Goal: Task Accomplishment & Management: Complete application form

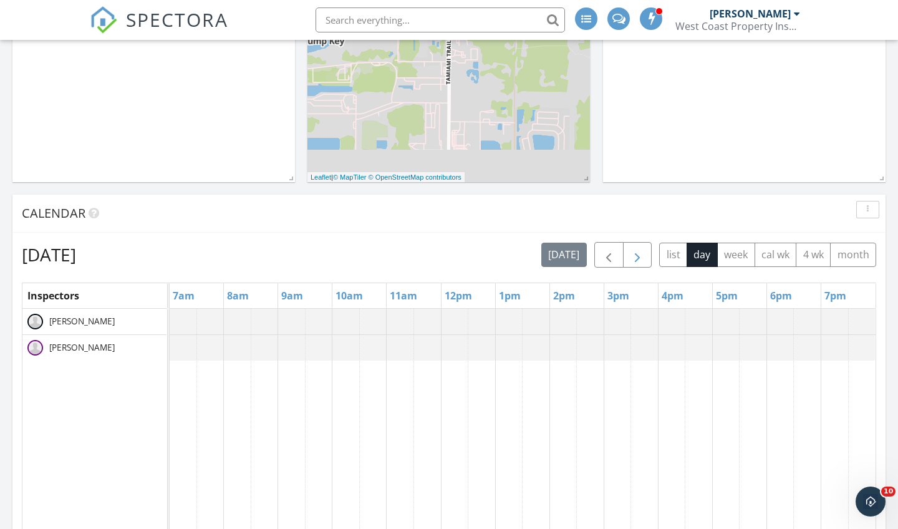
click at [631, 258] on span "button" at bounding box center [637, 255] width 15 height 15
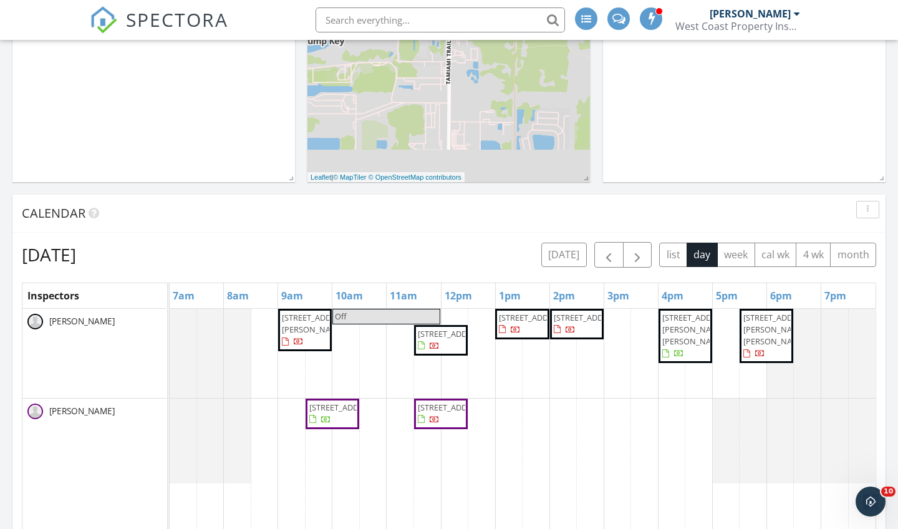
click at [296, 335] on span "691 Griffon Ave, Lake Alfred 33850" at bounding box center [317, 323] width 70 height 23
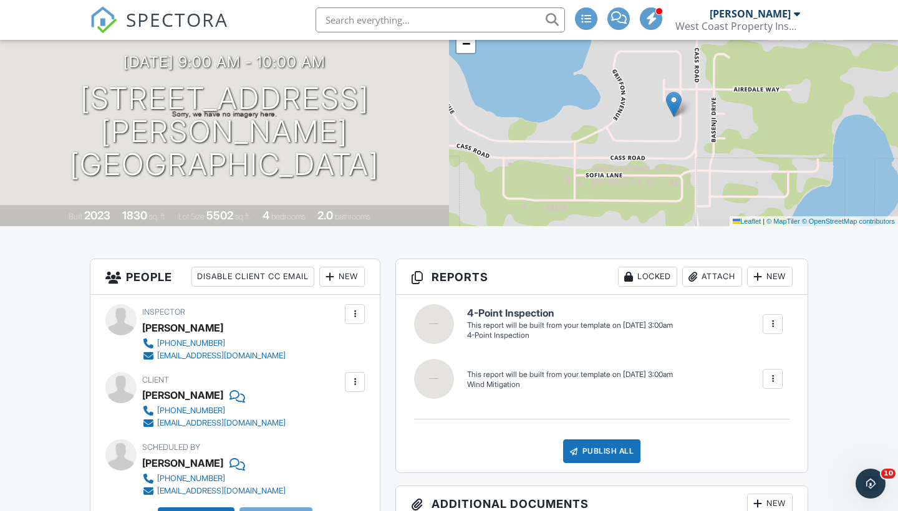
scroll to position [132, 0]
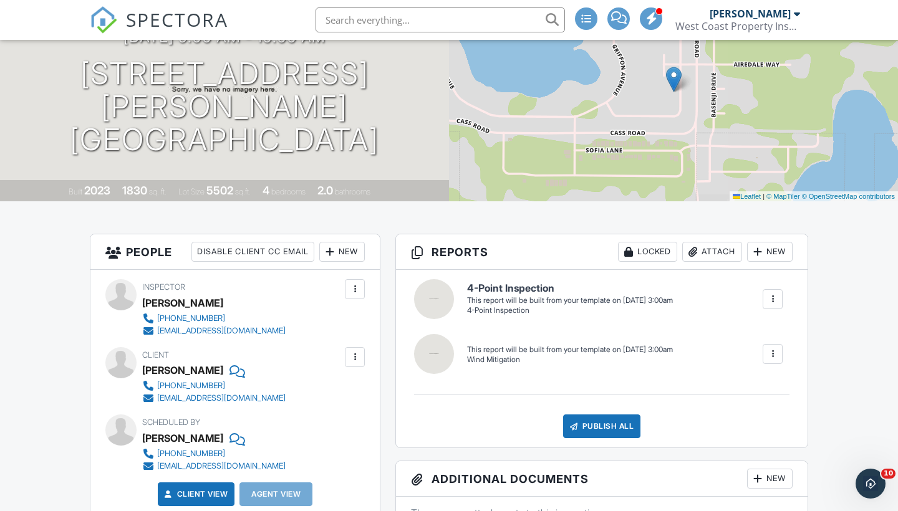
click at [773, 295] on div at bounding box center [772, 299] width 12 height 12
click at [750, 337] on div "Build Now" at bounding box center [747, 337] width 60 height 15
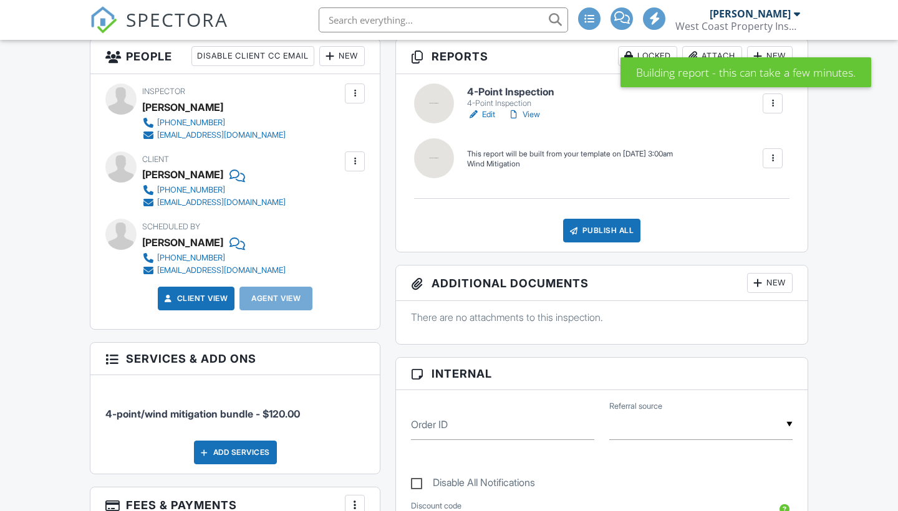
click at [773, 153] on div at bounding box center [772, 158] width 12 height 12
click at [751, 201] on div "Build Now" at bounding box center [747, 202] width 60 height 15
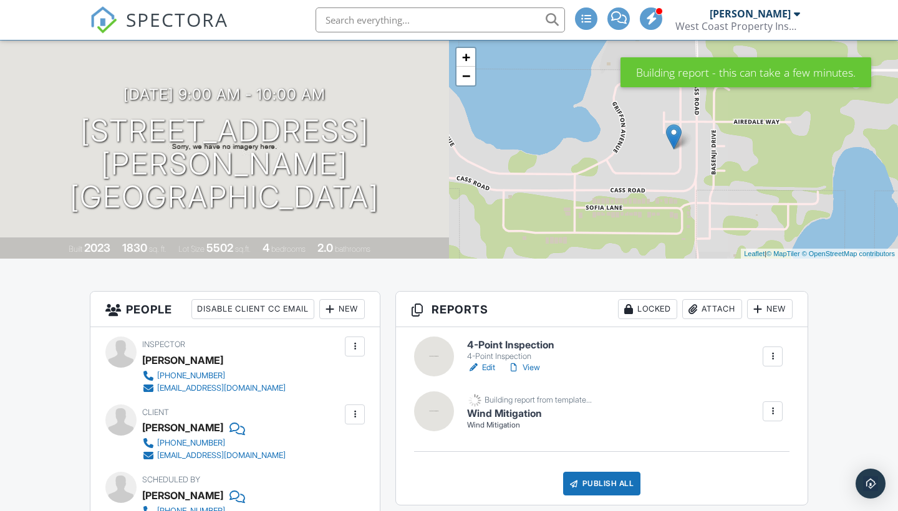
click at [488, 367] on link "Edit" at bounding box center [481, 368] width 28 height 12
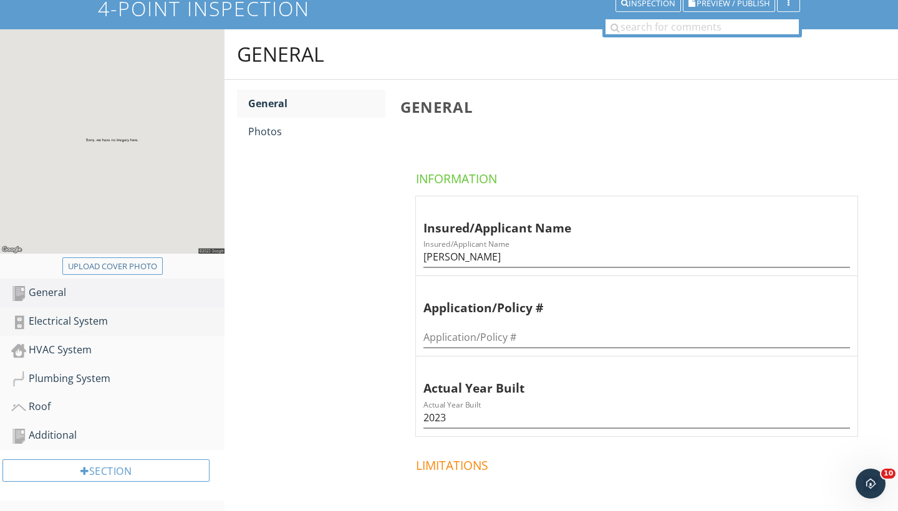
scroll to position [110, 0]
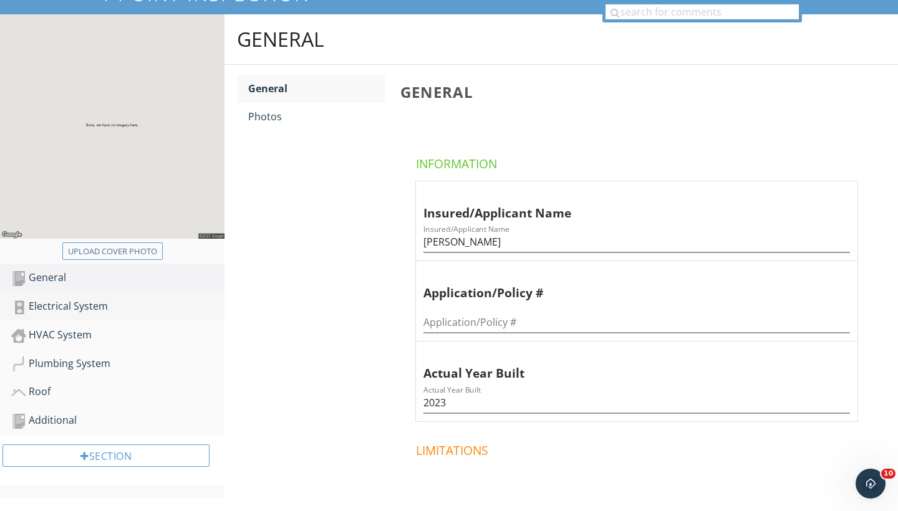
click at [78, 306] on div "Electrical System" at bounding box center [117, 307] width 213 height 16
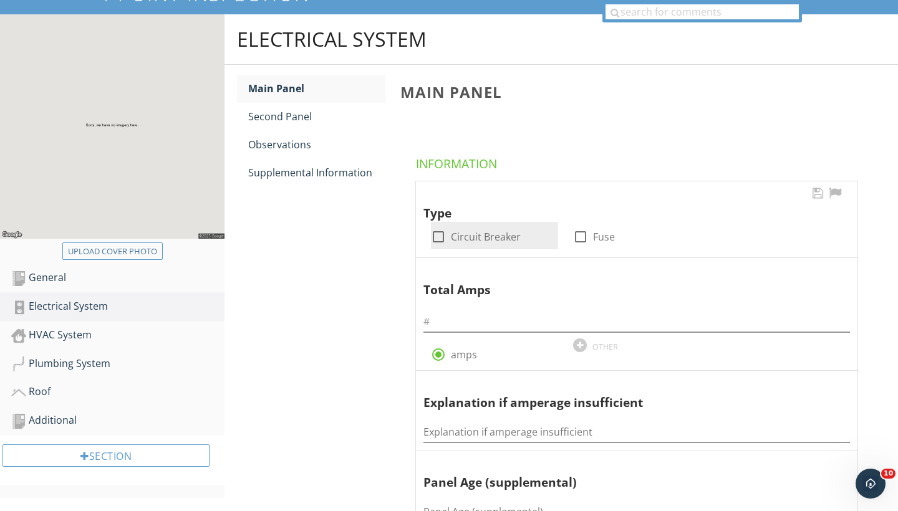
click at [438, 235] on div at bounding box center [438, 236] width 21 height 21
checkbox input "true"
click at [450, 329] on input "text" at bounding box center [636, 322] width 427 height 21
type input "3"
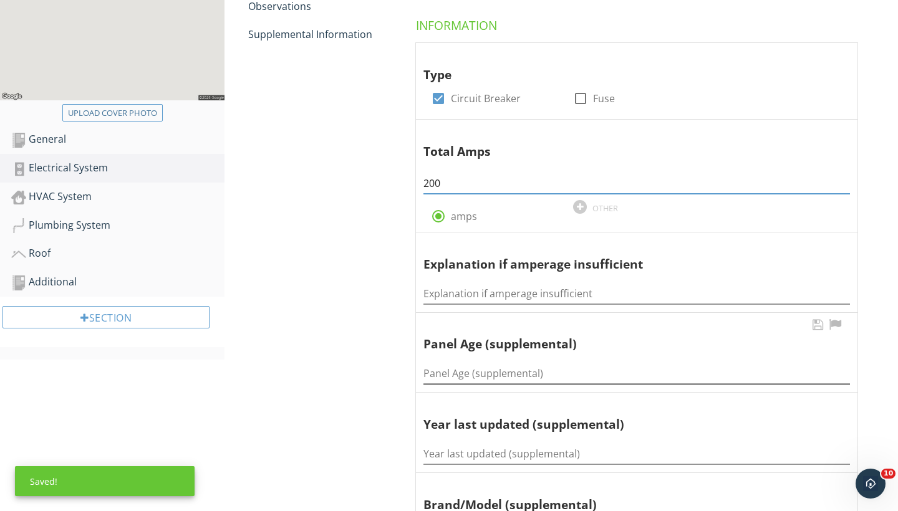
scroll to position [258, 0]
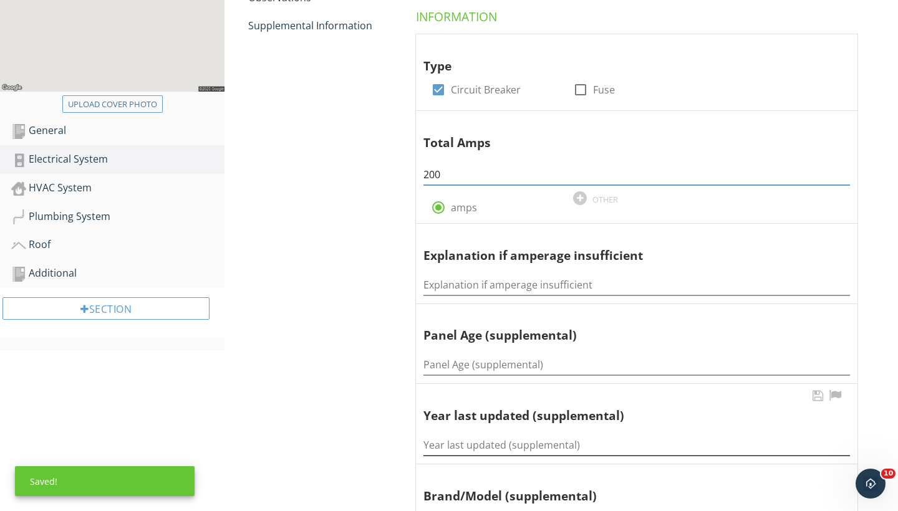
type input "200"
click at [448, 446] on input "Year last updated (supplemental)" at bounding box center [636, 445] width 427 height 21
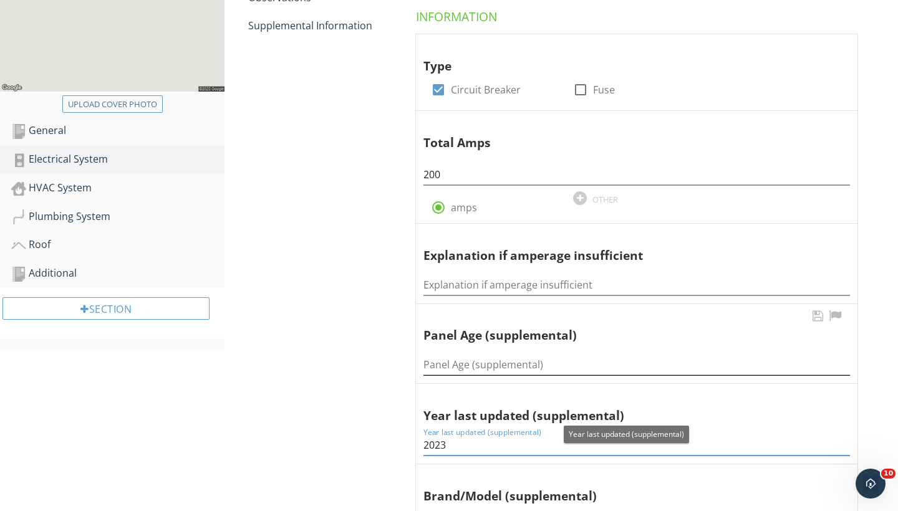
type input "2023"
click at [436, 364] on input "Panel Age (supplemental)" at bounding box center [636, 365] width 427 height 21
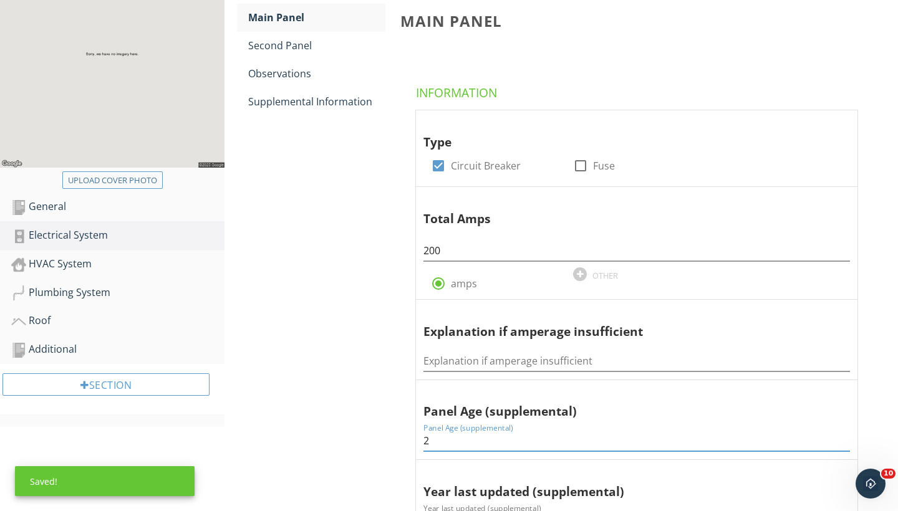
scroll to position [131, 0]
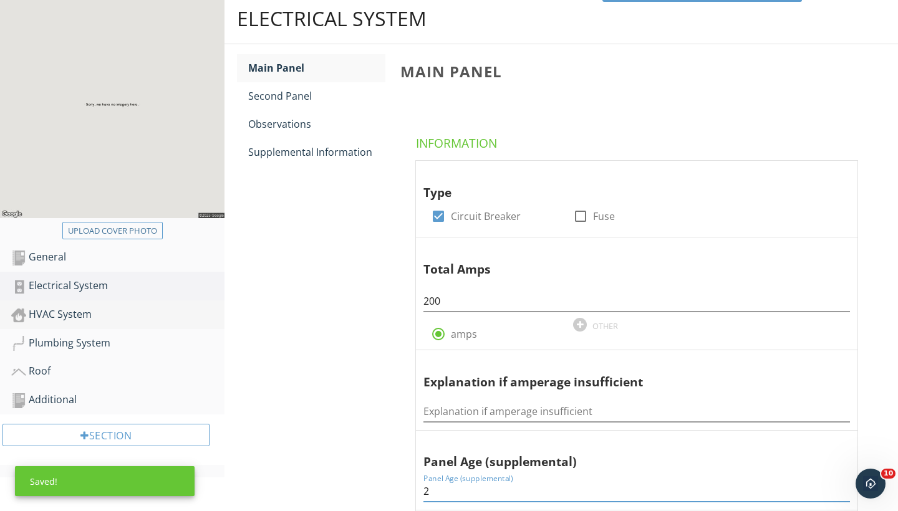
type input "2"
click at [53, 312] on div "HVAC System" at bounding box center [117, 315] width 213 height 16
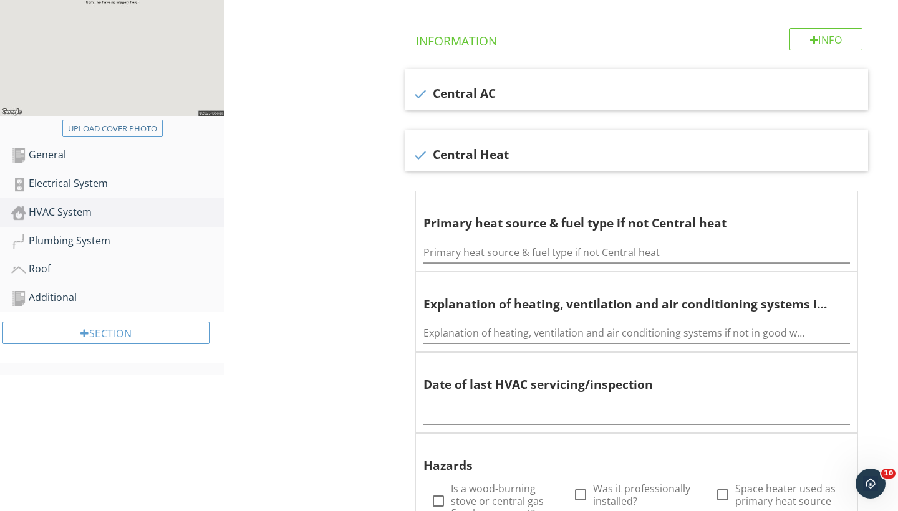
scroll to position [242, 0]
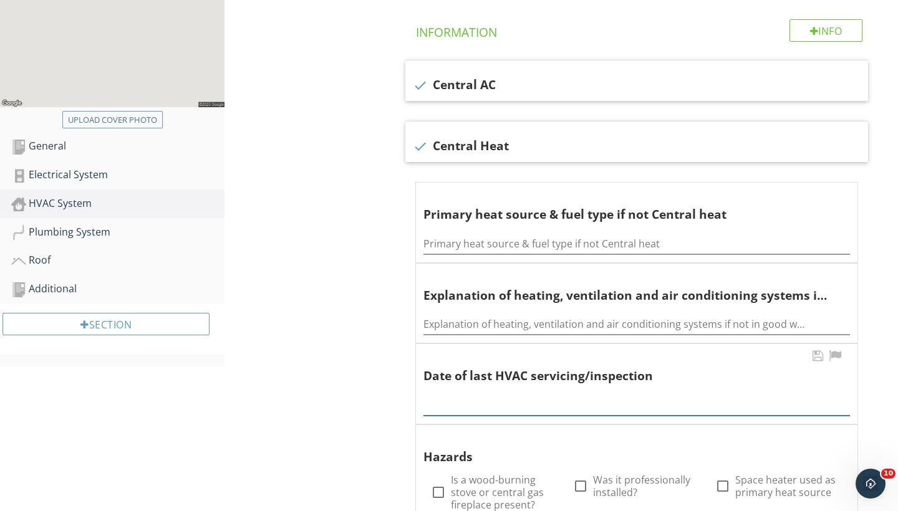
click at [450, 403] on input "text" at bounding box center [636, 405] width 427 height 21
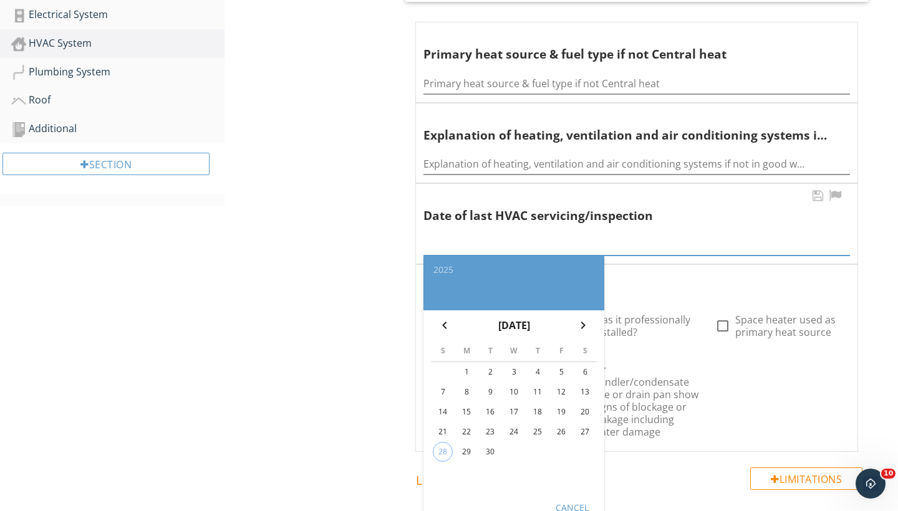
scroll to position [409, 0]
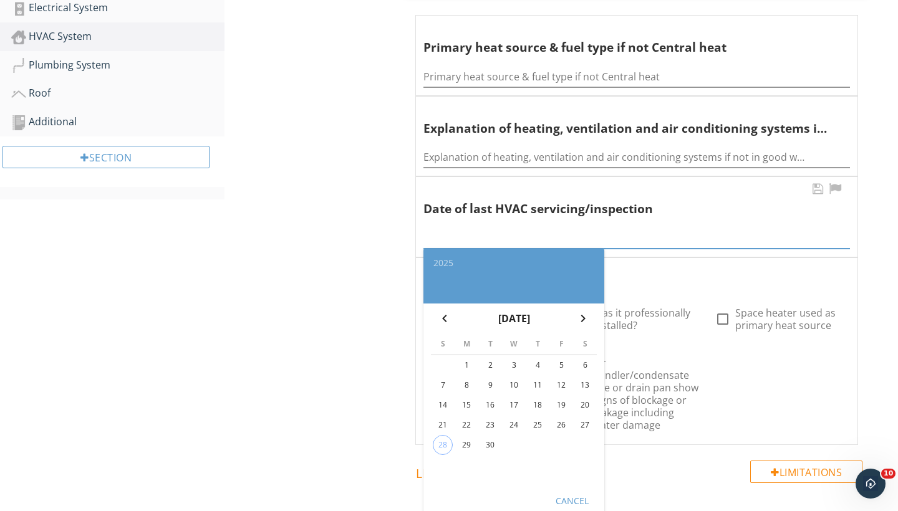
click at [468, 445] on div "29" at bounding box center [467, 445] width 20 height 20
type input "2025-09-29"
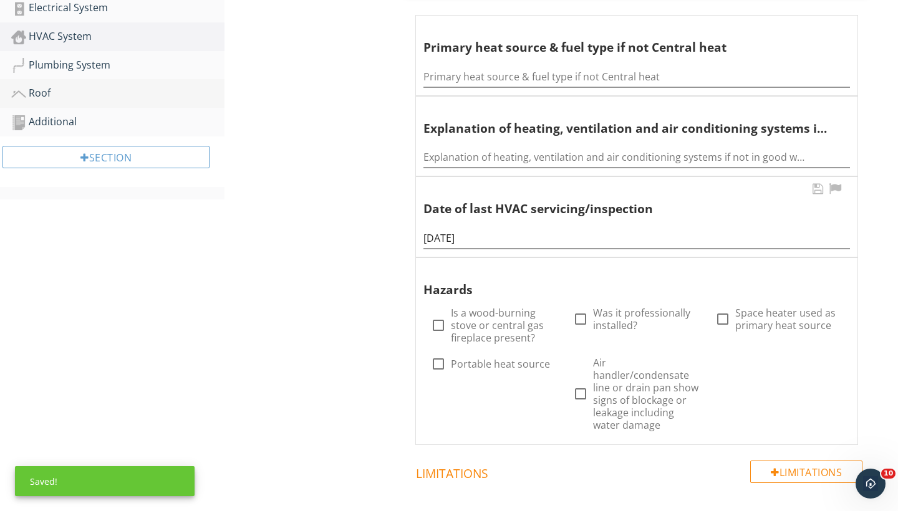
click at [41, 91] on div "Roof" at bounding box center [117, 93] width 213 height 16
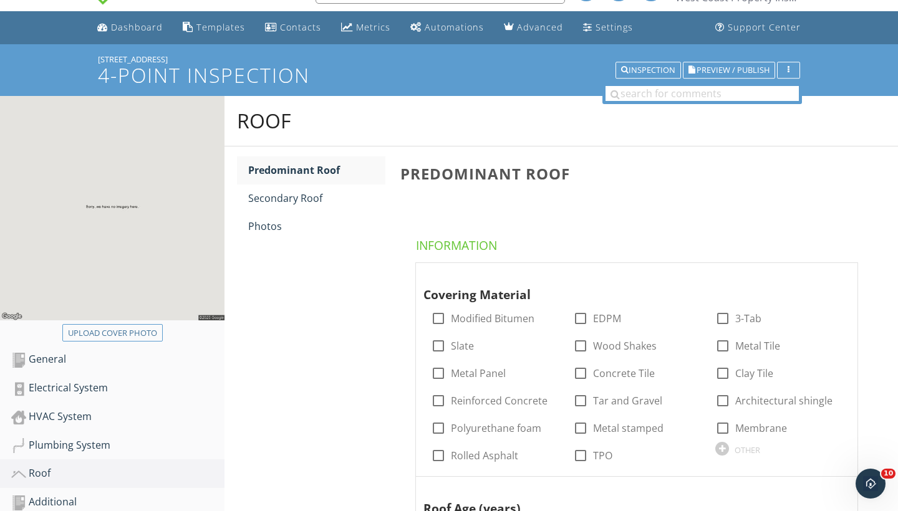
scroll to position [17, 0]
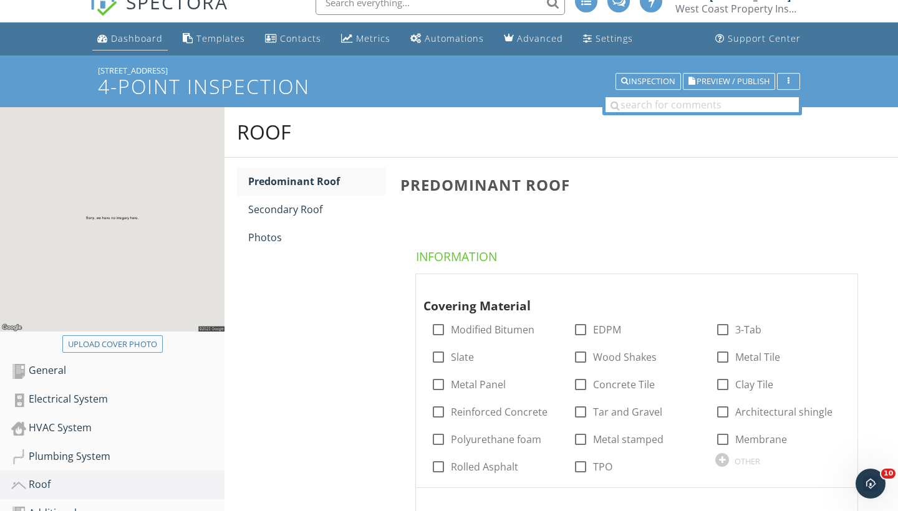
click at [128, 40] on div "Dashboard" at bounding box center [137, 38] width 52 height 12
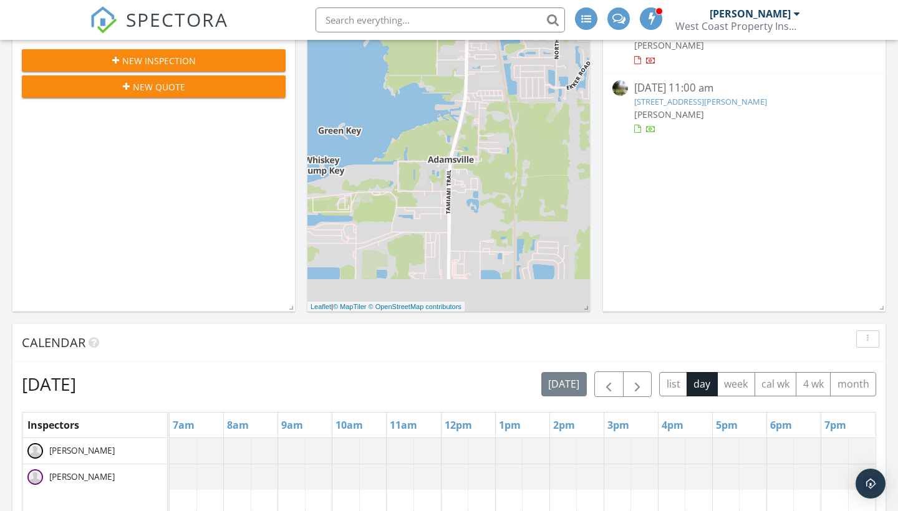
scroll to position [254, 0]
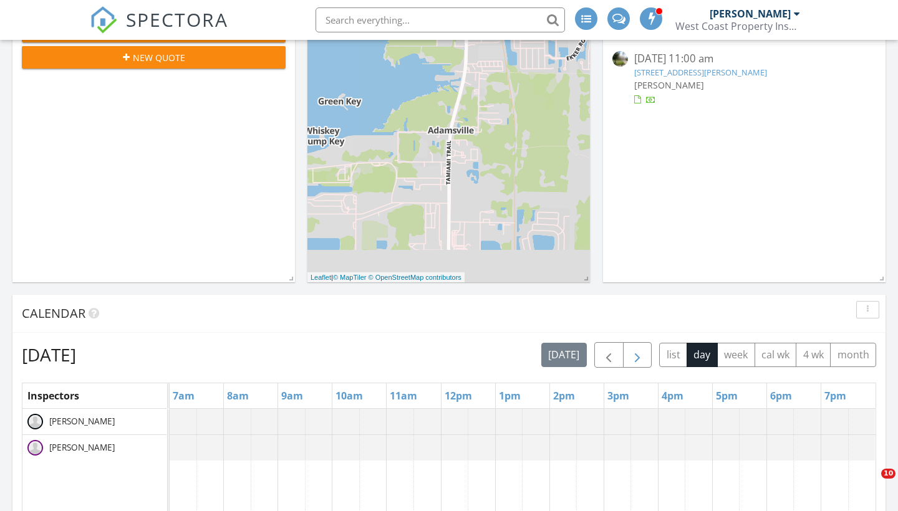
click at [636, 358] on span "button" at bounding box center [637, 355] width 15 height 15
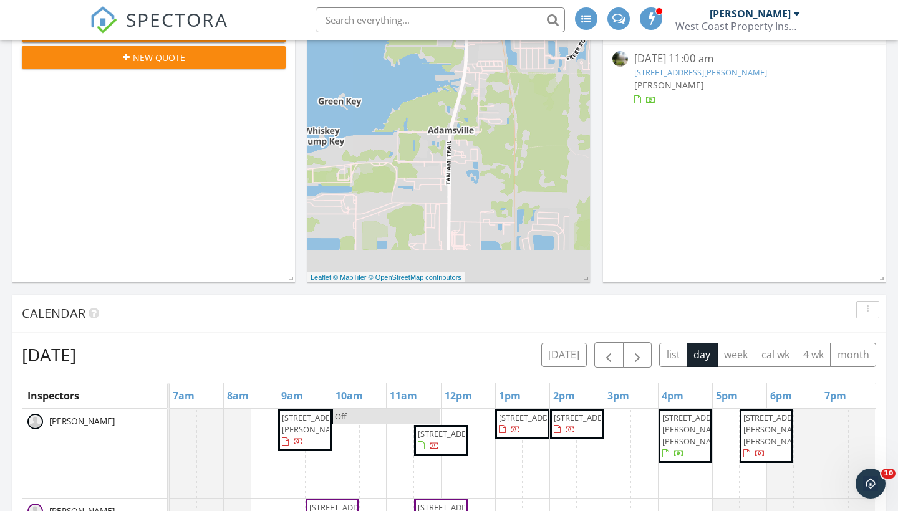
click at [310, 427] on span "691 Griffon Ave, Lake Alfred 33850" at bounding box center [317, 423] width 70 height 23
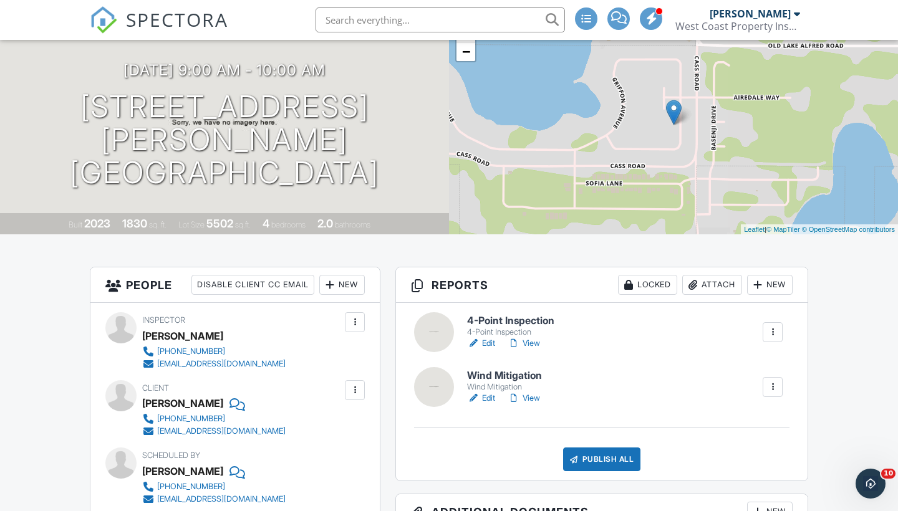
scroll to position [101, 0]
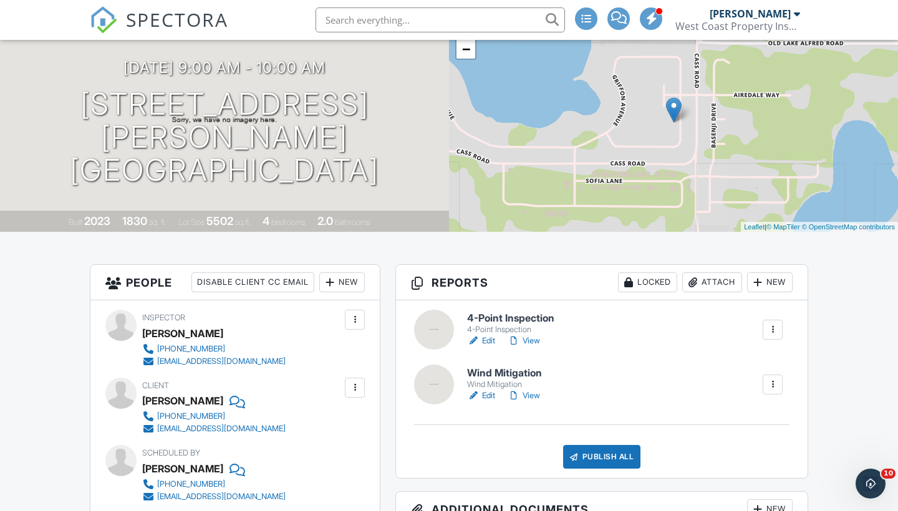
click at [490, 394] on link "Edit" at bounding box center [481, 396] width 28 height 12
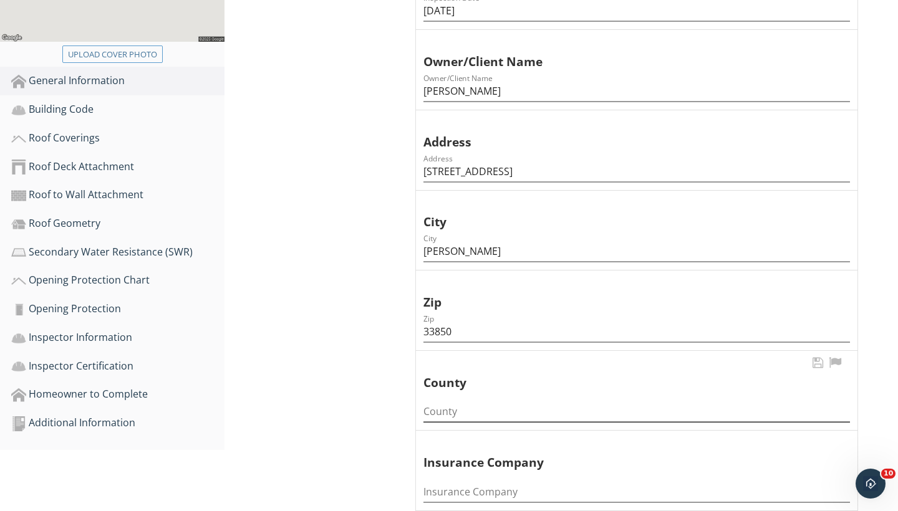
scroll to position [323, 0]
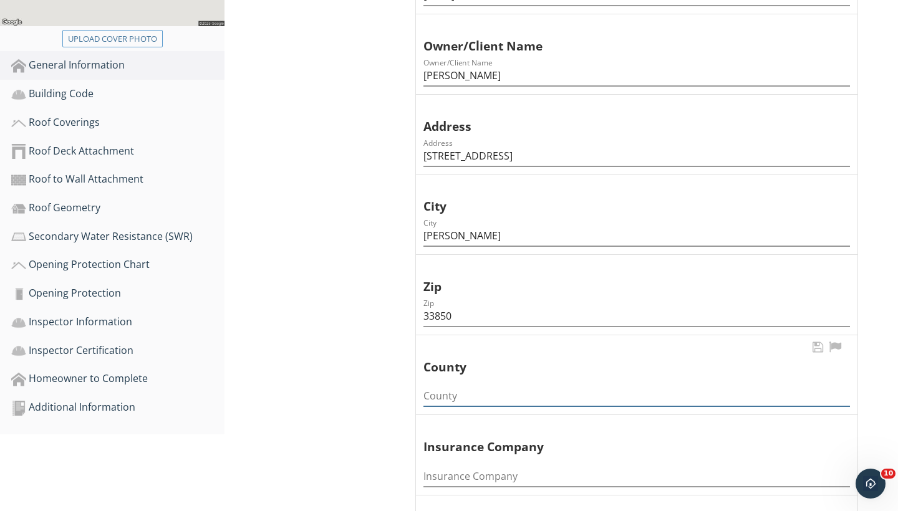
click at [455, 393] on input "County" at bounding box center [636, 396] width 427 height 21
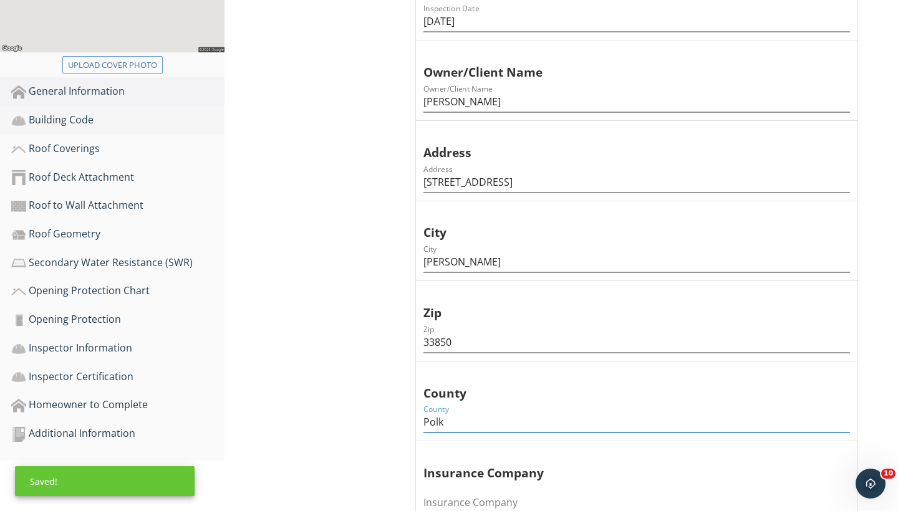
scroll to position [283, 0]
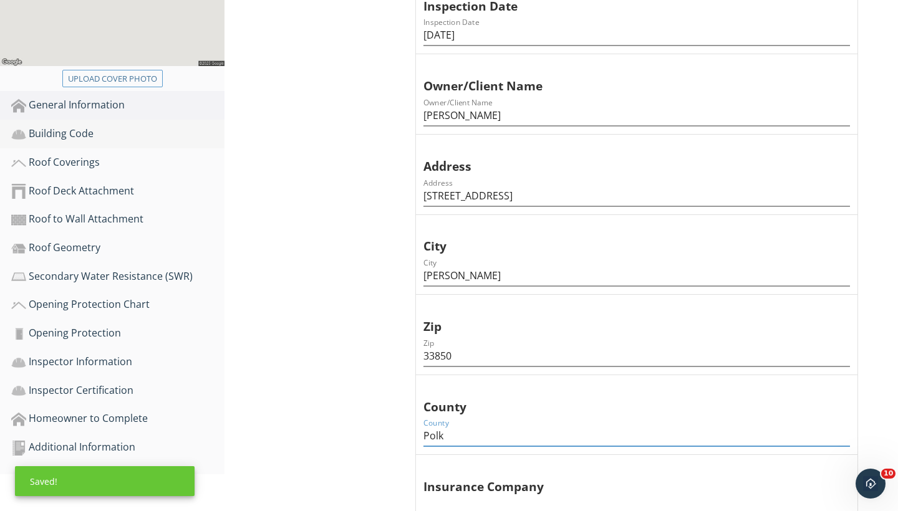
type input "Polk"
click at [80, 136] on div "Building Code" at bounding box center [117, 134] width 213 height 16
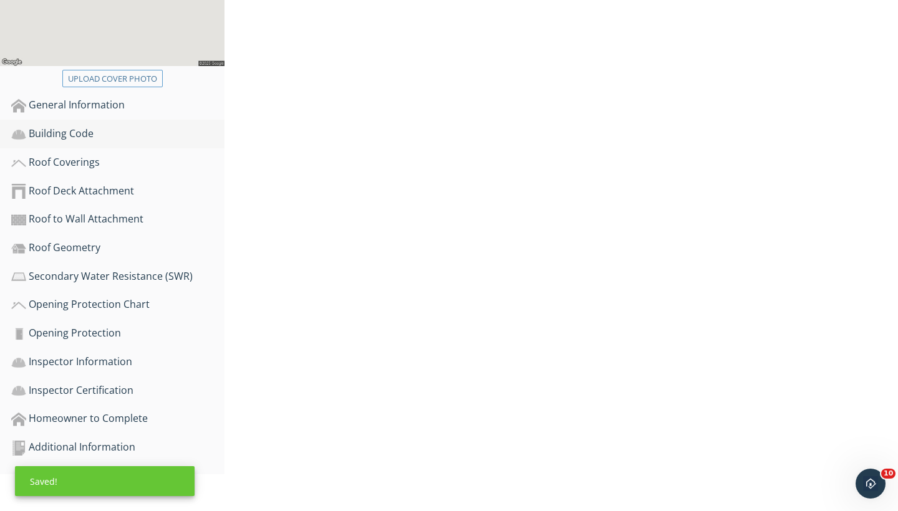
scroll to position [246, 0]
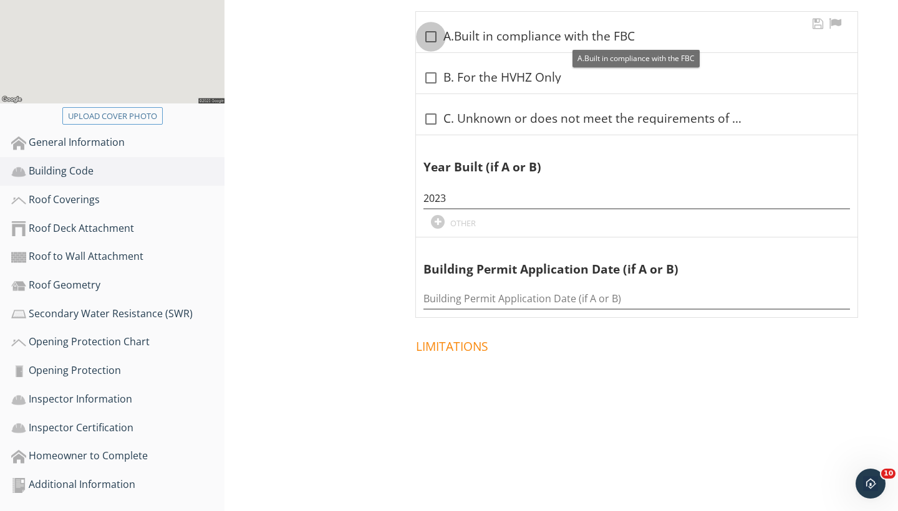
click at [429, 34] on div at bounding box center [430, 36] width 21 height 21
checkbox input "true"
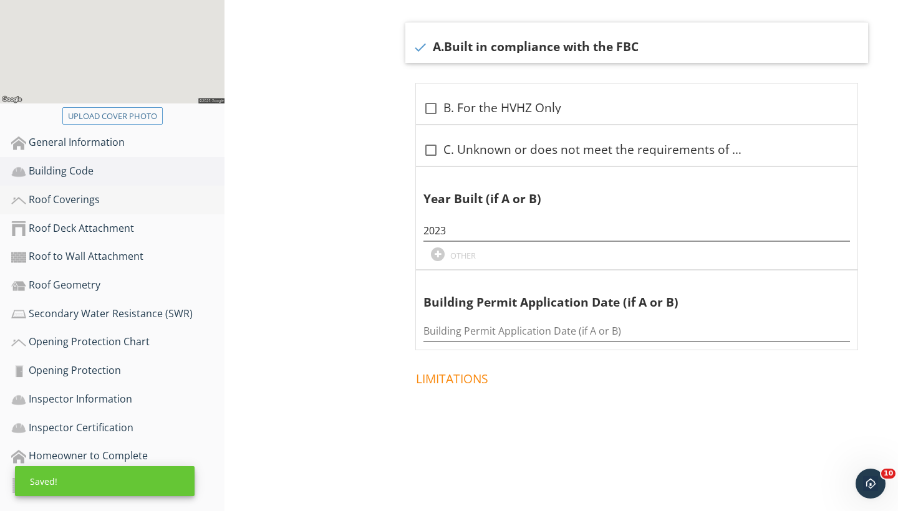
click at [74, 192] on div "Roof Coverings" at bounding box center [117, 200] width 213 height 16
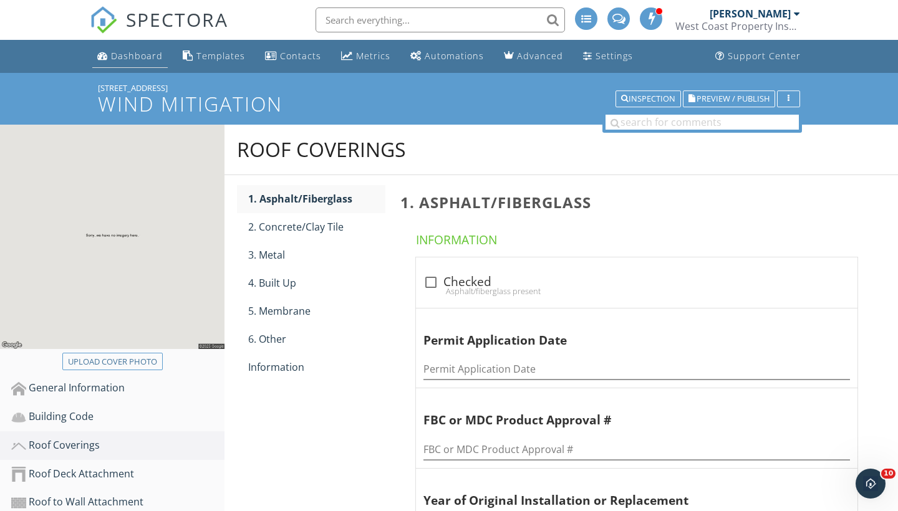
click at [137, 52] on div "Dashboard" at bounding box center [137, 56] width 52 height 12
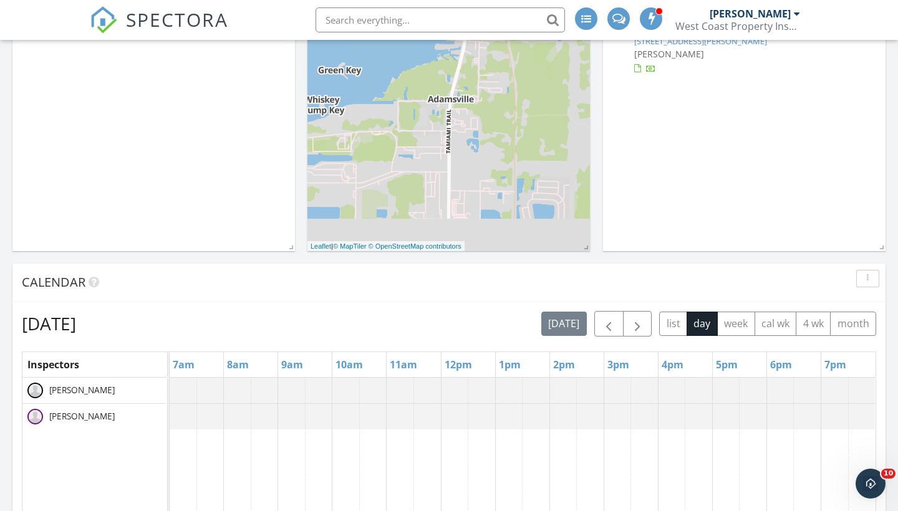
scroll to position [296, 0]
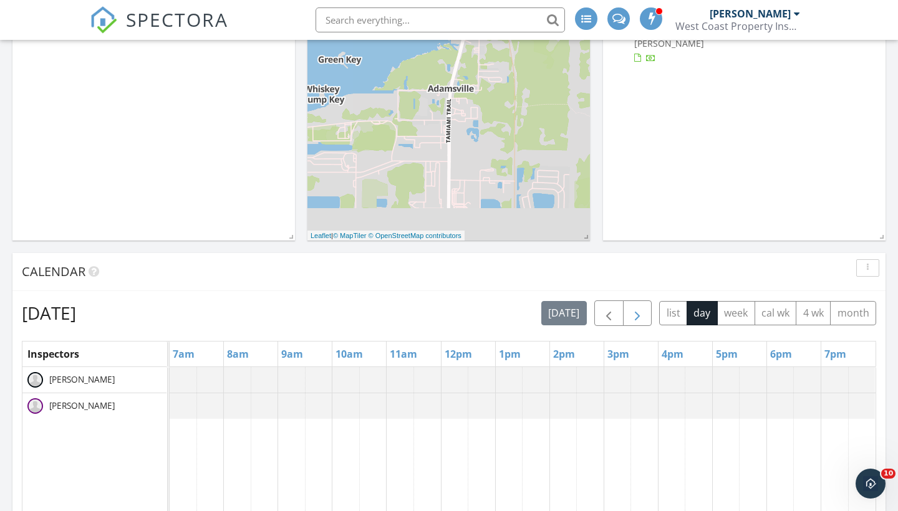
click at [641, 312] on span "button" at bounding box center [637, 313] width 15 height 15
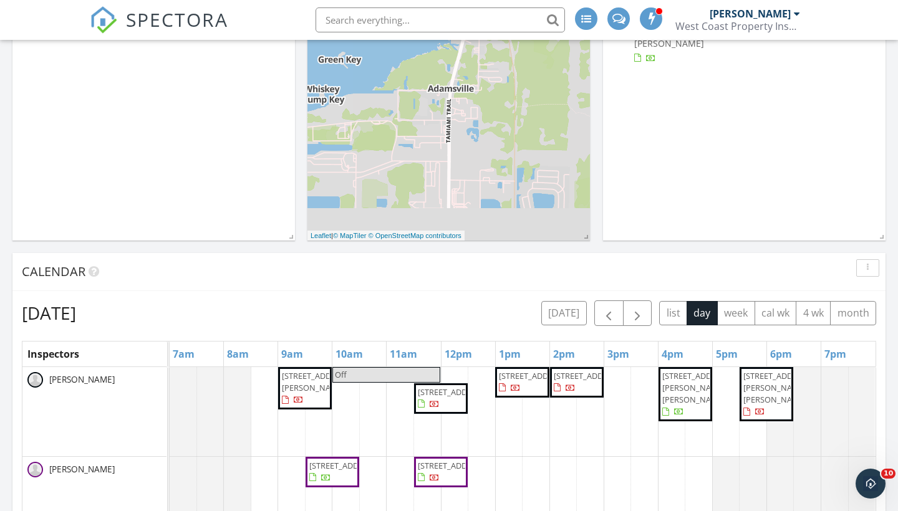
click at [430, 398] on span "7925 Woodvine Cir, Tampa 33615" at bounding box center [453, 392] width 70 height 11
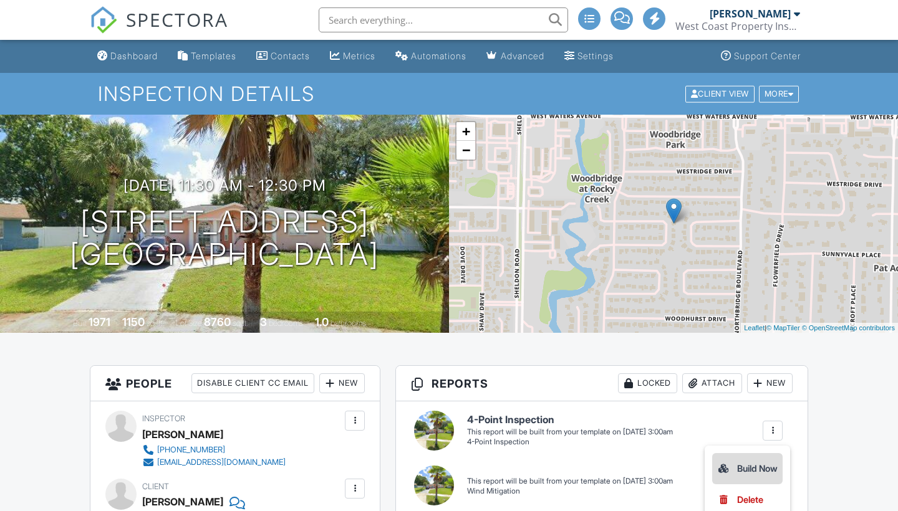
click at [750, 467] on div "Build Now" at bounding box center [747, 469] width 60 height 15
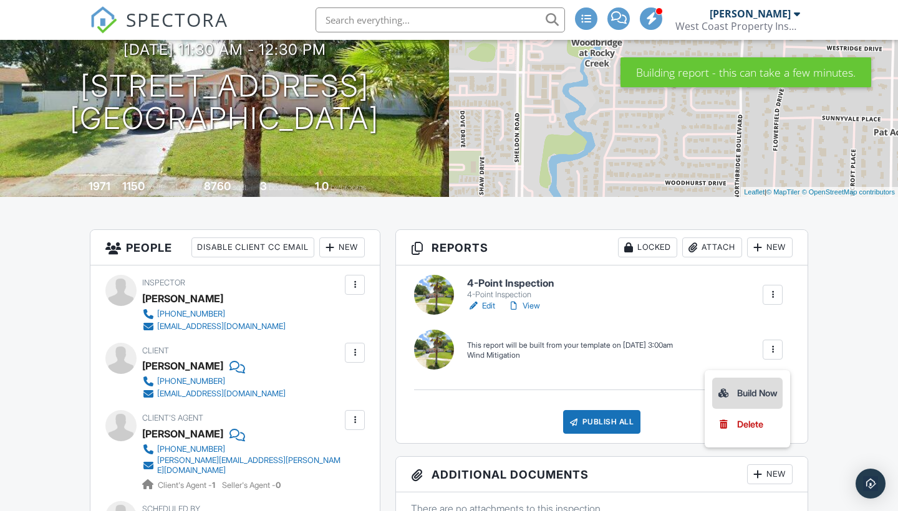
click at [749, 394] on div "Build Now" at bounding box center [747, 393] width 60 height 15
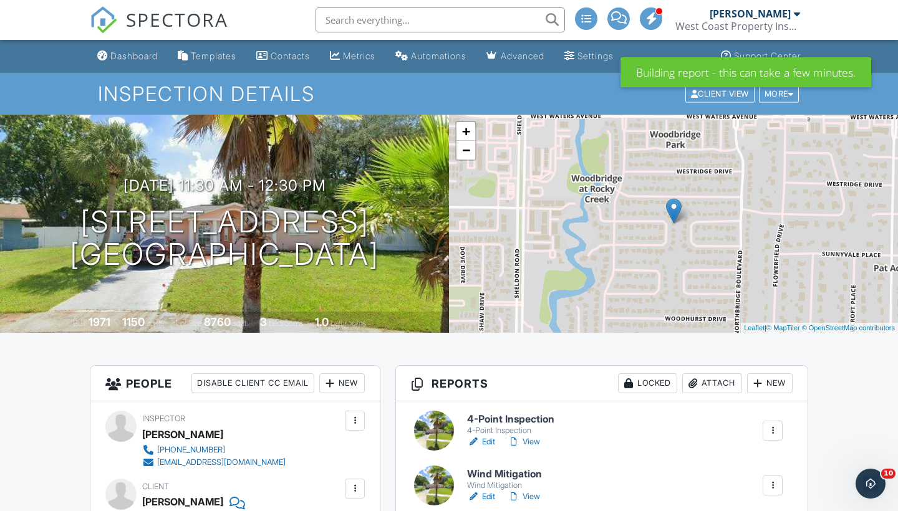
click at [710, 380] on div "Attach" at bounding box center [712, 384] width 60 height 20
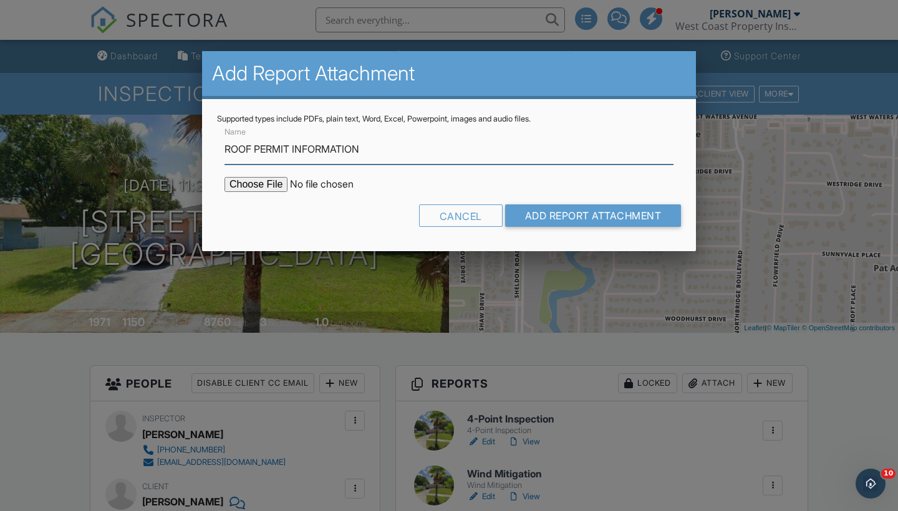
type input "ROOF PERMIT INFORMATION"
click at [266, 182] on input "file" at bounding box center [331, 184] width 212 height 15
type input "C:\fakepath\Screenshot 2025-09-28 at 5.44.16 PM.png"
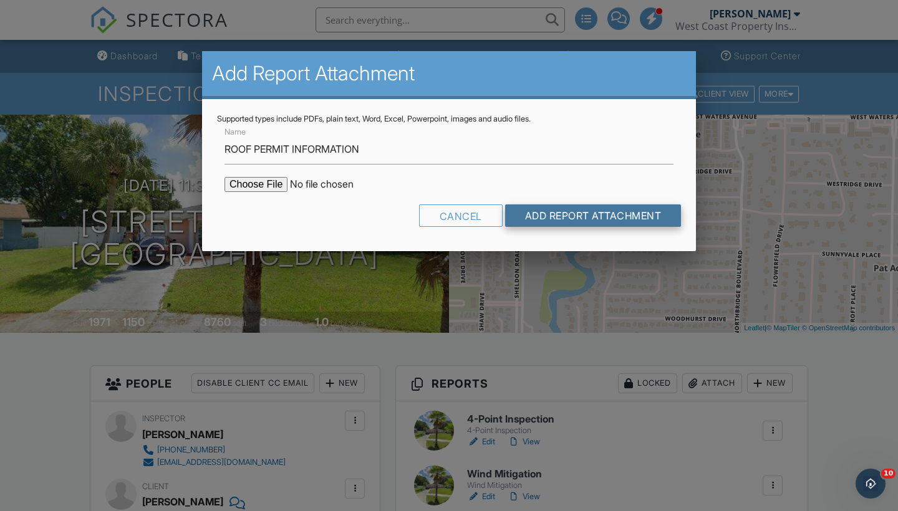
click at [608, 206] on input "Add Report Attachment" at bounding box center [593, 216] width 176 height 22
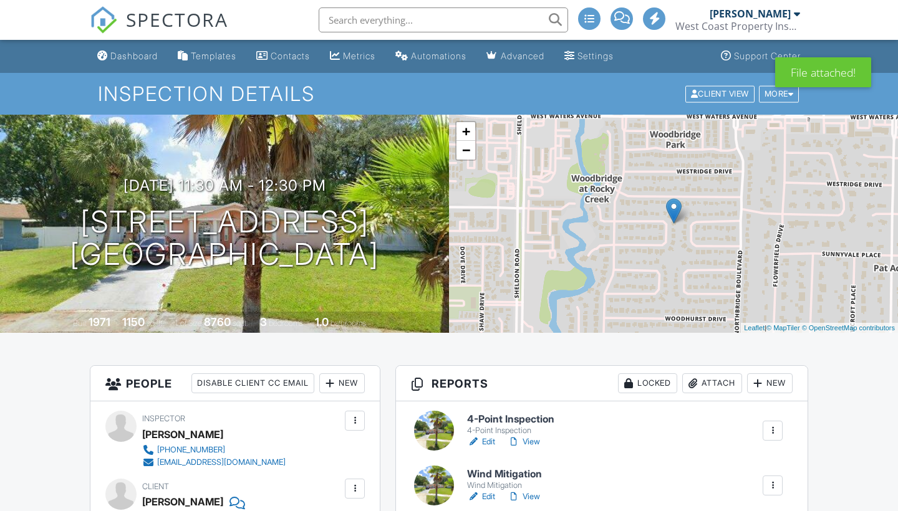
click at [488, 436] on link "Edit" at bounding box center [481, 442] width 28 height 12
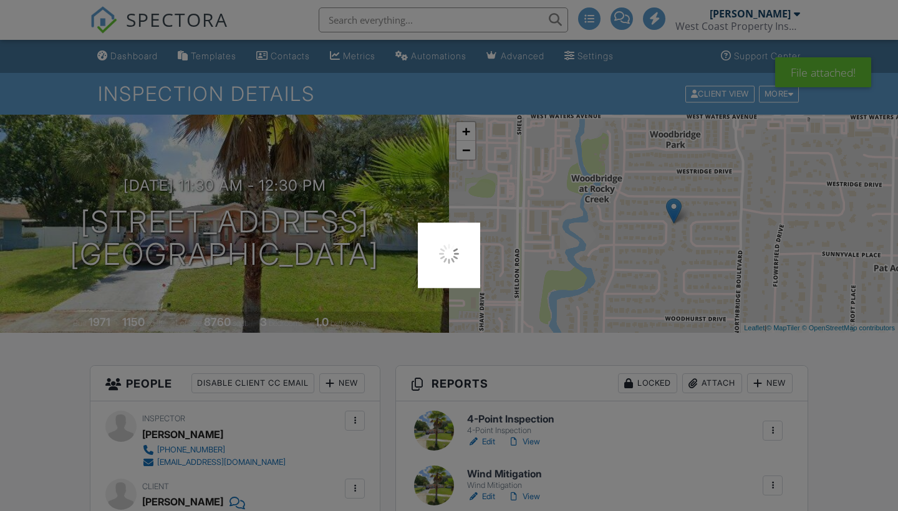
scroll to position [119, 0]
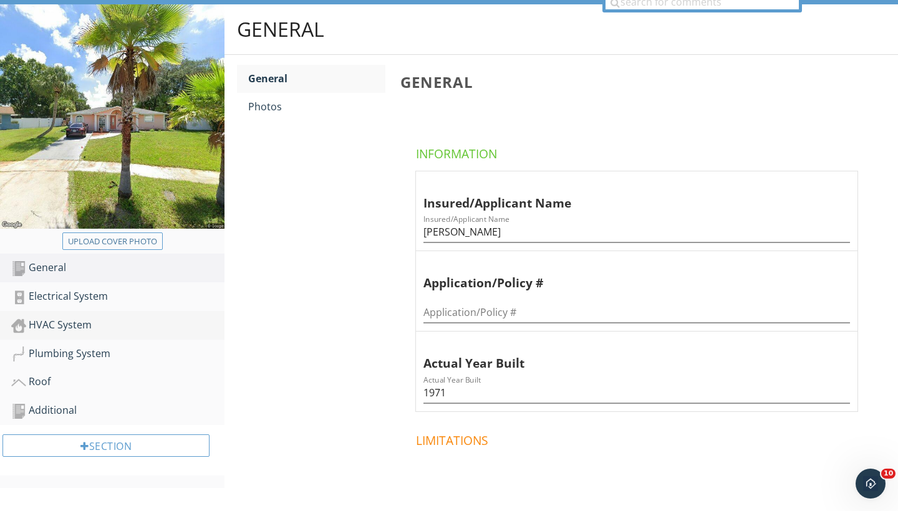
click at [65, 321] on div "HVAC System" at bounding box center [117, 325] width 213 height 16
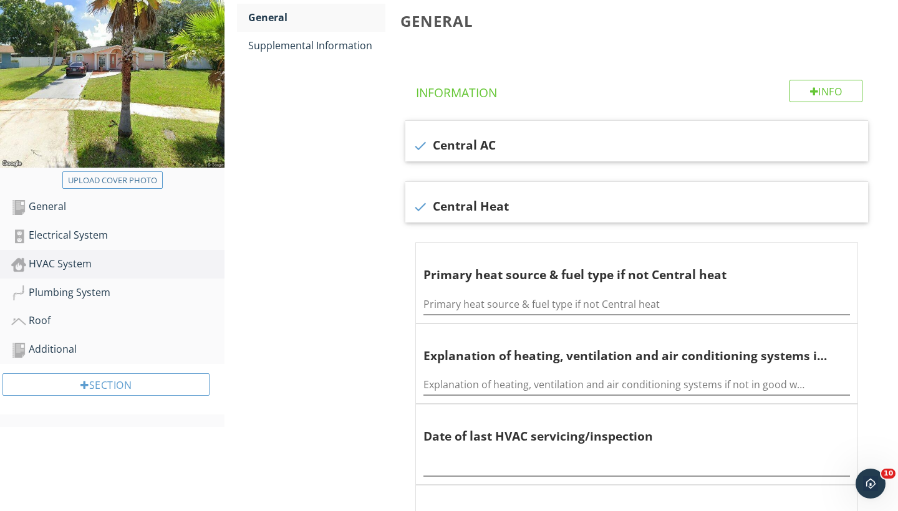
scroll to position [214, 0]
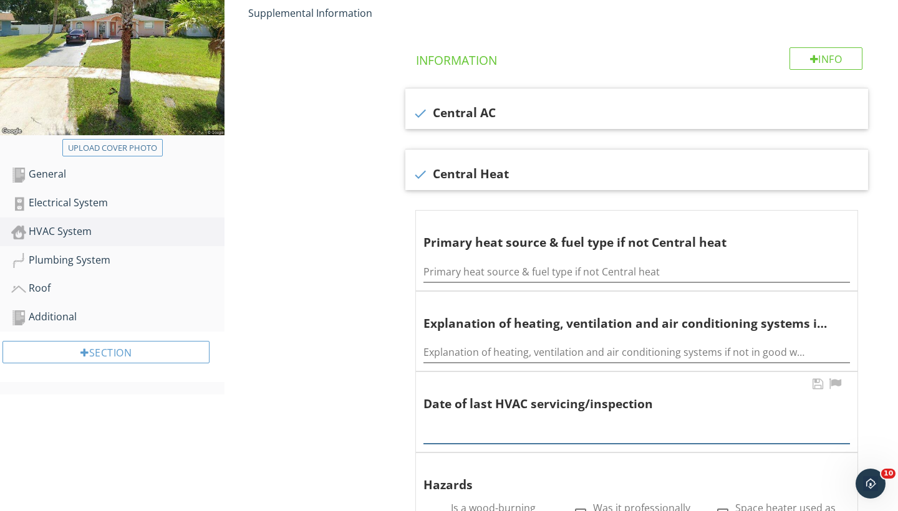
click at [457, 427] on input "text" at bounding box center [636, 433] width 427 height 21
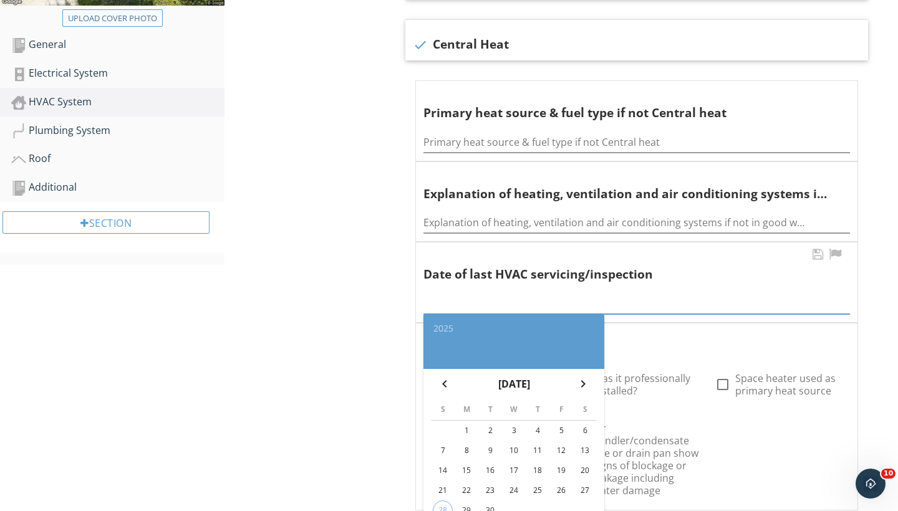
scroll to position [357, 0]
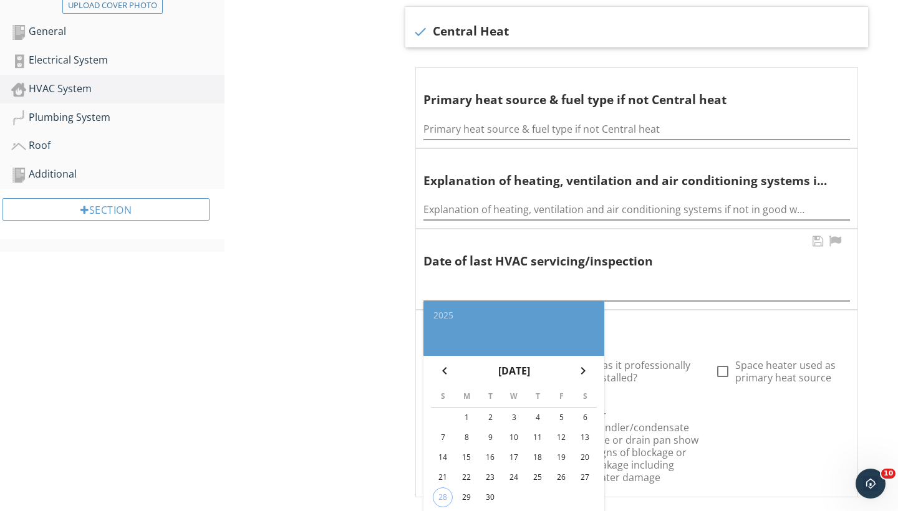
click at [470, 488] on div "29" at bounding box center [467, 498] width 20 height 20
type input "2025-09-29"
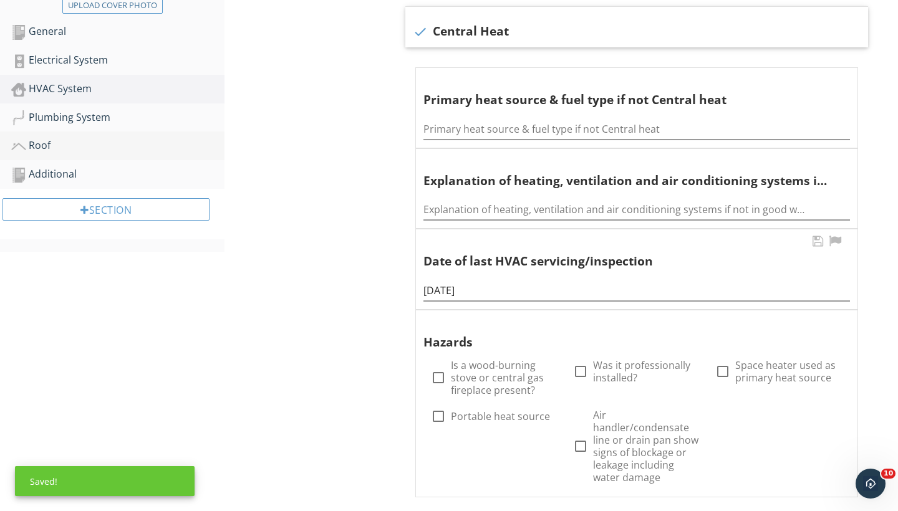
click at [42, 138] on div "Roof" at bounding box center [117, 146] width 213 height 16
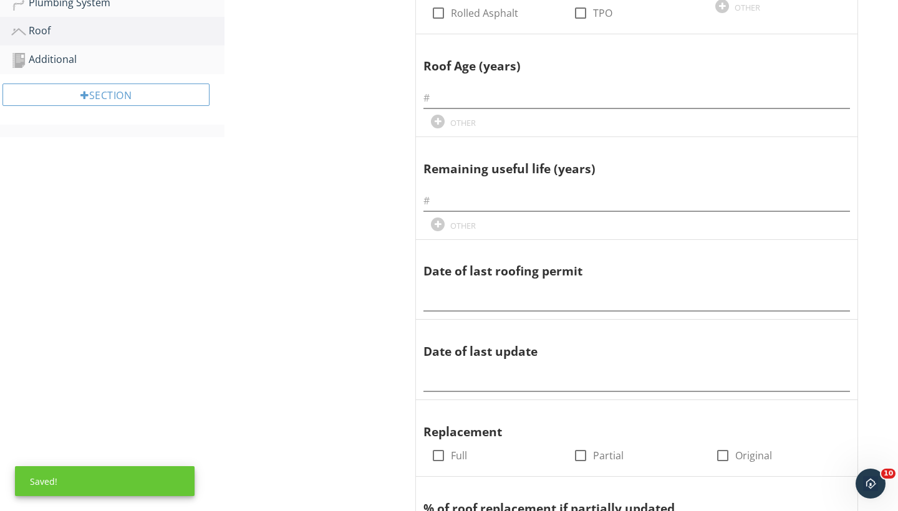
scroll to position [493, 0]
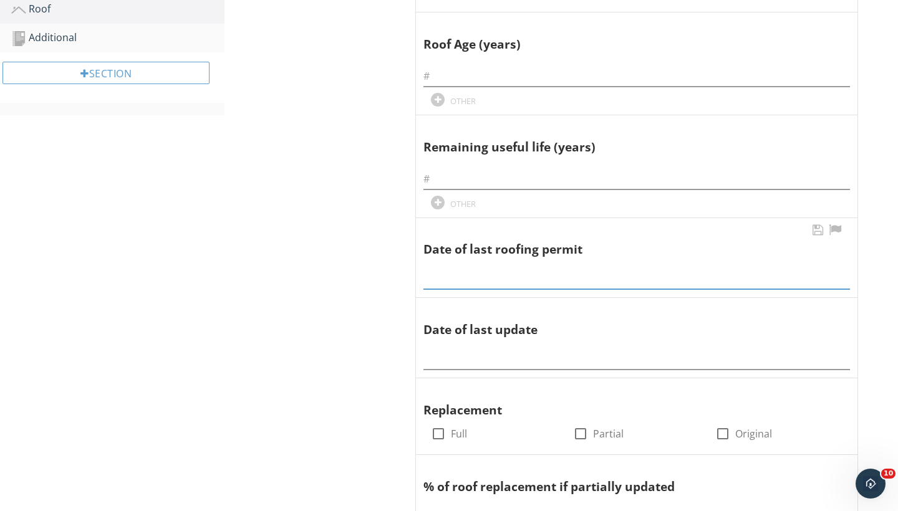
click at [465, 275] on input "text" at bounding box center [636, 279] width 427 height 21
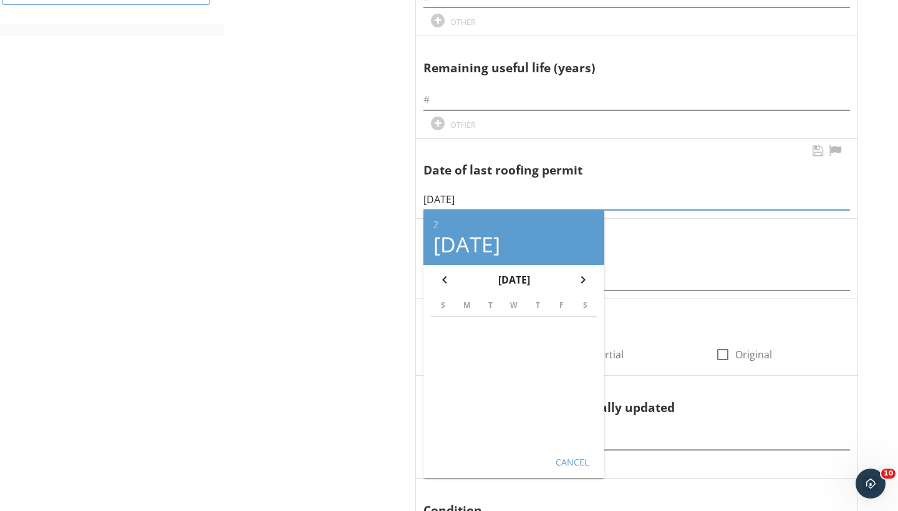
scroll to position [600, 0]
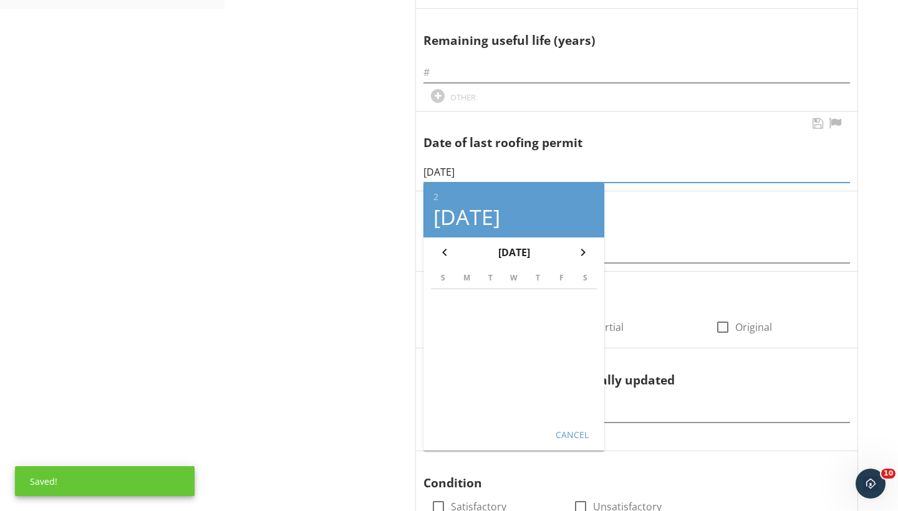
type input "02/05/2019"
click at [555, 423] on button "Cancel" at bounding box center [571, 434] width 55 height 22
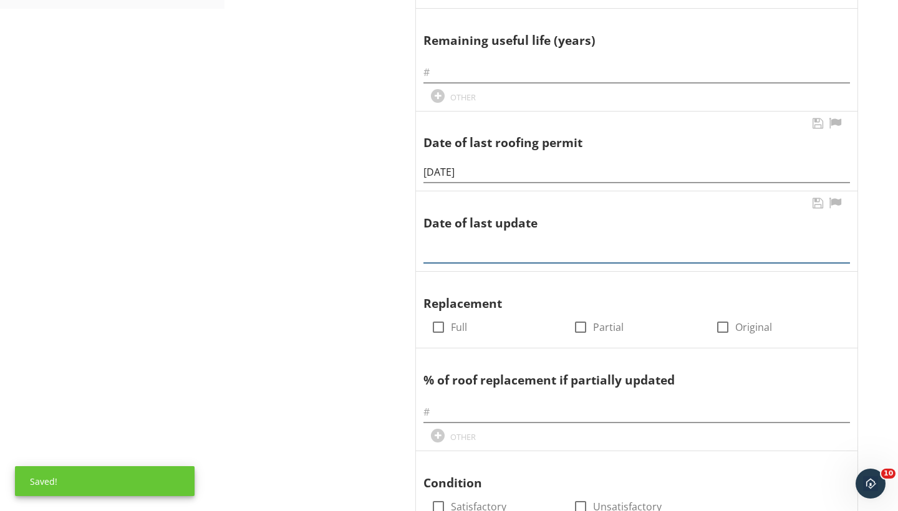
click at [449, 243] on input "text" at bounding box center [636, 253] width 427 height 21
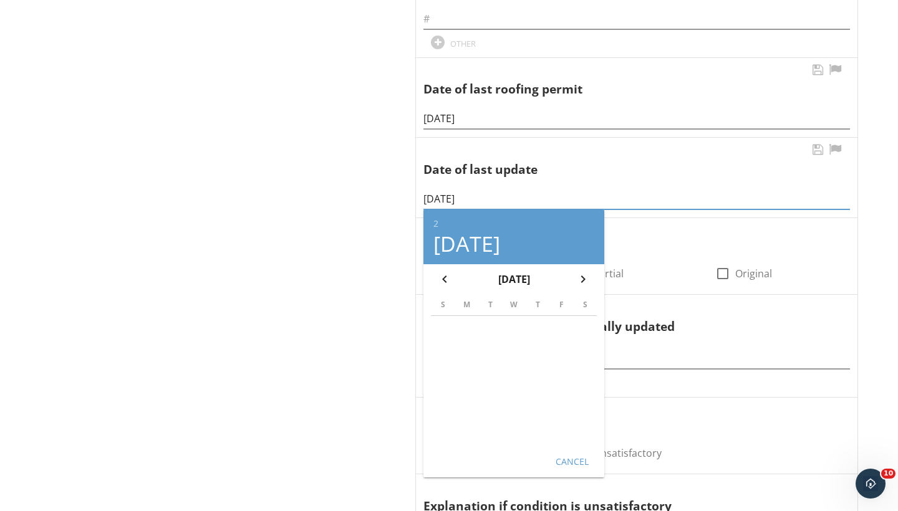
scroll to position [660, 0]
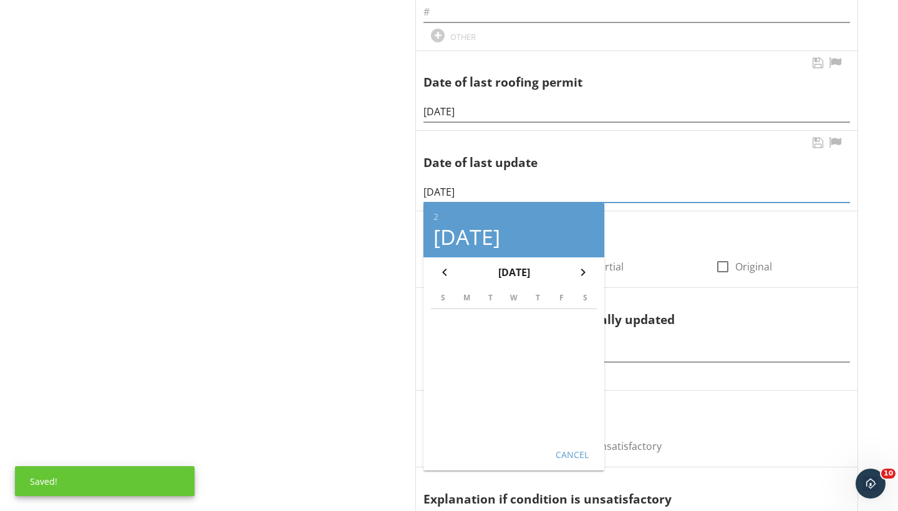
type input "[DATE]"
click at [561, 448] on div "Cancel" at bounding box center [571, 454] width 35 height 13
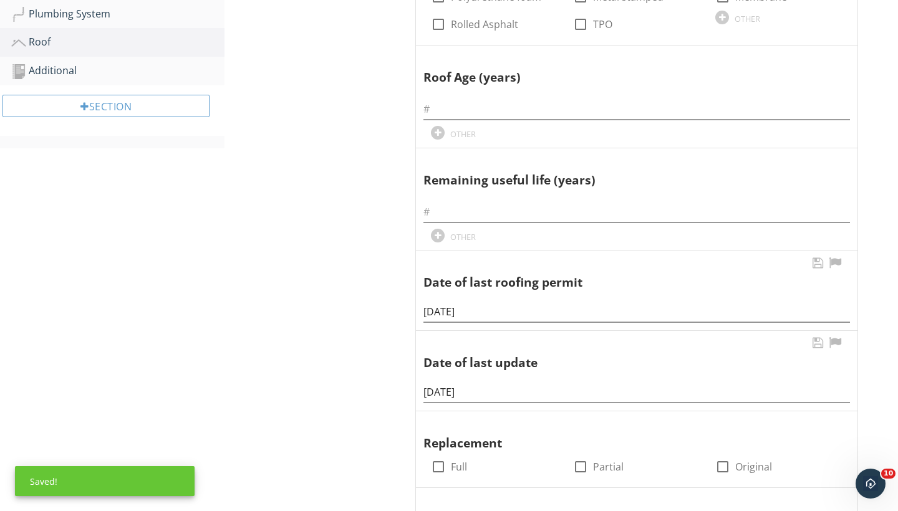
scroll to position [445, 0]
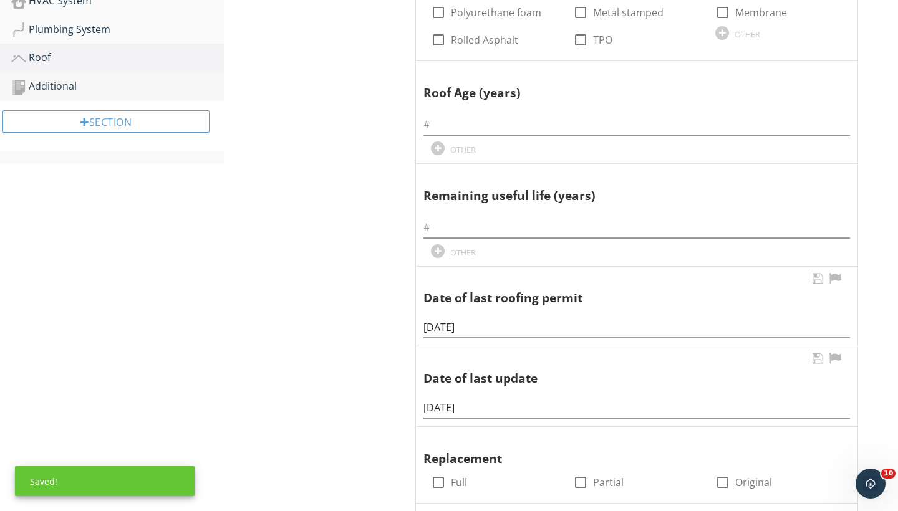
click at [66, 84] on div "Additional" at bounding box center [117, 87] width 213 height 16
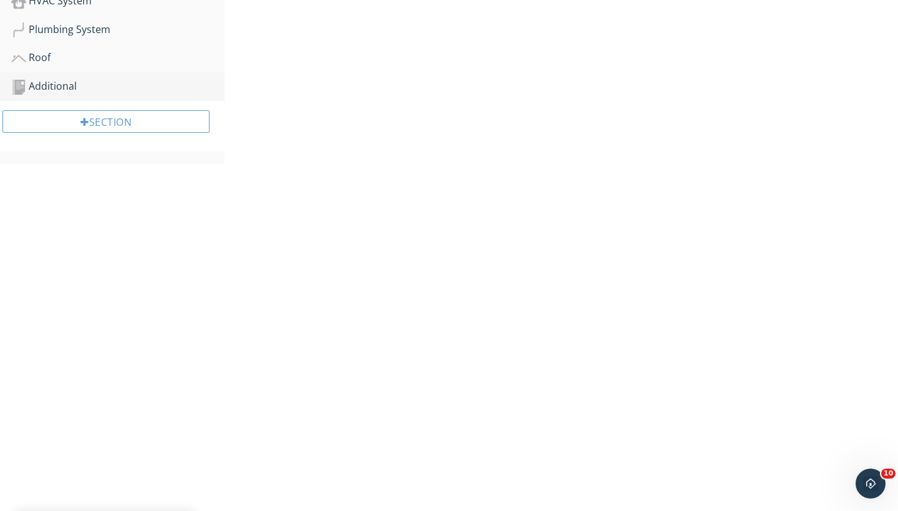
scroll to position [147, 0]
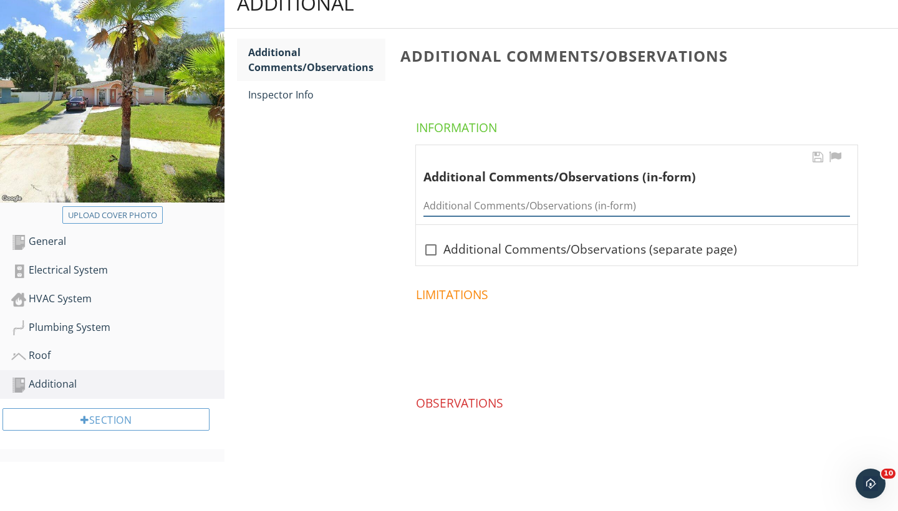
click at [435, 201] on input "Additional Comments/Observations (in-form)" at bounding box center [636, 206] width 427 height 21
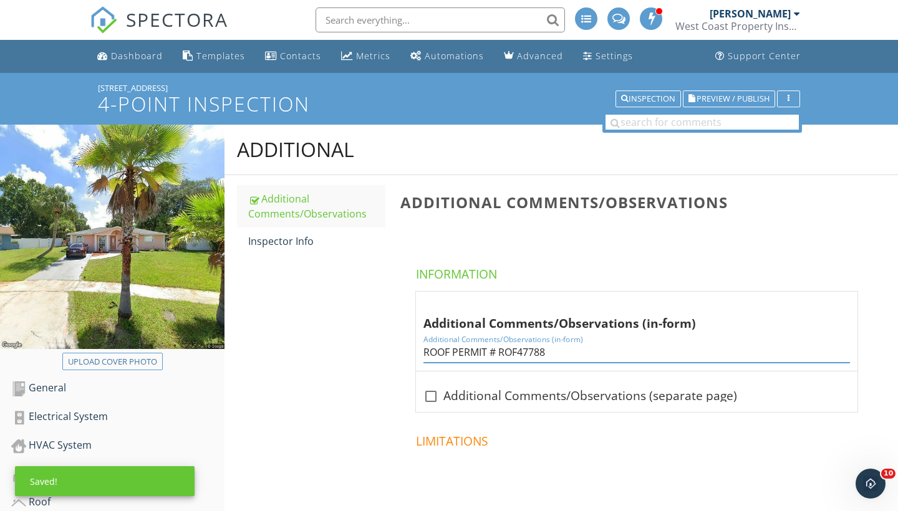
scroll to position [0, 0]
type input "ROOF PERMIT # ROF47788"
click at [146, 68] on li "Dashboard" at bounding box center [130, 56] width 80 height 33
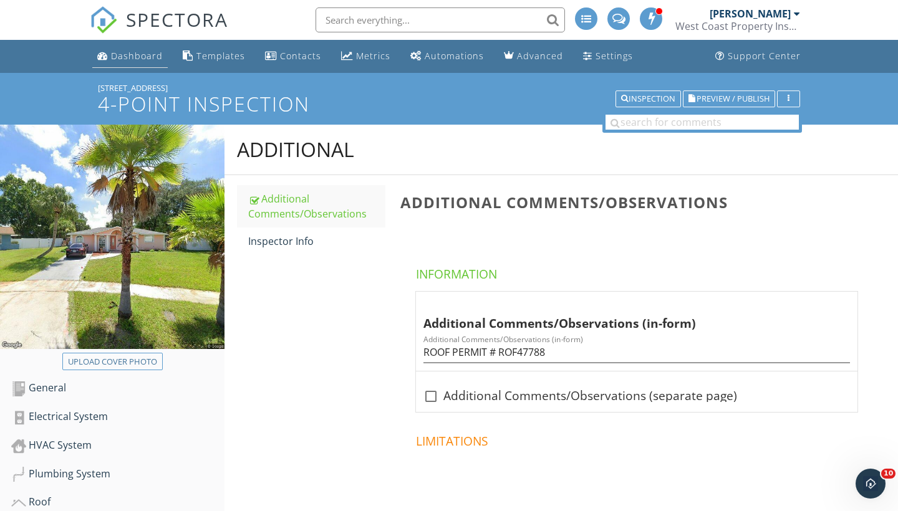
click at [140, 53] on div "Dashboard" at bounding box center [137, 56] width 52 height 12
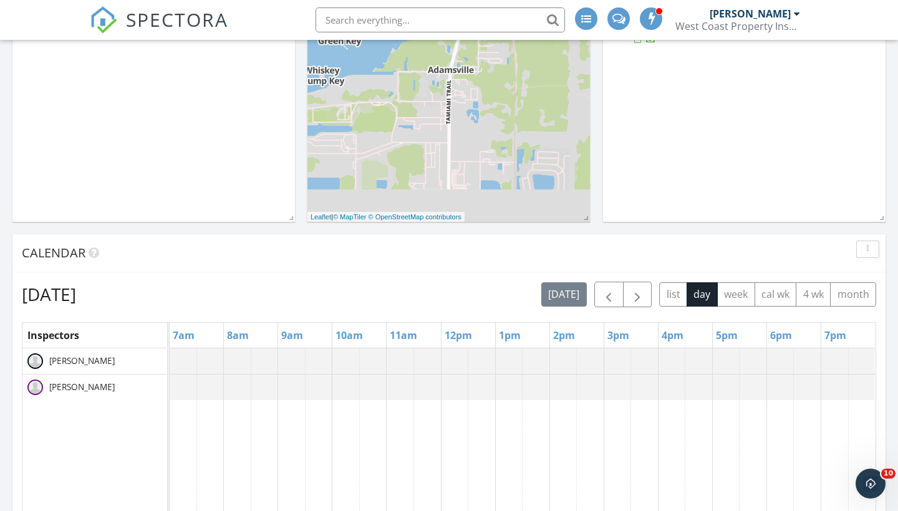
scroll to position [335, 0]
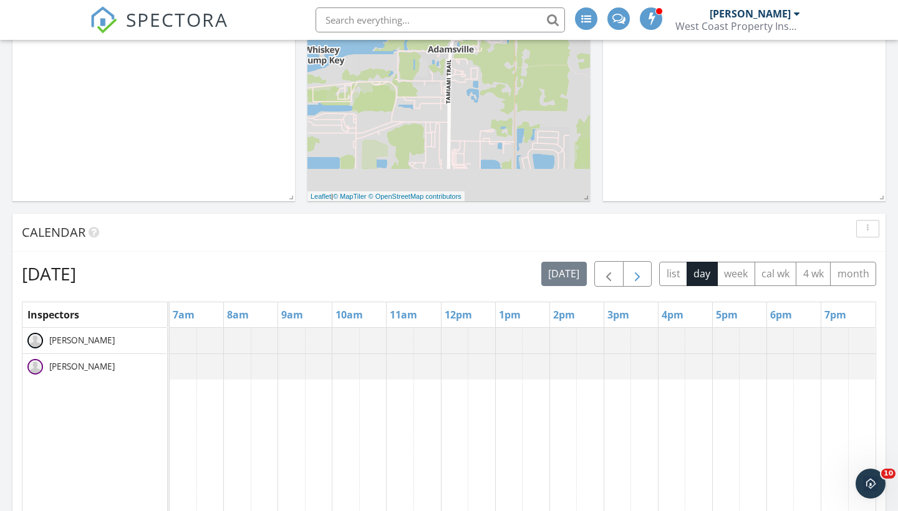
click at [644, 277] on span "button" at bounding box center [637, 274] width 15 height 15
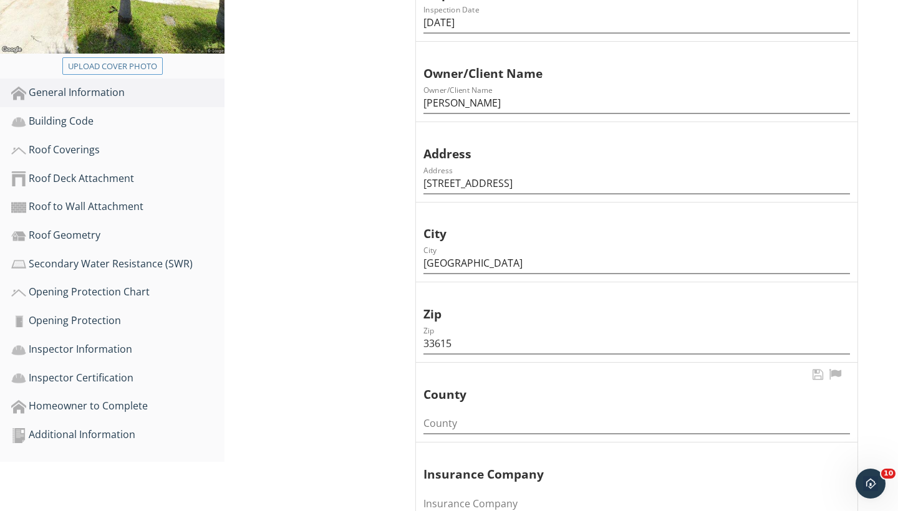
scroll to position [297, 0]
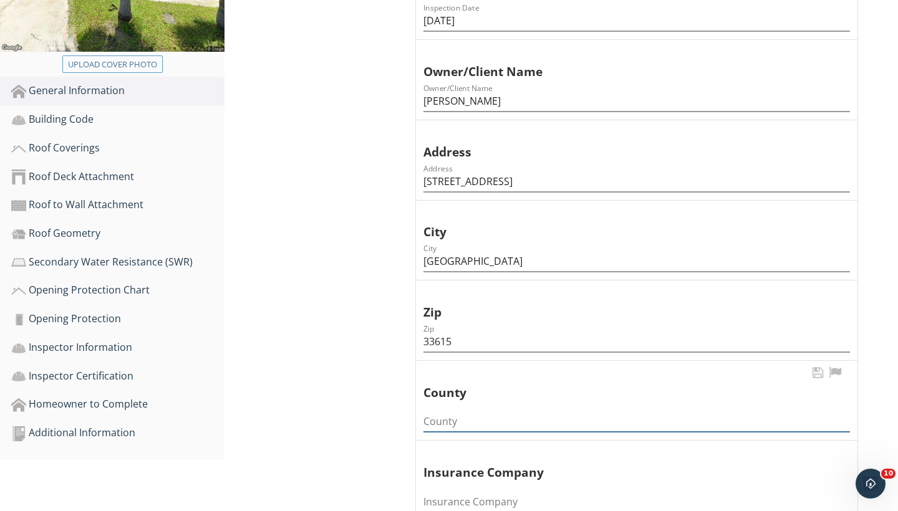
click at [458, 422] on input "County" at bounding box center [636, 422] width 427 height 21
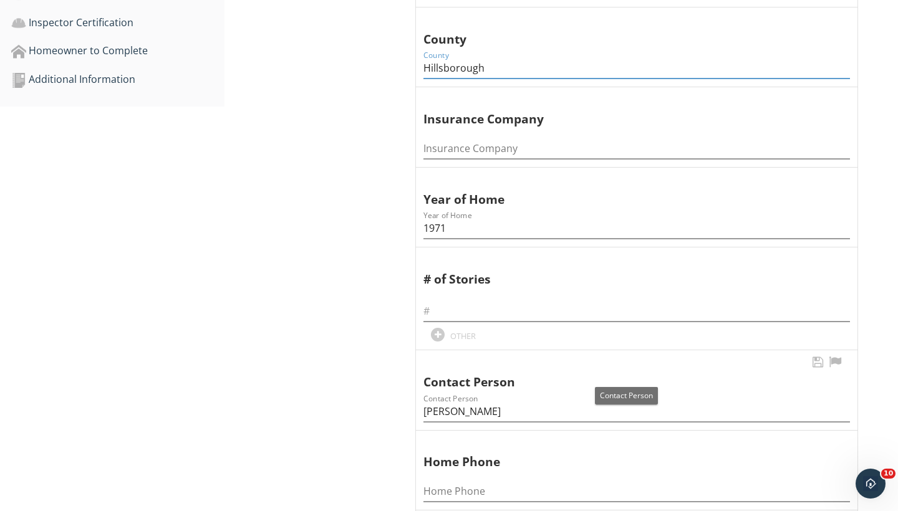
scroll to position [654, 0]
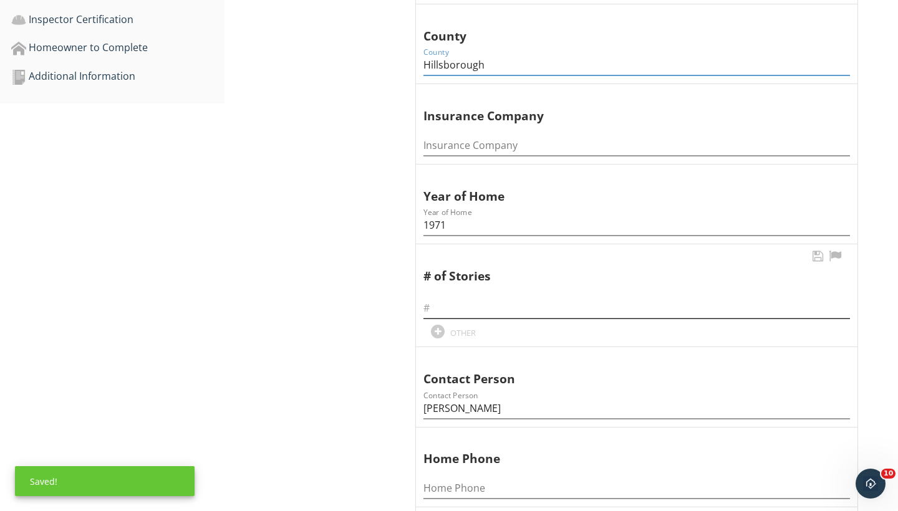
type input "Hillsborough"
click at [457, 300] on input "text" at bounding box center [636, 308] width 427 height 21
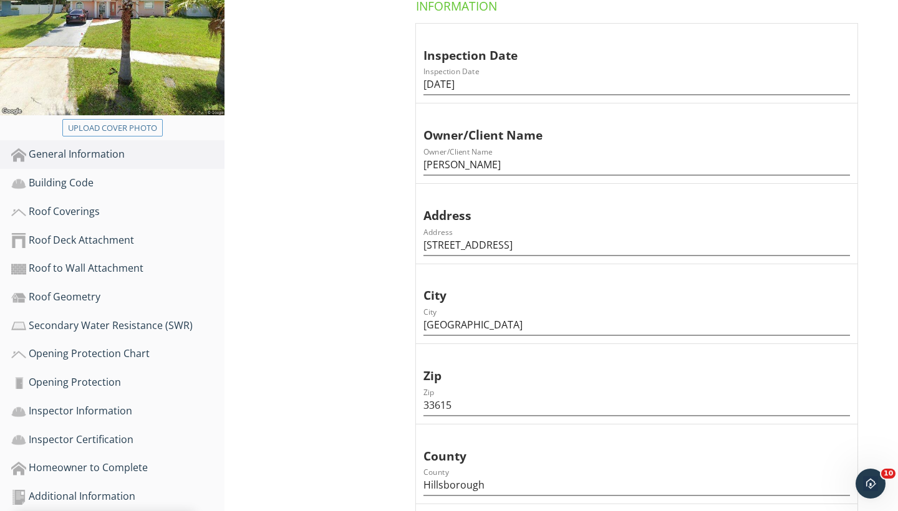
scroll to position [201, 0]
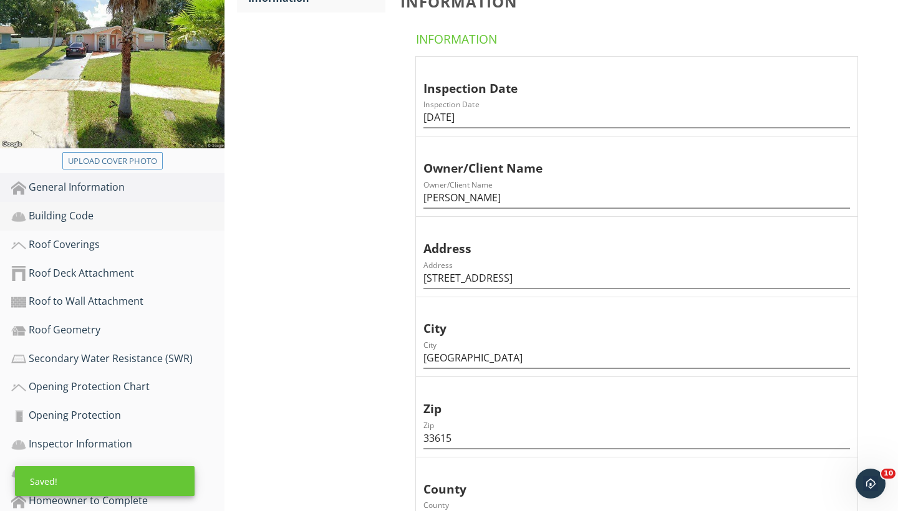
type input "1"
click at [76, 211] on div "Building Code" at bounding box center [117, 216] width 213 height 16
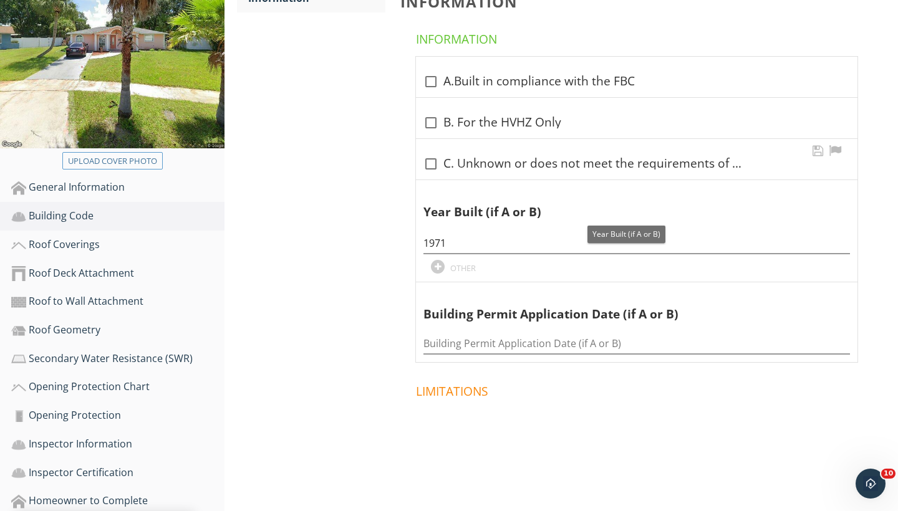
click at [430, 168] on div at bounding box center [430, 163] width 21 height 21
checkbox input "true"
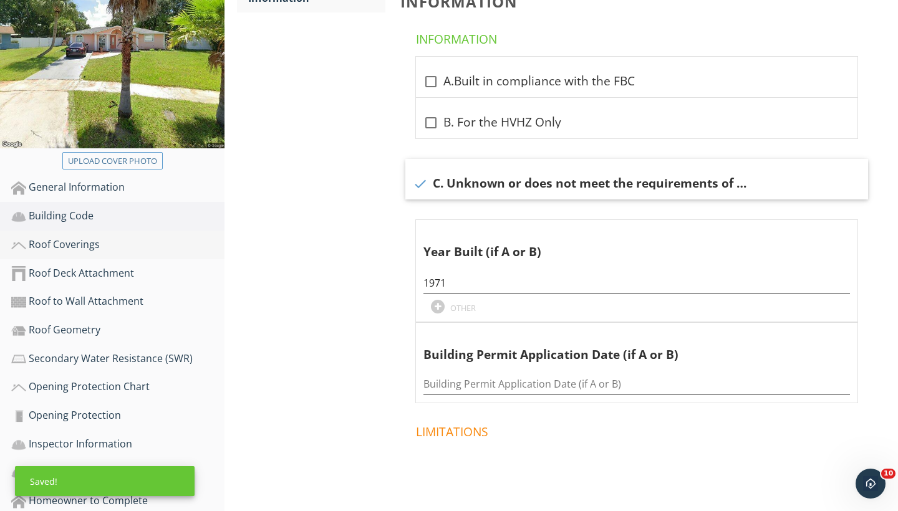
click at [72, 243] on div "Roof Coverings" at bounding box center [117, 245] width 213 height 16
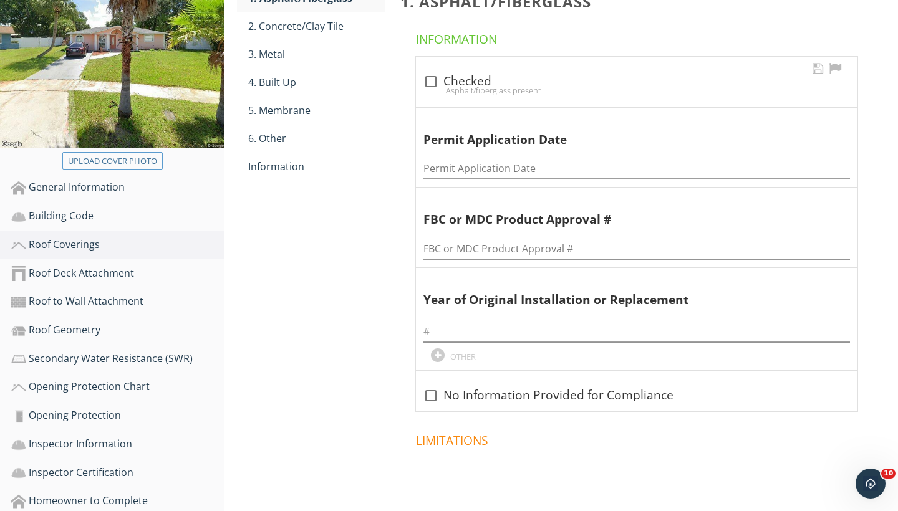
click at [434, 77] on div at bounding box center [430, 81] width 21 height 21
checkbox input "true"
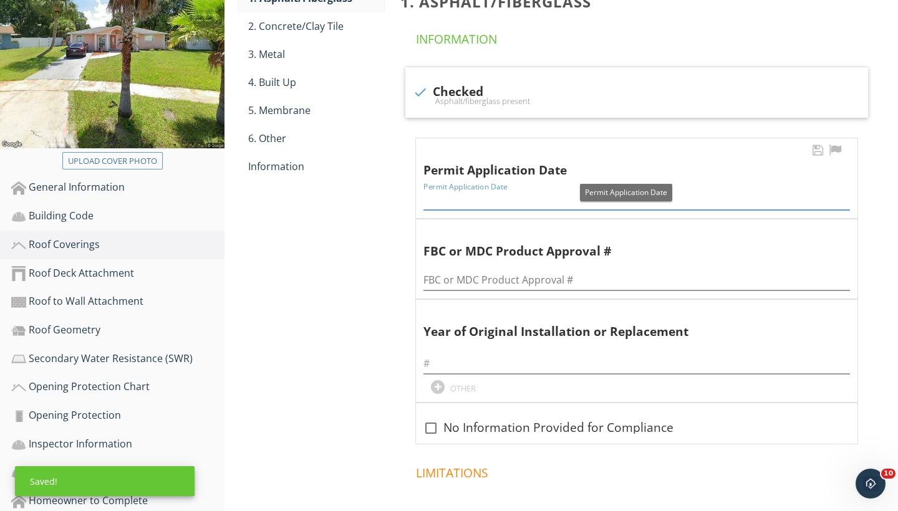
click at [448, 195] on input "Permit Application Date" at bounding box center [636, 200] width 427 height 21
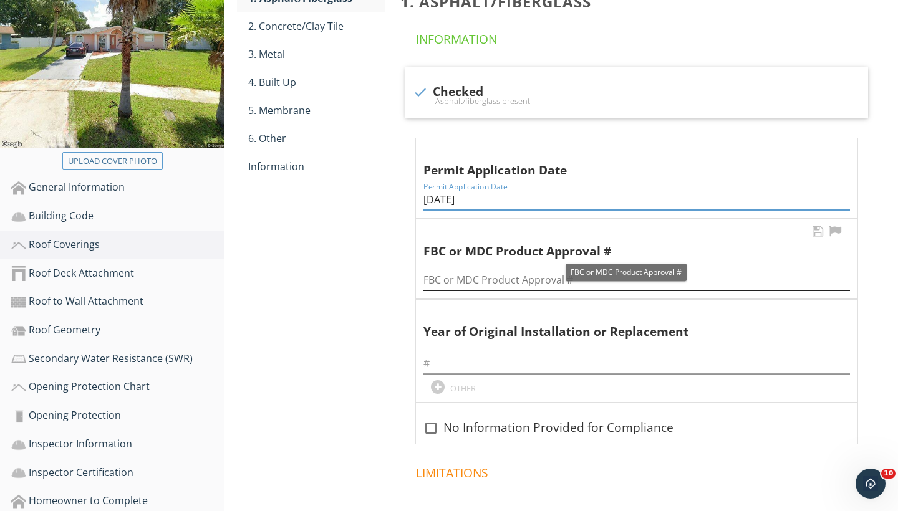
type input "02/05/2019"
click at [443, 281] on input "FBC or MDC Product Approval #" at bounding box center [636, 280] width 427 height 21
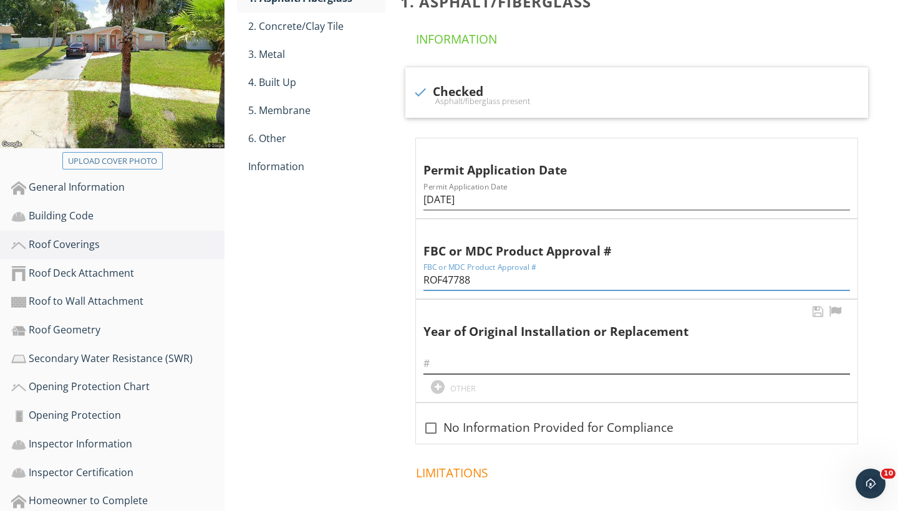
type input "ROF47788"
click at [442, 360] on input "text" at bounding box center [636, 364] width 427 height 21
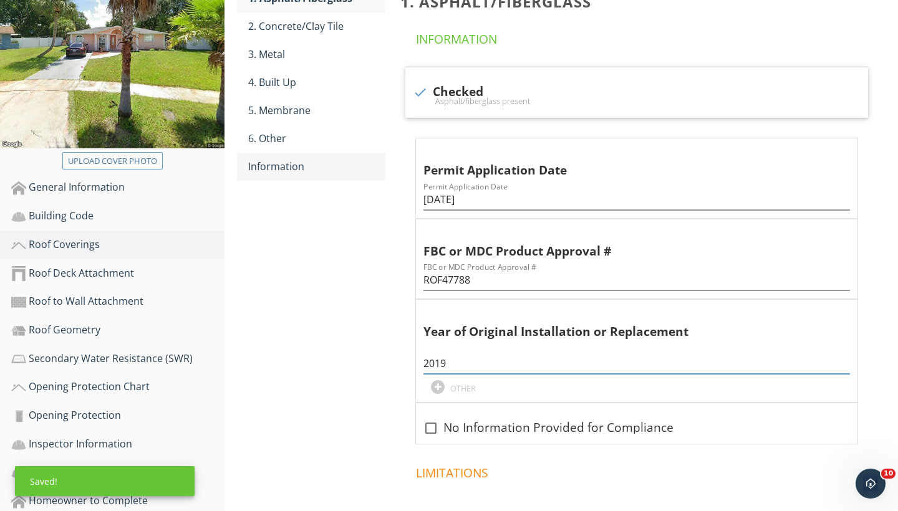
type input "2019"
click at [289, 163] on div "Information" at bounding box center [316, 166] width 137 height 15
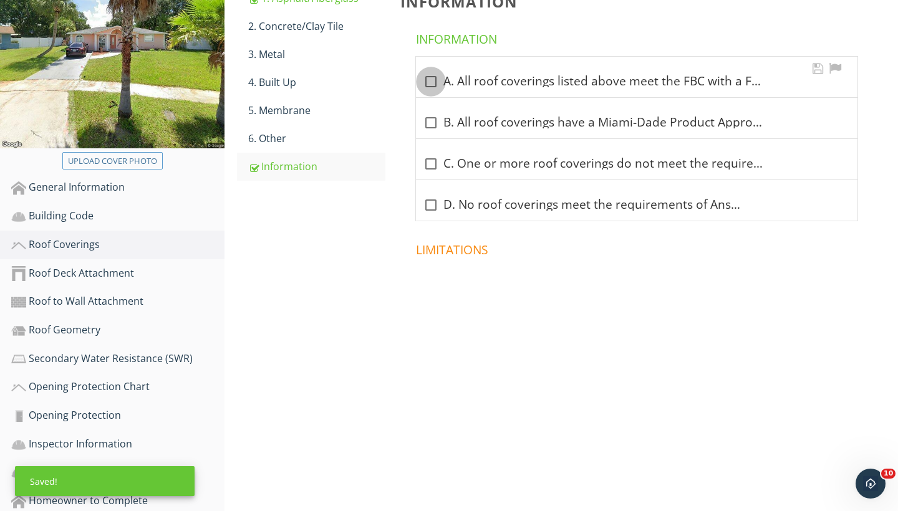
click at [428, 75] on div at bounding box center [430, 81] width 21 height 21
checkbox input "true"
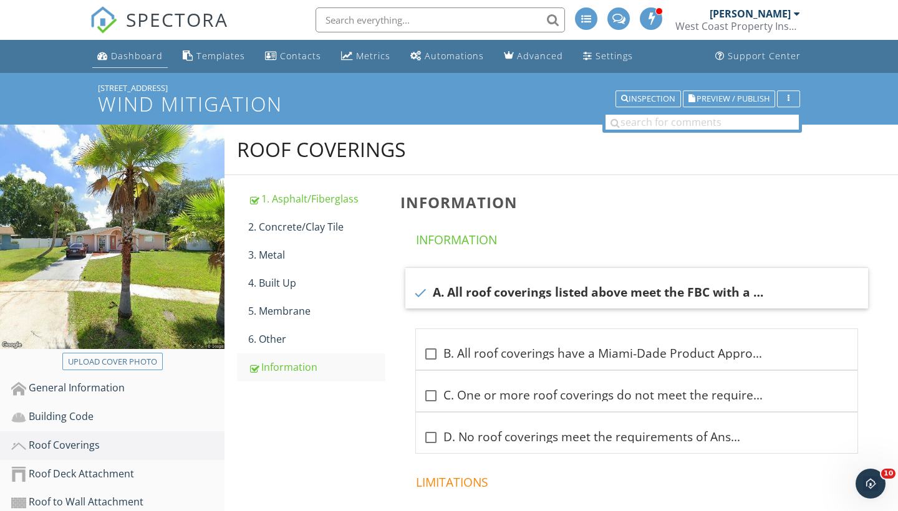
click at [147, 52] on div "Dashboard" at bounding box center [137, 56] width 52 height 12
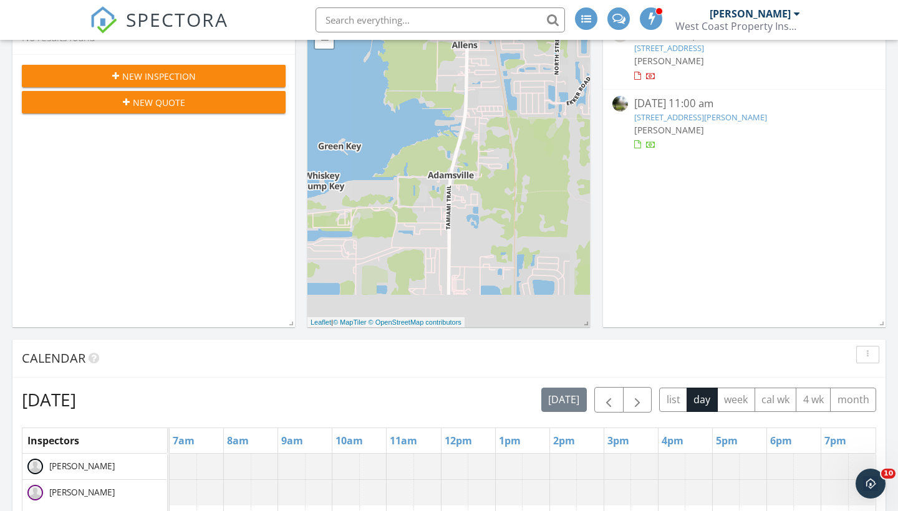
scroll to position [233, 0]
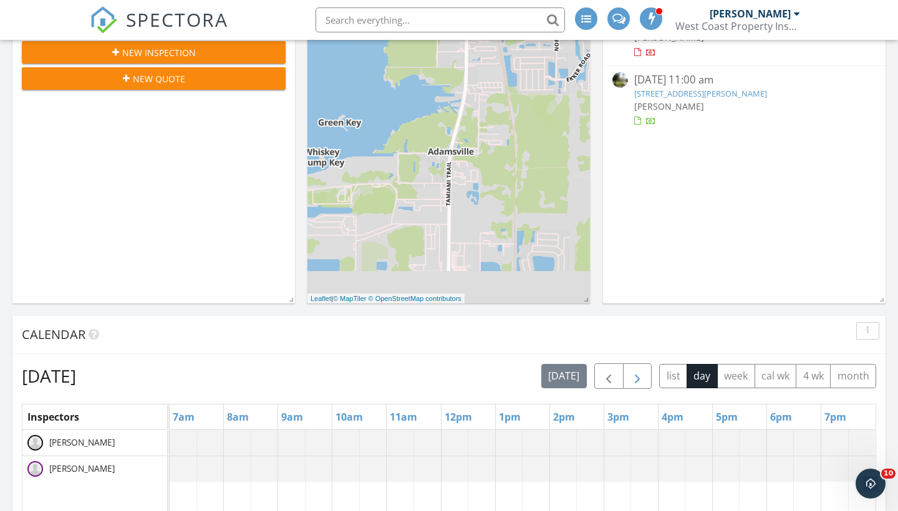
click at [630, 374] on span "button" at bounding box center [637, 376] width 15 height 15
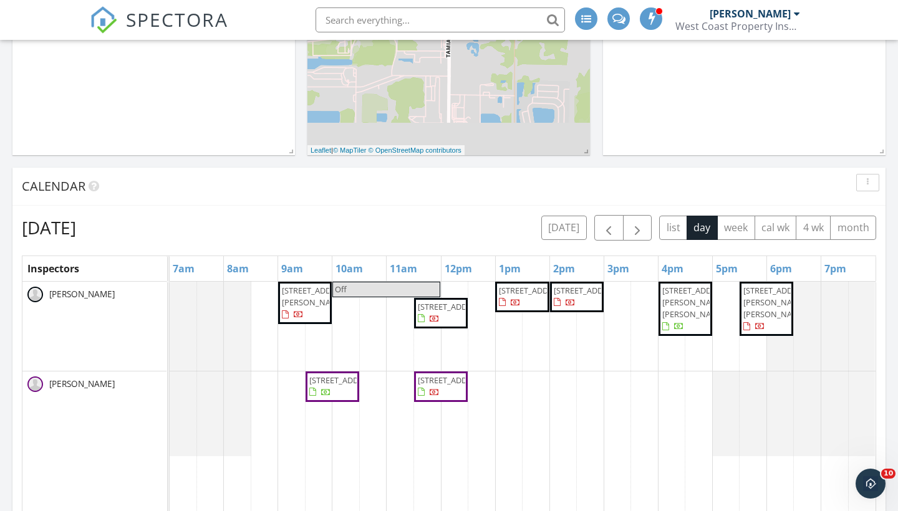
scroll to position [383, 0]
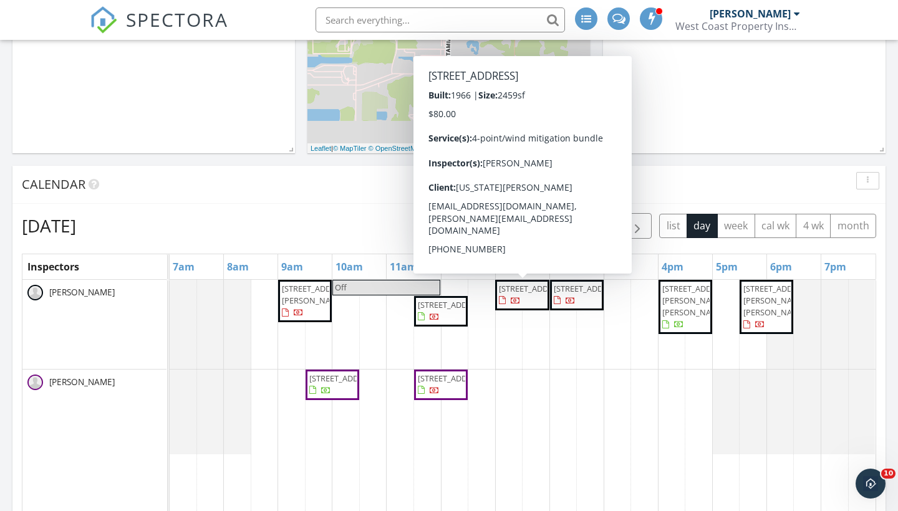
click at [522, 307] on span "[STREET_ADDRESS]" at bounding box center [522, 295] width 49 height 24
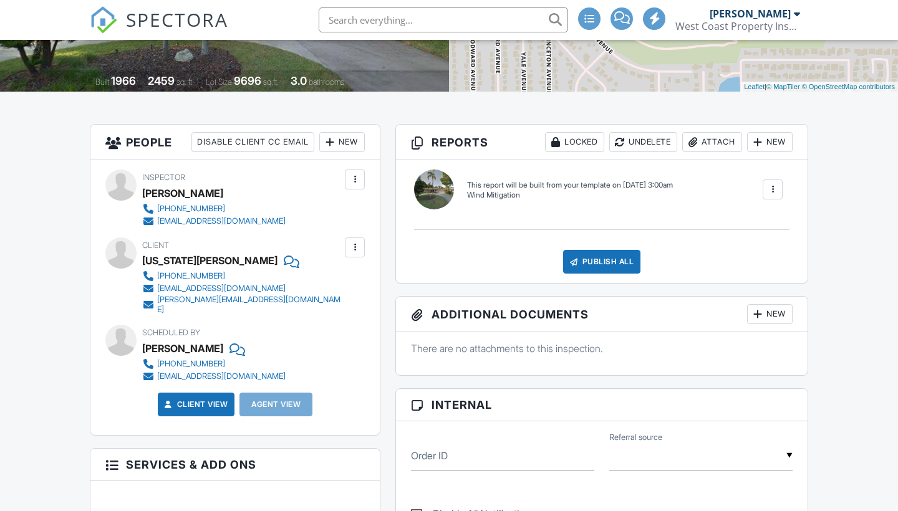
scroll to position [241, 0]
click at [768, 192] on div at bounding box center [772, 189] width 12 height 12
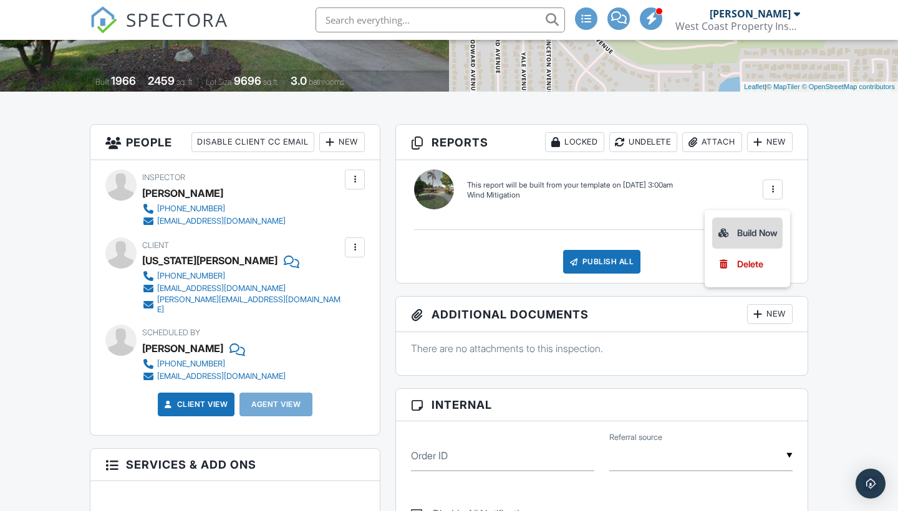
scroll to position [0, 0]
click at [743, 233] on div "Build Now" at bounding box center [747, 233] width 60 height 15
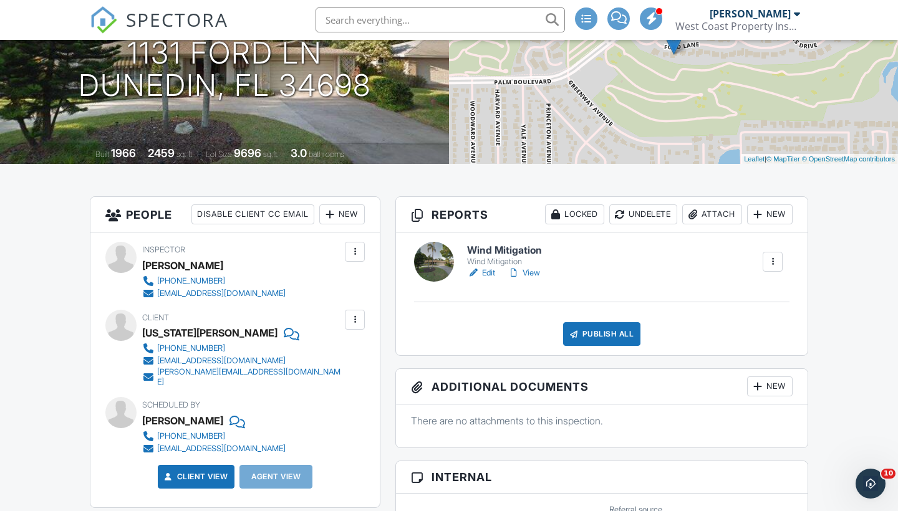
click at [700, 215] on div "Attach" at bounding box center [712, 215] width 60 height 20
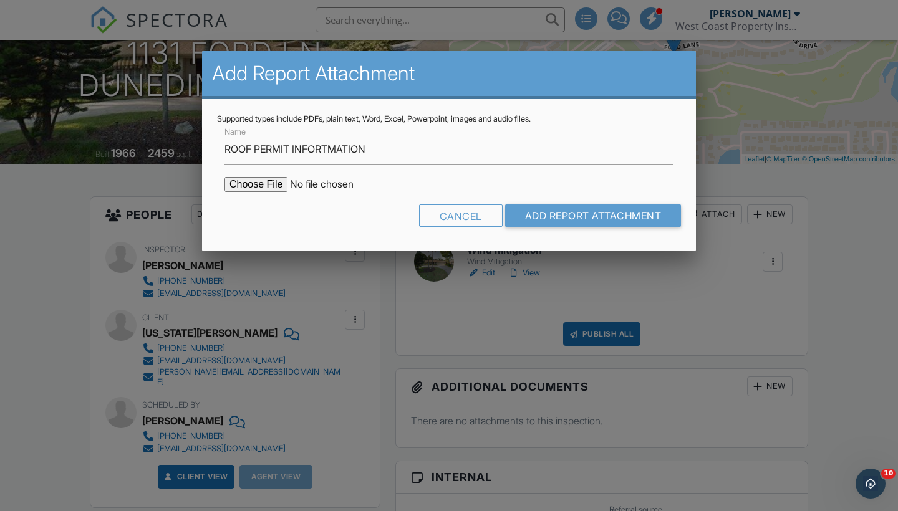
click at [245, 186] on input "file" at bounding box center [331, 184] width 212 height 15
drag, startPoint x: 370, startPoint y: 148, endPoint x: 327, endPoint y: 148, distance: 43.7
click at [327, 148] on input "ROOF PERMIT INFORTMATION" at bounding box center [449, 149] width 449 height 31
type input "ROOF PERMIT INFORMATION"
click at [251, 182] on input "file" at bounding box center [331, 184] width 212 height 15
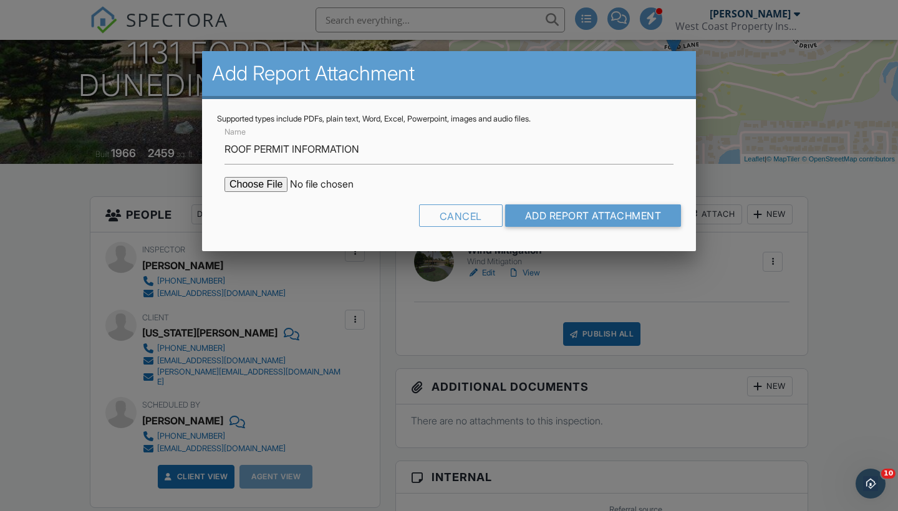
type input "C:\fakepath\Screenshot 2025-09-28 at 5.49.06 PM.png"
click at [636, 211] on input "Add Report Attachment" at bounding box center [593, 216] width 176 height 22
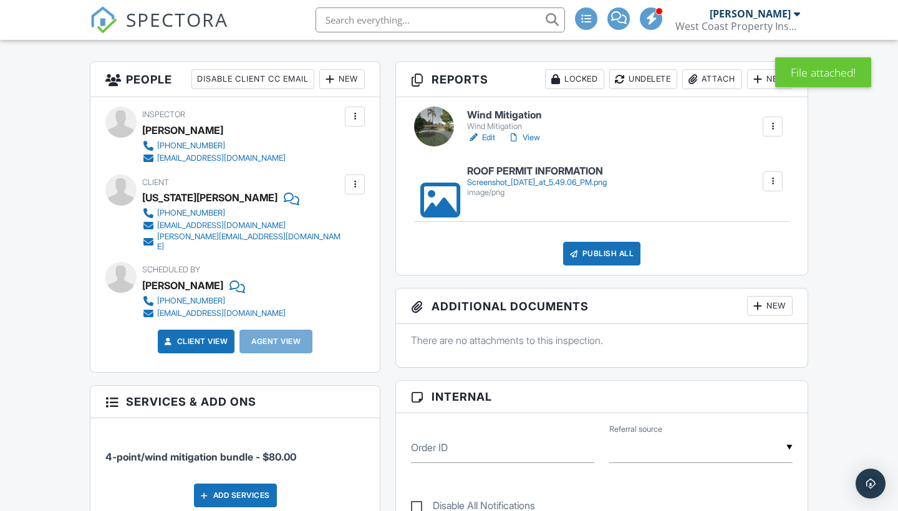
click at [488, 135] on link "Edit" at bounding box center [481, 138] width 28 height 12
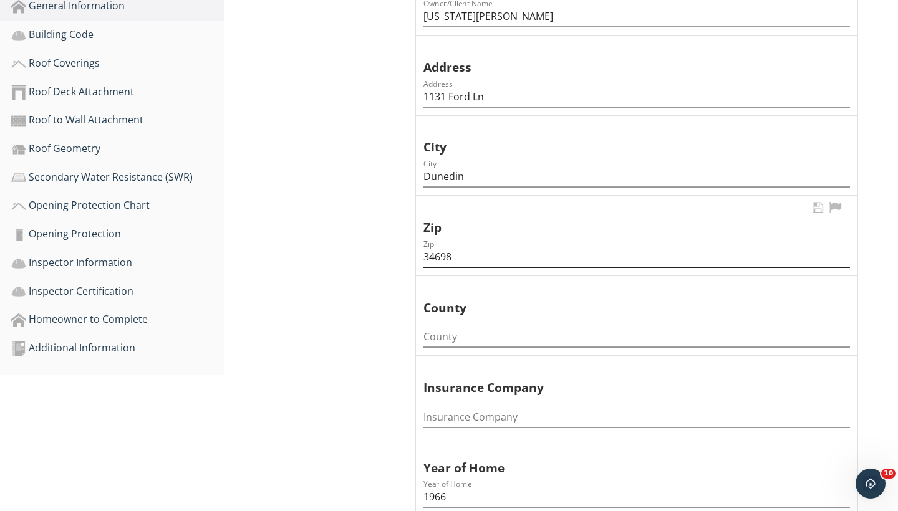
scroll to position [389, 0]
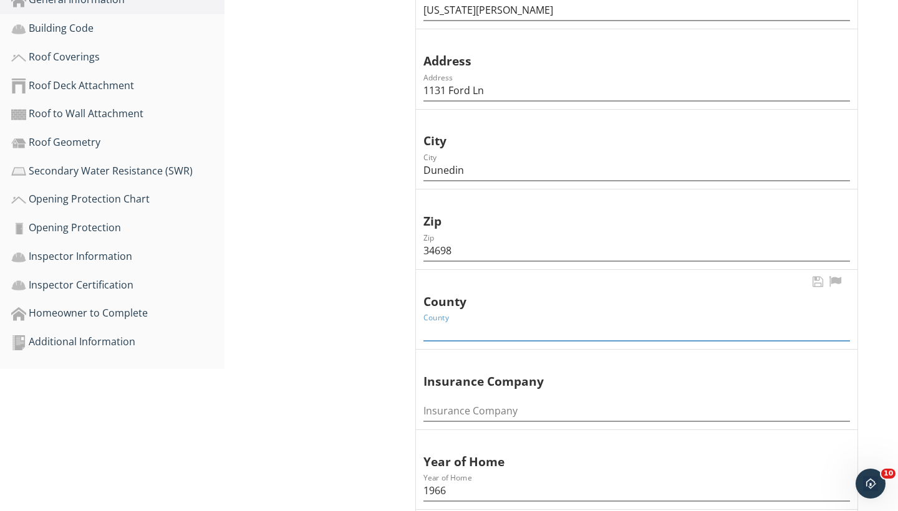
click at [471, 331] on input "County" at bounding box center [636, 331] width 427 height 21
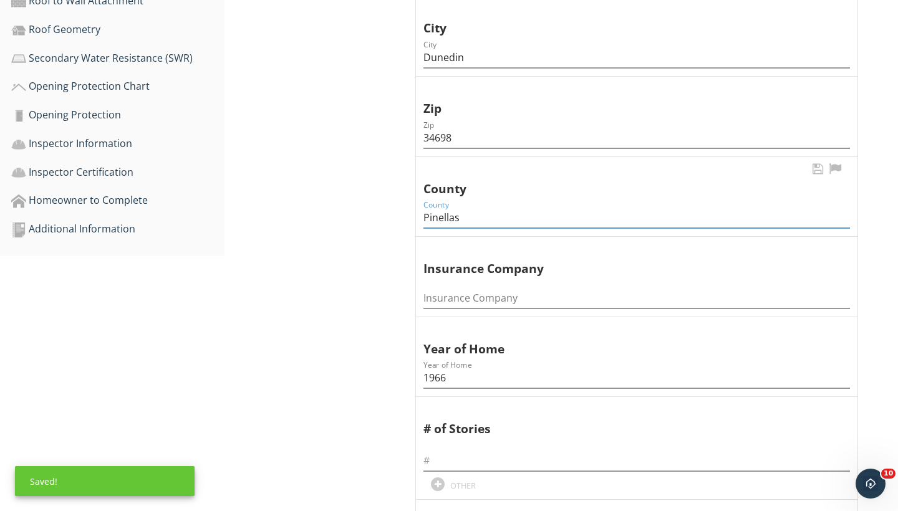
scroll to position [539, 0]
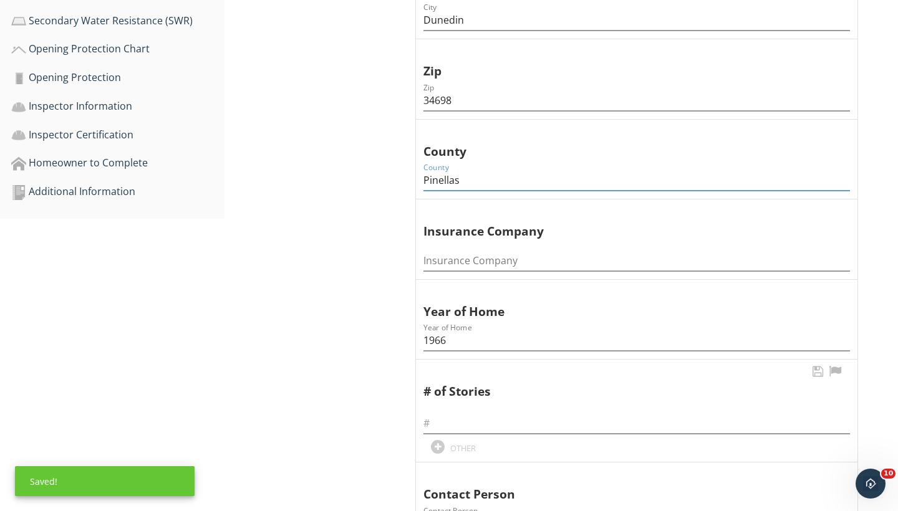
type input "Pinellas"
click at [464, 427] on div "# of Stories OTHER" at bounding box center [636, 409] width 427 height 90
click at [447, 413] on input "text" at bounding box center [636, 423] width 427 height 21
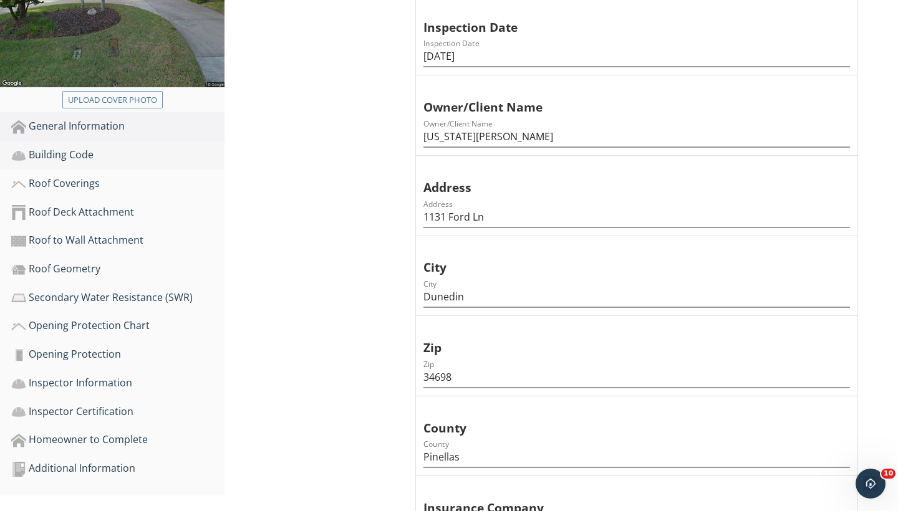
scroll to position [260, 0]
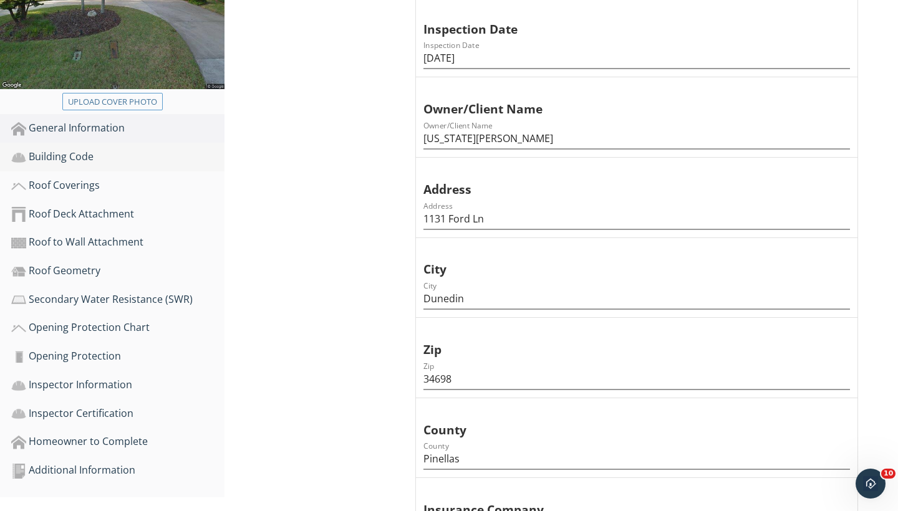
type input "1"
click at [77, 157] on div "Building Code" at bounding box center [117, 157] width 213 height 16
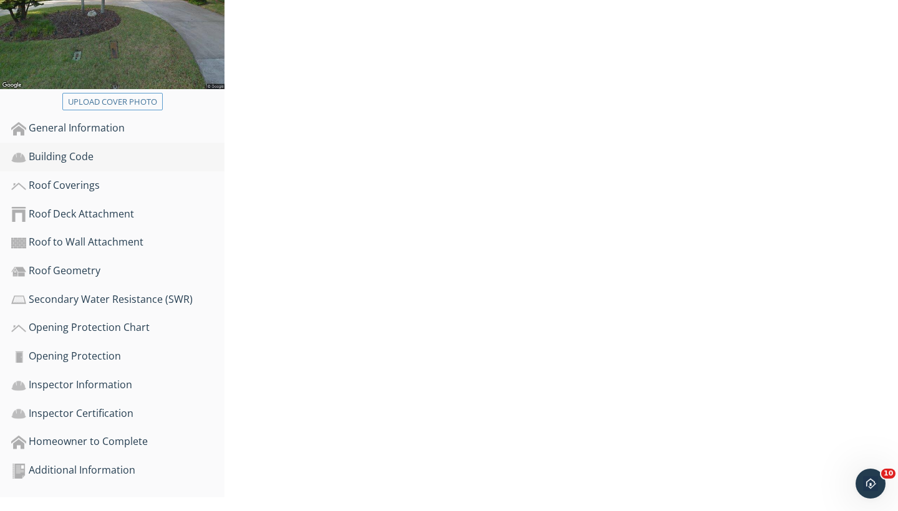
scroll to position [246, 0]
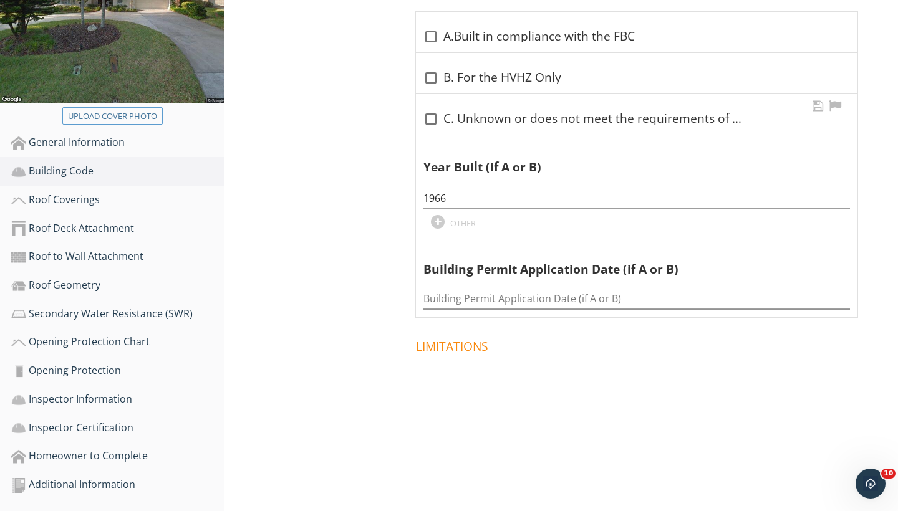
click at [430, 119] on div at bounding box center [430, 119] width 21 height 21
checkbox input "true"
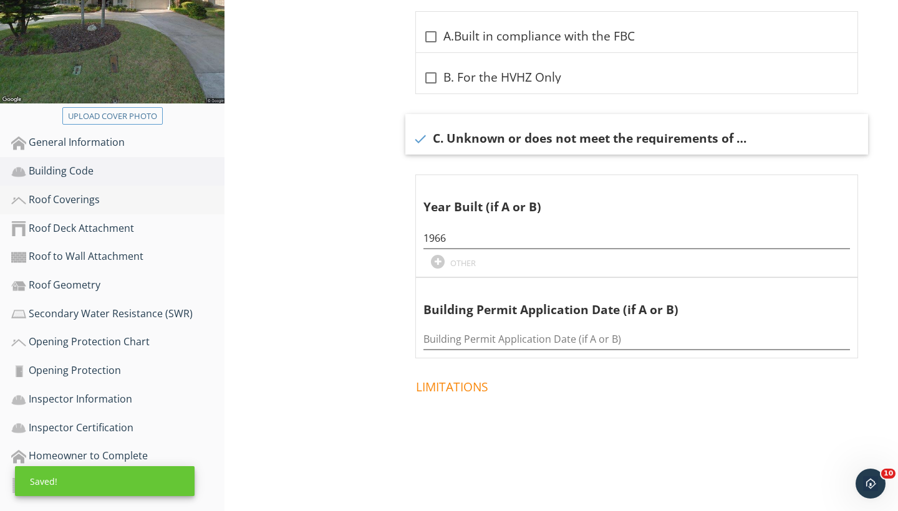
click at [59, 202] on div "Roof Coverings" at bounding box center [117, 200] width 213 height 16
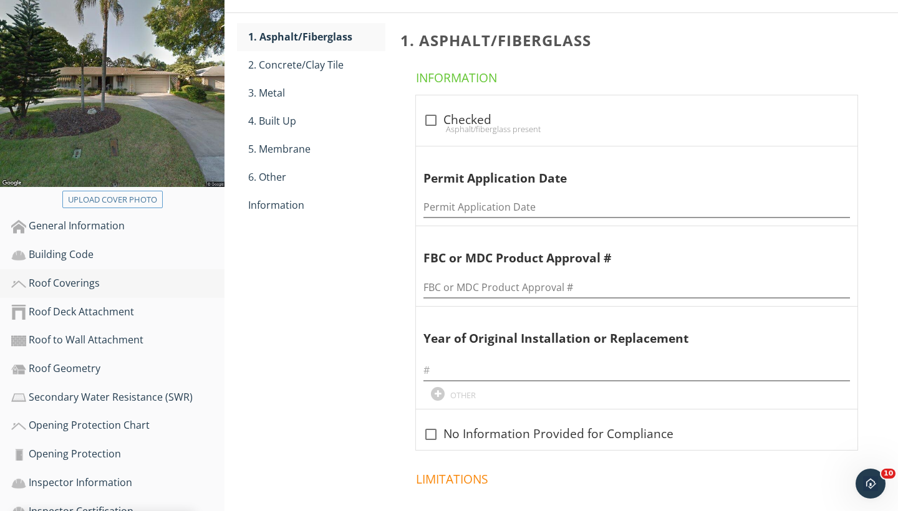
scroll to position [161, 0]
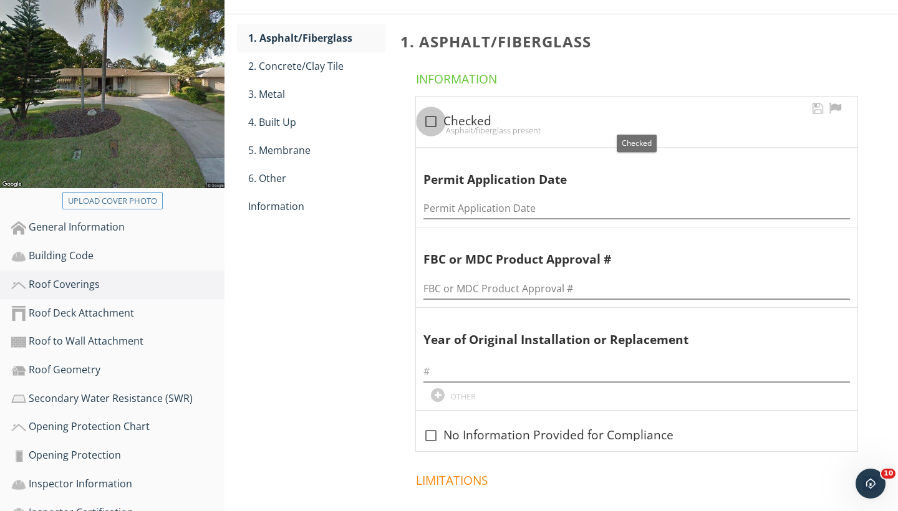
click at [433, 118] on div at bounding box center [430, 121] width 21 height 21
checkbox input "true"
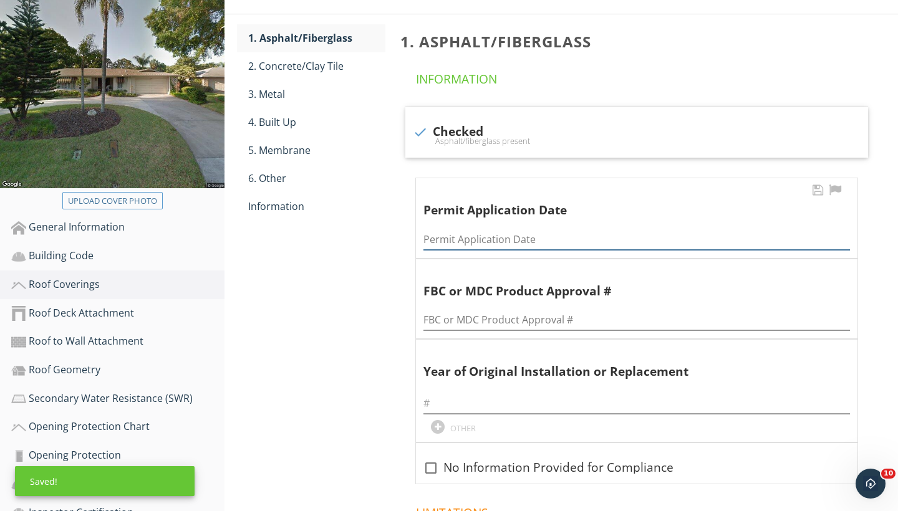
click at [463, 236] on input "Permit Application Date" at bounding box center [636, 240] width 427 height 21
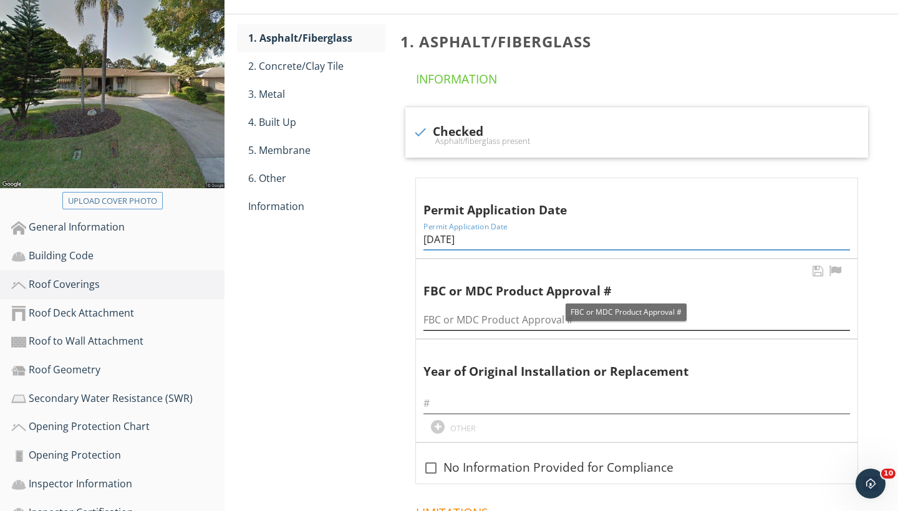
type input "01/23/2025"
click at [445, 311] on input "FBC or MDC Product Approval #" at bounding box center [636, 320] width 427 height 21
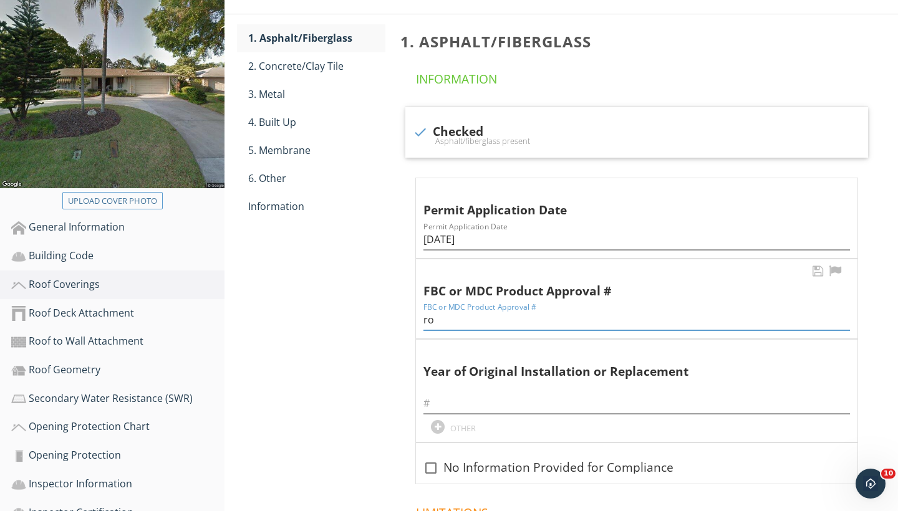
type input "r"
type input "ROOF-24-00750"
click at [444, 404] on input "text" at bounding box center [636, 404] width 427 height 21
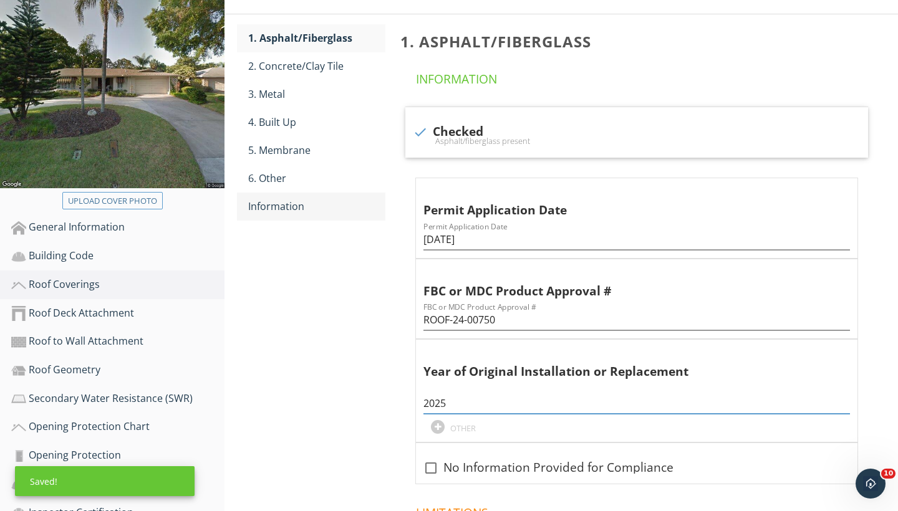
type input "2025"
click at [289, 209] on div "Information" at bounding box center [316, 206] width 137 height 15
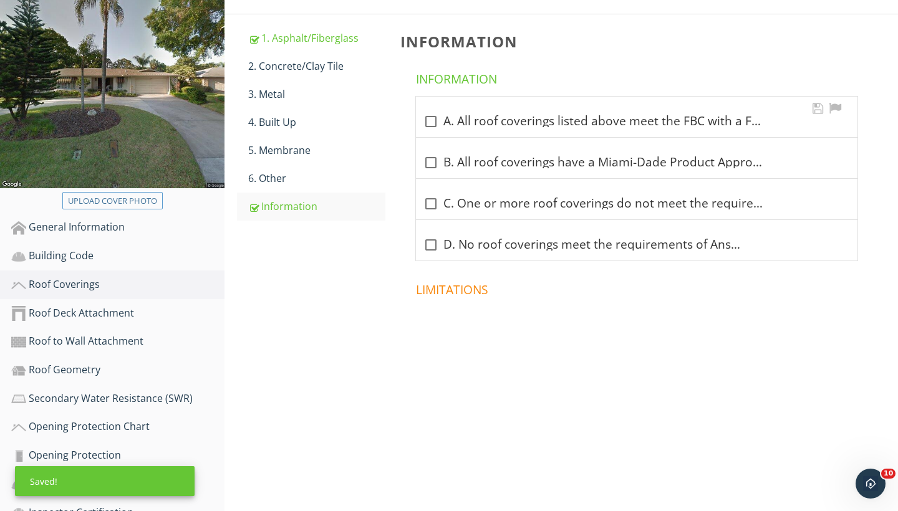
click at [432, 122] on div at bounding box center [430, 121] width 21 height 21
checkbox input "true"
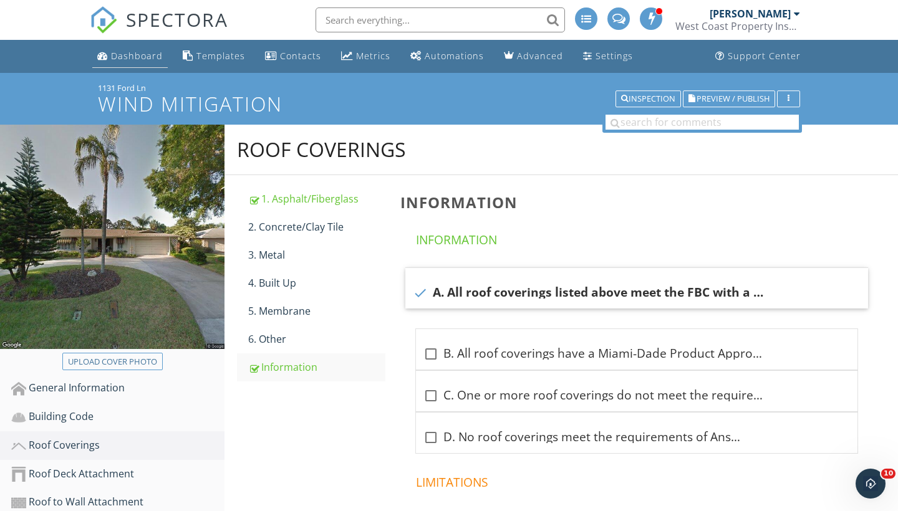
click at [148, 59] on div "Dashboard" at bounding box center [137, 56] width 52 height 12
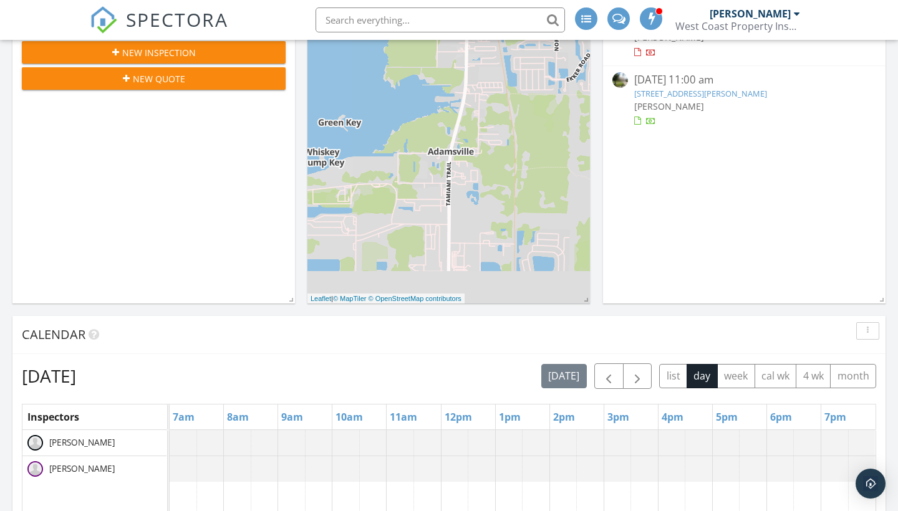
scroll to position [260, 0]
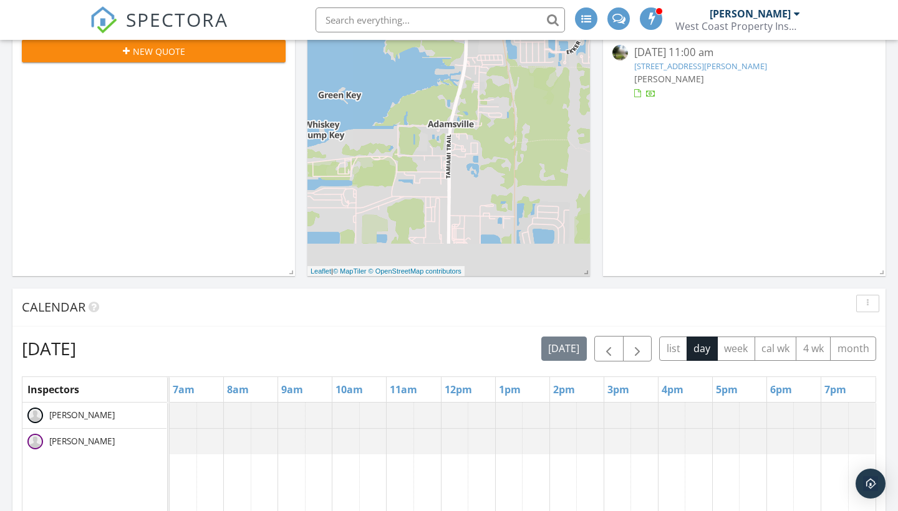
click at [653, 349] on div "[DATE] list day week cal wk 4 wk month" at bounding box center [708, 349] width 335 height 26
click at [642, 351] on span "button" at bounding box center [637, 349] width 15 height 15
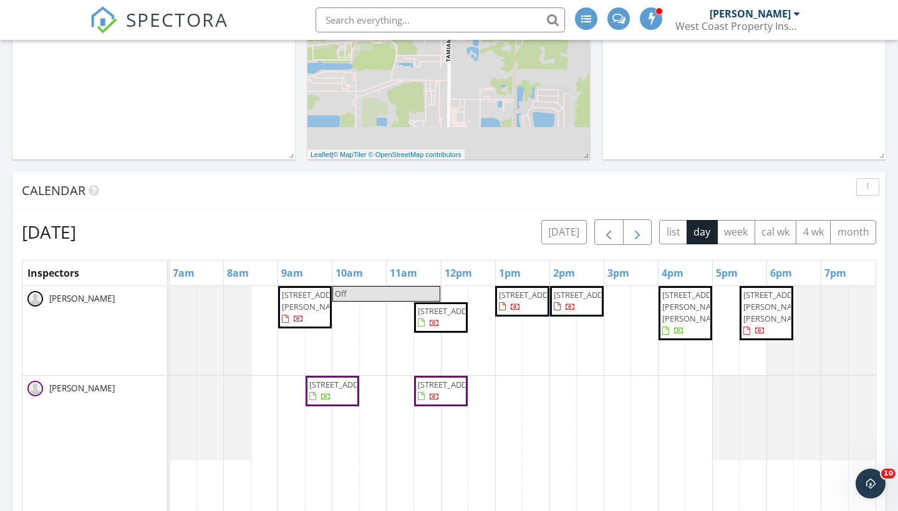
scroll to position [400, 0]
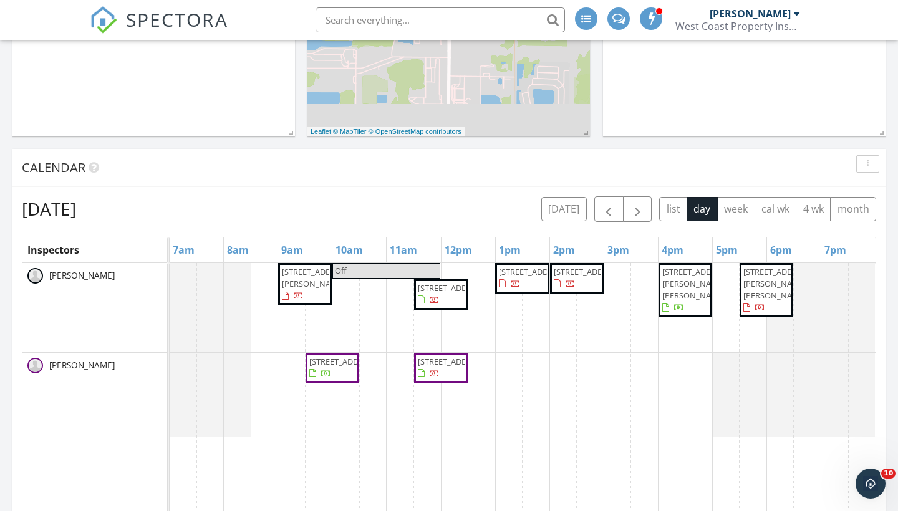
click at [597, 291] on span "[STREET_ADDRESS]" at bounding box center [577, 278] width 49 height 24
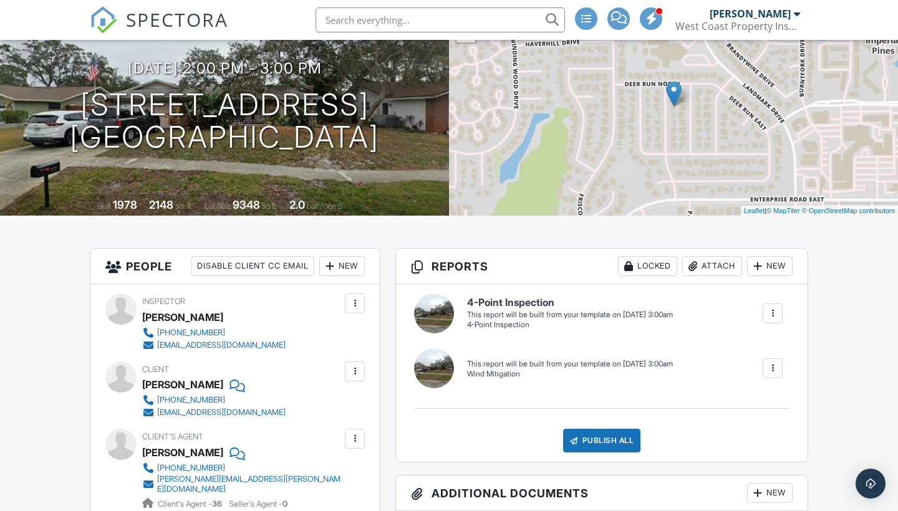
scroll to position [128, 0]
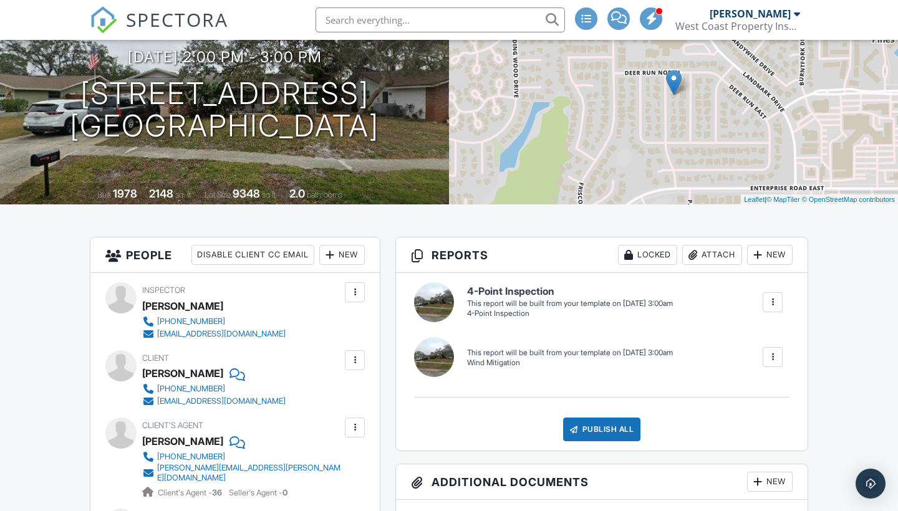
click at [768, 301] on div at bounding box center [772, 302] width 12 height 12
click at [733, 337] on div "Build Now" at bounding box center [747, 340] width 60 height 15
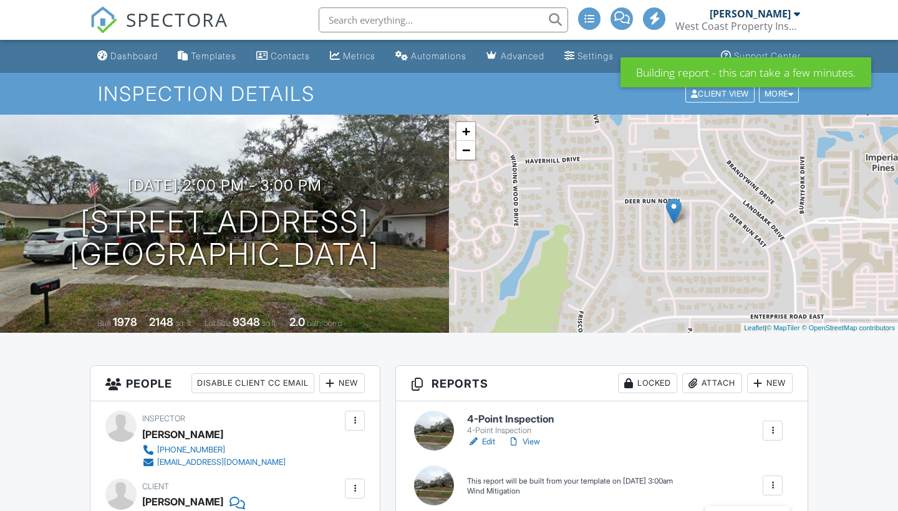
scroll to position [182, 0]
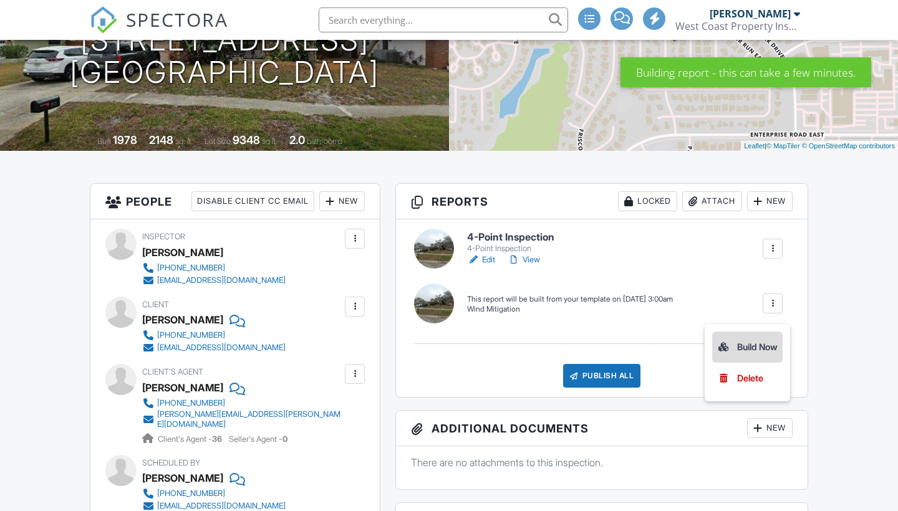
click at [750, 343] on div "Build Now" at bounding box center [747, 347] width 60 height 15
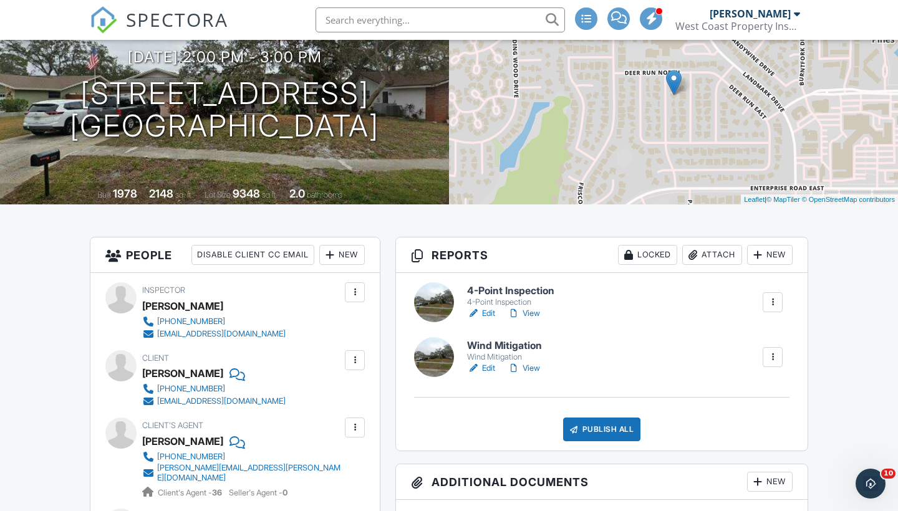
scroll to position [130, 0]
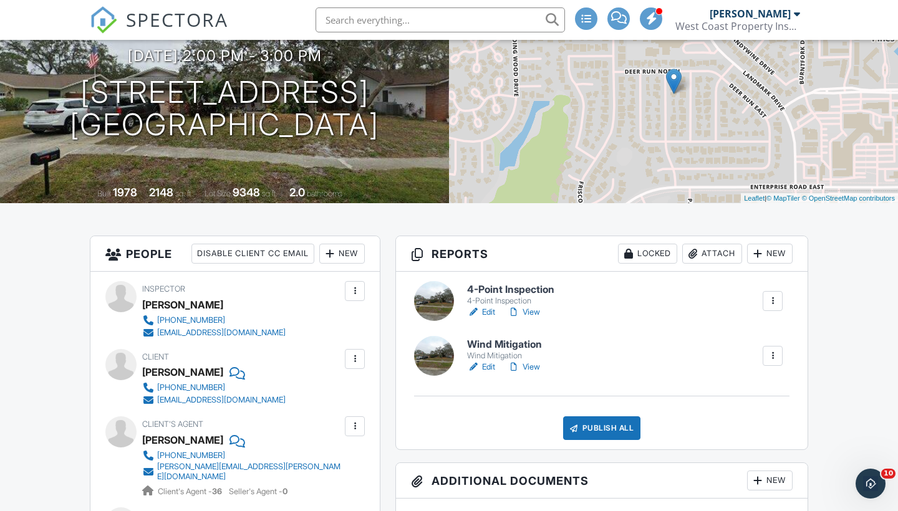
click at [713, 255] on div "Attach" at bounding box center [712, 254] width 60 height 20
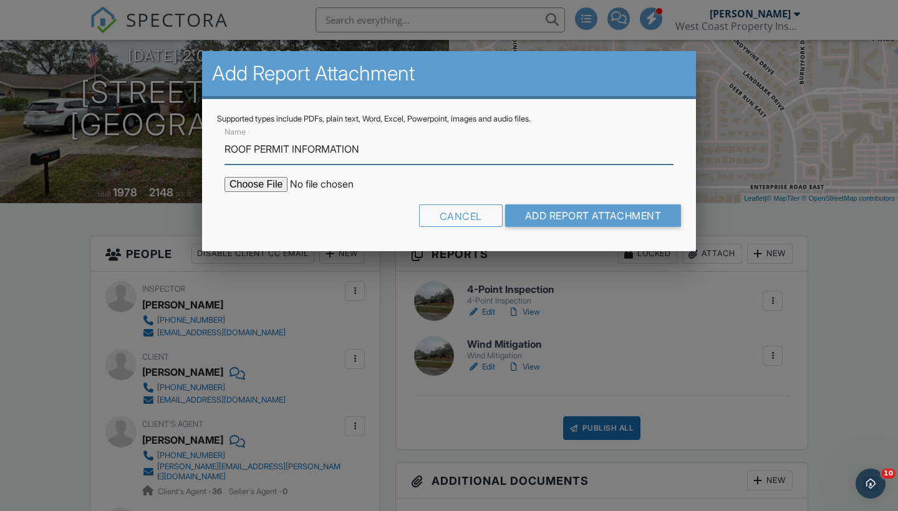
type input "ROOF PERMIT INFORMATION"
click at [246, 183] on input "file" at bounding box center [331, 184] width 212 height 15
type input "C:\fakepath\2571.pdf"
click at [589, 203] on form "Name ROOF PERMIT INFORMATION Cancel Add Report Attachment" at bounding box center [449, 180] width 464 height 112
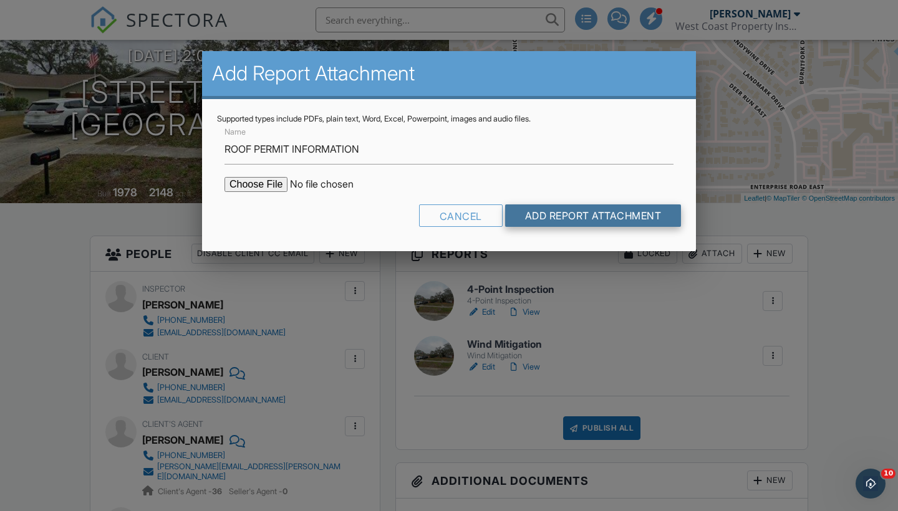
click at [587, 213] on input "Add Report Attachment" at bounding box center [593, 216] width 176 height 22
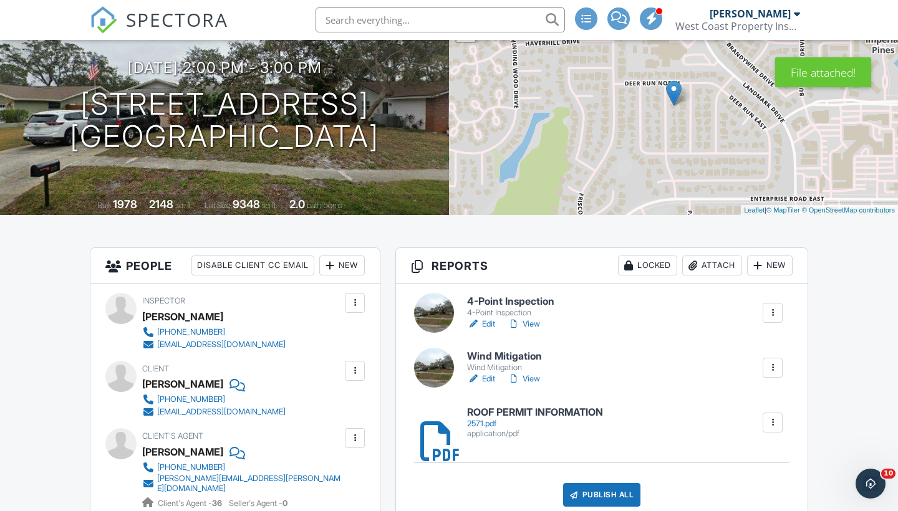
scroll to position [124, 0]
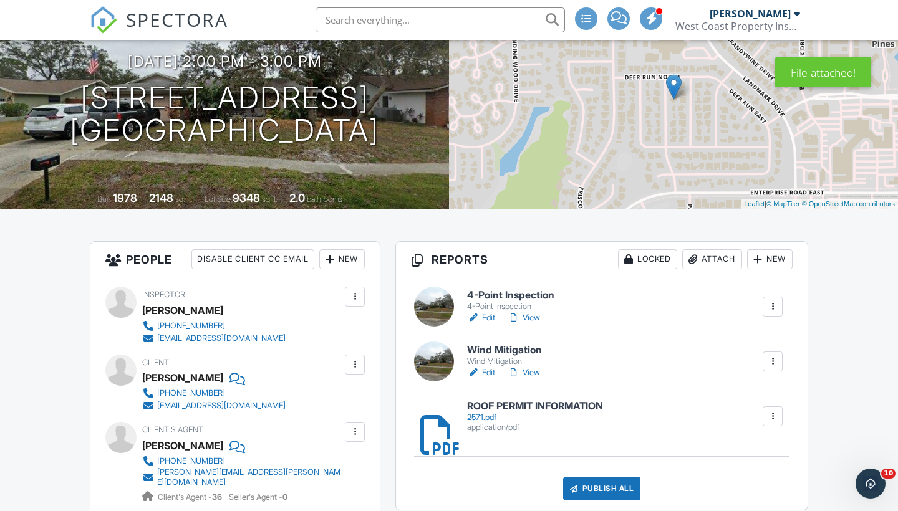
click at [489, 317] on link "Edit" at bounding box center [481, 318] width 28 height 12
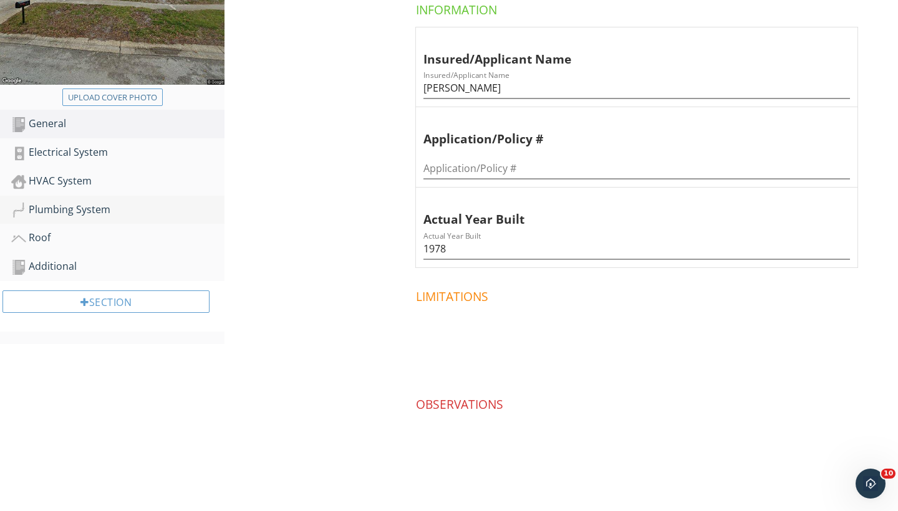
scroll to position [264, 0]
click at [75, 180] on div "HVAC System" at bounding box center [117, 182] width 213 height 16
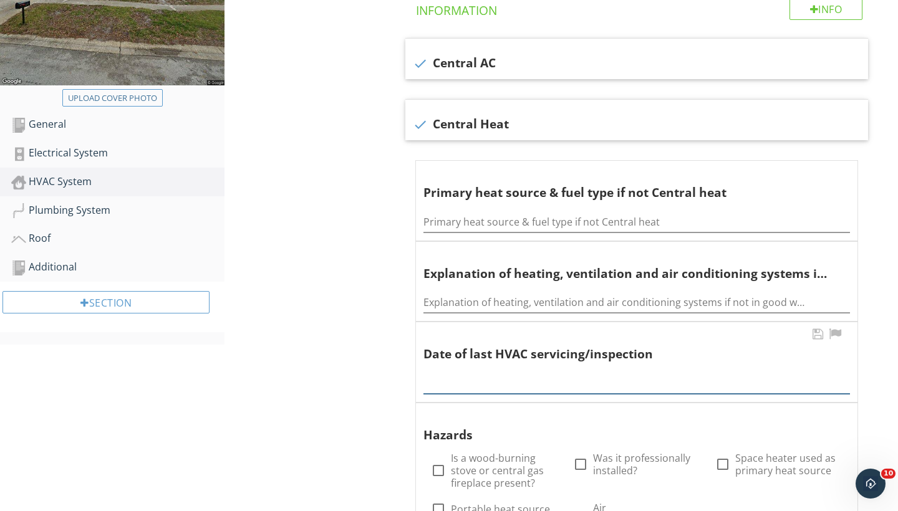
click at [443, 374] on input "text" at bounding box center [636, 384] width 427 height 21
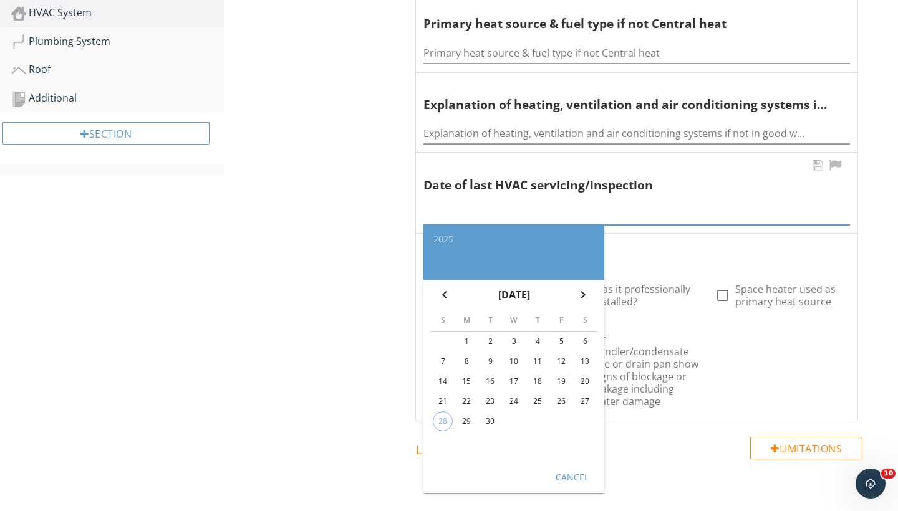
scroll to position [441, 0]
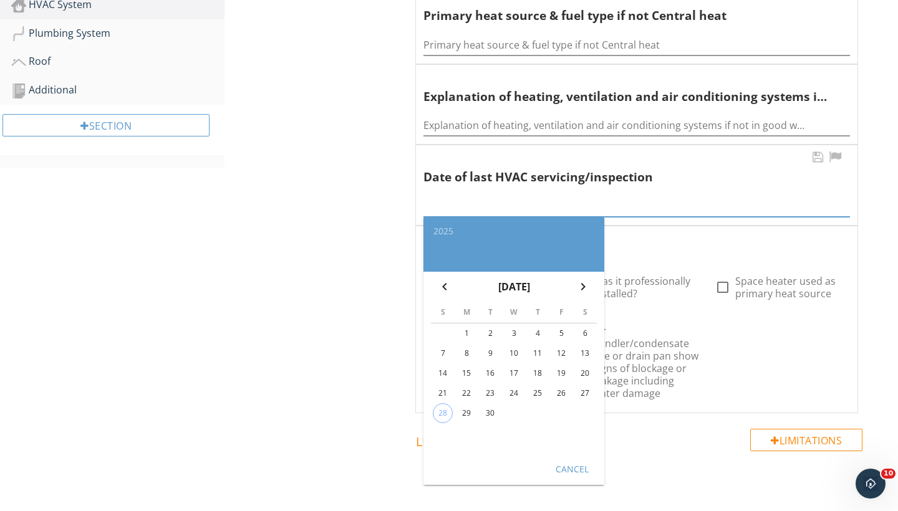
click at [470, 404] on div "29" at bounding box center [467, 414] width 20 height 20
type input "[DATE]"
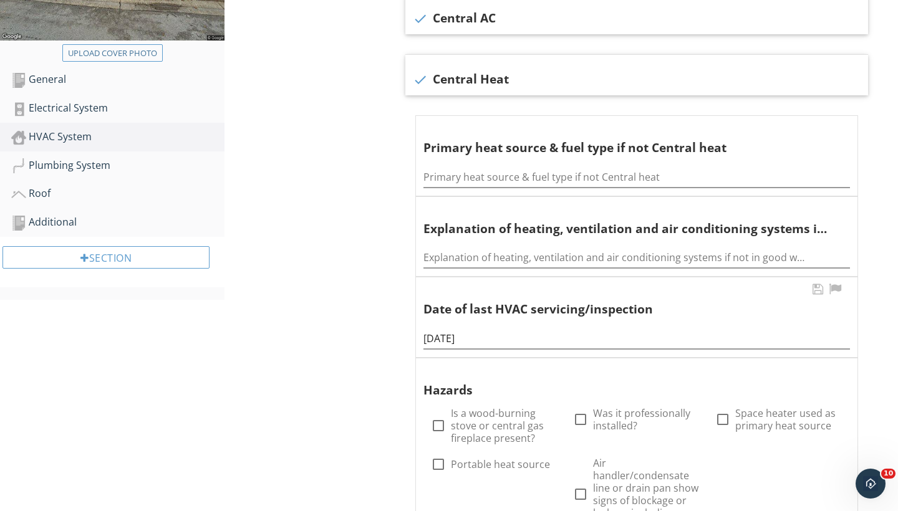
scroll to position [276, 0]
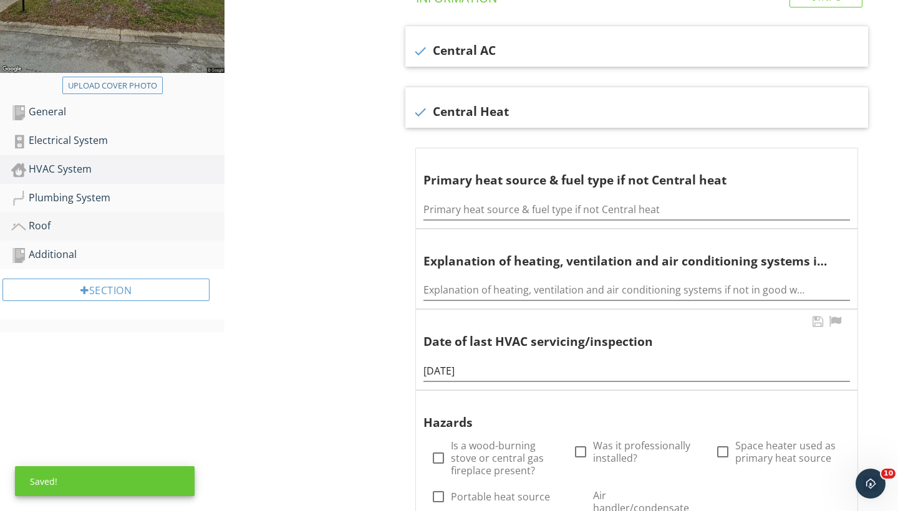
click at [49, 221] on div "Roof" at bounding box center [117, 226] width 213 height 16
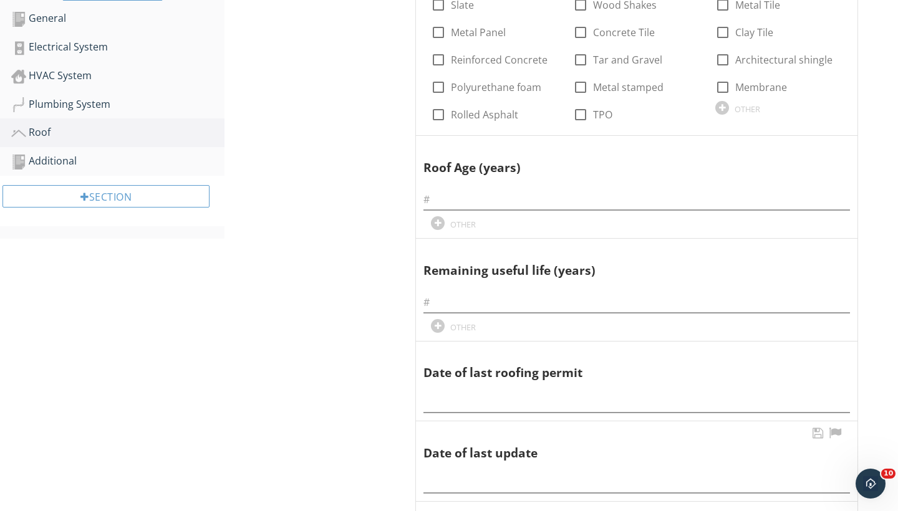
scroll to position [387, 0]
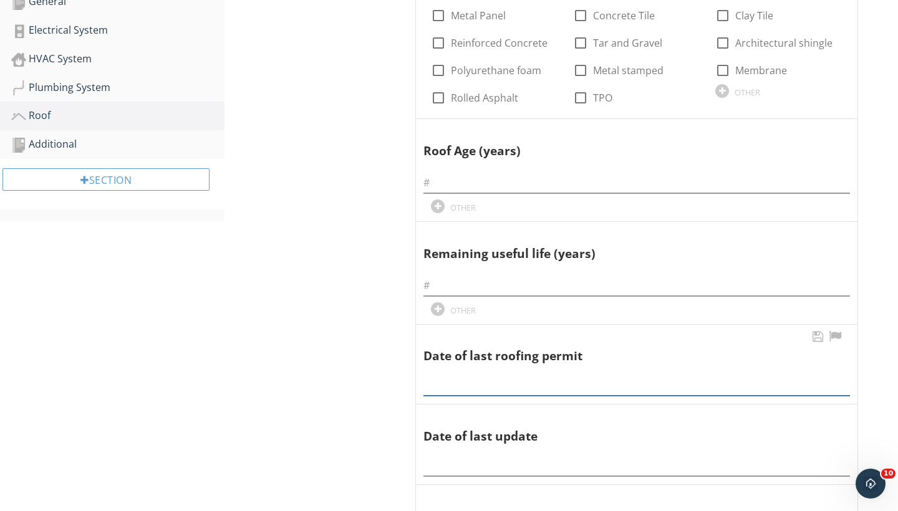
click at [445, 380] on input "text" at bounding box center [636, 385] width 427 height 21
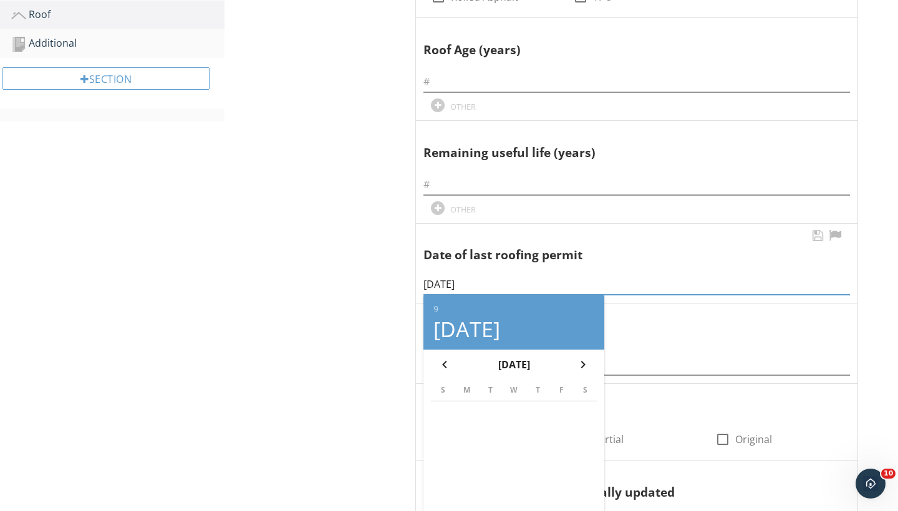
scroll to position [544, 0]
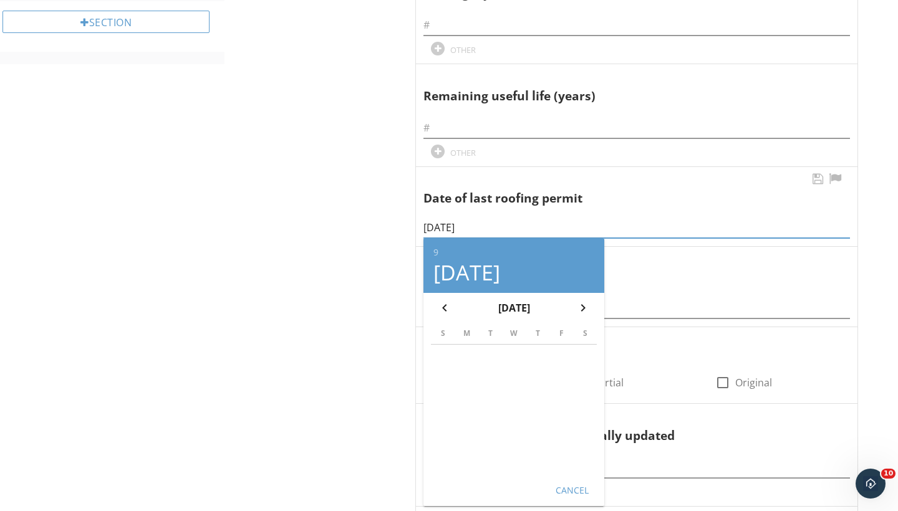
type input "09/05/2025"
click at [562, 479] on button "Cancel" at bounding box center [571, 490] width 55 height 22
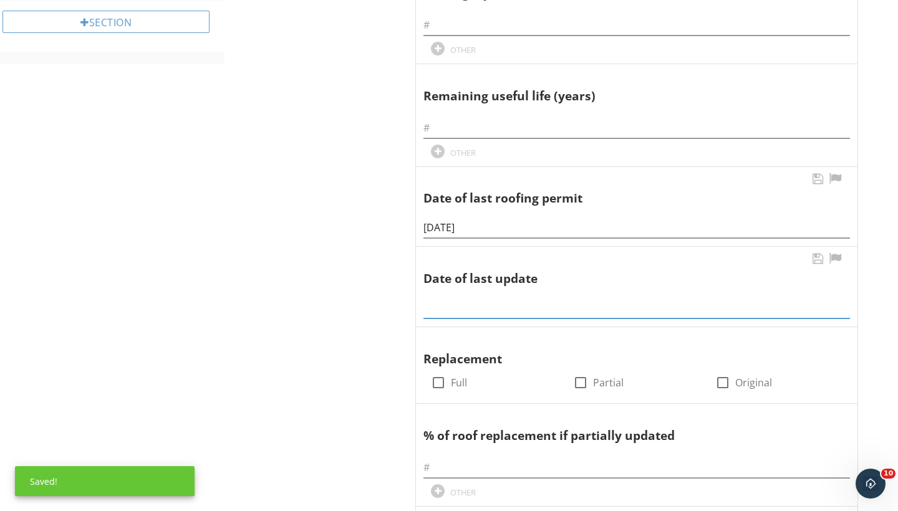
click at [437, 299] on input "text" at bounding box center [636, 308] width 427 height 21
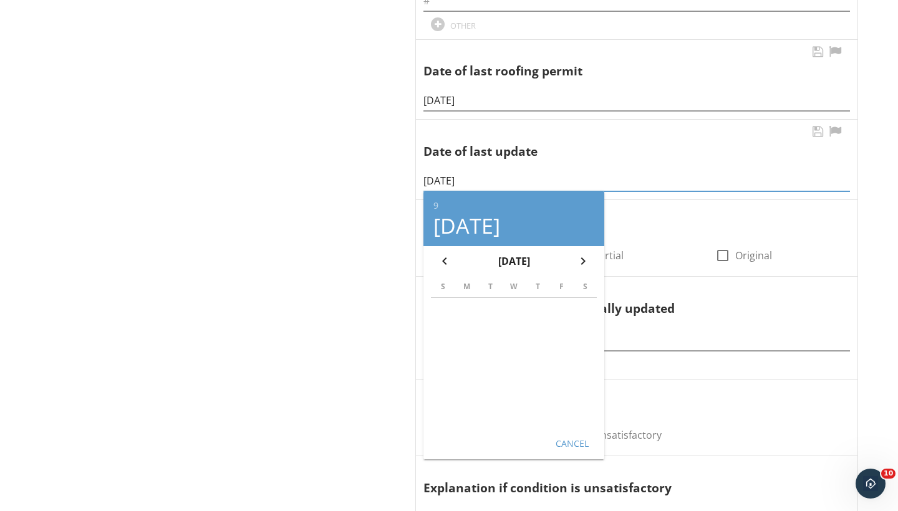
scroll to position [729, 0]
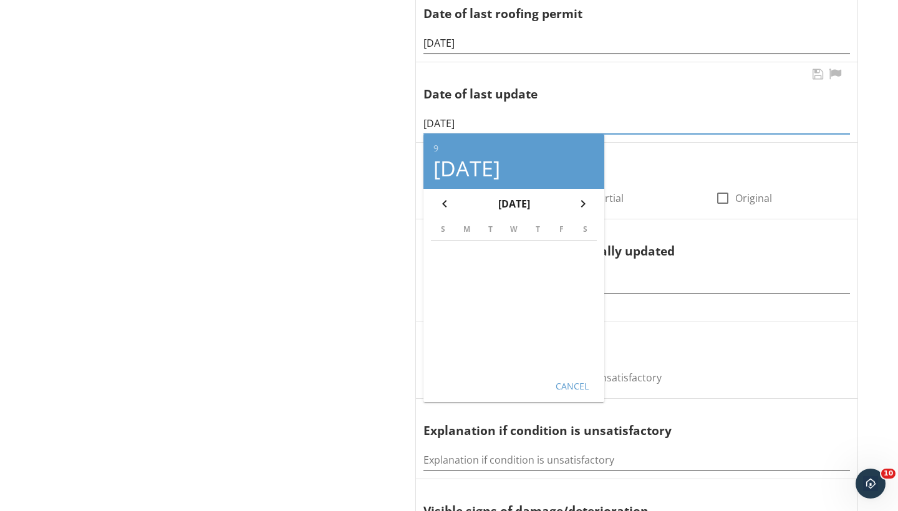
type input "09/05/2025"
click at [570, 379] on div "Cancel" at bounding box center [571, 385] width 35 height 13
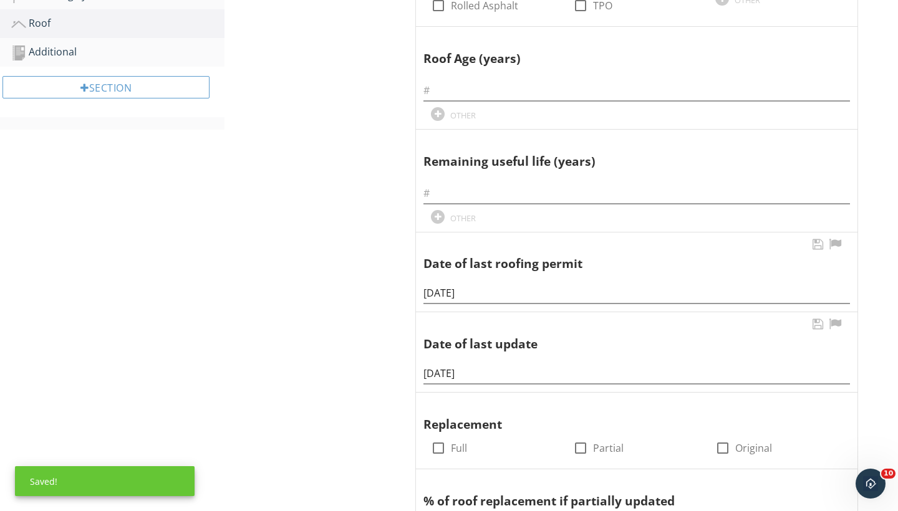
scroll to position [453, 0]
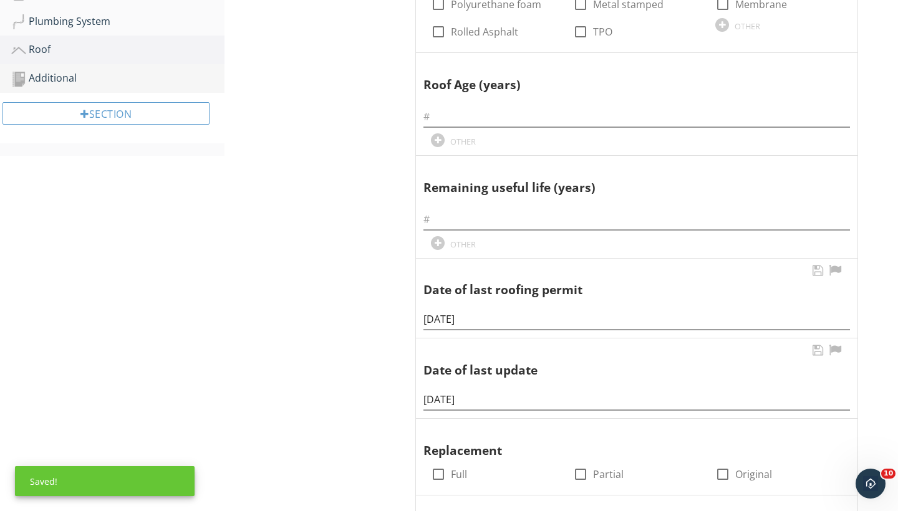
click at [70, 72] on div "Additional" at bounding box center [117, 78] width 213 height 16
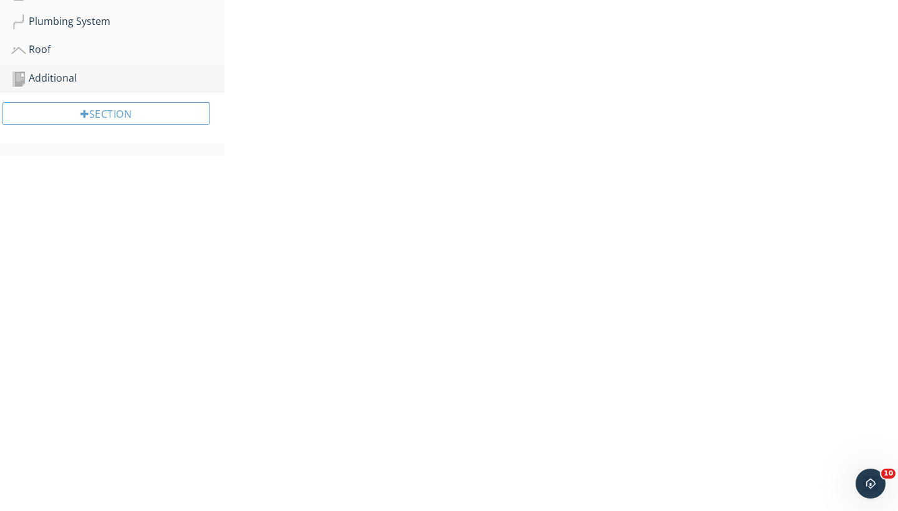
scroll to position [147, 0]
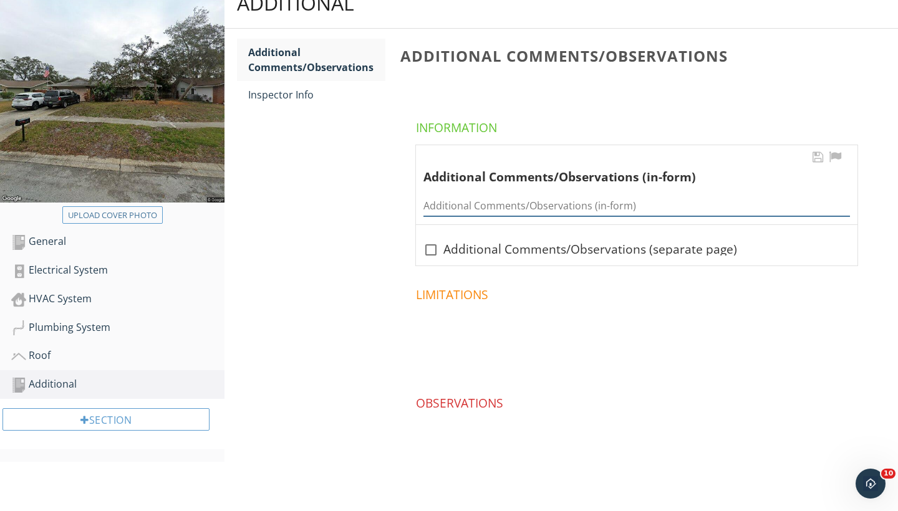
click at [442, 208] on input "Additional Comments/Observations (in-form)" at bounding box center [636, 206] width 427 height 21
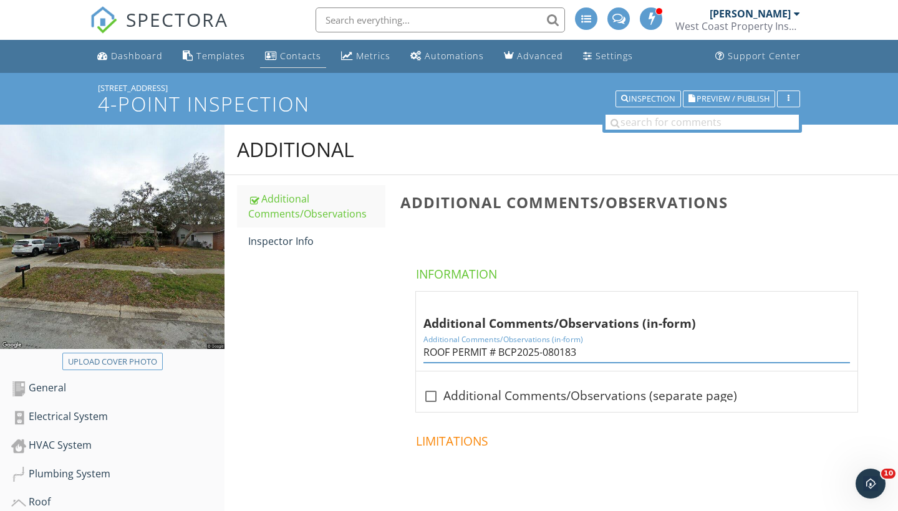
scroll to position [0, 0]
type input "ROOF PERMIT # BCP2025-080183"
click at [137, 51] on div "Dashboard" at bounding box center [137, 56] width 52 height 12
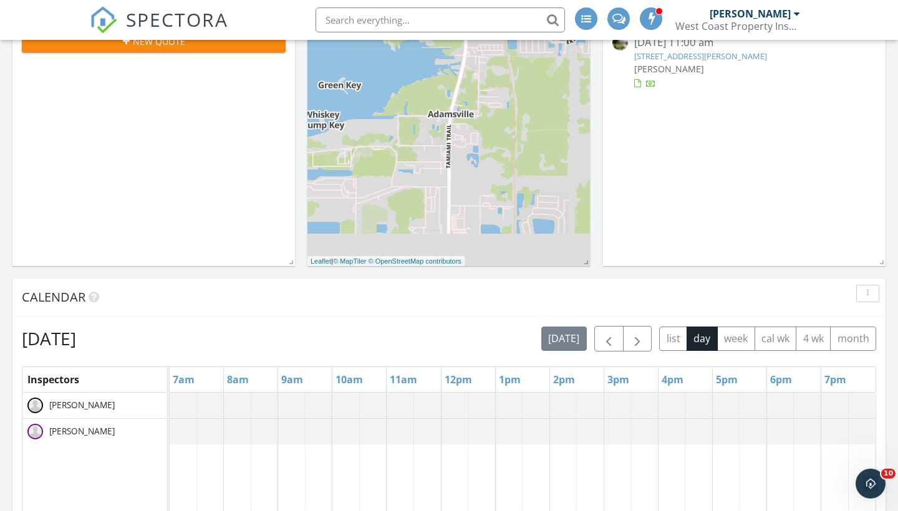
scroll to position [302, 0]
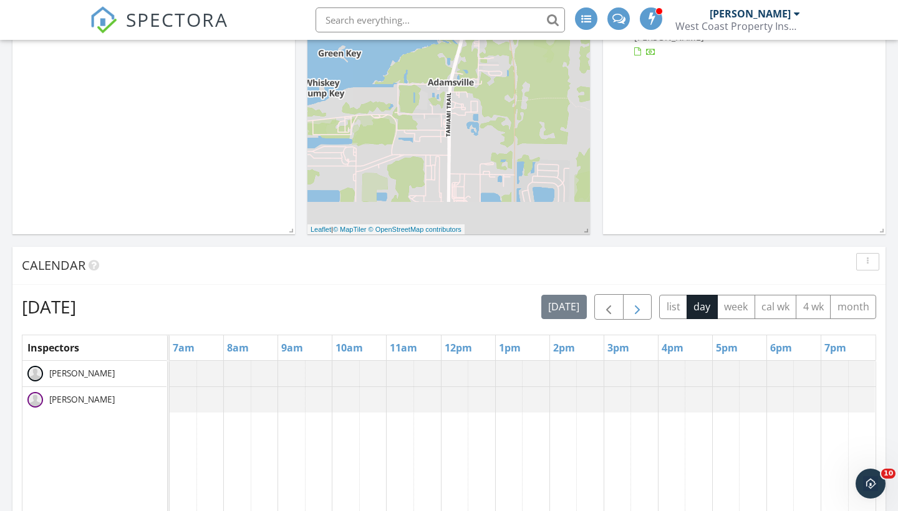
click at [641, 308] on span "button" at bounding box center [637, 307] width 15 height 15
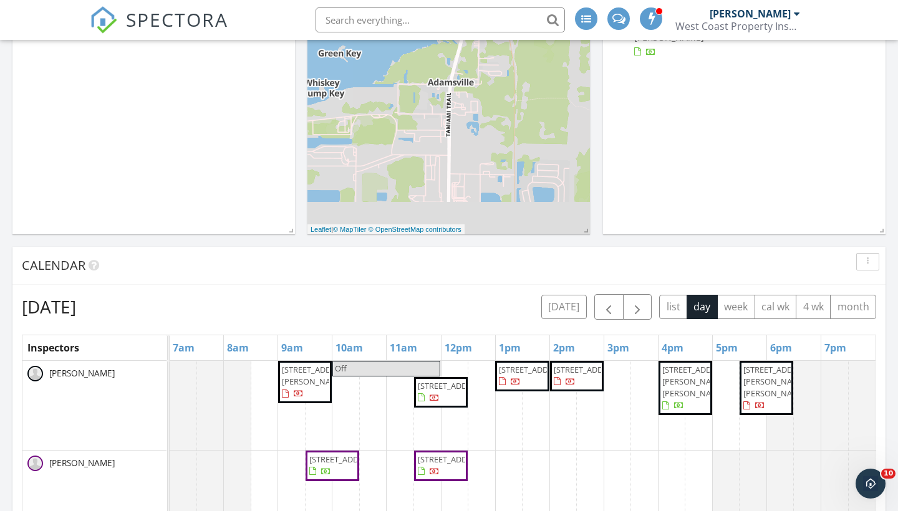
click at [581, 389] on span "2571 Splitwood Way, Clearwater 33761" at bounding box center [577, 376] width 49 height 24
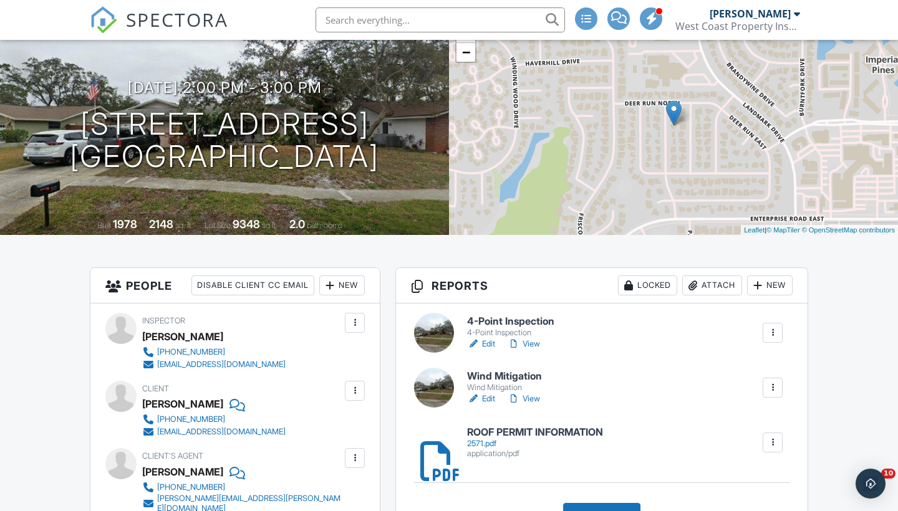
scroll to position [166, 0]
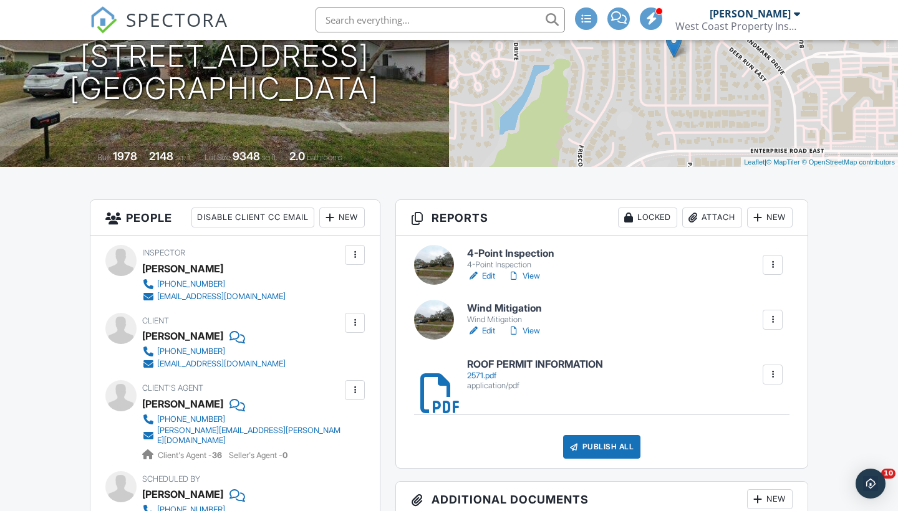
click at [487, 329] on link "Edit" at bounding box center [481, 331] width 28 height 12
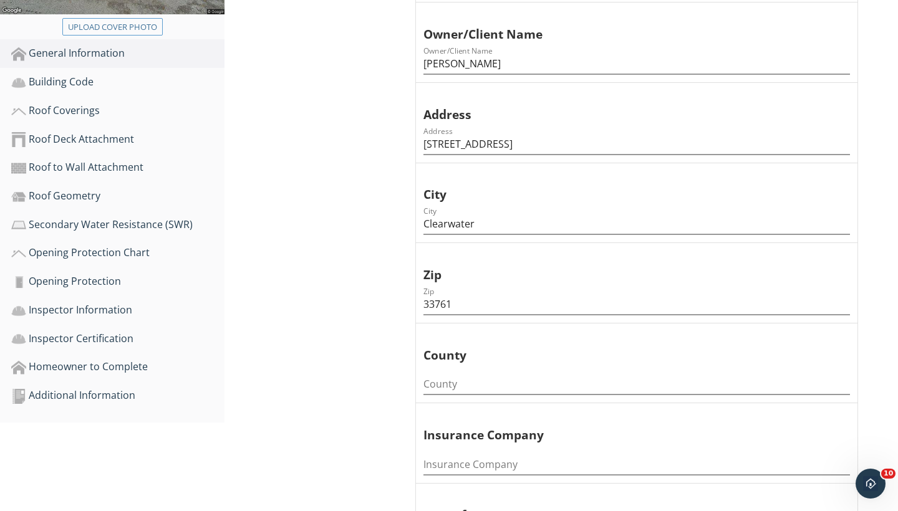
scroll to position [366, 0]
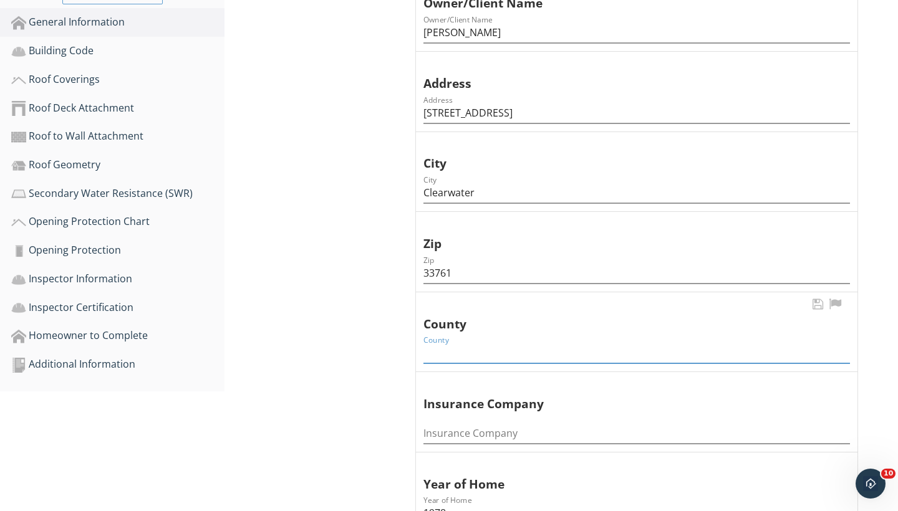
click at [463, 348] on input "County" at bounding box center [636, 353] width 427 height 21
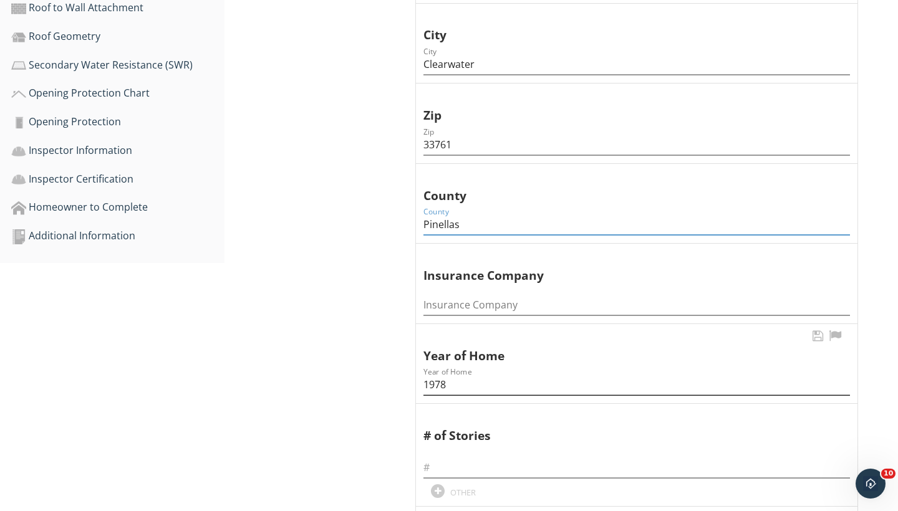
scroll to position [505, 0]
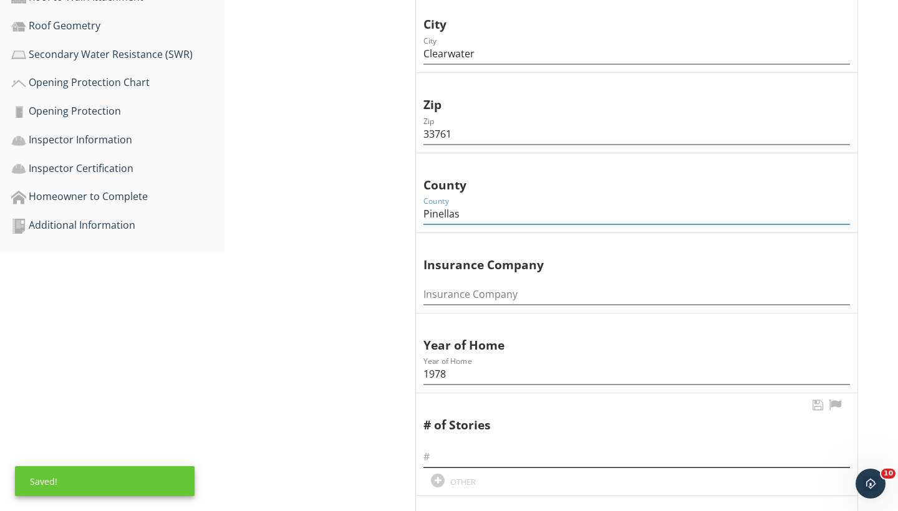
type input "Pinellas"
click at [457, 452] on input "text" at bounding box center [636, 457] width 427 height 21
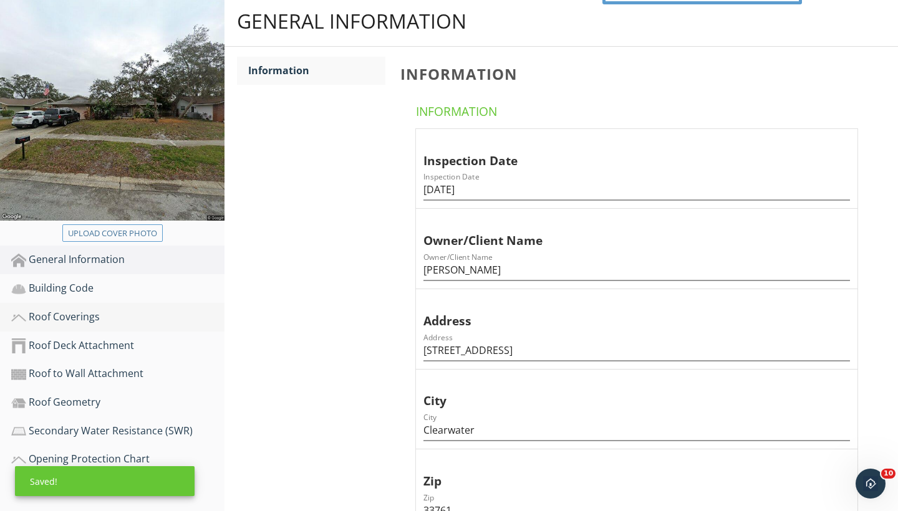
scroll to position [130, 0]
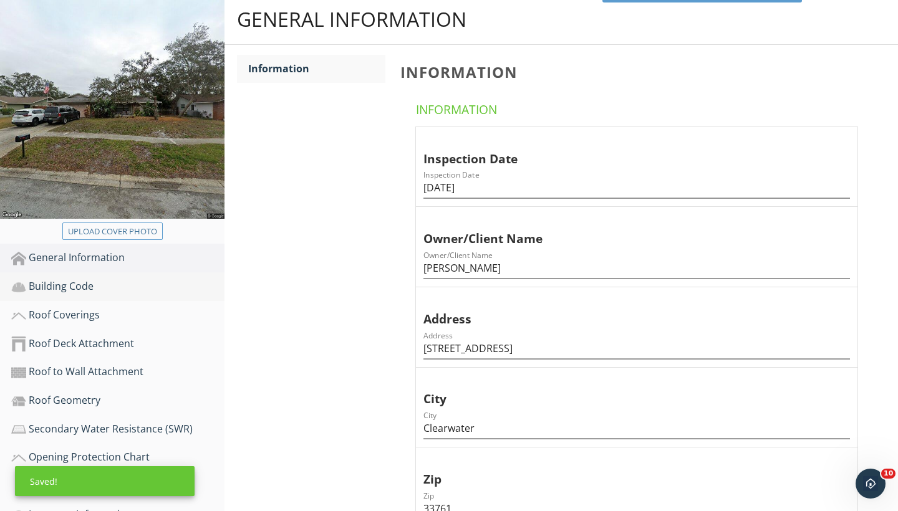
type input "1"
click at [92, 286] on div "Building Code" at bounding box center [117, 287] width 213 height 16
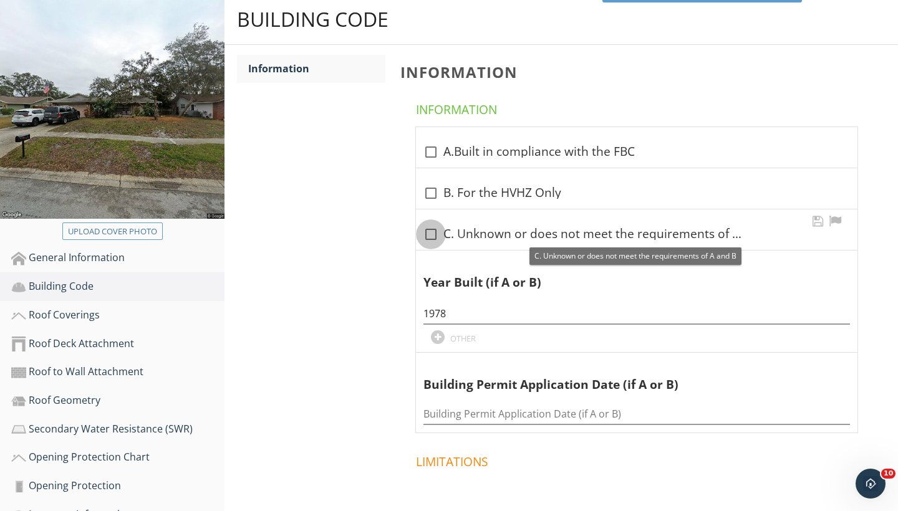
click at [430, 228] on div at bounding box center [430, 234] width 21 height 21
checkbox input "true"
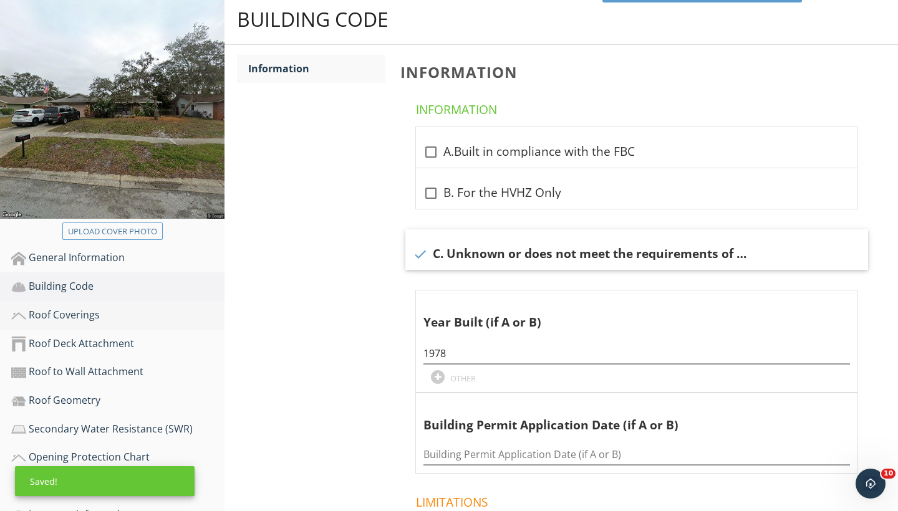
click at [82, 313] on div "Roof Coverings" at bounding box center [117, 315] width 213 height 16
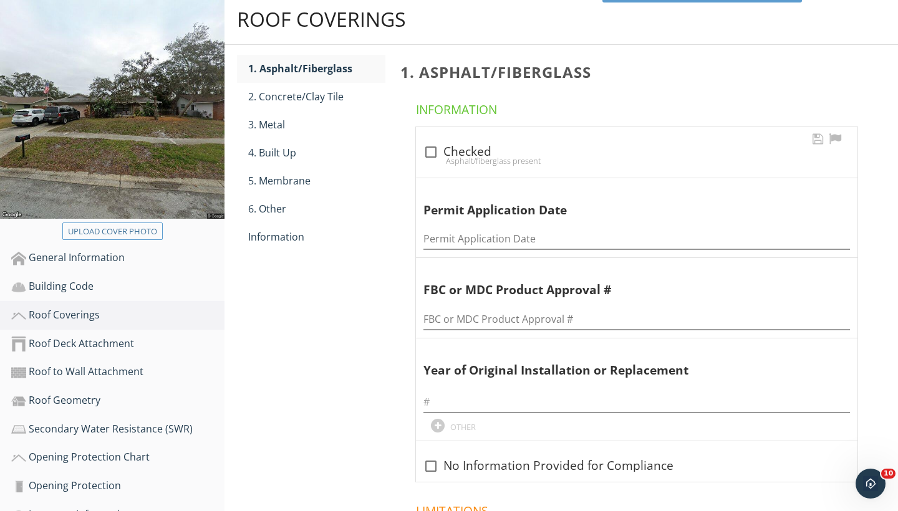
click at [432, 156] on div "Asphalt/fiberglass present" at bounding box center [636, 161] width 427 height 10
checkbox input "true"
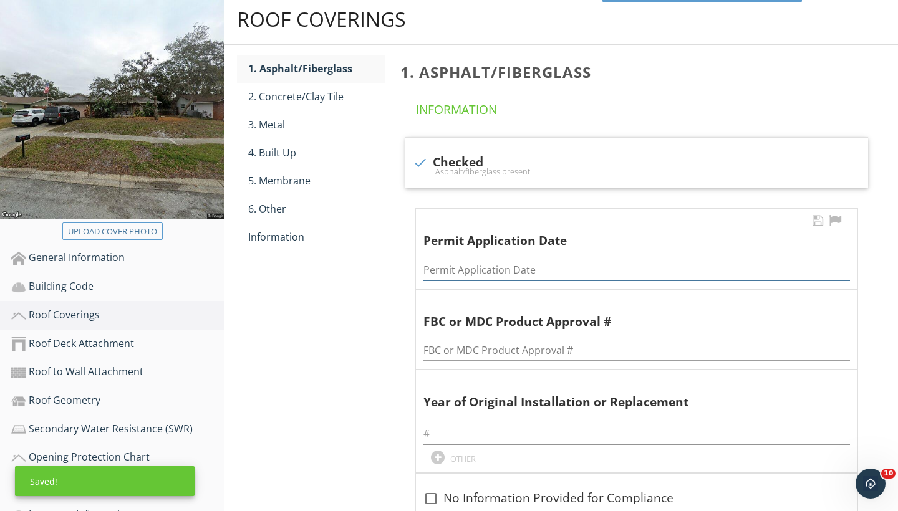
click at [442, 267] on input "Permit Application Date" at bounding box center [636, 270] width 427 height 21
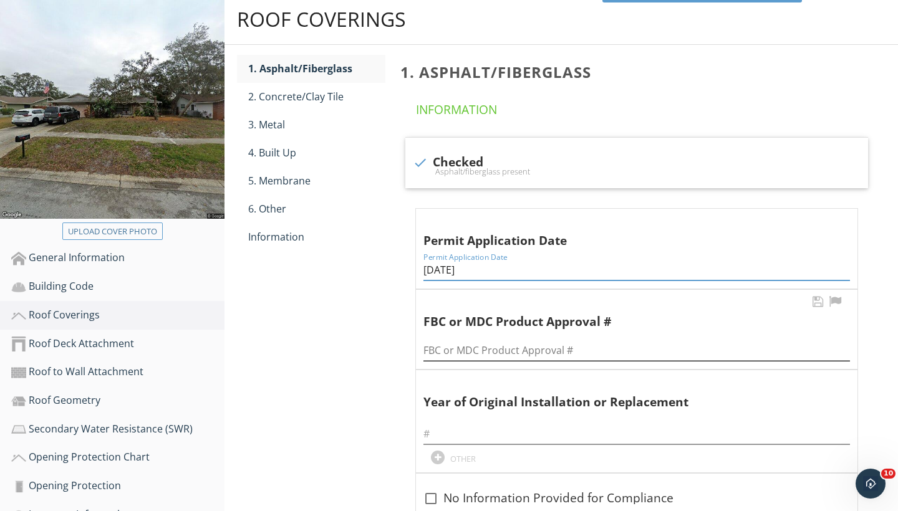
type input "09/05/2025"
click at [439, 344] on input "FBC or MDC Product Approval #" at bounding box center [636, 351] width 427 height 21
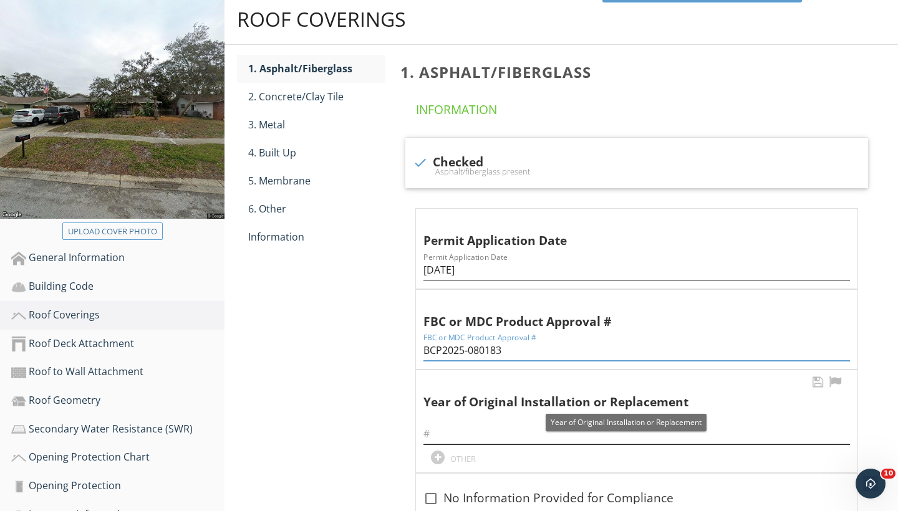
type input "BCP2025-080183"
click at [435, 425] on input "text" at bounding box center [636, 434] width 427 height 21
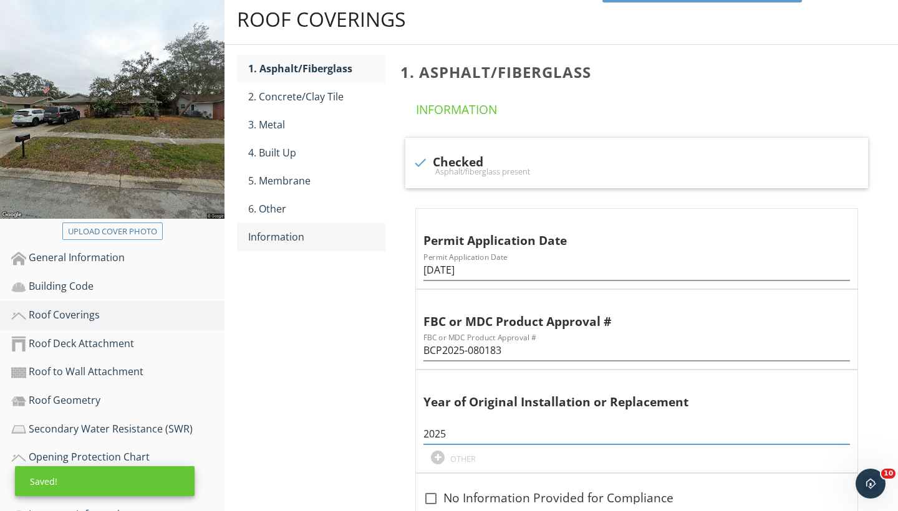
type input "2025"
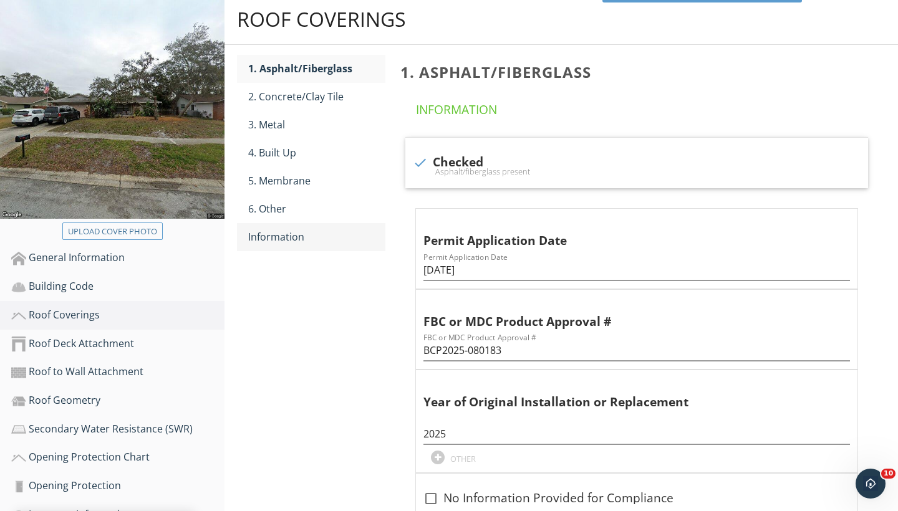
click at [268, 246] on link "Information" at bounding box center [316, 236] width 137 height 27
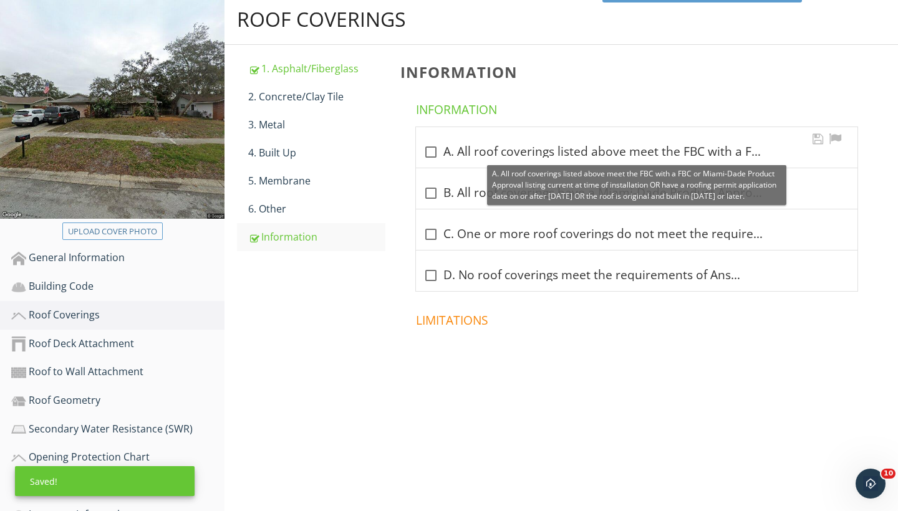
click at [431, 153] on div at bounding box center [430, 152] width 21 height 21
checkbox input "true"
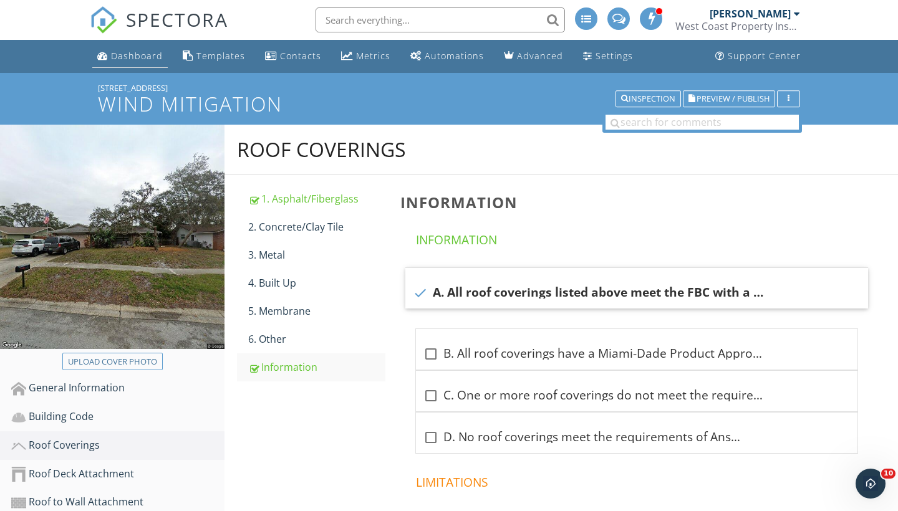
click at [152, 63] on link "Dashboard" at bounding box center [129, 56] width 75 height 23
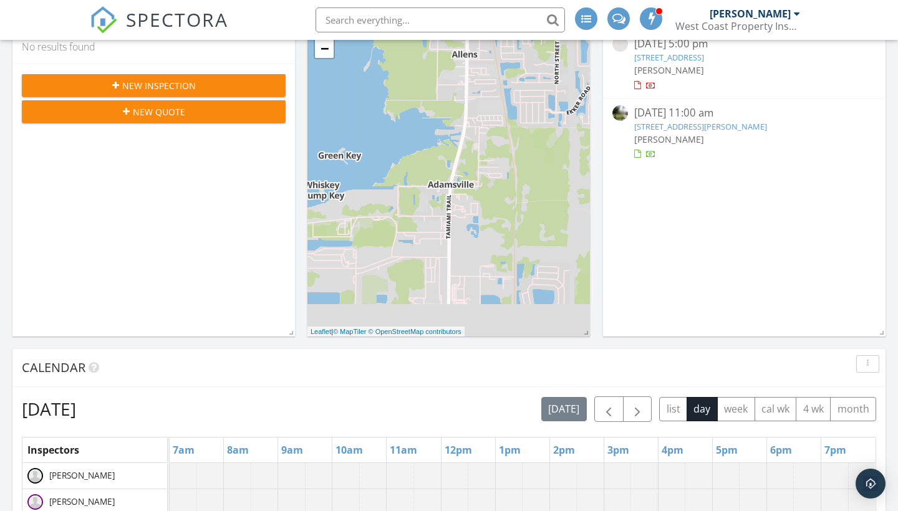
scroll to position [270, 0]
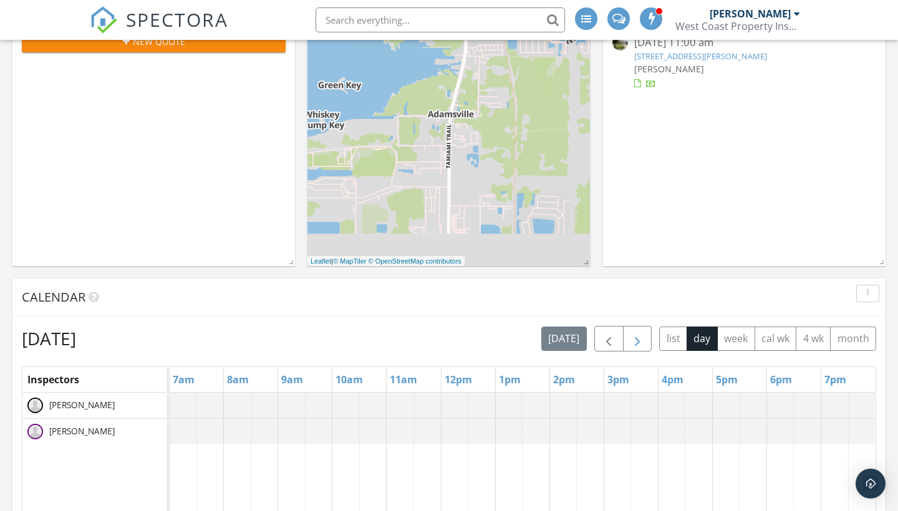
click at [644, 342] on span "button" at bounding box center [637, 339] width 15 height 15
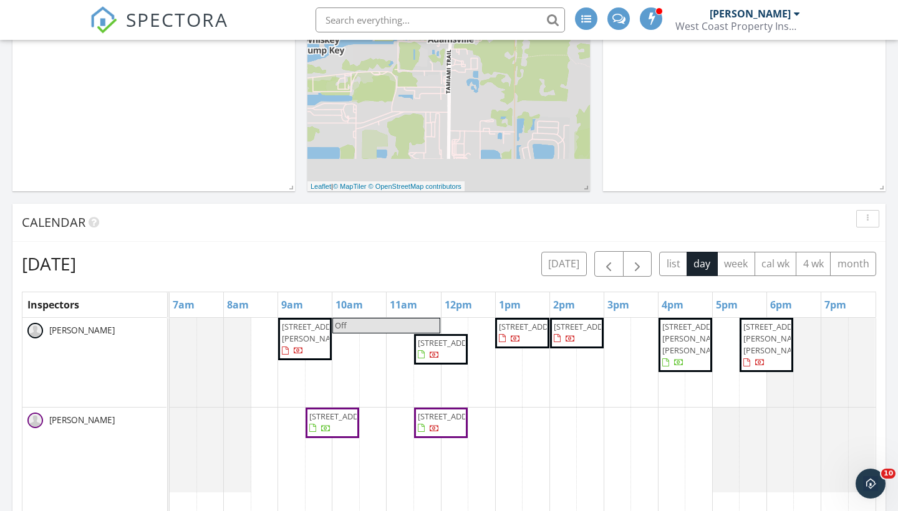
scroll to position [345, 0]
click at [676, 343] on span "2202 John Moore Rd, Brandon 33511" at bounding box center [697, 338] width 70 height 35
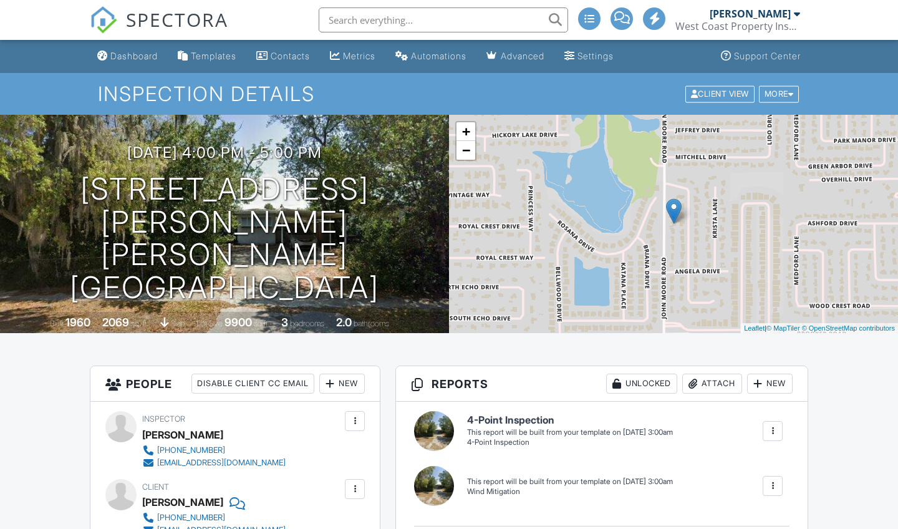
click at [769, 425] on div at bounding box center [772, 431] width 12 height 12
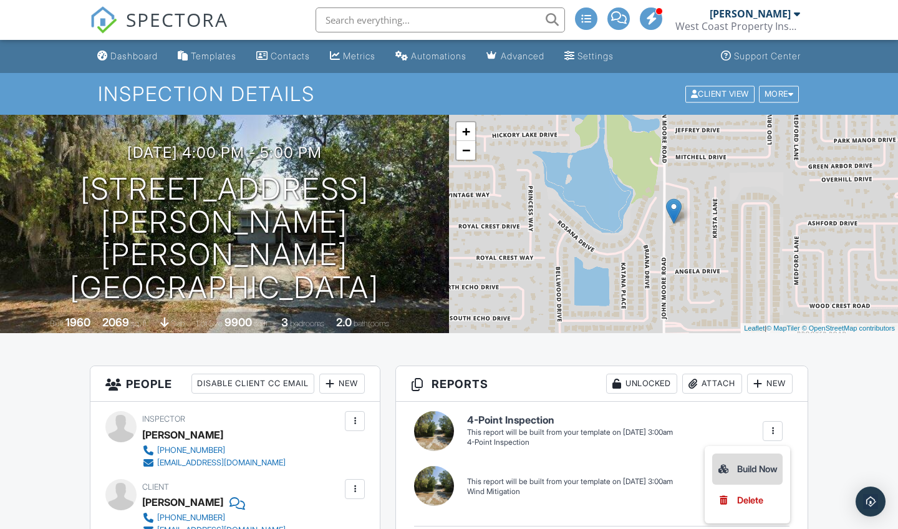
click at [743, 462] on div "Build Now" at bounding box center [747, 469] width 60 height 15
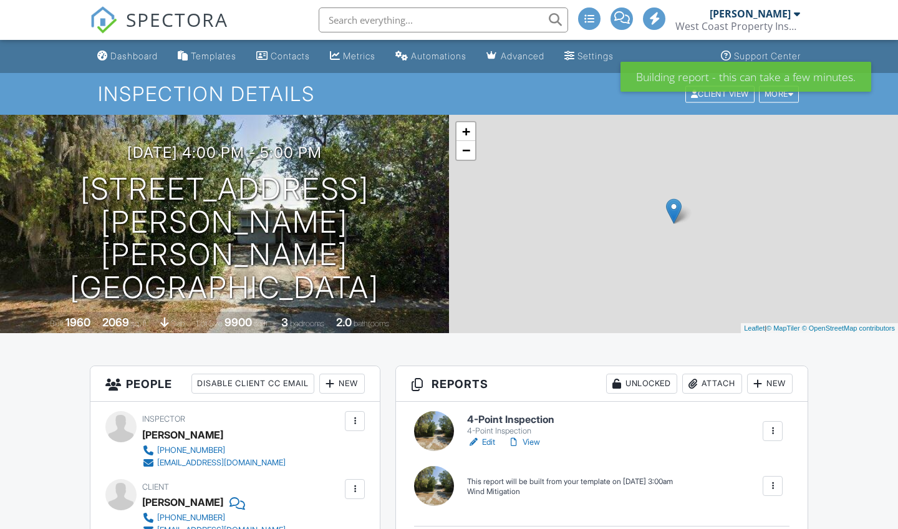
click at [773, 484] on div at bounding box center [772, 486] width 12 height 12
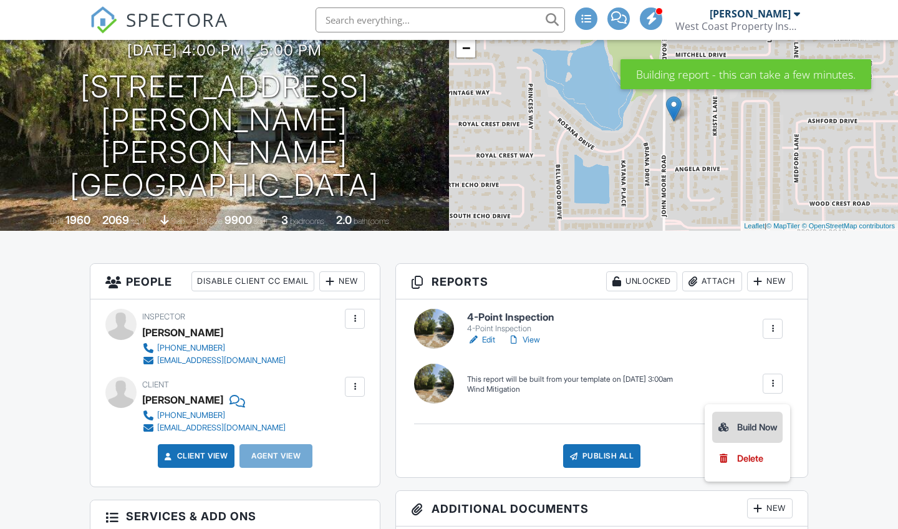
scroll to position [130, 0]
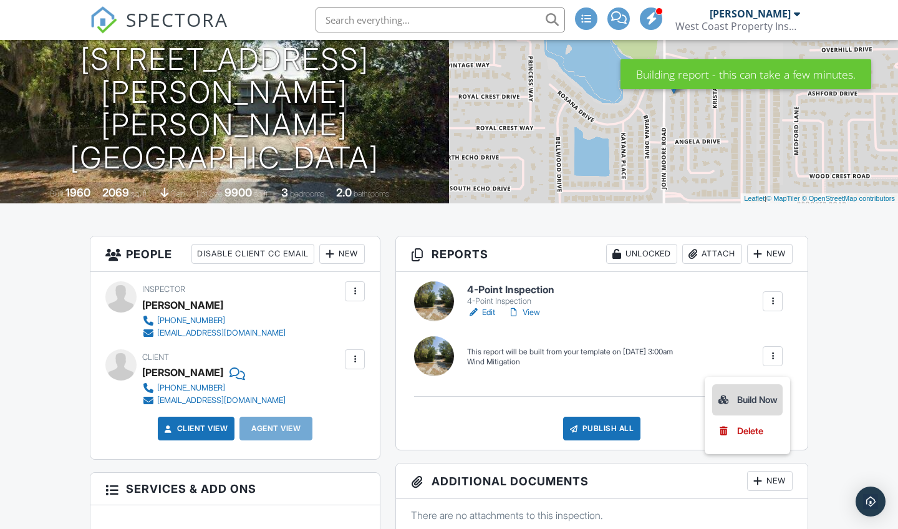
click at [740, 393] on div "Build Now" at bounding box center [747, 399] width 60 height 15
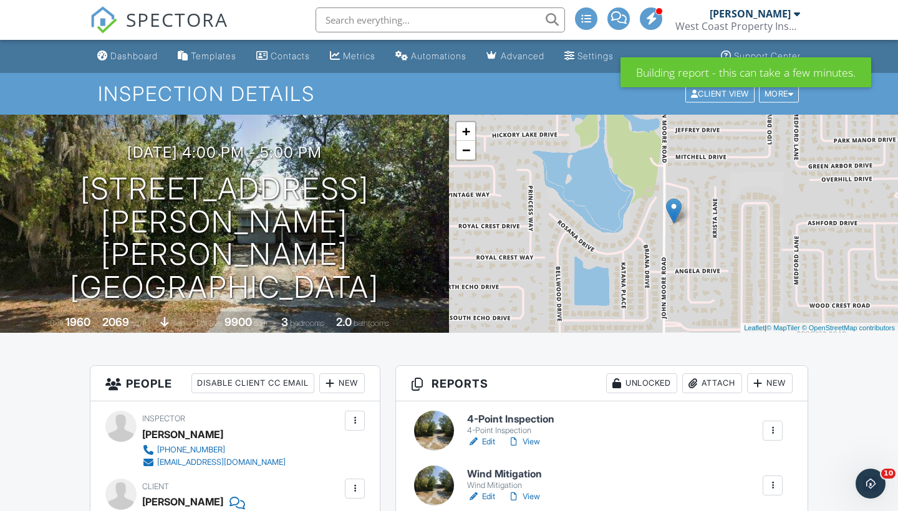
click at [724, 385] on div "Attach" at bounding box center [712, 384] width 60 height 20
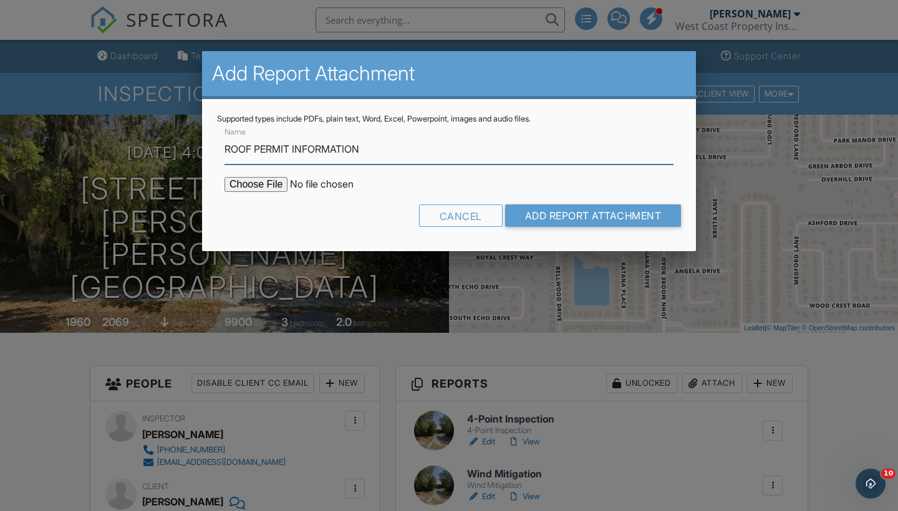
type input "ROOF PERMIT INFORMATION"
click at [251, 183] on input "file" at bounding box center [331, 184] width 212 height 15
type input "C:\fakepath\Screenshot 2025-09-28 at 5.58.18 PM.png"
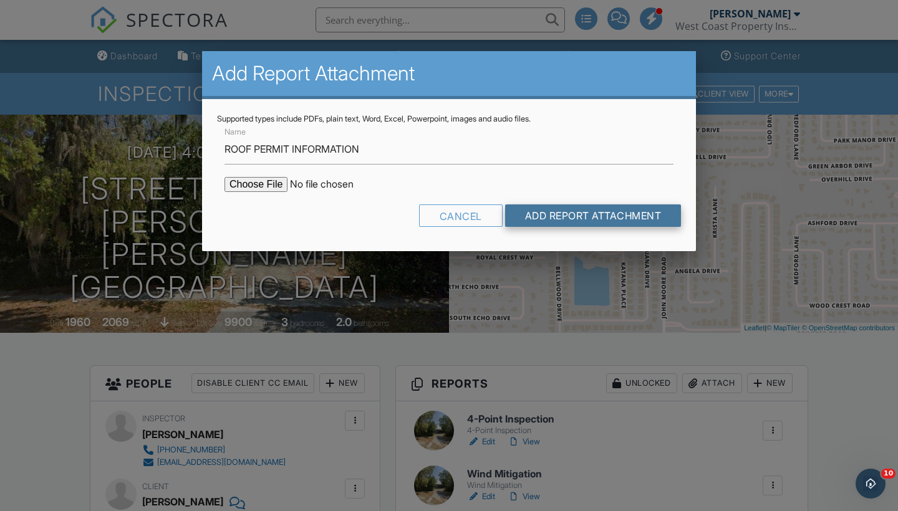
click at [611, 209] on input "Add Report Attachment" at bounding box center [593, 216] width 176 height 22
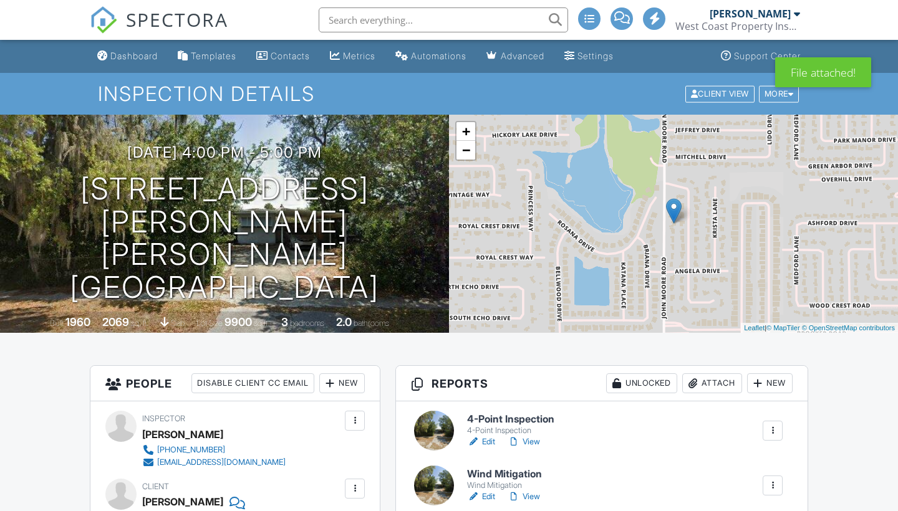
scroll to position [185, 0]
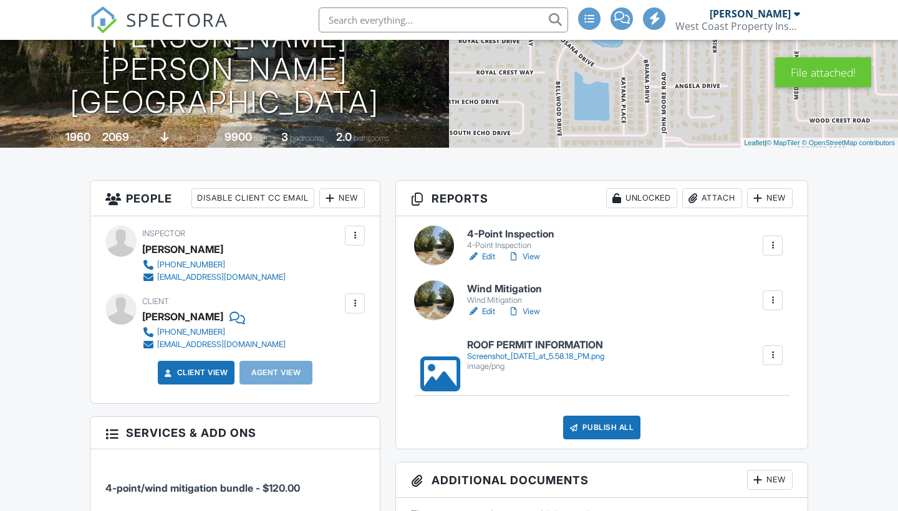
click at [488, 253] on link "Edit" at bounding box center [481, 257] width 28 height 12
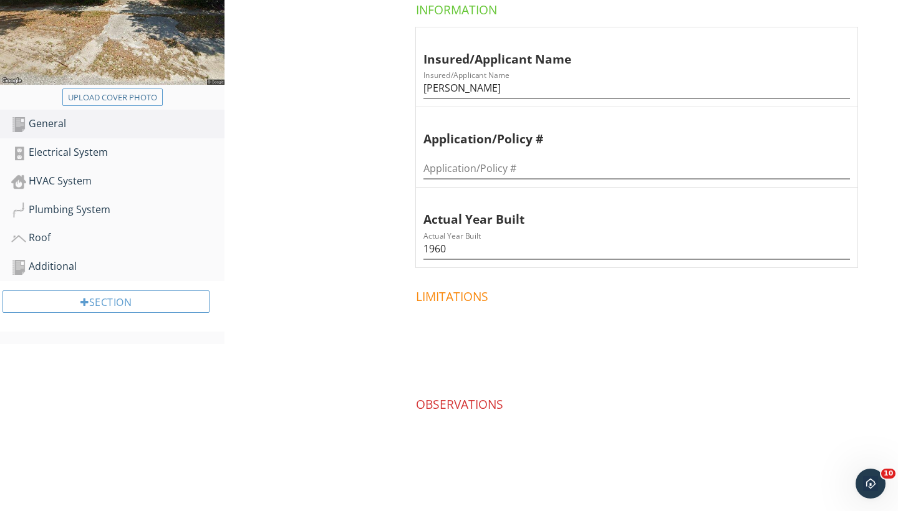
scroll to position [264, 0]
click at [64, 180] on div "HVAC System" at bounding box center [117, 182] width 213 height 16
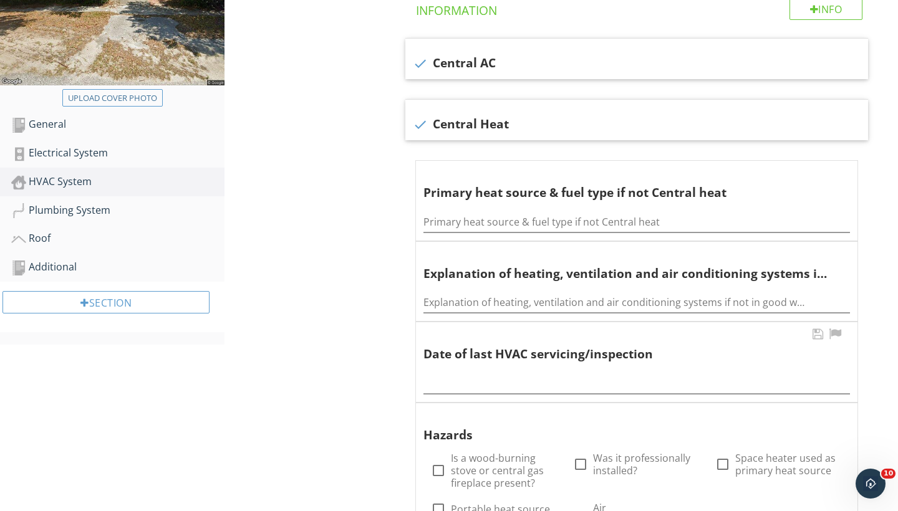
click at [468, 394] on div "Date of last HVAC servicing/inspection" at bounding box center [637, 362] width 442 height 80
click at [468, 387] on div at bounding box center [636, 380] width 427 height 28
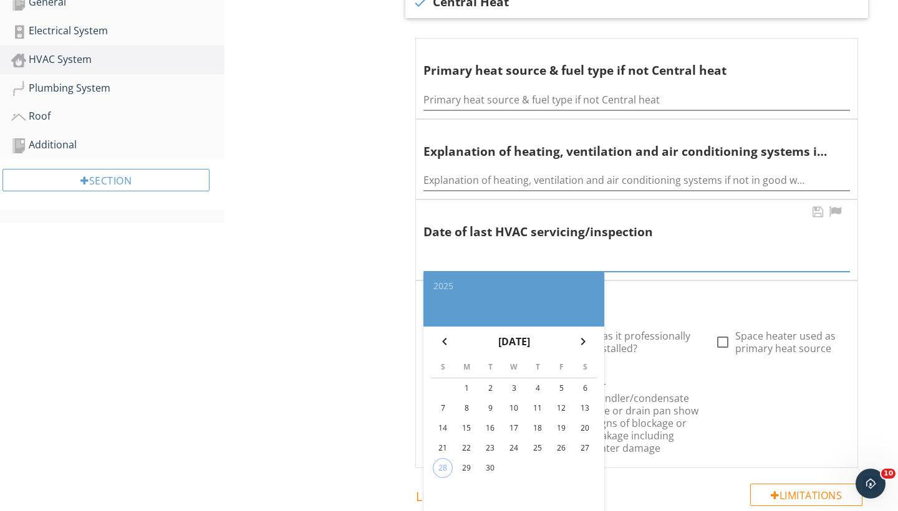
scroll to position [404, 0]
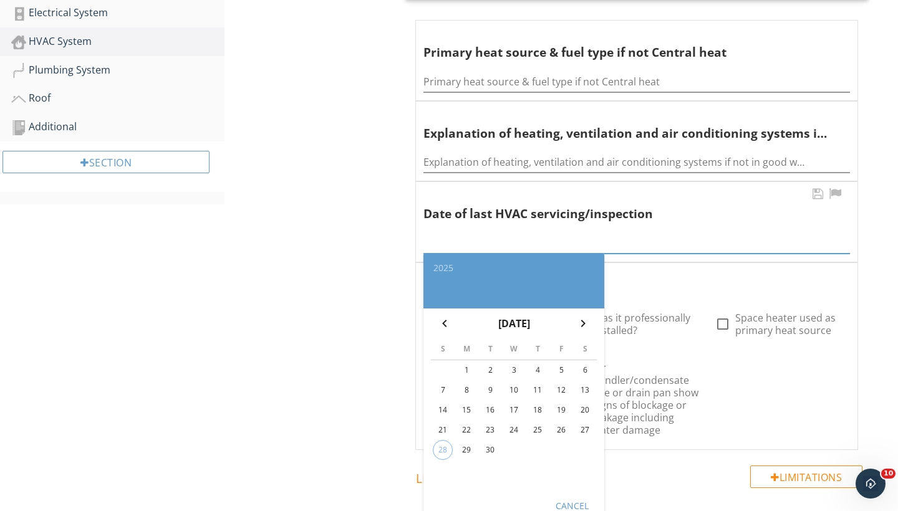
click at [474, 447] on div "29" at bounding box center [467, 450] width 20 height 20
type input "2025-09-29"
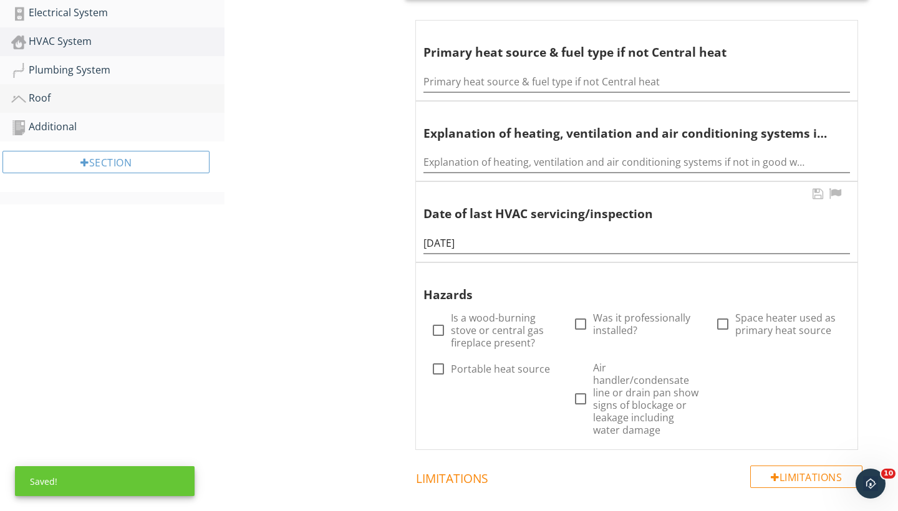
click at [44, 107] on link "Roof" at bounding box center [117, 98] width 213 height 29
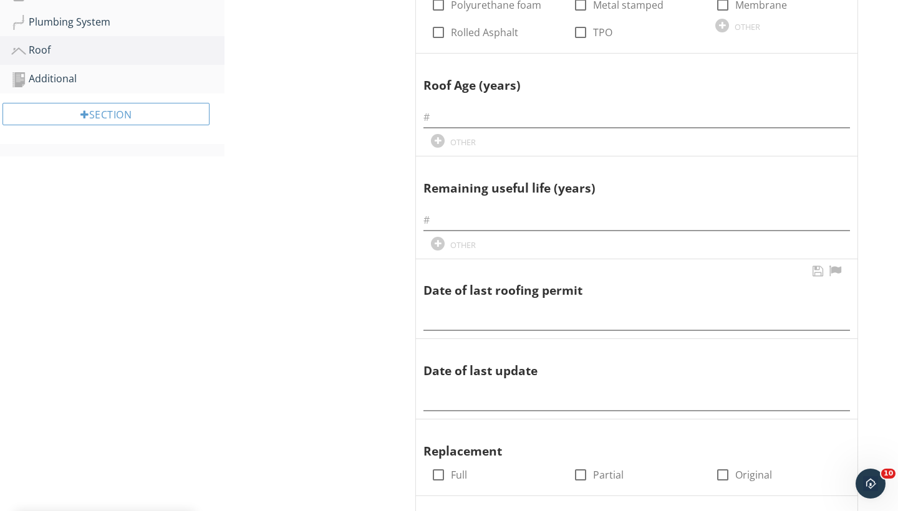
scroll to position [546, 0]
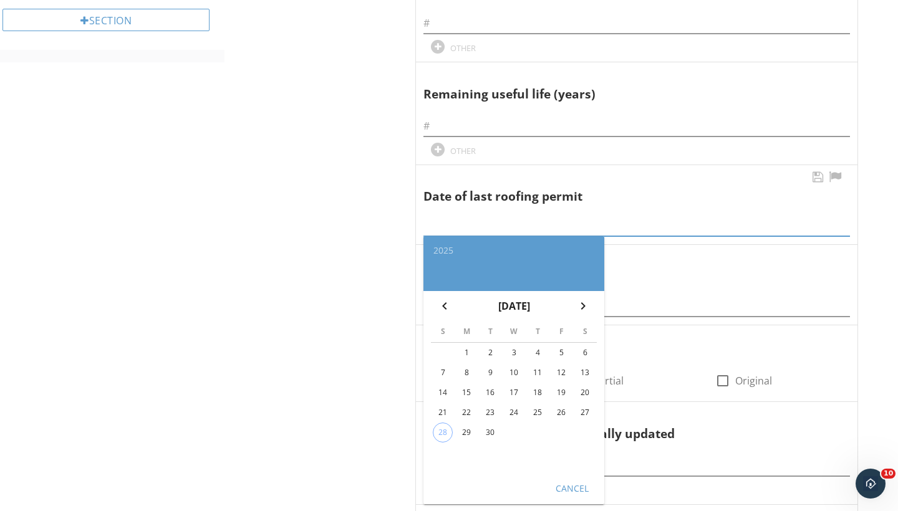
click at [468, 227] on div "2025 chevron_left September 2025 chevron_right S M T W T F S 1 2 3 4 5 6 7 8 9 …" at bounding box center [636, 222] width 427 height 28
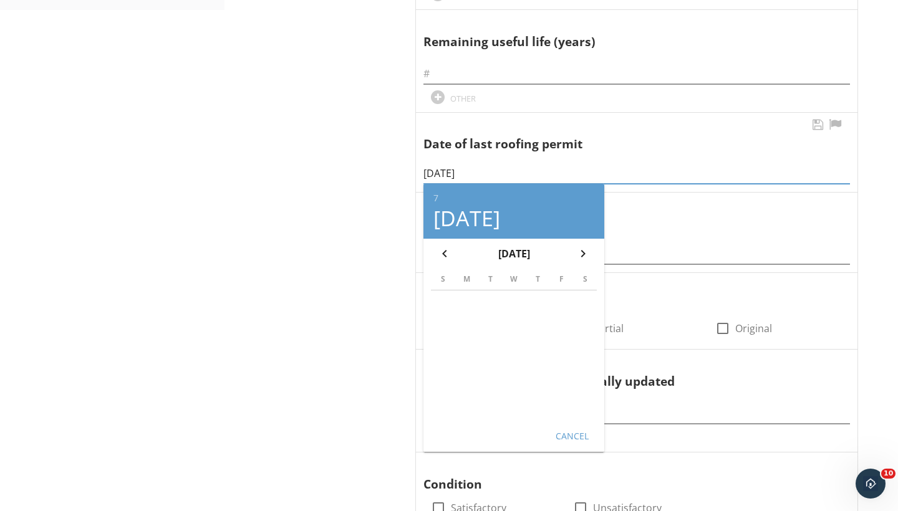
scroll to position [607, 0]
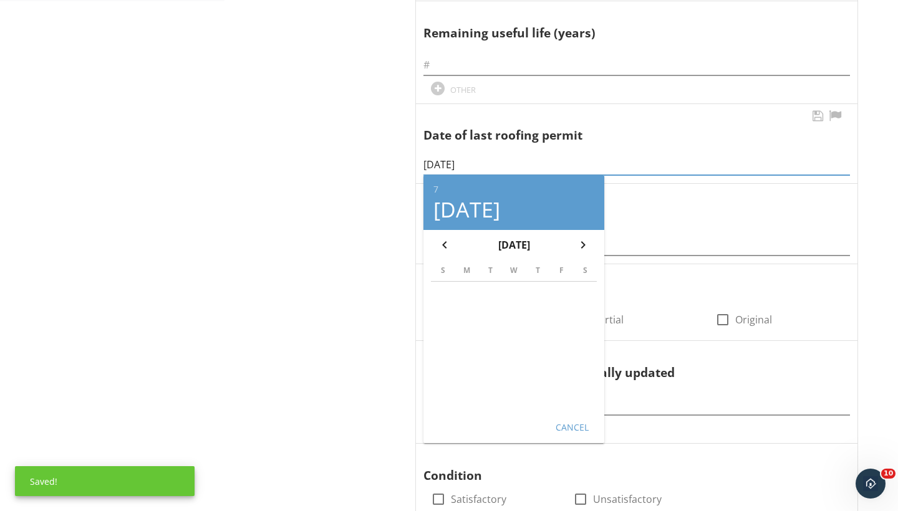
type input "07/17/2018"
click at [552, 416] on button "Cancel" at bounding box center [571, 427] width 55 height 22
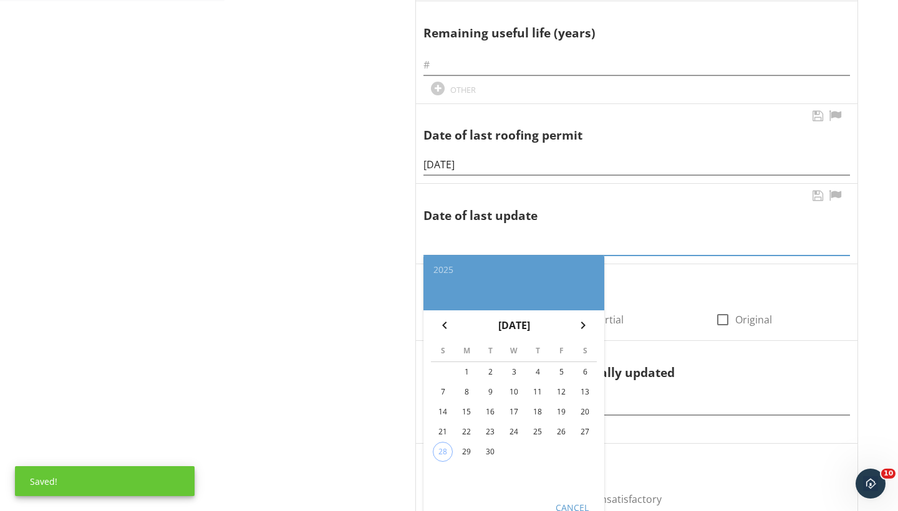
click at [461, 241] on input "text" at bounding box center [636, 245] width 427 height 21
type input "07/17/2018"
click at [559, 506] on div "Cancel" at bounding box center [571, 507] width 35 height 13
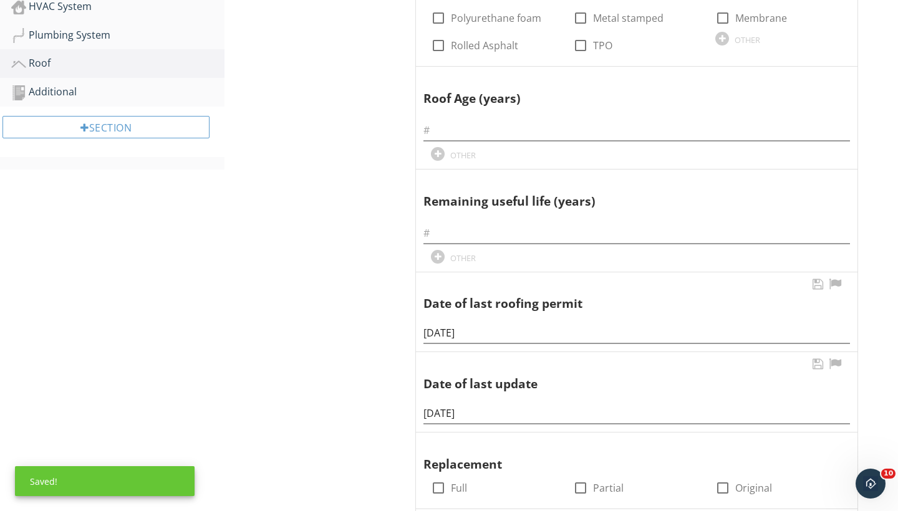
scroll to position [358, 0]
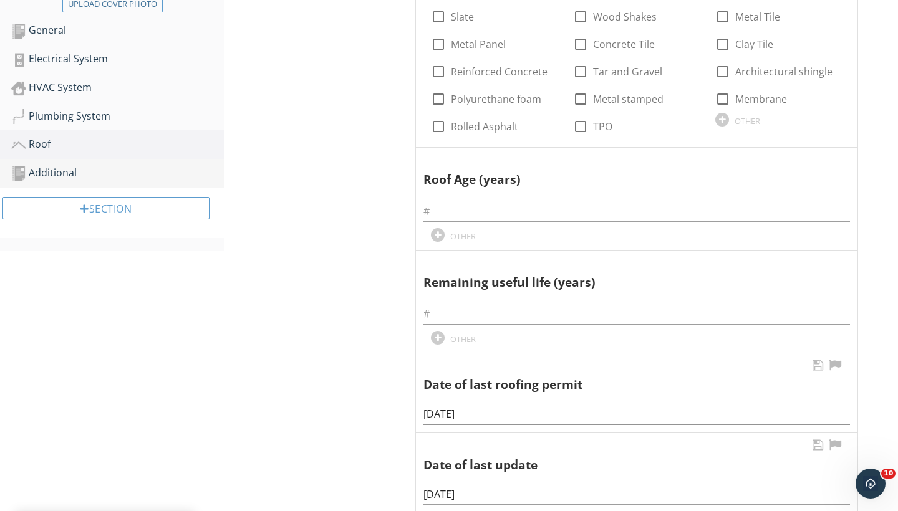
click at [74, 172] on div "Additional" at bounding box center [117, 173] width 213 height 16
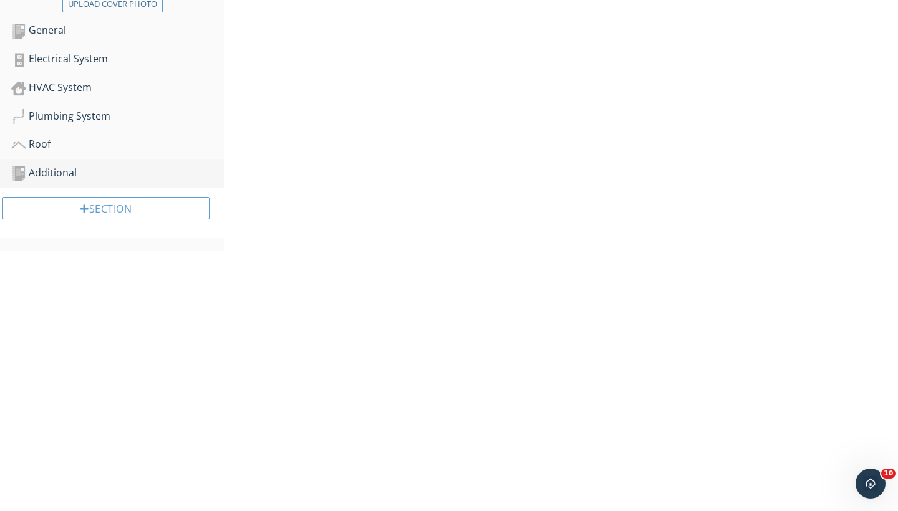
scroll to position [147, 0]
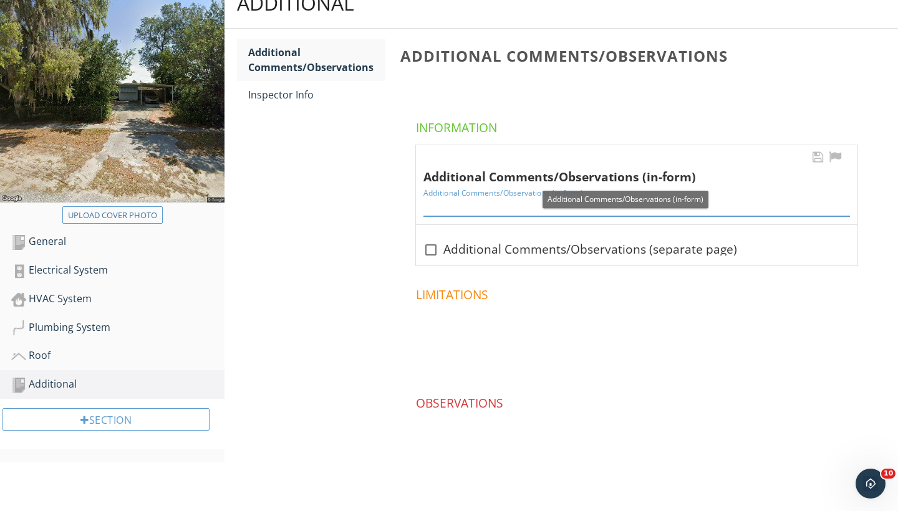
click at [516, 198] on input "Additional Comments/Observations (in-form)" at bounding box center [636, 206] width 427 height 21
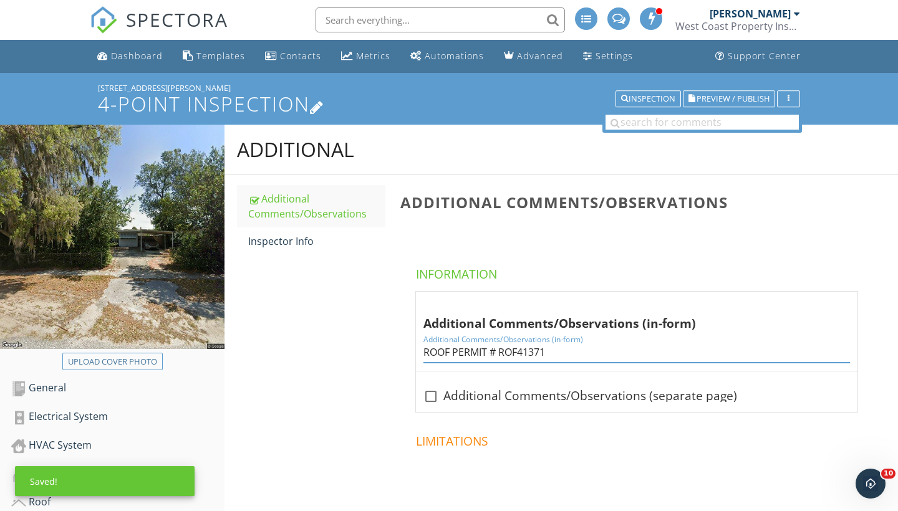
scroll to position [0, 0]
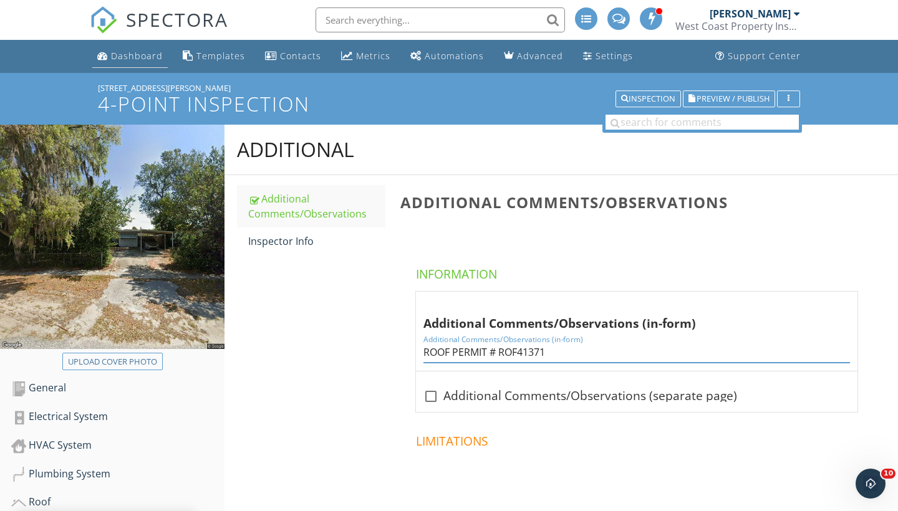
type input "ROOF PERMIT # ROF41371"
click at [137, 60] on div "Dashboard" at bounding box center [137, 56] width 52 height 12
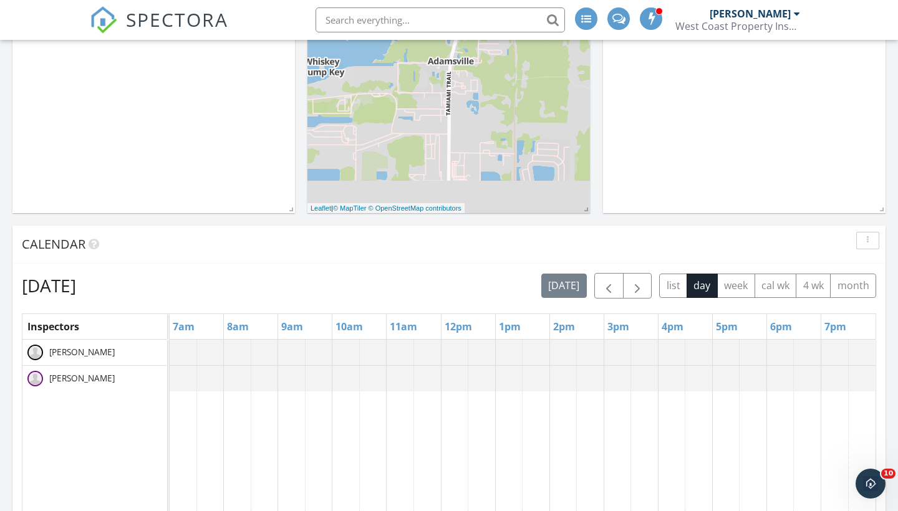
scroll to position [360, 0]
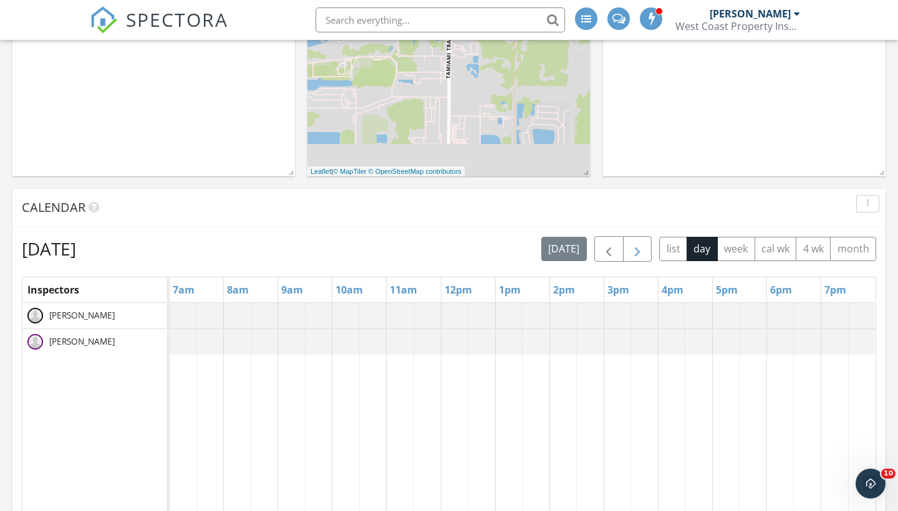
click at [635, 242] on span "button" at bounding box center [637, 249] width 15 height 15
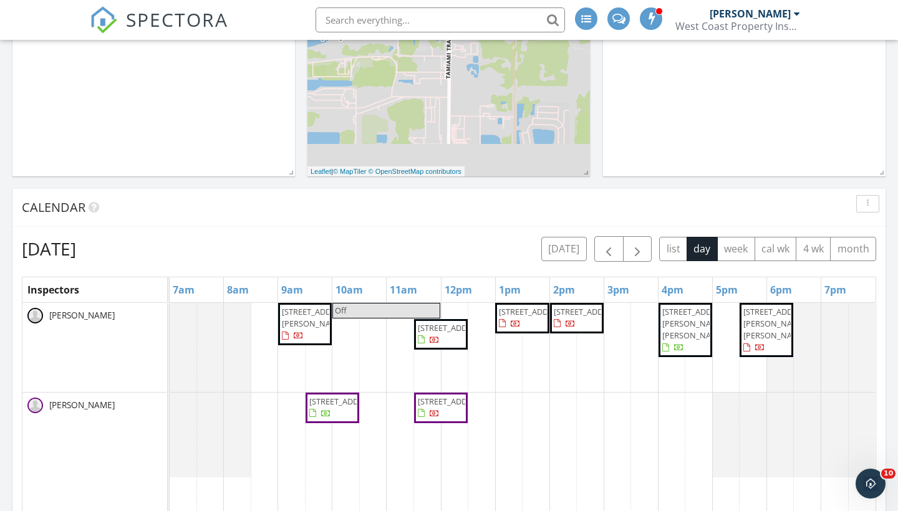
click at [685, 341] on span "[STREET_ADDRESS][PERSON_NAME][PERSON_NAME]" at bounding box center [697, 323] width 70 height 35
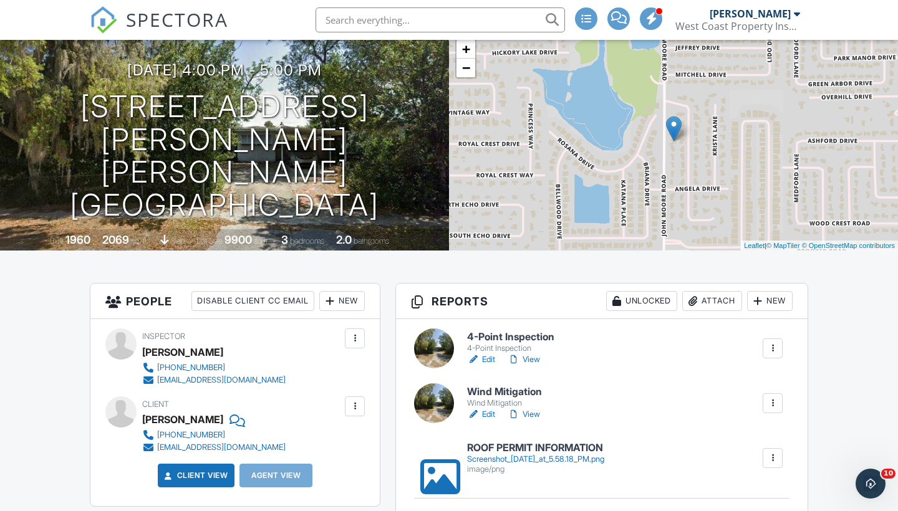
scroll to position [88, 0]
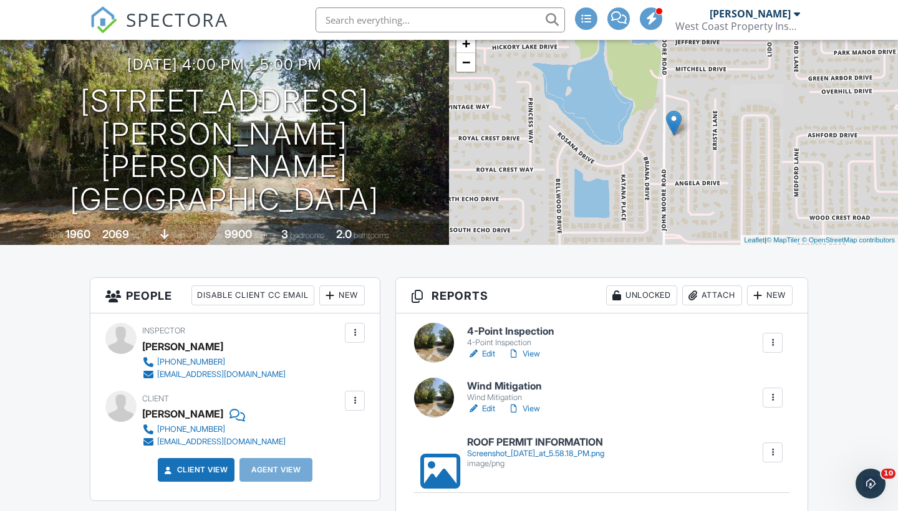
click at [491, 410] on link "Edit" at bounding box center [481, 409] width 28 height 12
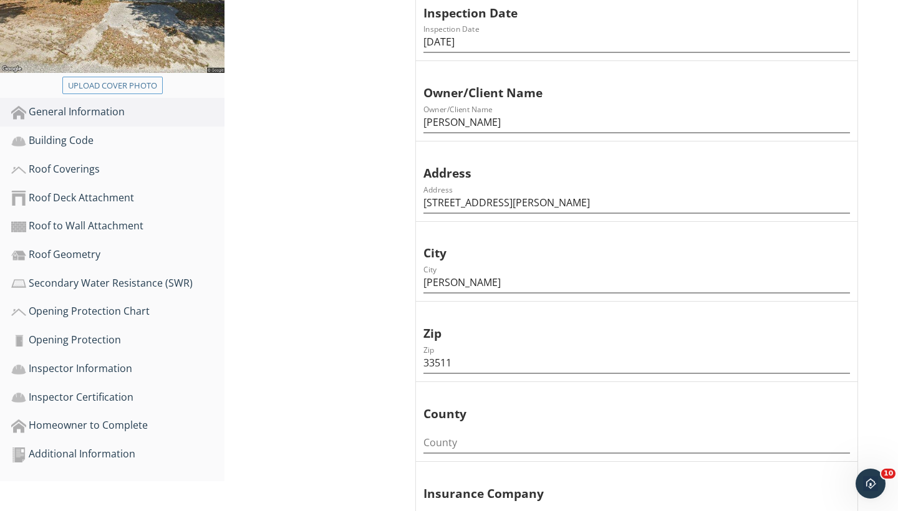
scroll to position [278, 0]
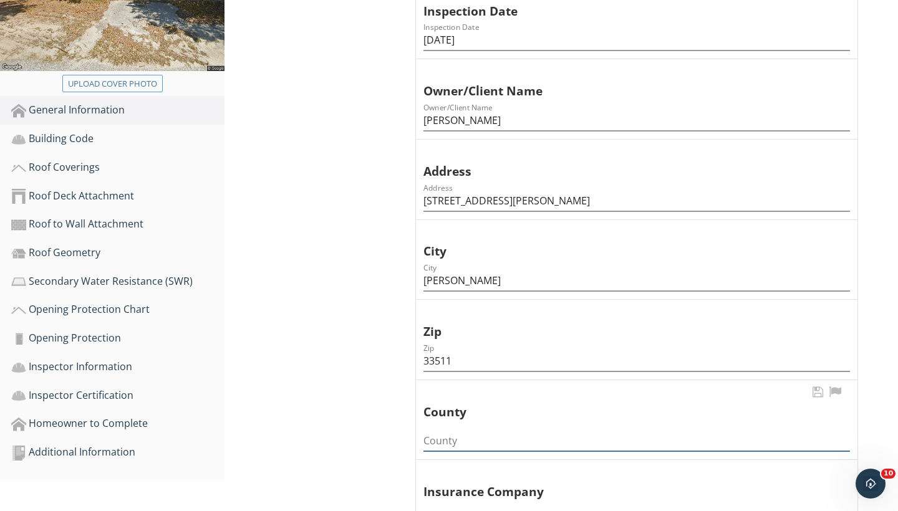
click at [482, 431] on input "County" at bounding box center [636, 441] width 427 height 21
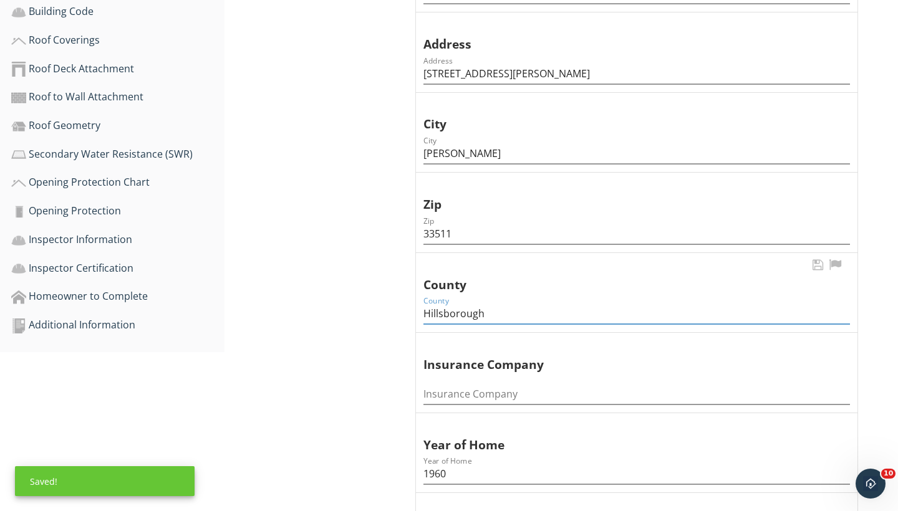
scroll to position [498, 0]
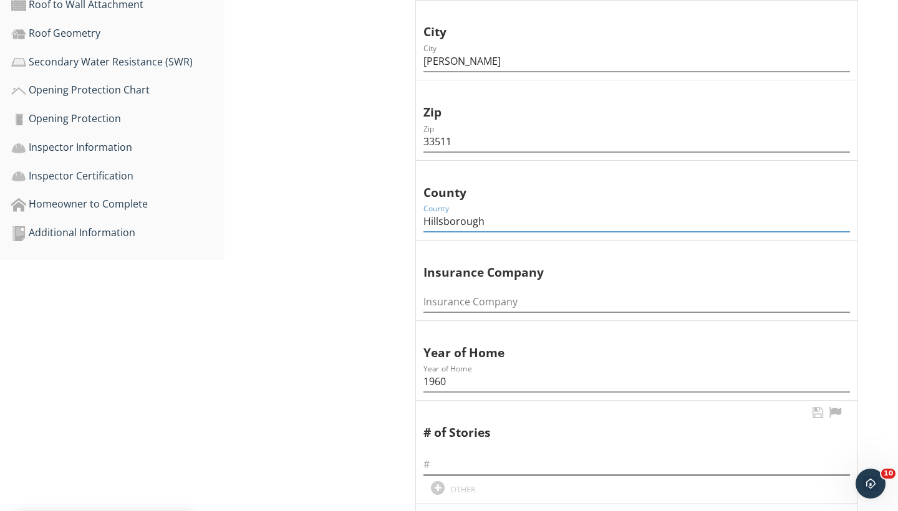
type input "Hillsborough"
click at [458, 455] on input "text" at bounding box center [636, 465] width 427 height 21
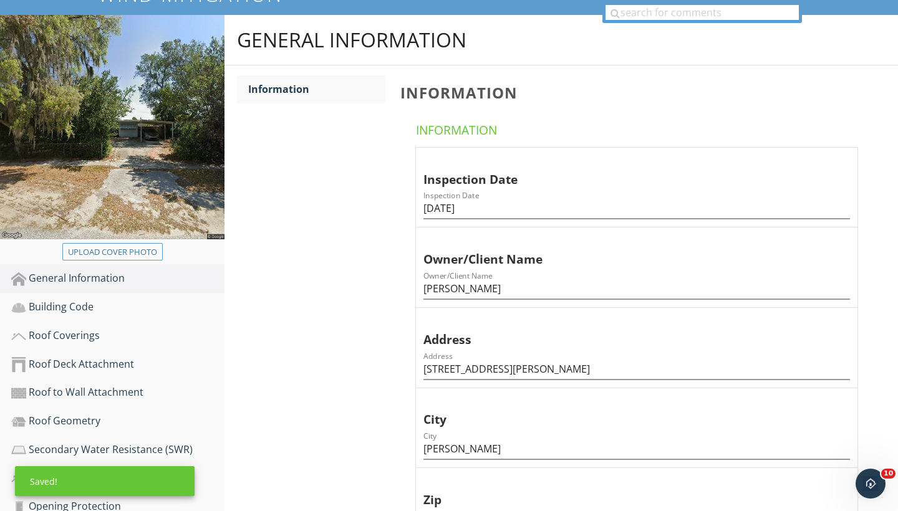
scroll to position [153, 0]
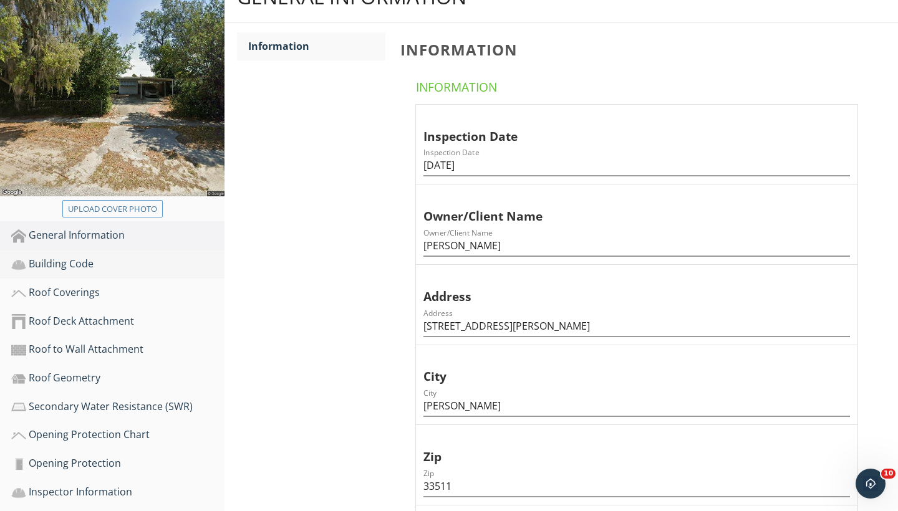
type input "1"
click at [60, 260] on div "Building Code" at bounding box center [117, 264] width 213 height 16
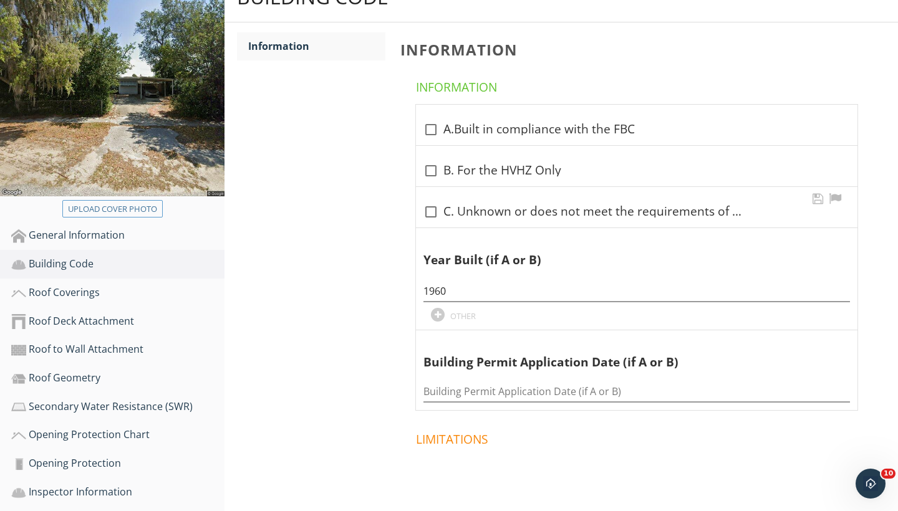
click at [433, 216] on div at bounding box center [430, 211] width 21 height 21
checkbox input "true"
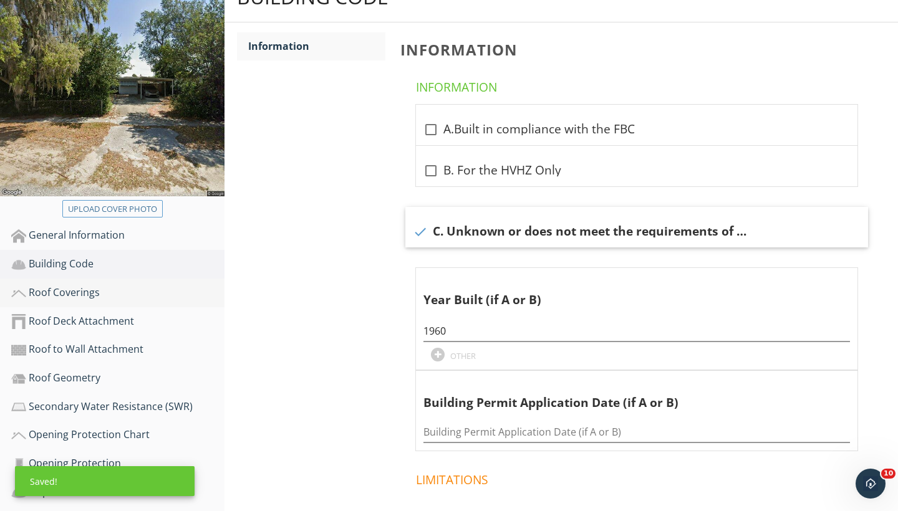
click at [90, 290] on div "Roof Coverings" at bounding box center [117, 293] width 213 height 16
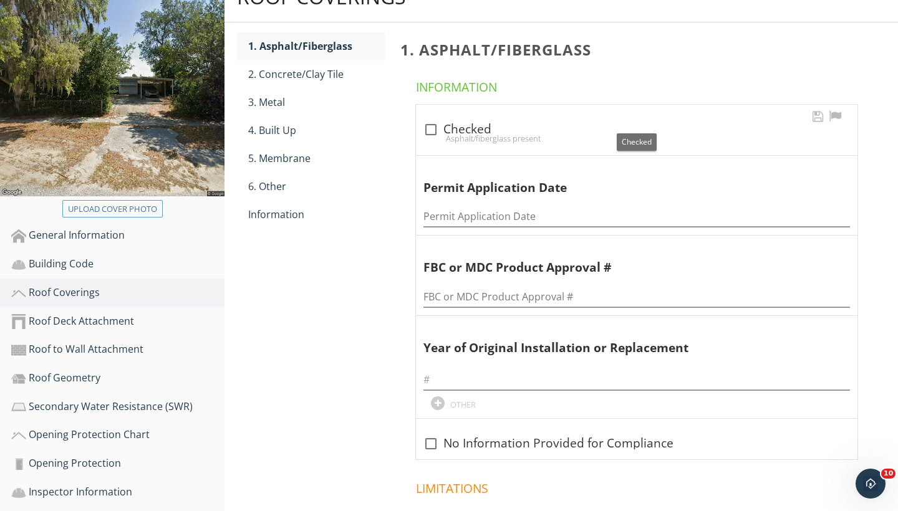
click at [430, 130] on div at bounding box center [430, 129] width 21 height 21
checkbox input "true"
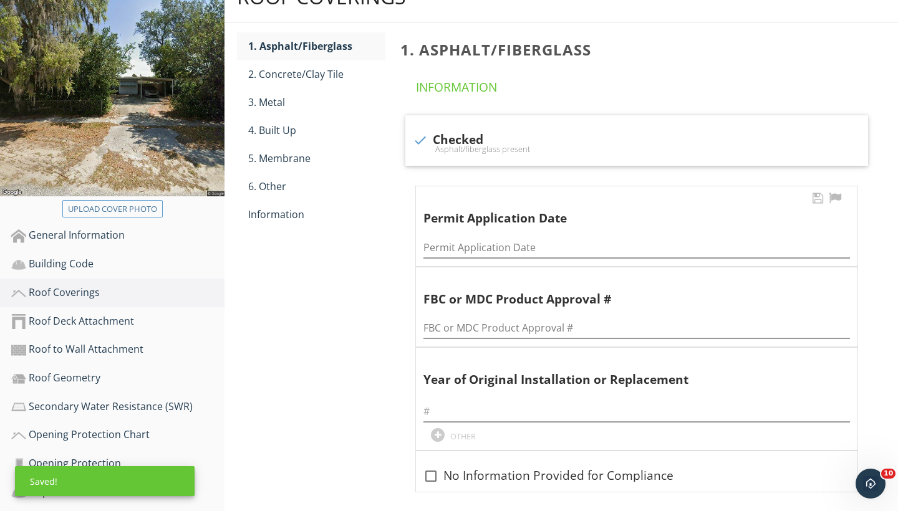
click at [459, 233] on div "Permit Application Date" at bounding box center [636, 244] width 427 height 28
click at [460, 253] on input "Permit Application Date" at bounding box center [636, 248] width 427 height 21
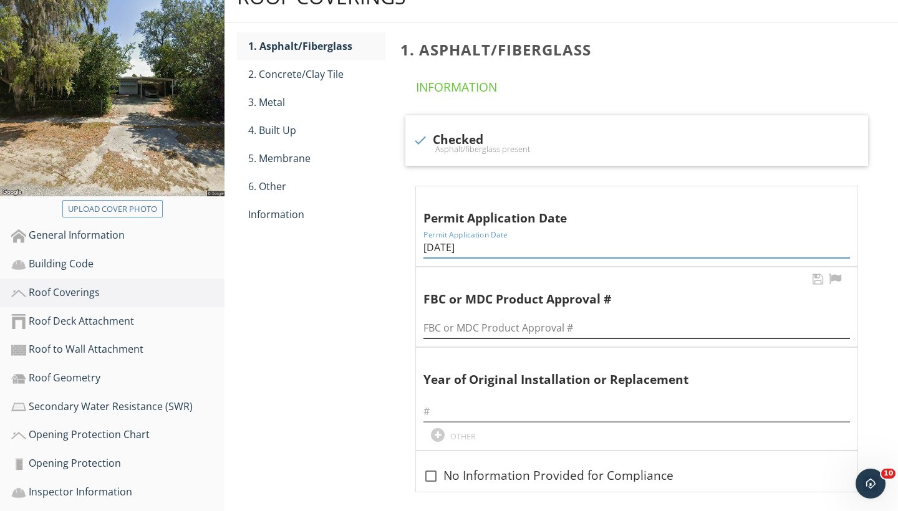
type input "07/17/2018"
click at [460, 320] on input "FBC or MDC Product Approval #" at bounding box center [636, 328] width 427 height 21
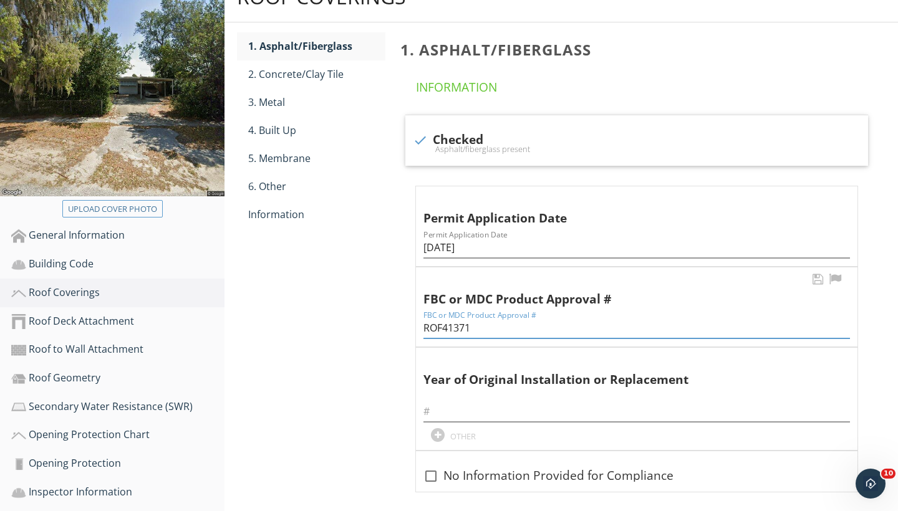
type input "ROF41371"
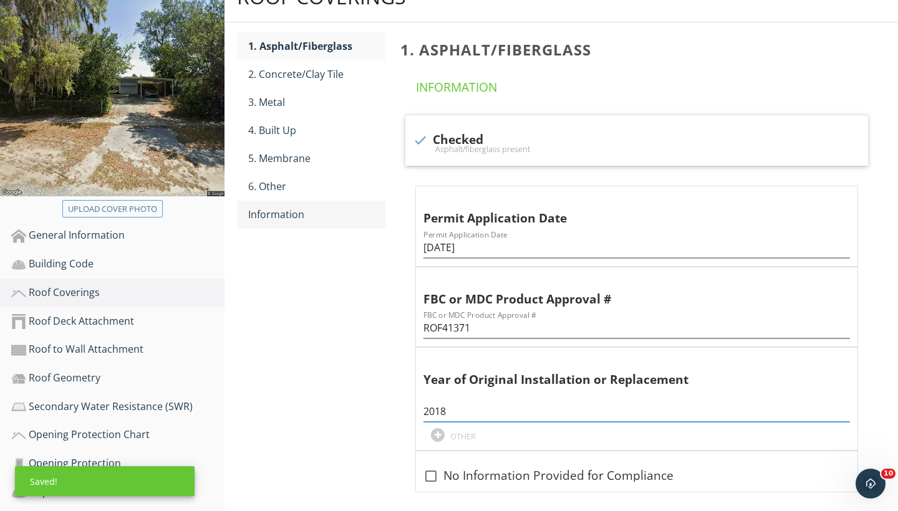
type input "2018"
click at [275, 201] on link "Information" at bounding box center [316, 214] width 137 height 27
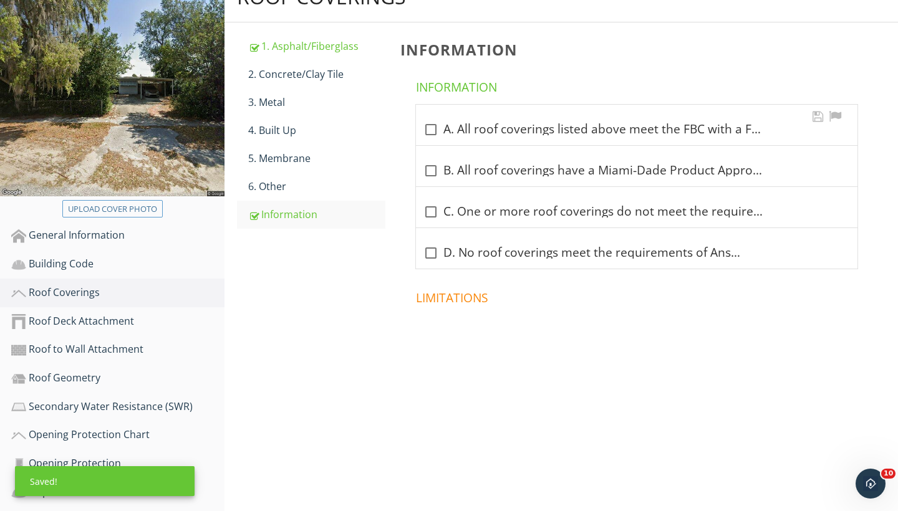
click at [431, 128] on div at bounding box center [430, 129] width 21 height 21
checkbox input "true"
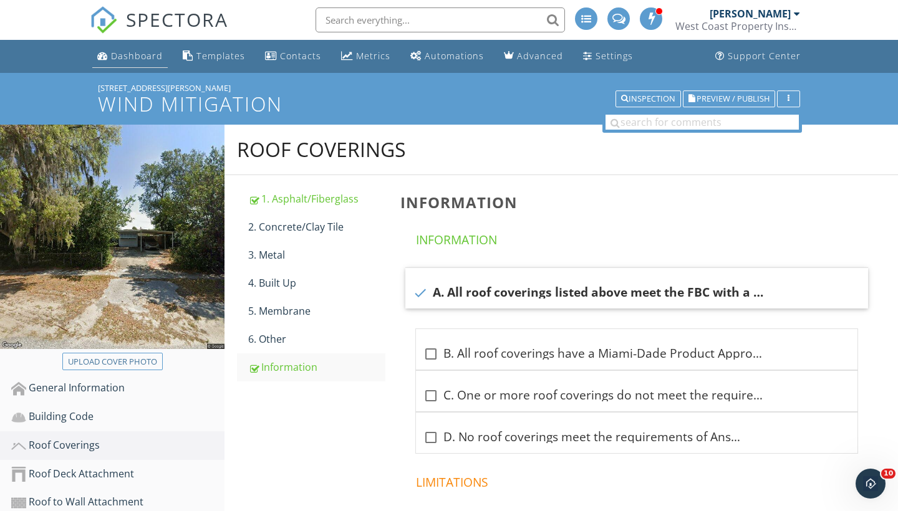
click at [143, 55] on div "Dashboard" at bounding box center [137, 56] width 52 height 12
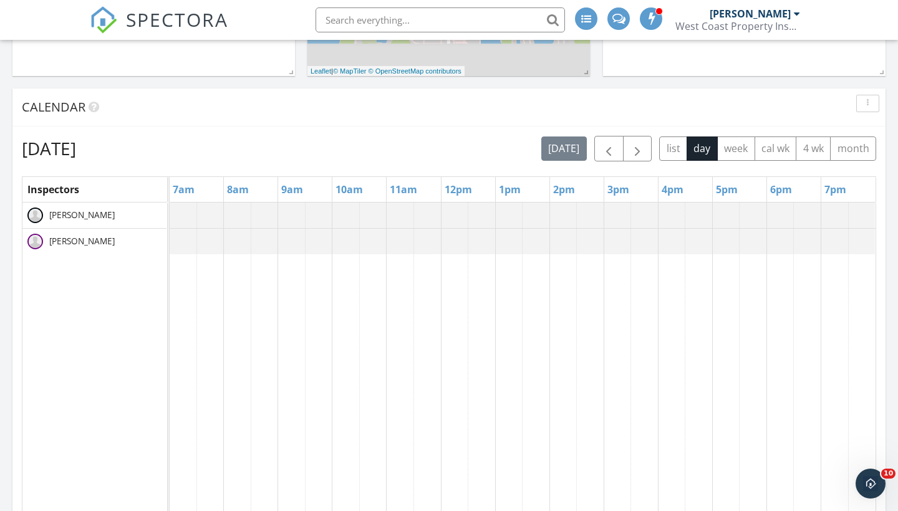
scroll to position [505, 0]
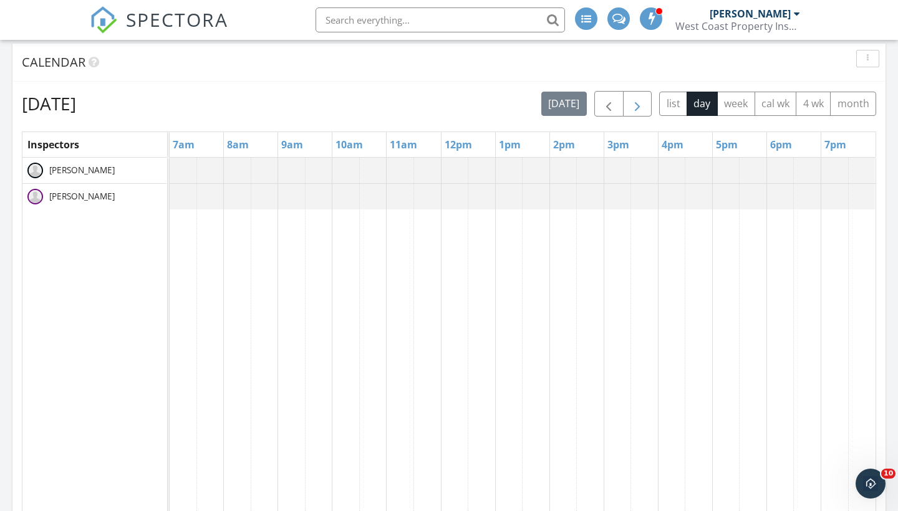
click at [647, 106] on button "button" at bounding box center [637, 104] width 29 height 26
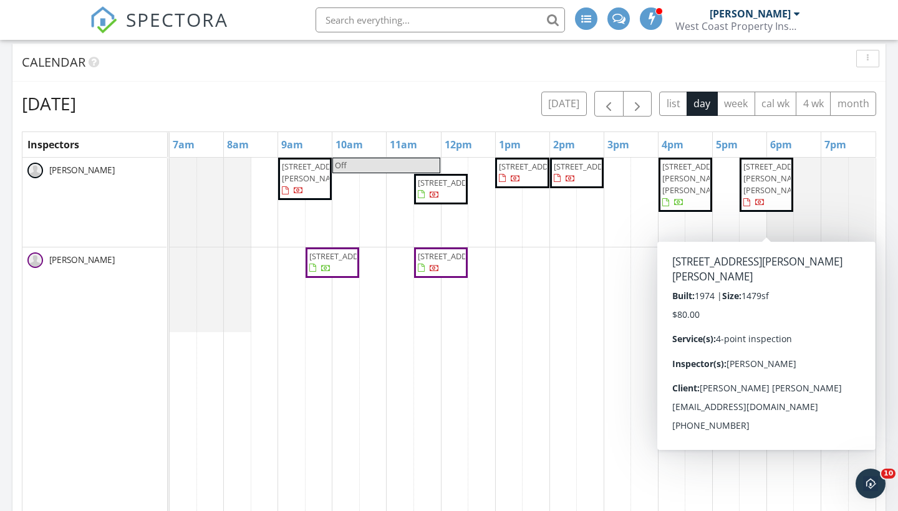
click at [771, 203] on span "1409 Murillo Loop, Ruskin 33570" at bounding box center [766, 185] width 49 height 49
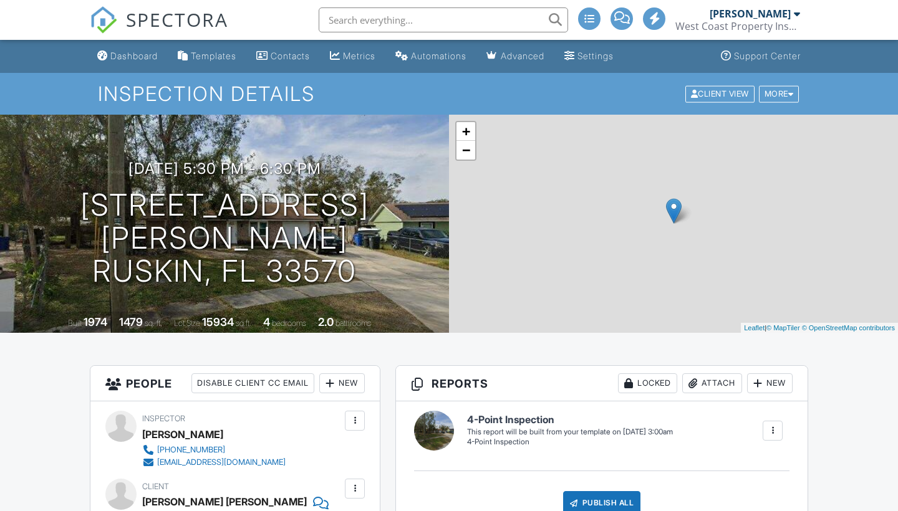
scroll to position [180, 0]
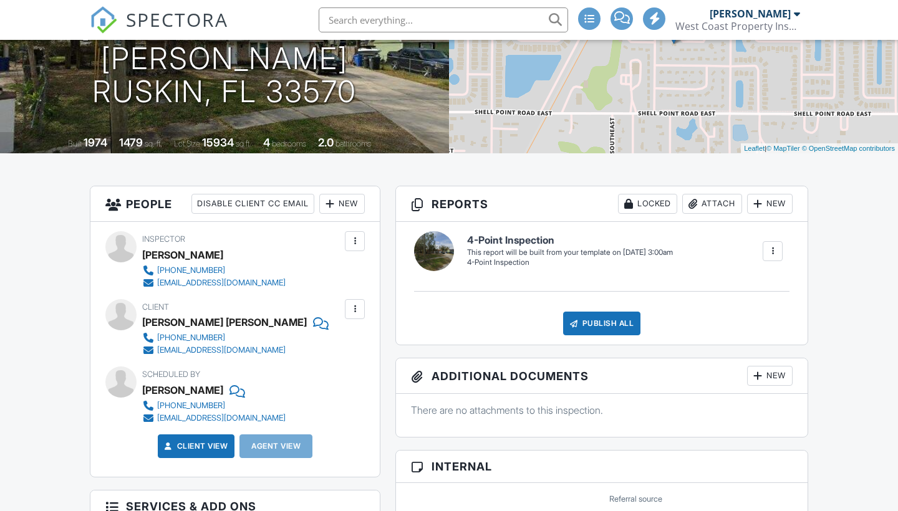
click at [770, 251] on div at bounding box center [772, 251] width 12 height 12
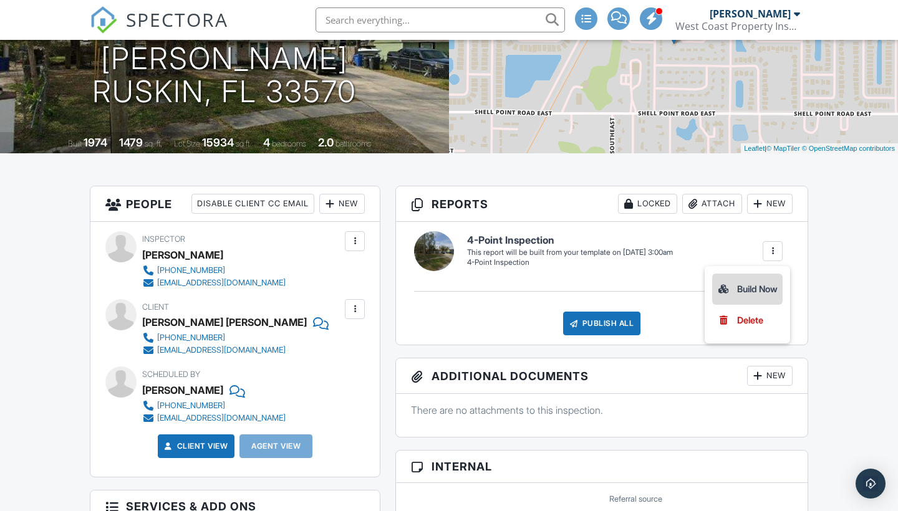
click at [749, 285] on div "Build Now" at bounding box center [747, 289] width 60 height 15
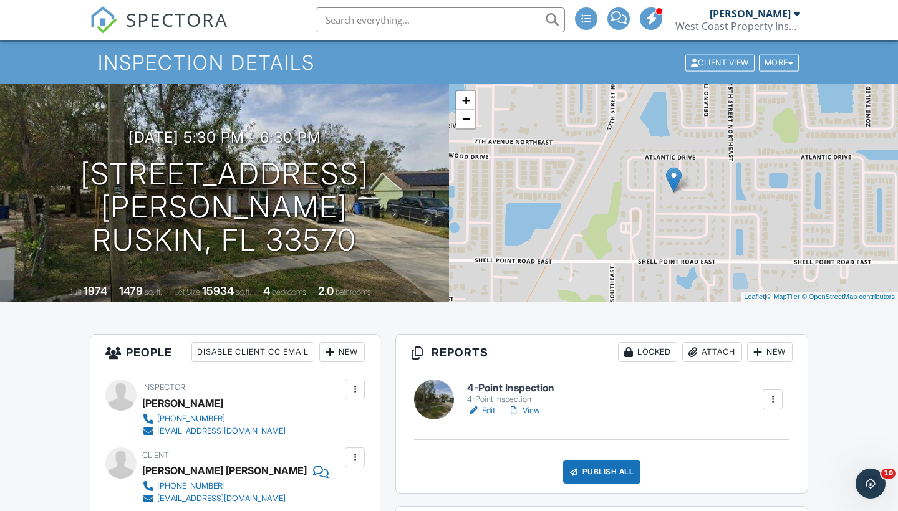
scroll to position [46, 0]
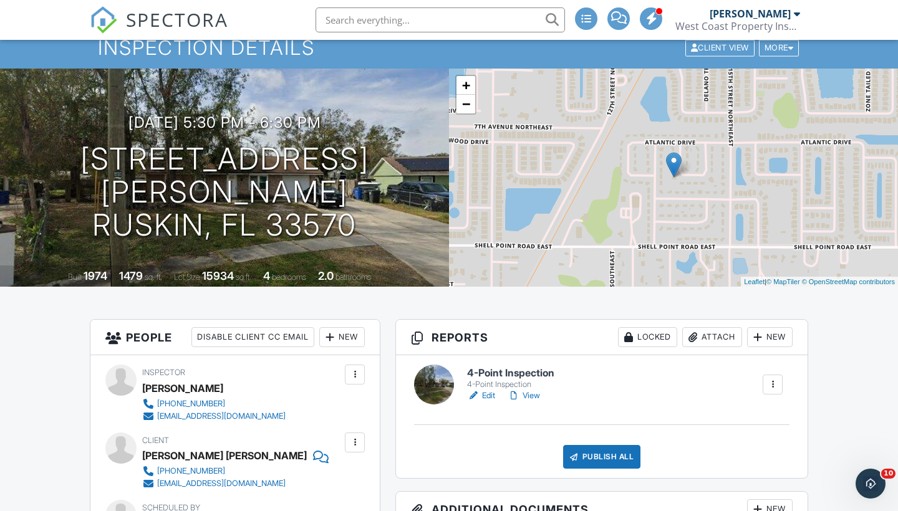
click at [492, 393] on link "Edit" at bounding box center [481, 396] width 28 height 12
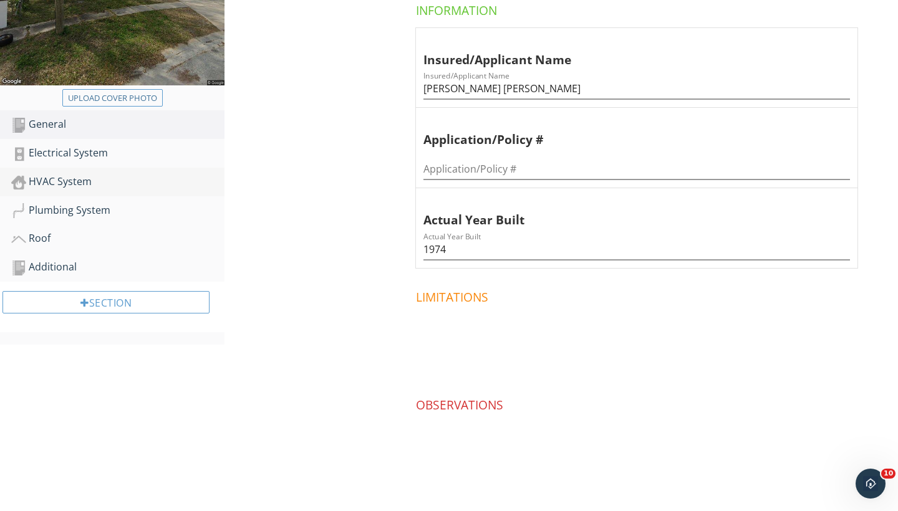
click at [59, 174] on div "HVAC System" at bounding box center [117, 182] width 213 height 16
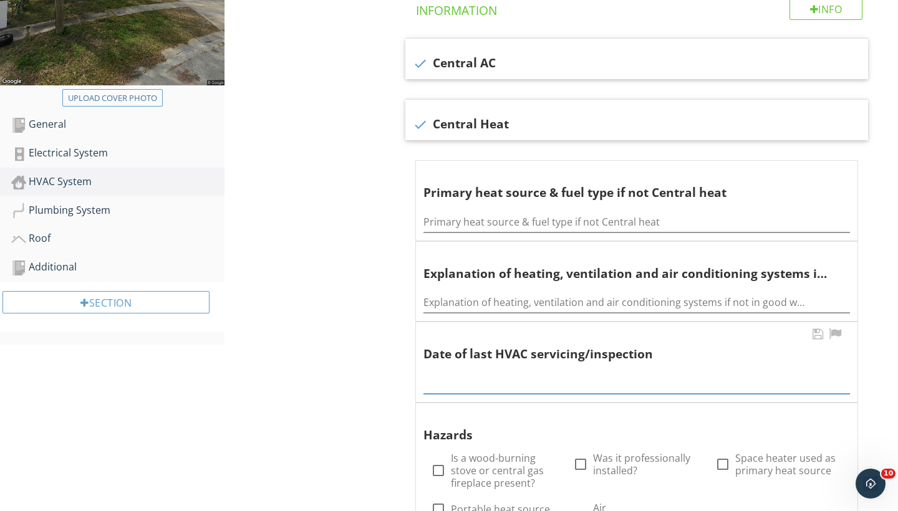
click at [445, 389] on div "2025 chevron_left September 2025 chevron_right S M T W T F S 1 2 3 4 5 6 7 8 9 …" at bounding box center [636, 380] width 427 height 28
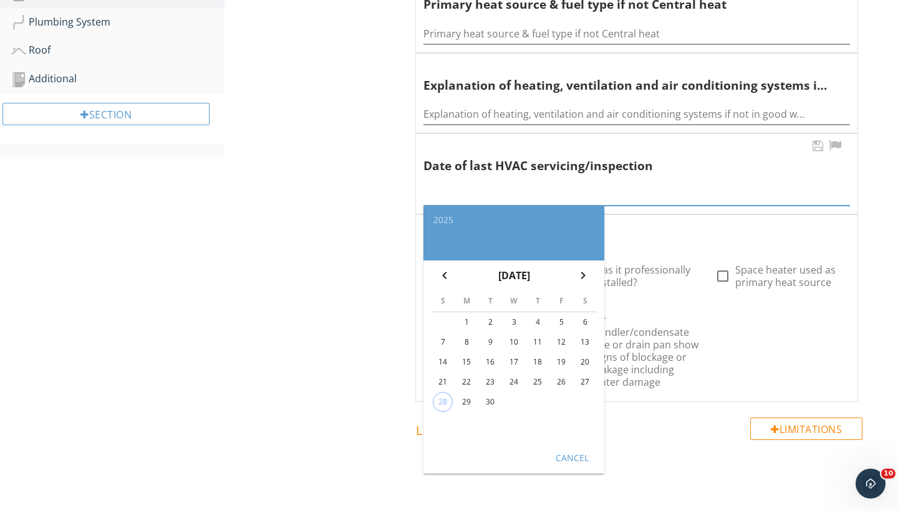
scroll to position [477, 0]
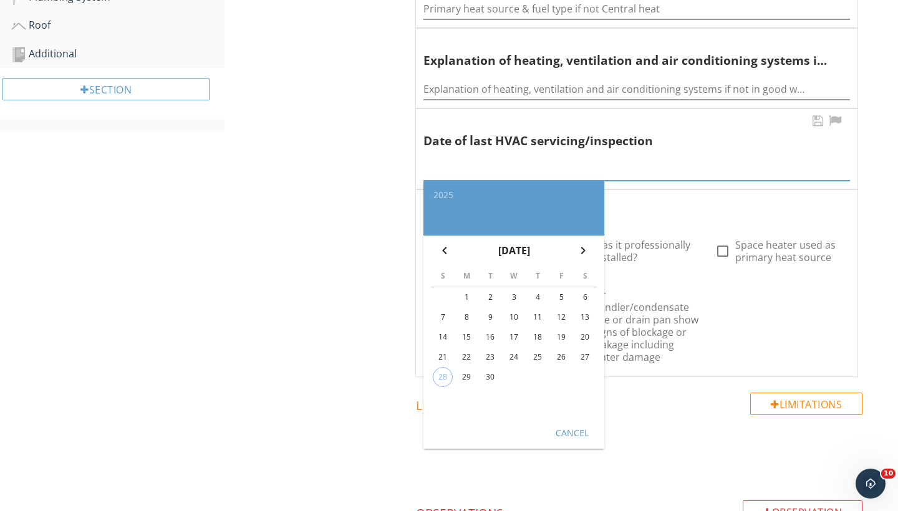
click at [468, 370] on div "29" at bounding box center [467, 377] width 20 height 20
type input "2025-09-29"
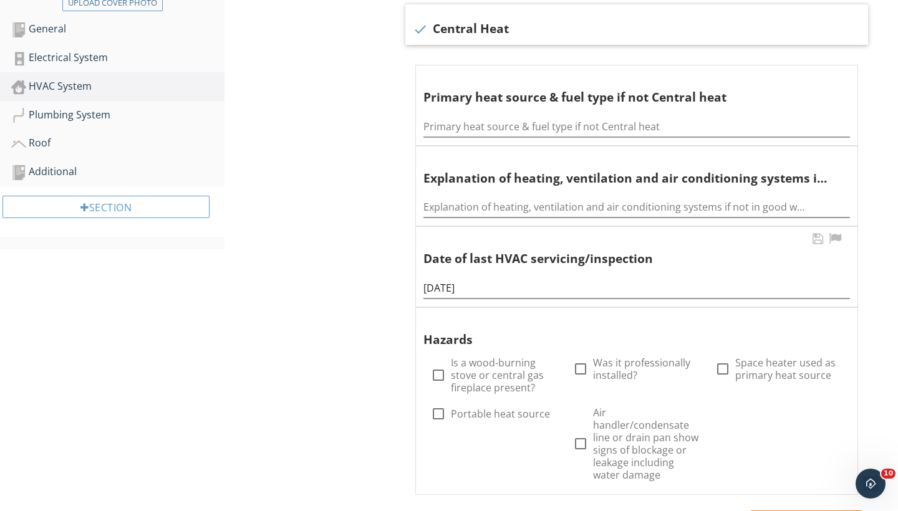
scroll to position [312, 0]
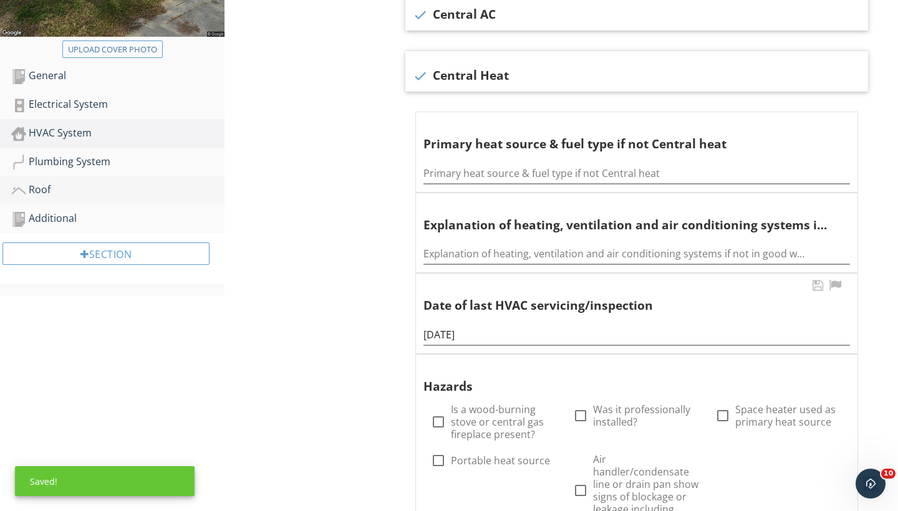
click at [43, 185] on div "Roof" at bounding box center [117, 190] width 213 height 16
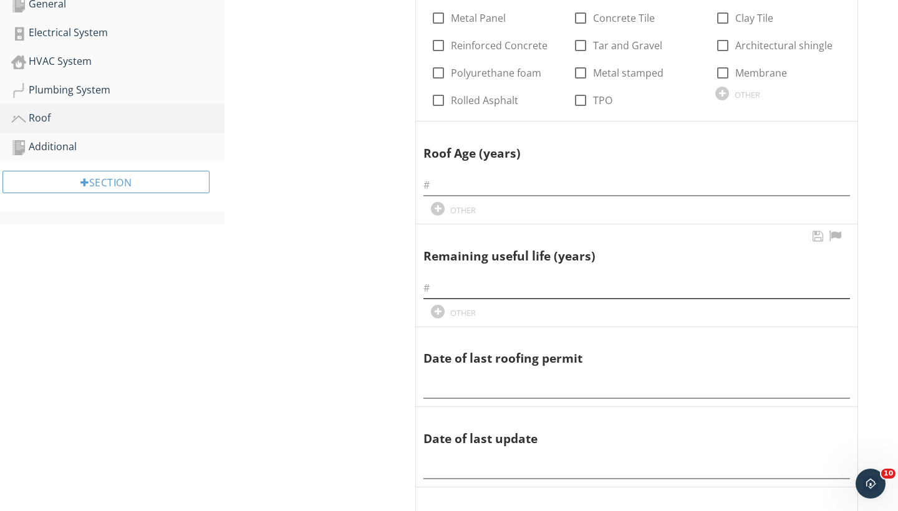
scroll to position [404, 0]
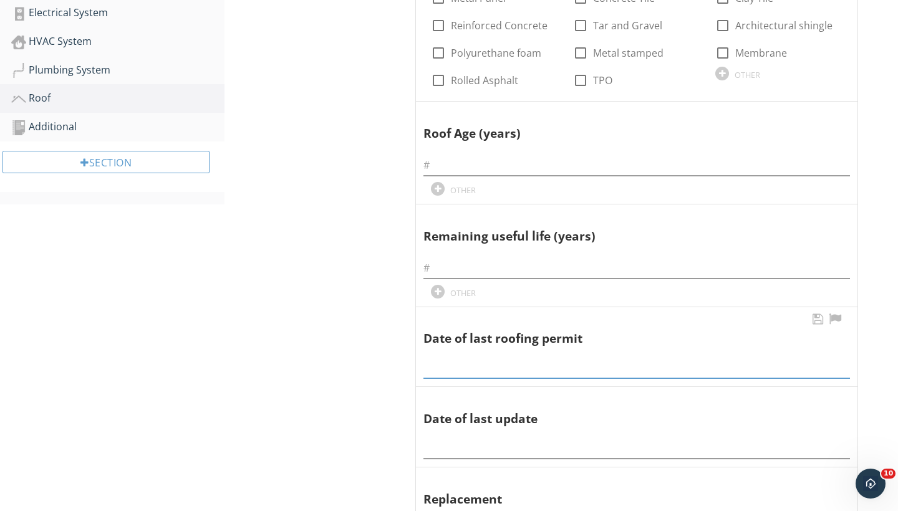
click at [448, 363] on input "text" at bounding box center [636, 368] width 427 height 21
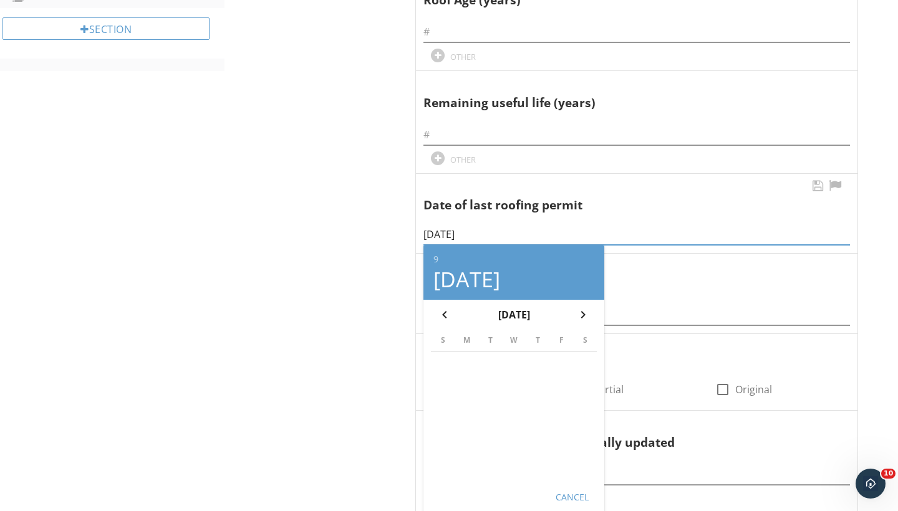
scroll to position [586, 0]
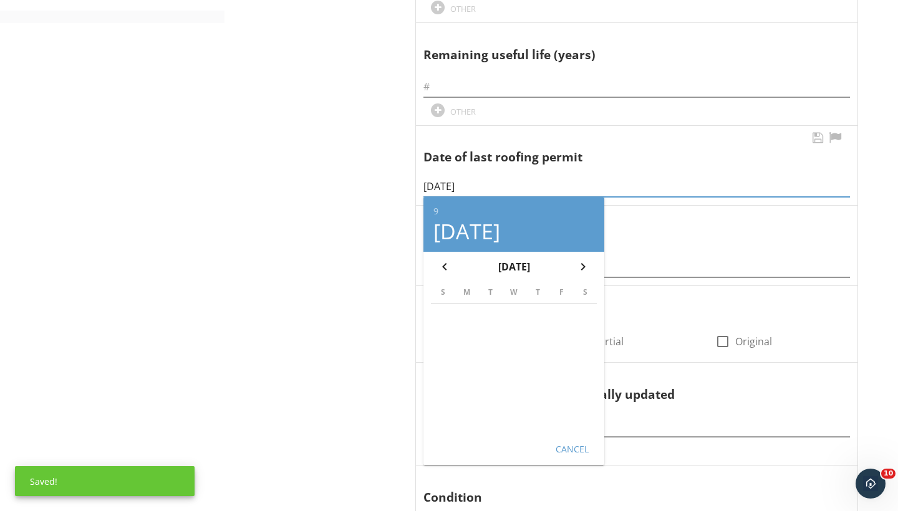
type input "09/01/2025"
click at [573, 447] on div "Cancel" at bounding box center [571, 449] width 35 height 13
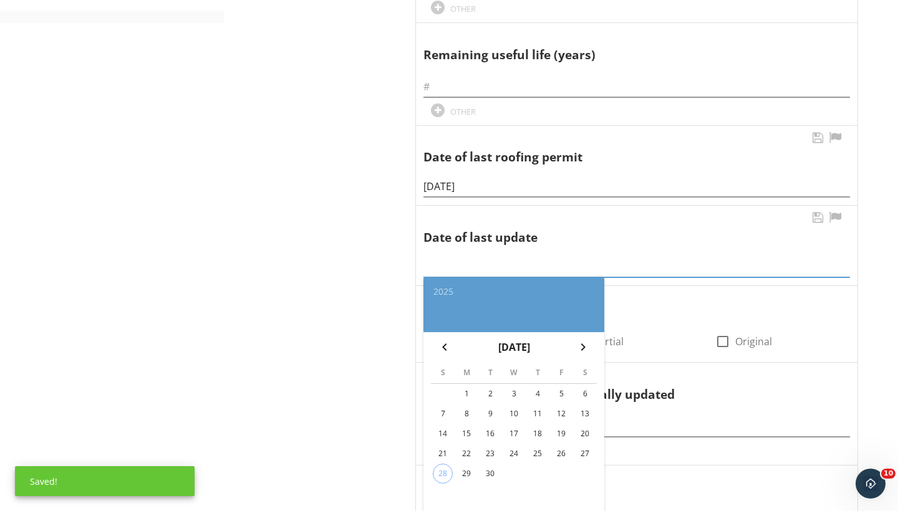
click at [460, 269] on div "2025 chevron_left September 2025 chevron_right S M T W T F S 1 2 3 4 5 6 7 8 9 …" at bounding box center [636, 263] width 427 height 28
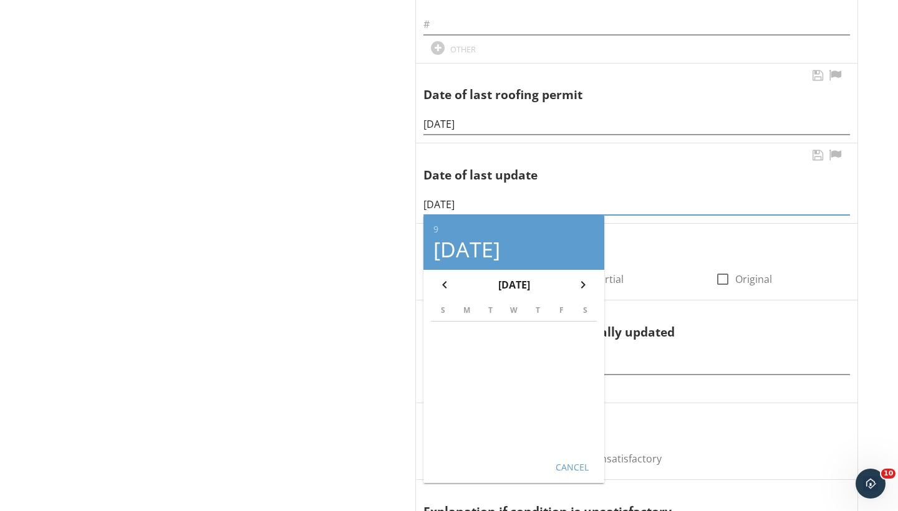
scroll to position [680, 0]
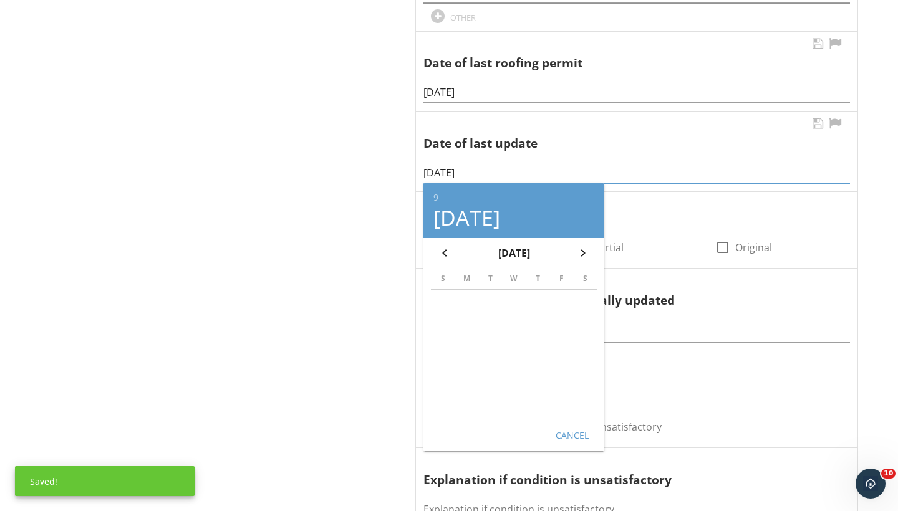
type input "09/01/2025"
click at [566, 428] on div "Cancel" at bounding box center [571, 434] width 35 height 13
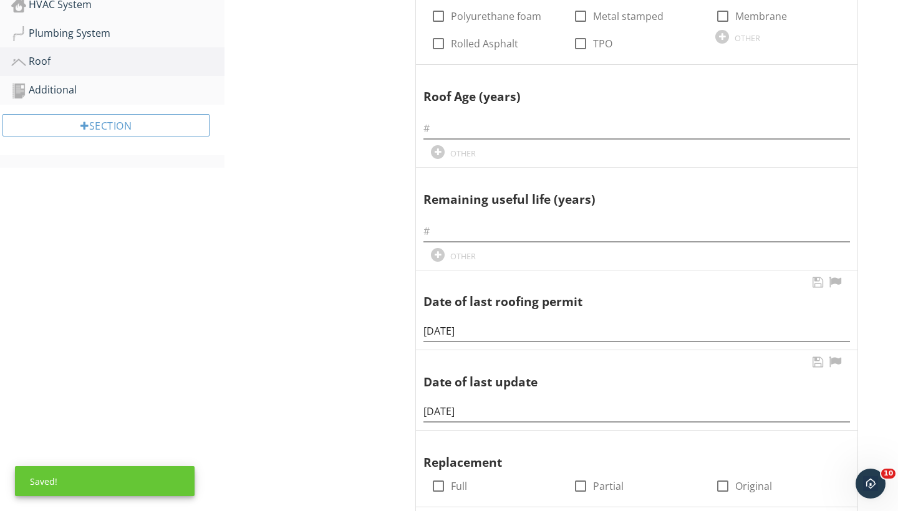
scroll to position [321, 0]
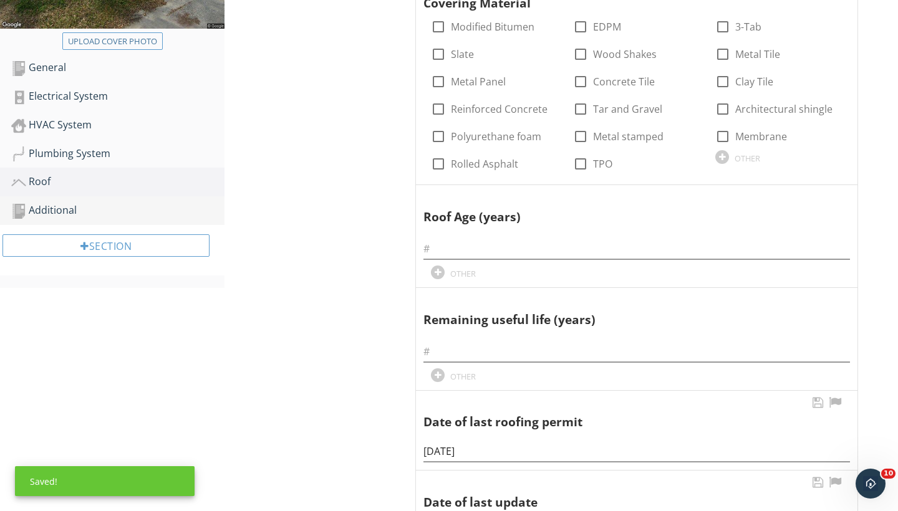
click at [62, 206] on div "Additional" at bounding box center [117, 211] width 213 height 16
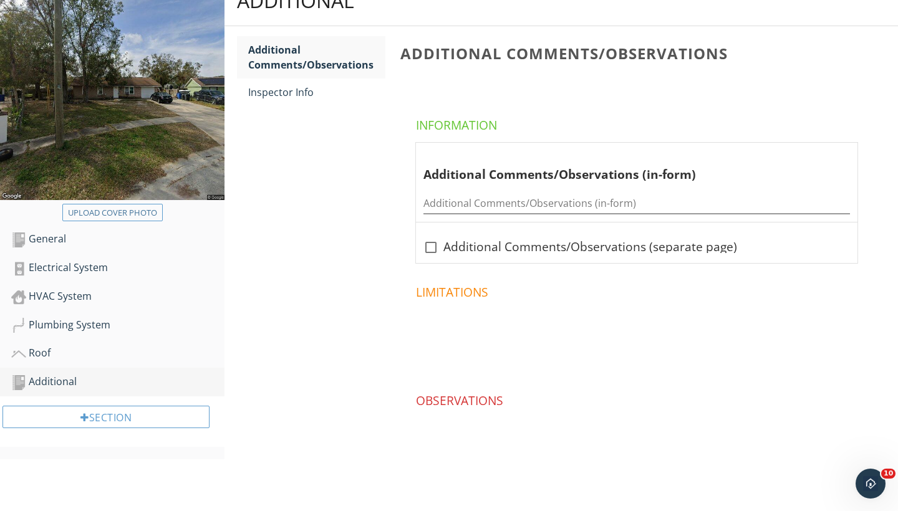
scroll to position [147, 0]
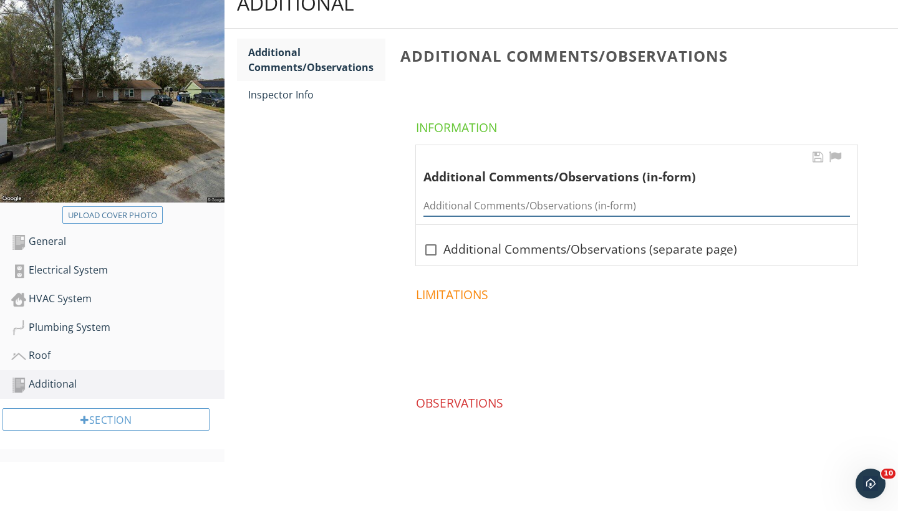
click at [442, 196] on input "Additional Comments/Observations (in-form)" at bounding box center [636, 206] width 427 height 21
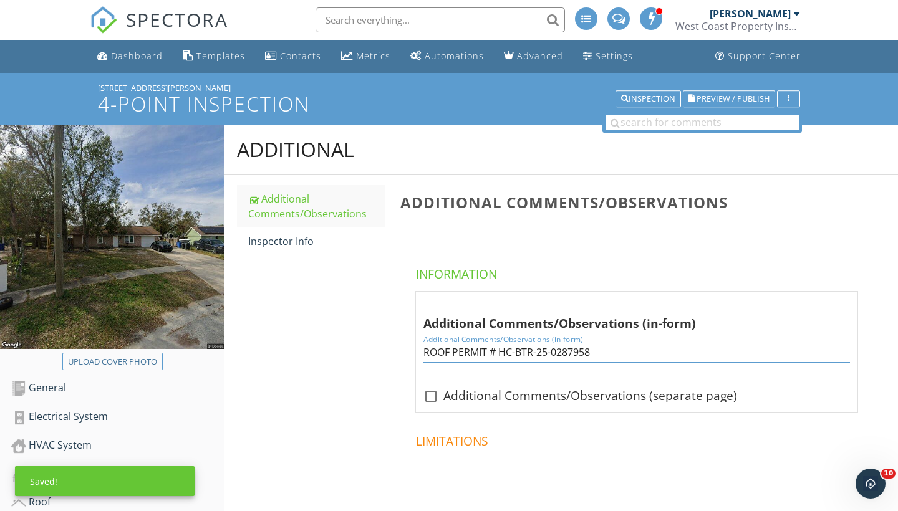
scroll to position [0, 0]
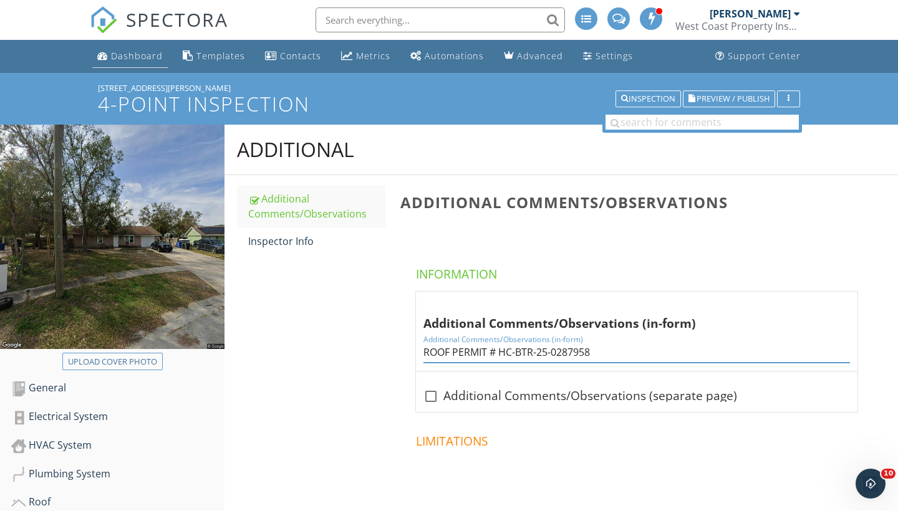
type input "ROOF PERMIT # HC-BTR-25-0287958"
click at [126, 62] on link "Dashboard" at bounding box center [129, 56] width 75 height 23
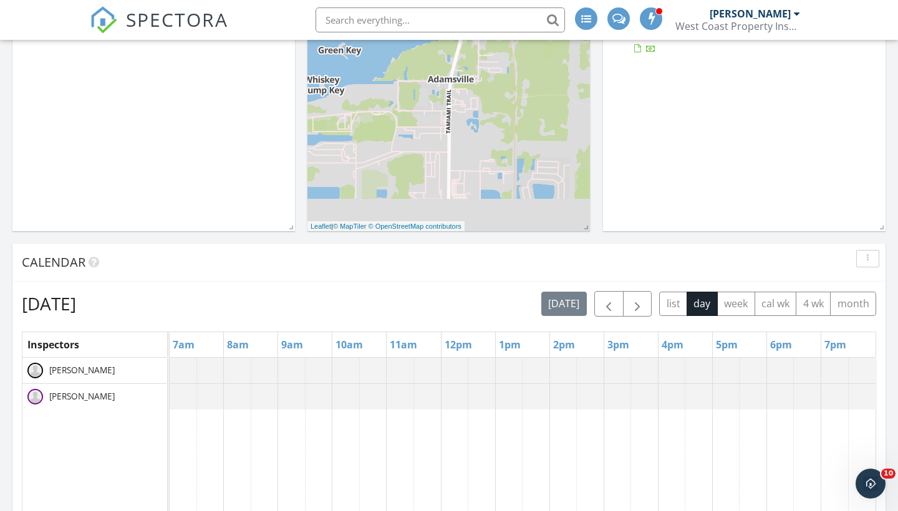
scroll to position [445, 0]
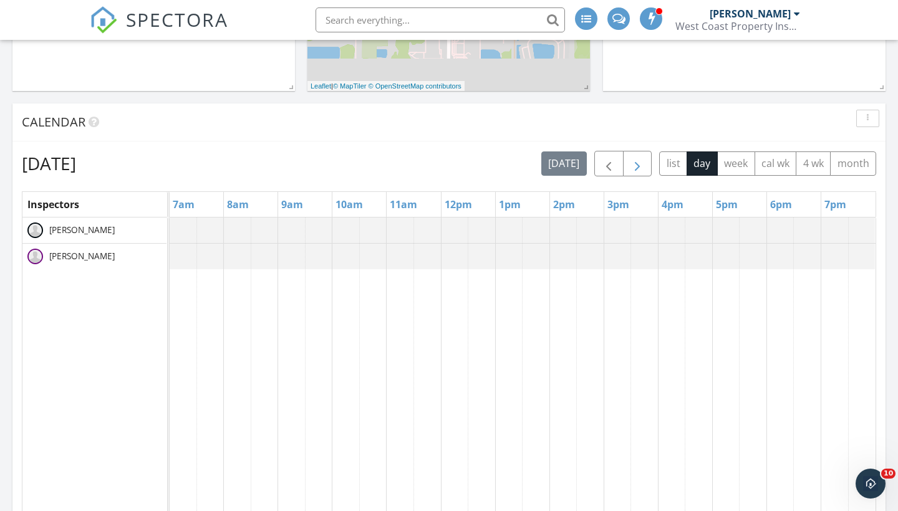
click at [641, 167] on span "button" at bounding box center [637, 164] width 15 height 15
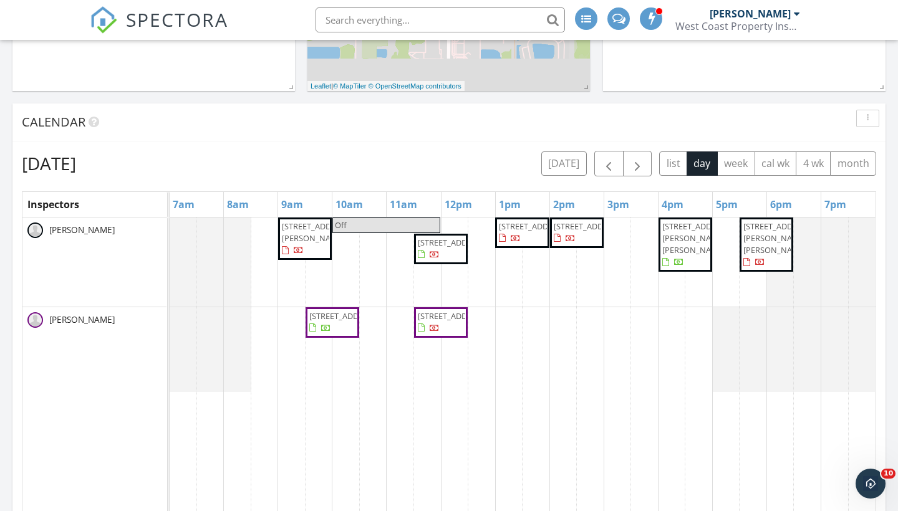
click at [330, 322] on span "[STREET_ADDRESS]" at bounding box center [344, 316] width 70 height 11
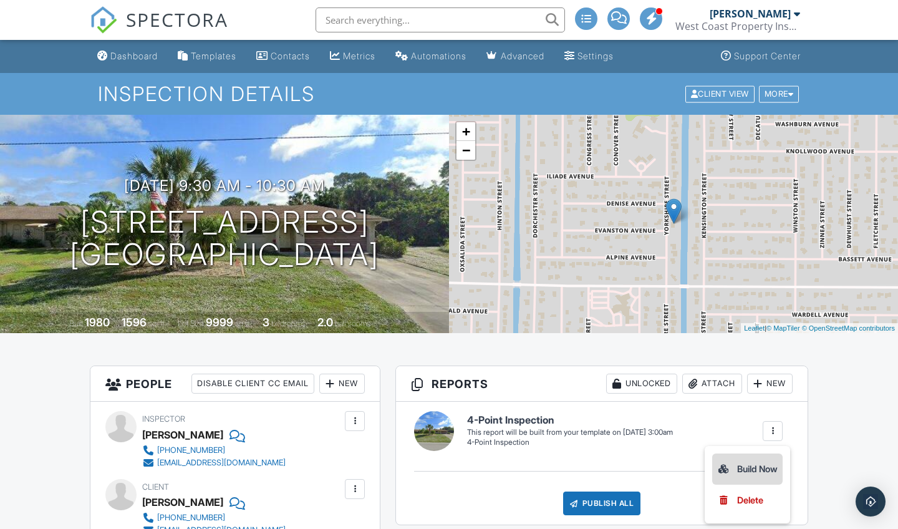
click at [753, 471] on div "Build Now" at bounding box center [747, 469] width 60 height 15
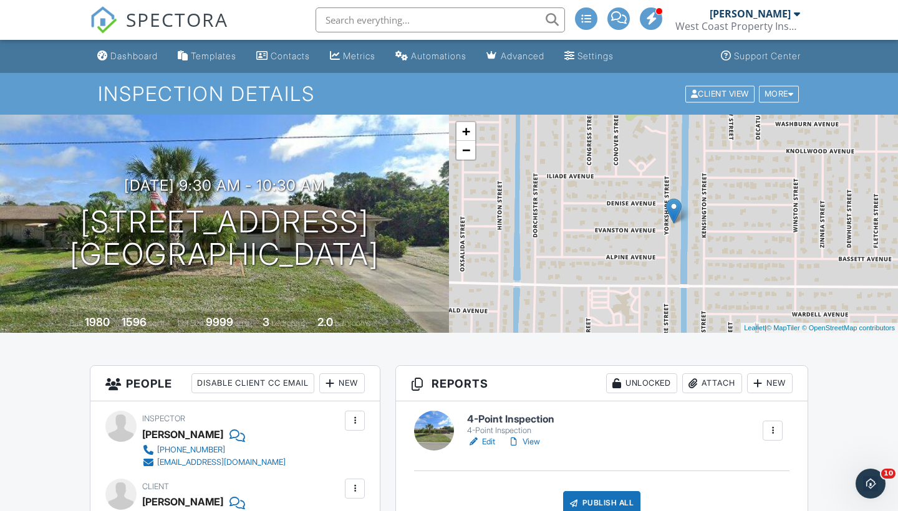
click at [713, 387] on div "Attach" at bounding box center [712, 384] width 60 height 20
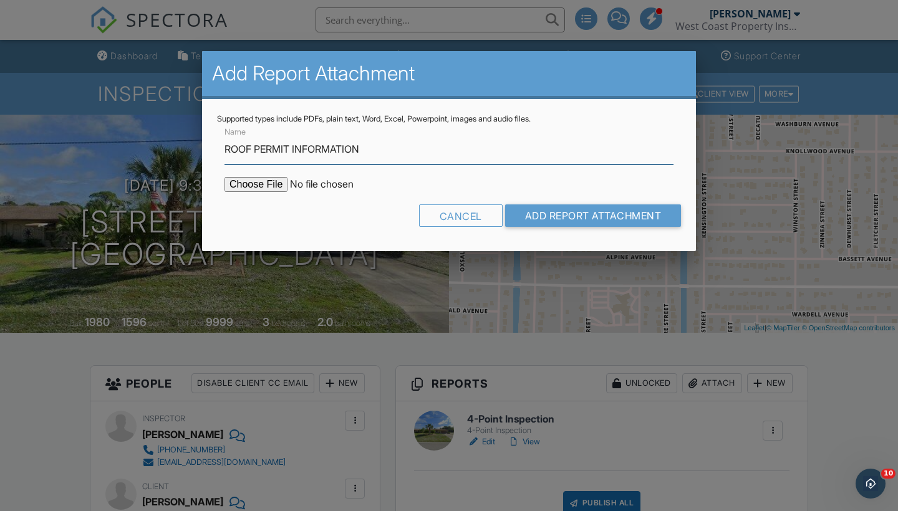
type input "ROOF PERMIT INFORMATION"
click at [272, 181] on input "file" at bounding box center [331, 184] width 212 height 15
type input "C:\fakepath\Screenshot 2025-09-28 at 6.07.34 PM.png"
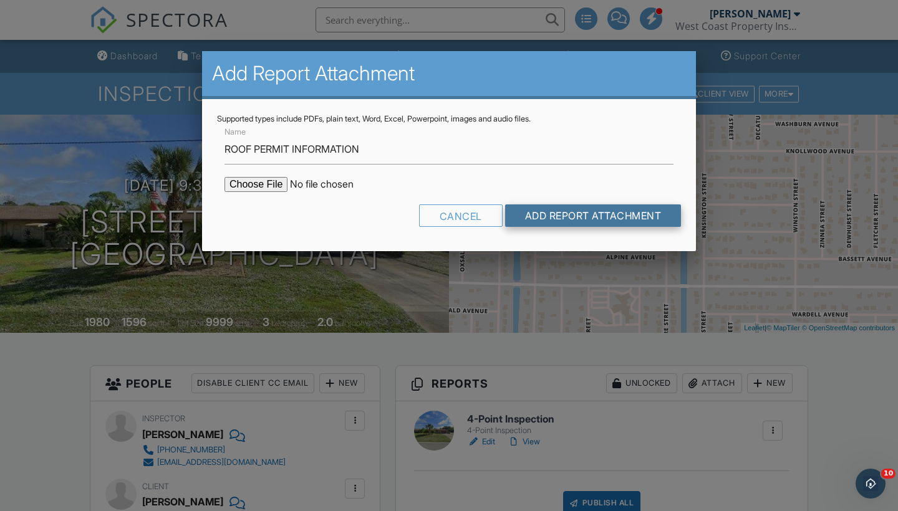
click at [623, 211] on input "Add Report Attachment" at bounding box center [593, 216] width 176 height 22
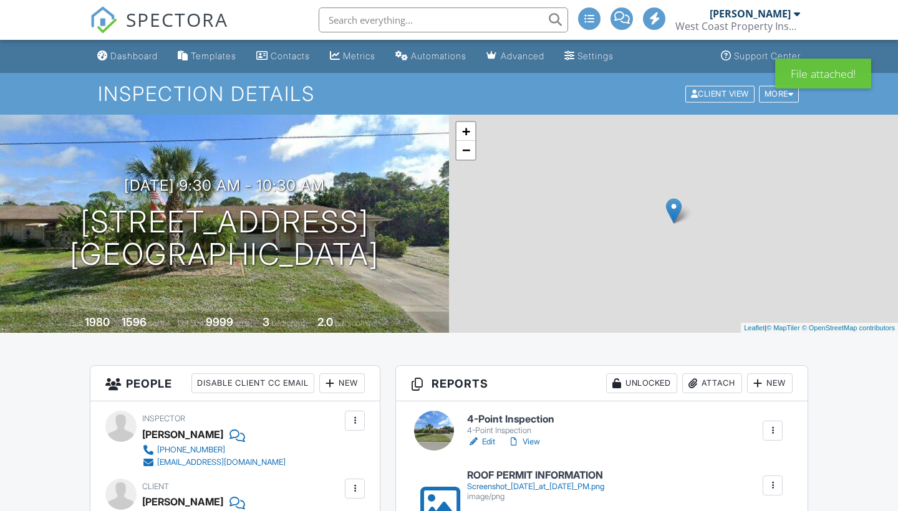
click at [488, 436] on link "Edit" at bounding box center [481, 442] width 28 height 12
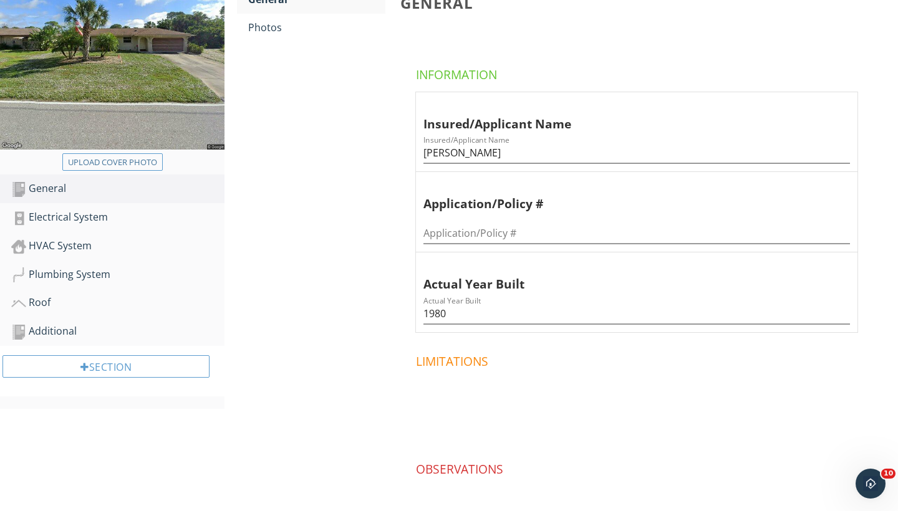
scroll to position [213, 0]
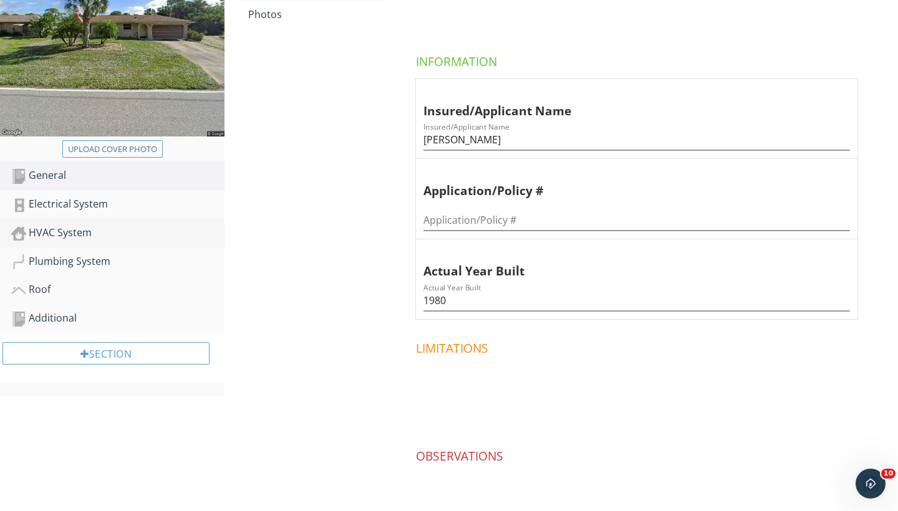
click at [74, 223] on link "HVAC System" at bounding box center [117, 233] width 213 height 29
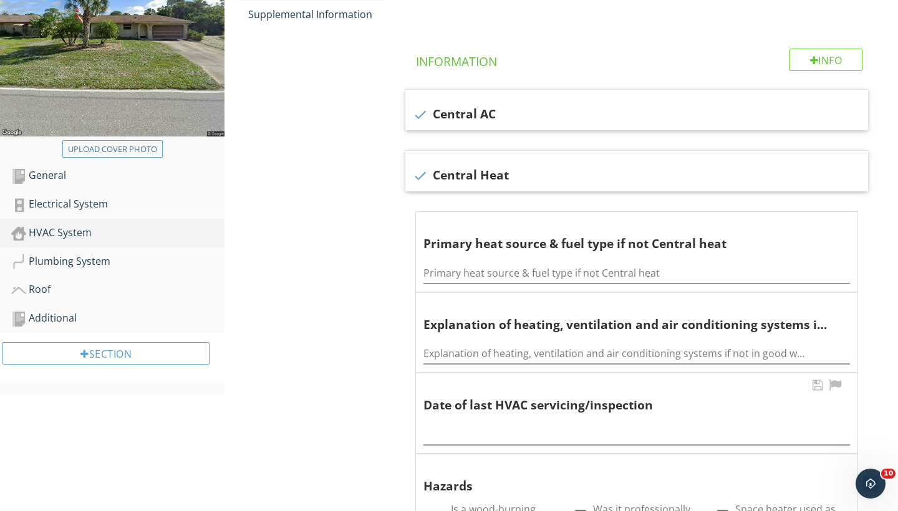
click at [449, 418] on div at bounding box center [636, 431] width 427 height 28
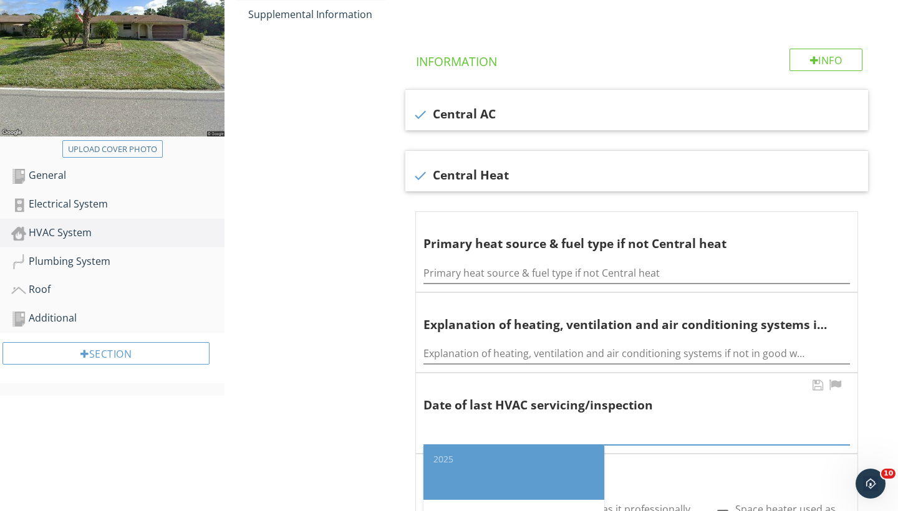
click at [453, 425] on input "text" at bounding box center [636, 435] width 427 height 21
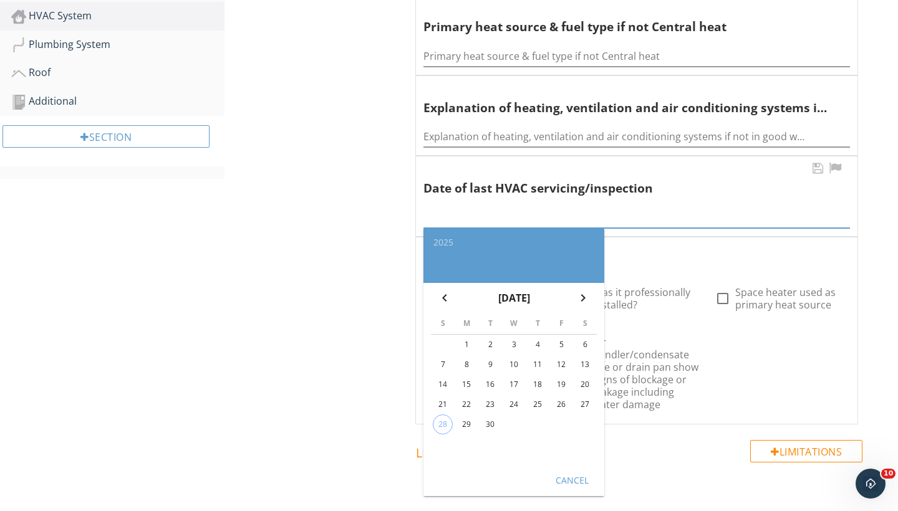
scroll to position [432, 0]
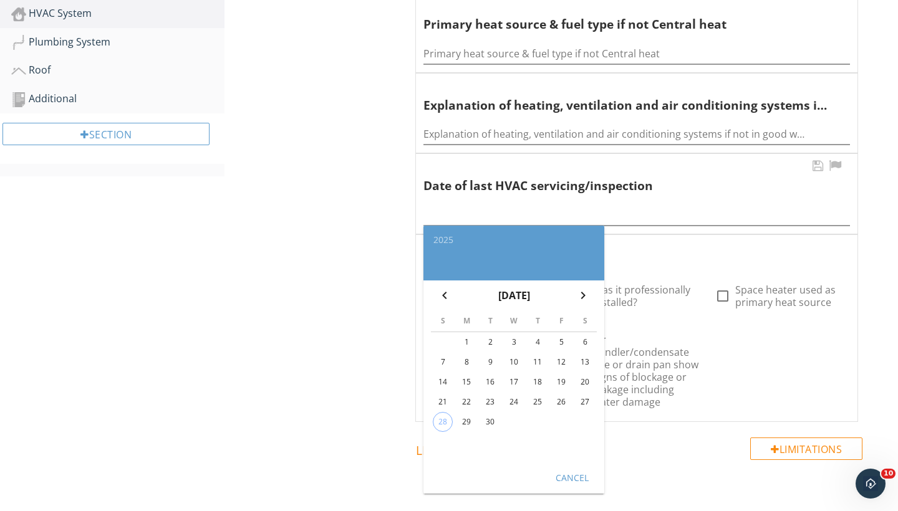
click at [467, 419] on div "29" at bounding box center [467, 422] width 20 height 20
type input "2025-09-29"
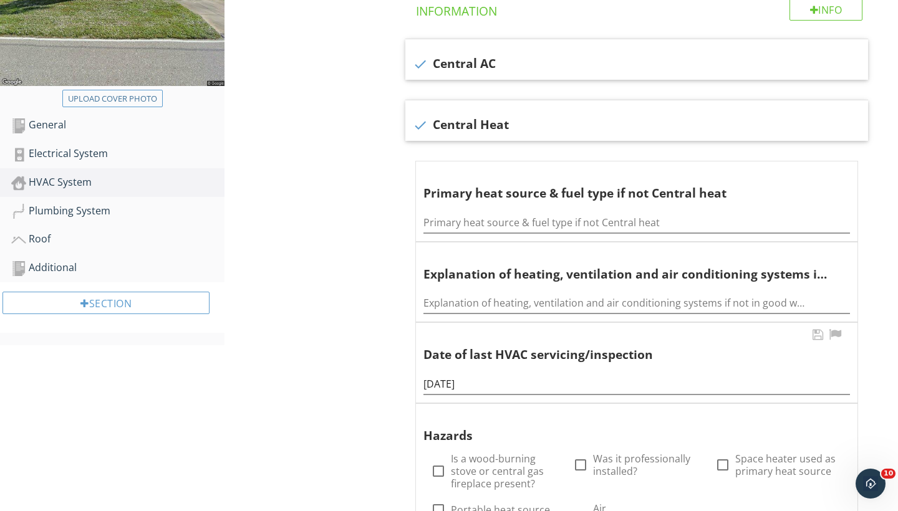
scroll to position [220, 0]
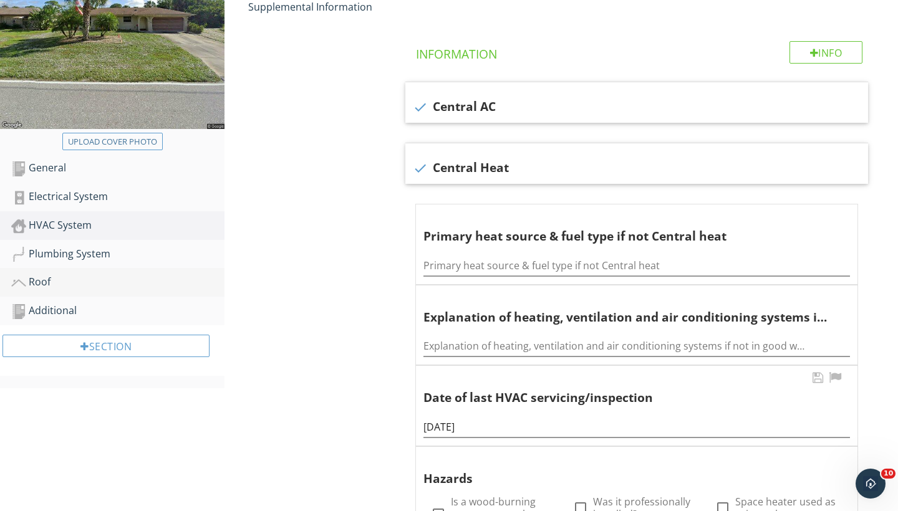
click at [34, 287] on div "Roof" at bounding box center [117, 282] width 213 height 16
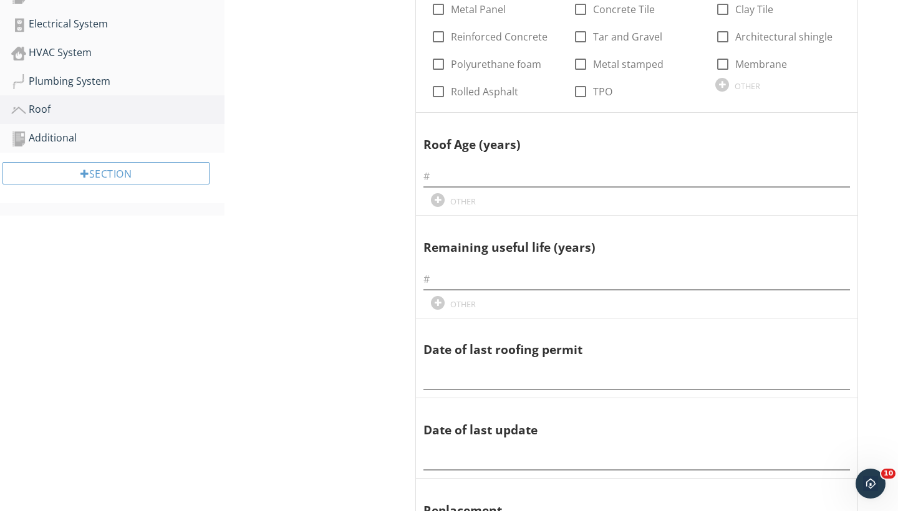
scroll to position [413, 0]
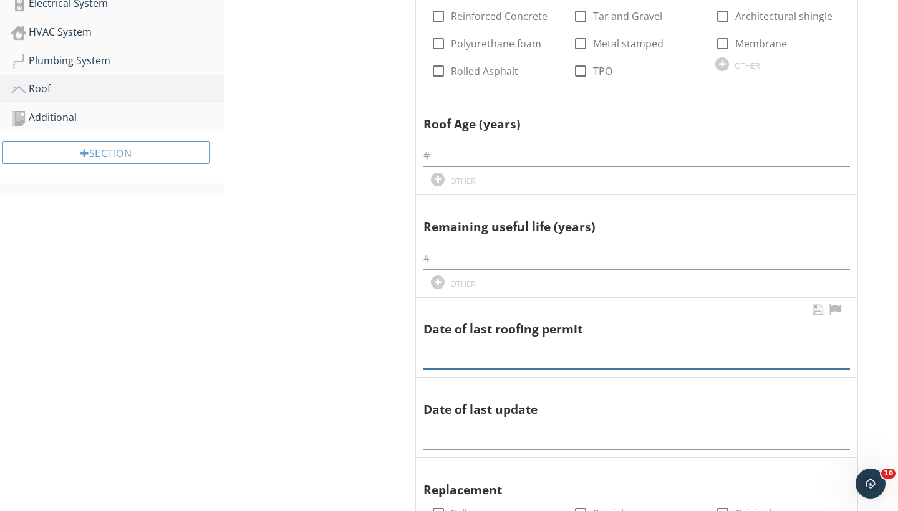
click at [453, 359] on div at bounding box center [636, 355] width 427 height 28
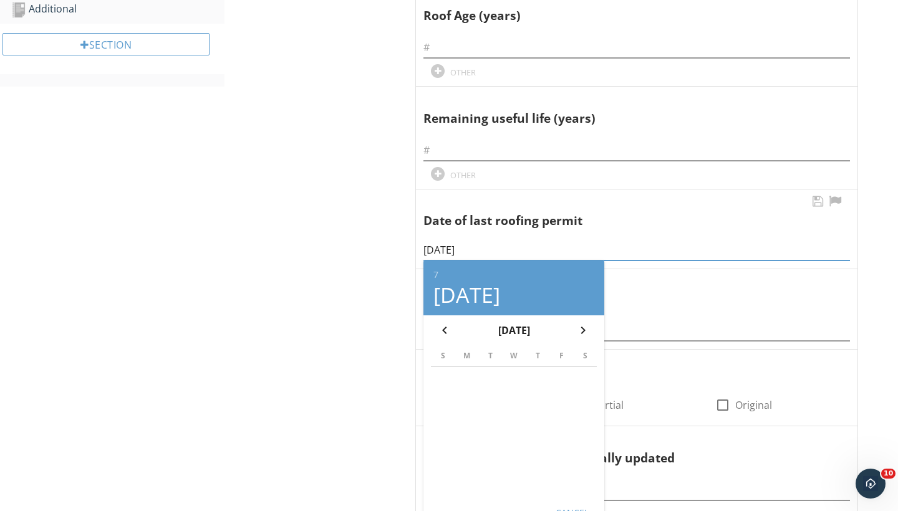
scroll to position [564, 0]
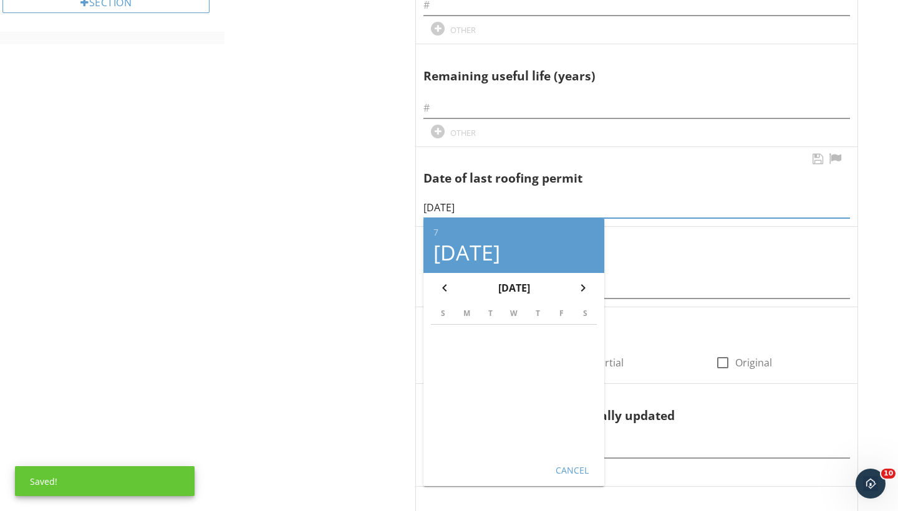
type input "07/24/2025"
click at [564, 459] on button "Cancel" at bounding box center [571, 470] width 55 height 22
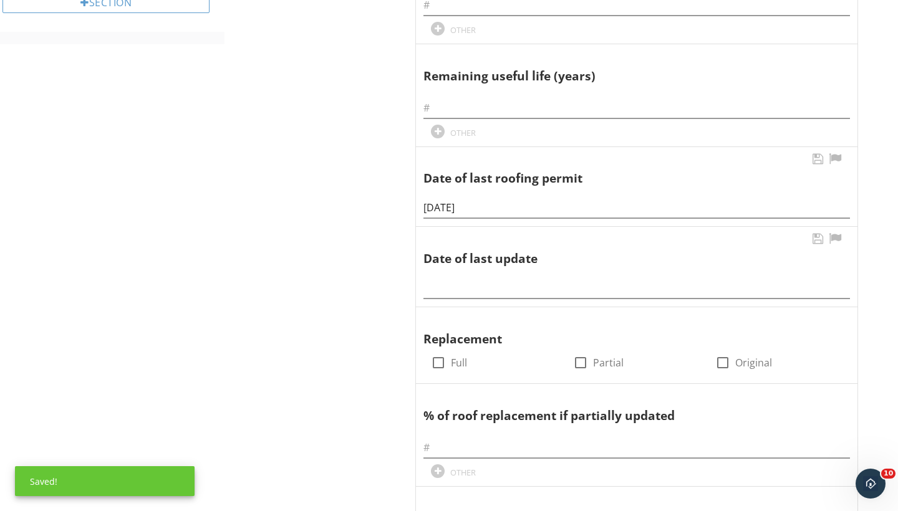
click at [451, 295] on div "Date of last update" at bounding box center [637, 267] width 442 height 80
click at [446, 286] on input "text" at bounding box center [636, 288] width 427 height 21
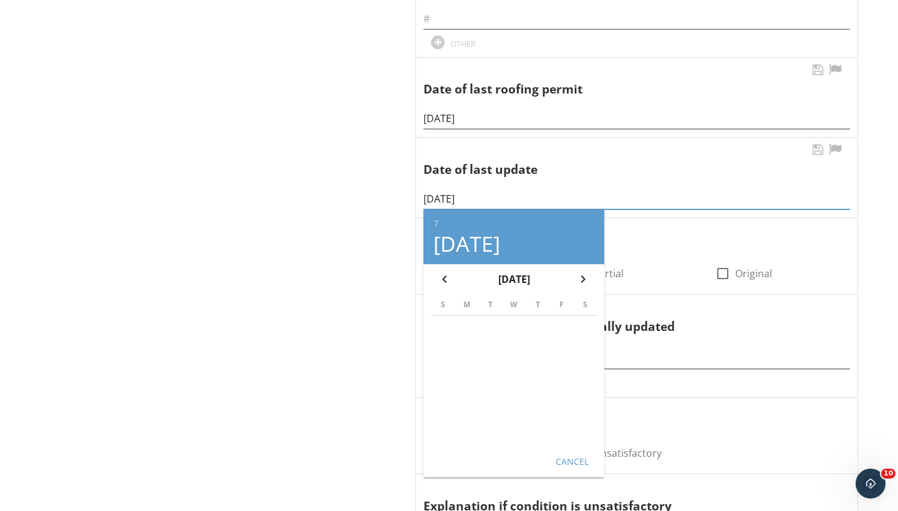
scroll to position [659, 0]
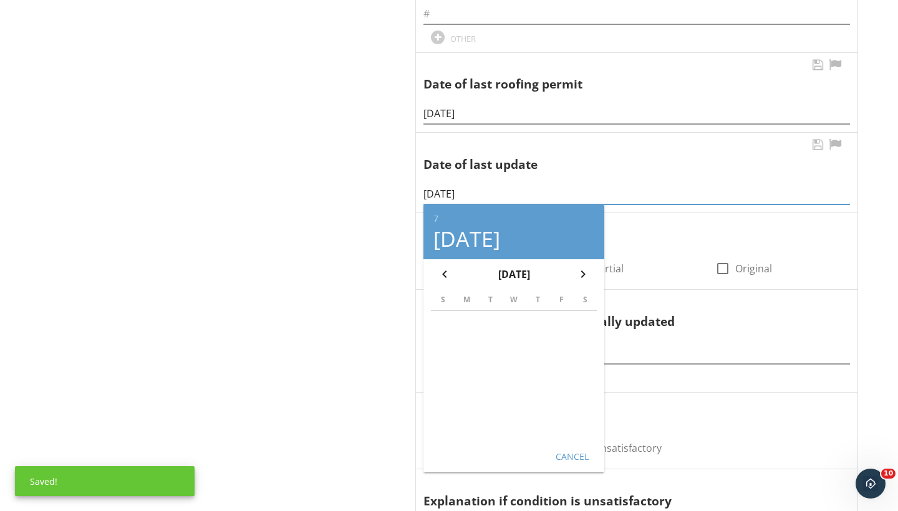
type input "07/24/2025"
click at [566, 450] on div "Cancel" at bounding box center [571, 456] width 35 height 13
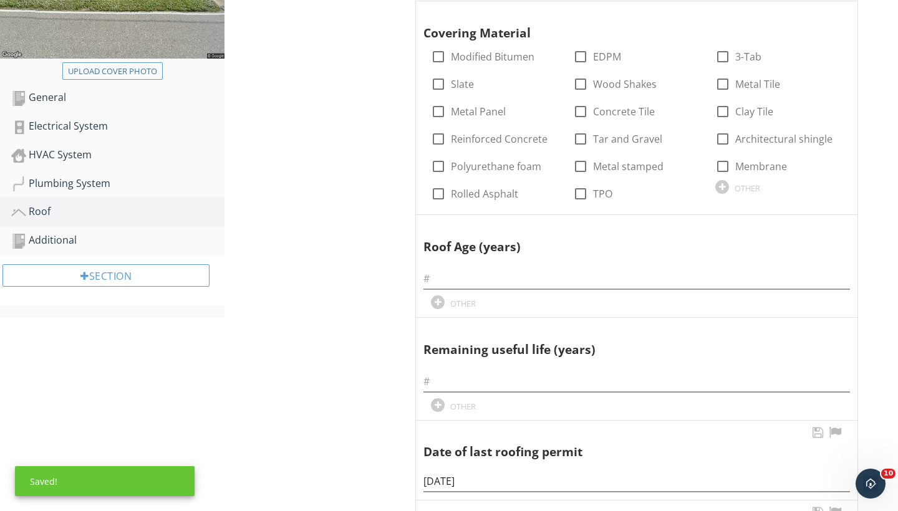
scroll to position [258, 0]
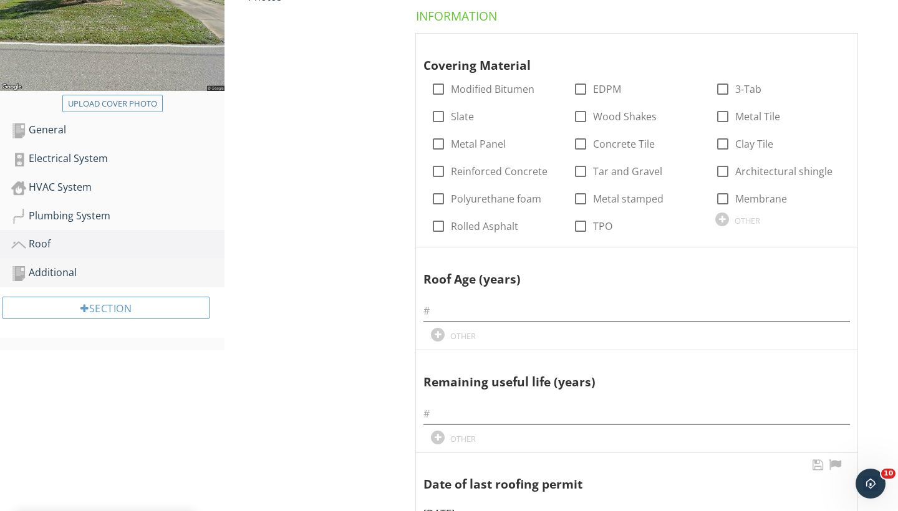
click at [74, 270] on div "Additional" at bounding box center [117, 273] width 213 height 16
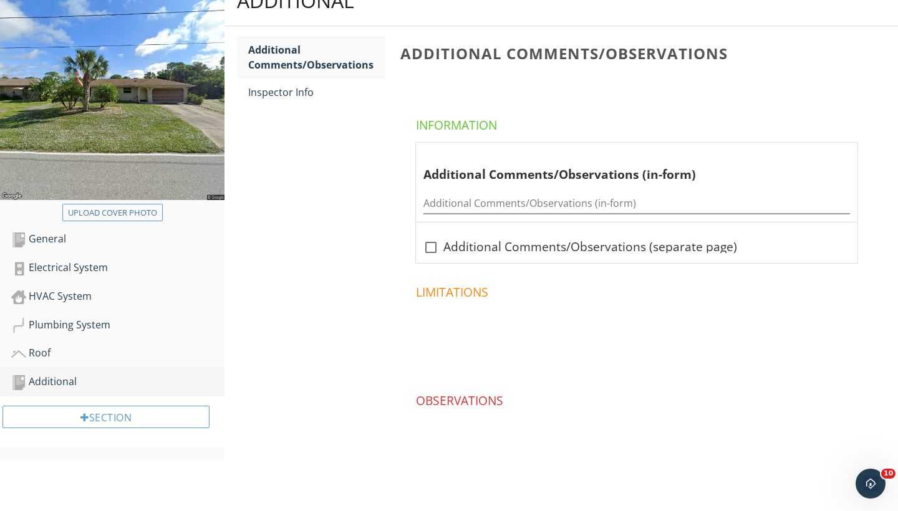
scroll to position [147, 0]
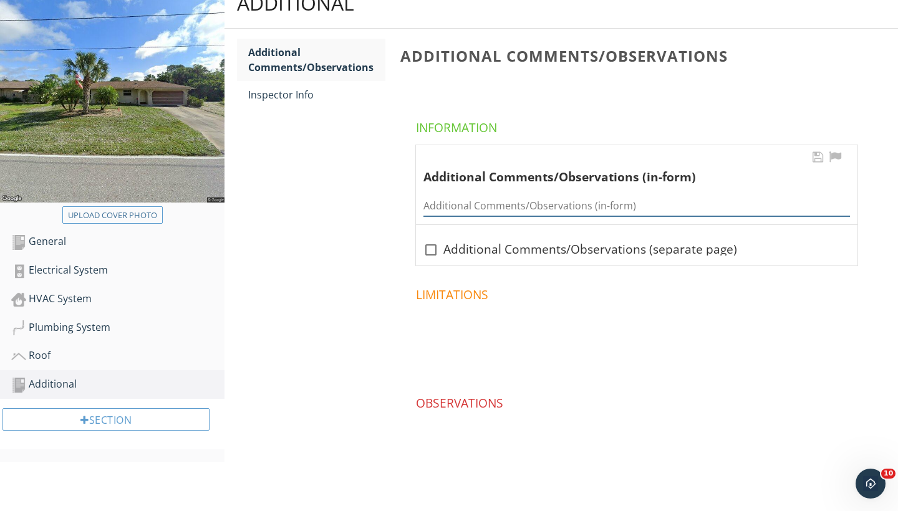
click at [454, 201] on input "Additional Comments/Observations (in-form)" at bounding box center [636, 206] width 427 height 21
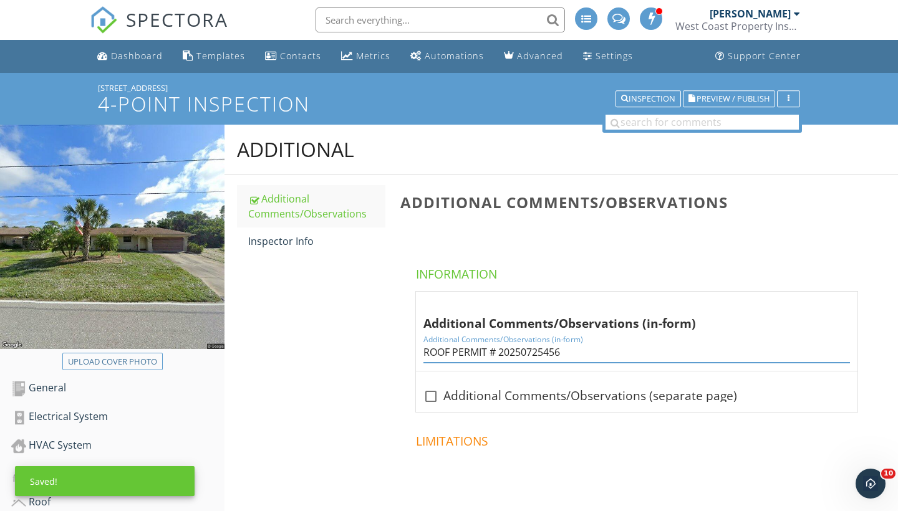
scroll to position [0, 0]
type input "ROOF PERMIT # 20250725456"
click at [135, 60] on div "Dashboard" at bounding box center [137, 56] width 52 height 12
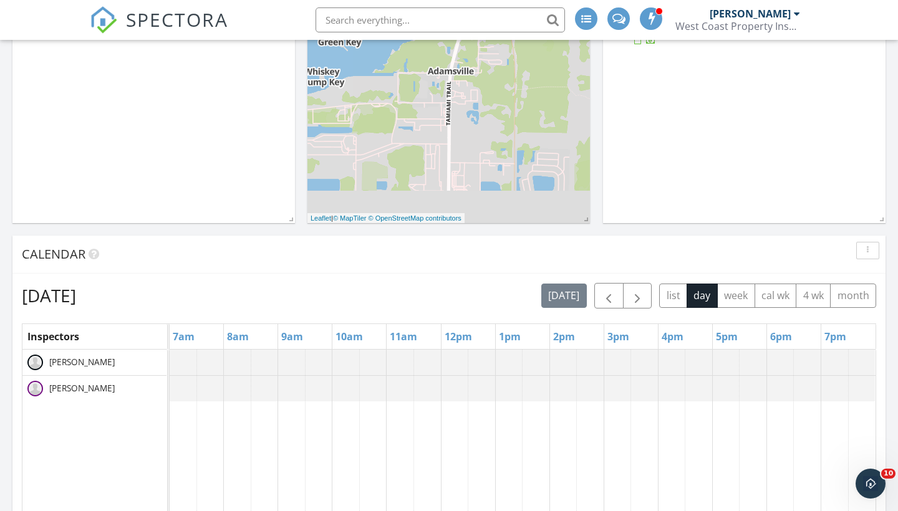
scroll to position [340, 0]
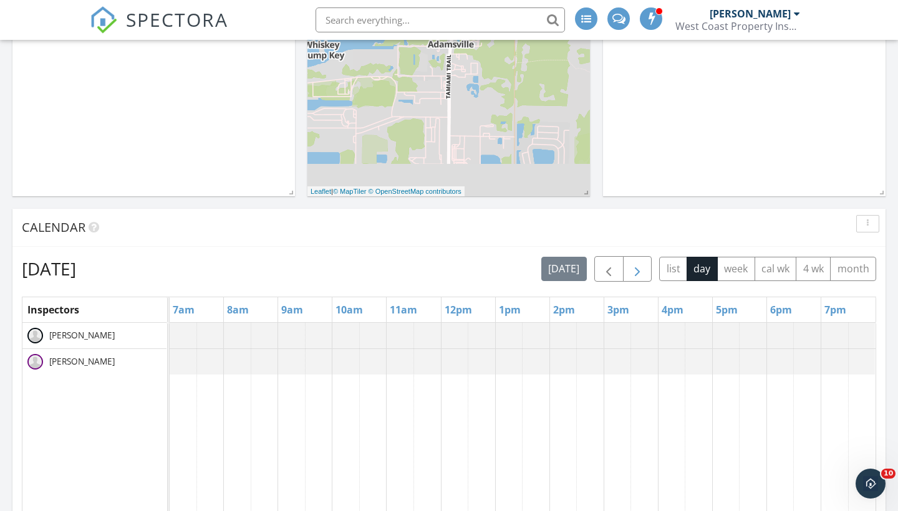
click at [636, 275] on span "button" at bounding box center [637, 269] width 15 height 15
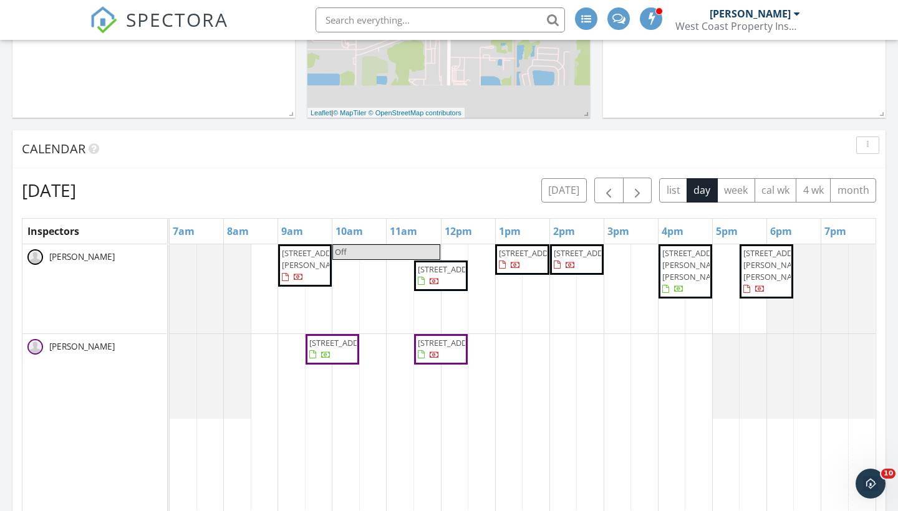
scroll to position [420, 0]
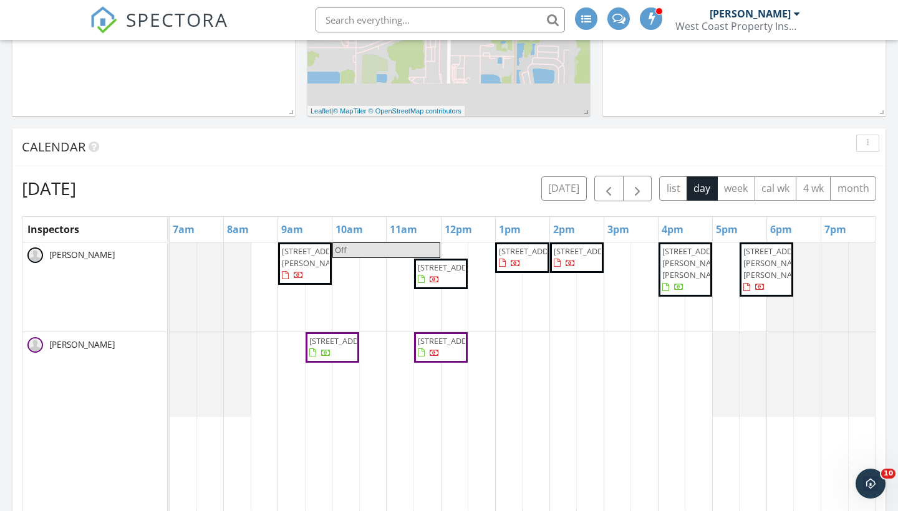
click at [449, 360] on span "6915 Treymore Ct, Sarasota 34243" at bounding box center [441, 348] width 49 height 24
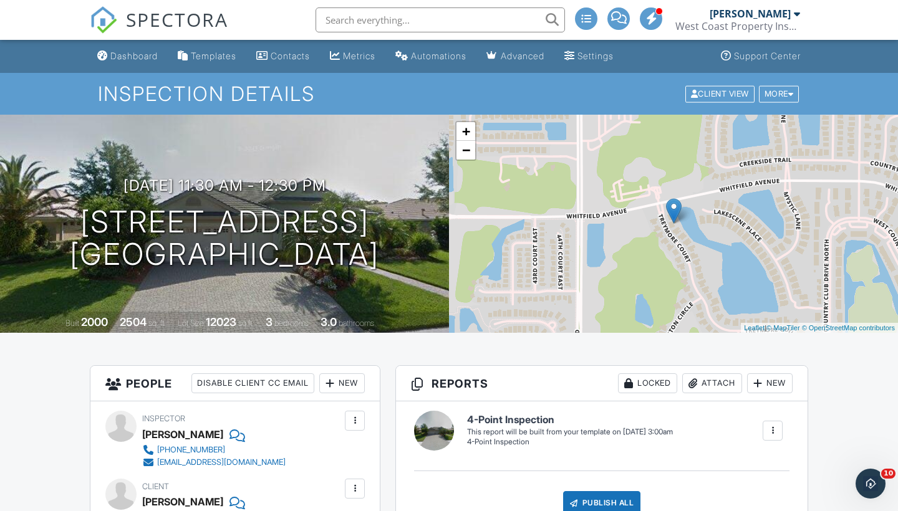
click at [772, 431] on div at bounding box center [772, 431] width 12 height 12
click at [753, 476] on div "Build Now" at bounding box center [747, 469] width 60 height 15
click at [493, 441] on link "Edit" at bounding box center [481, 442] width 28 height 12
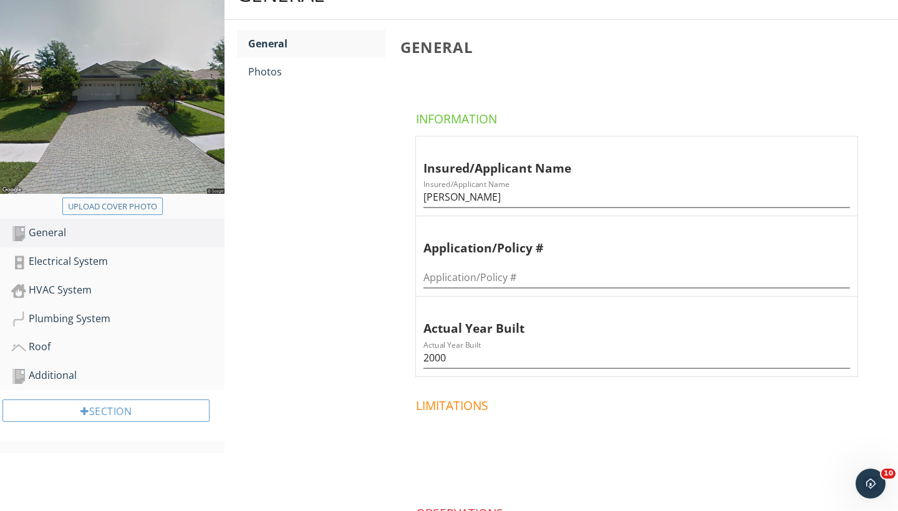
scroll to position [165, 0]
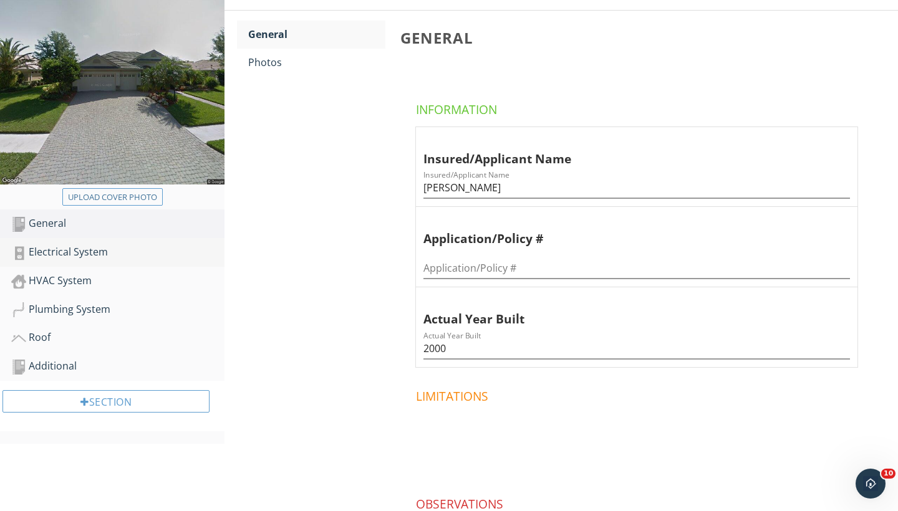
click at [56, 253] on div "Electrical System" at bounding box center [117, 252] width 213 height 16
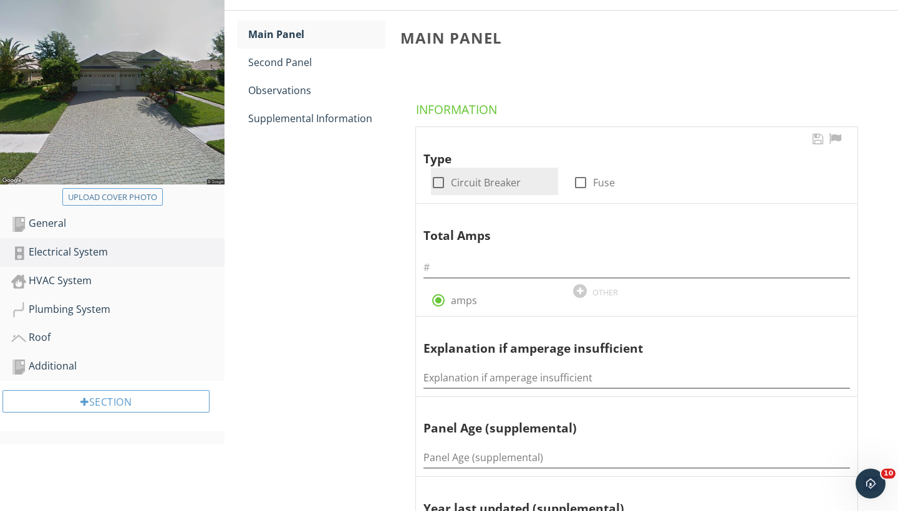
click at [442, 180] on div at bounding box center [438, 182] width 21 height 21
checkbox input "true"
click at [447, 262] on input "text" at bounding box center [636, 268] width 427 height 21
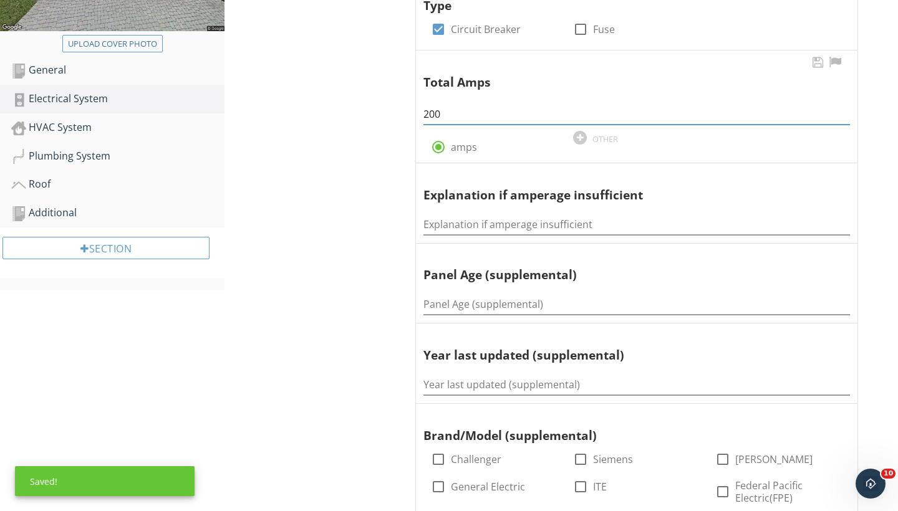
scroll to position [342, 0]
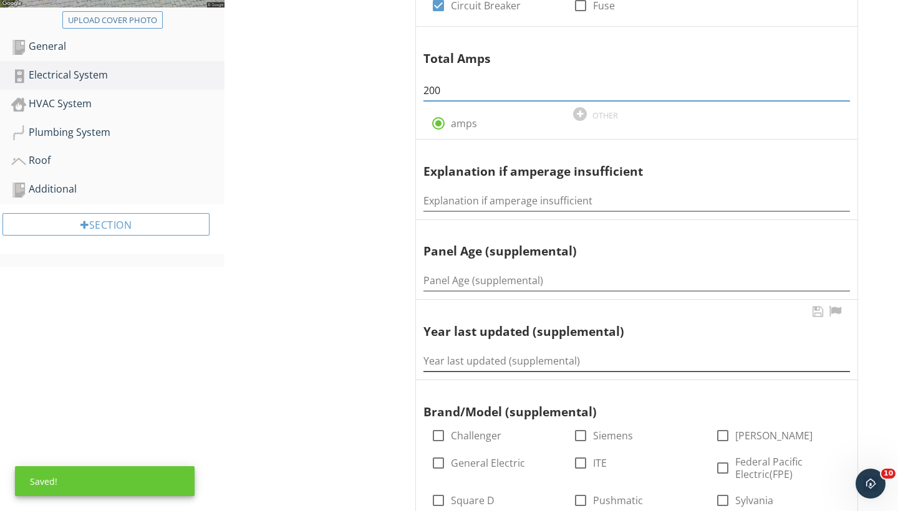
type input "200"
click at [443, 356] on input "Year last updated (supplemental)" at bounding box center [636, 361] width 427 height 21
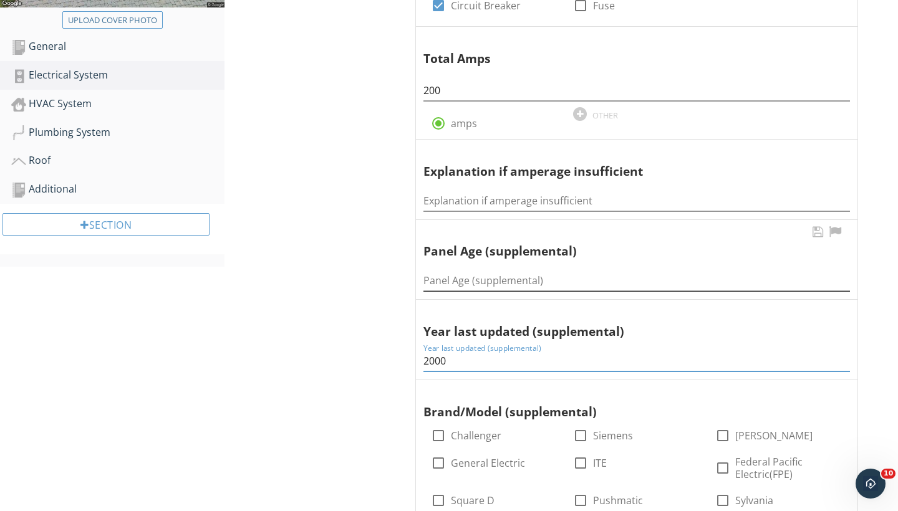
type input "2000"
click at [443, 276] on input "Panel Age (supplemental)" at bounding box center [636, 281] width 427 height 21
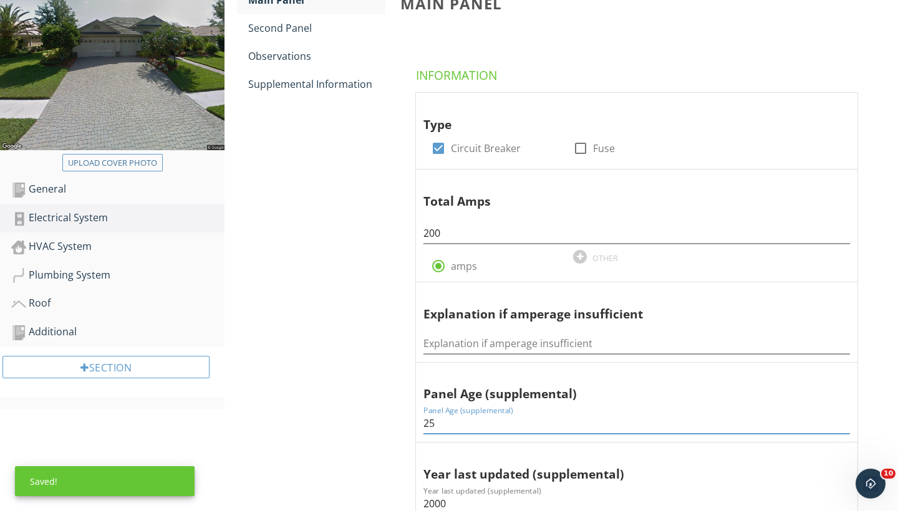
scroll to position [138, 0]
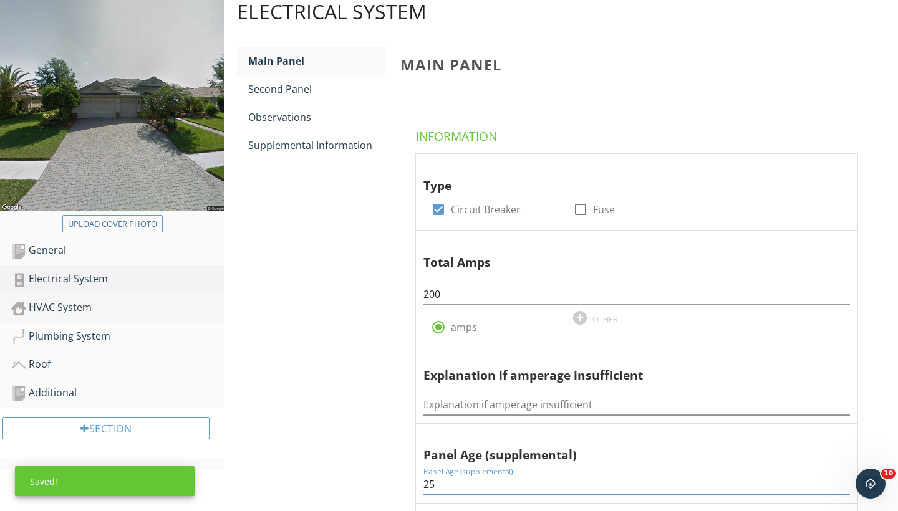
type input "25"
click at [65, 305] on div "HVAC System" at bounding box center [117, 308] width 213 height 16
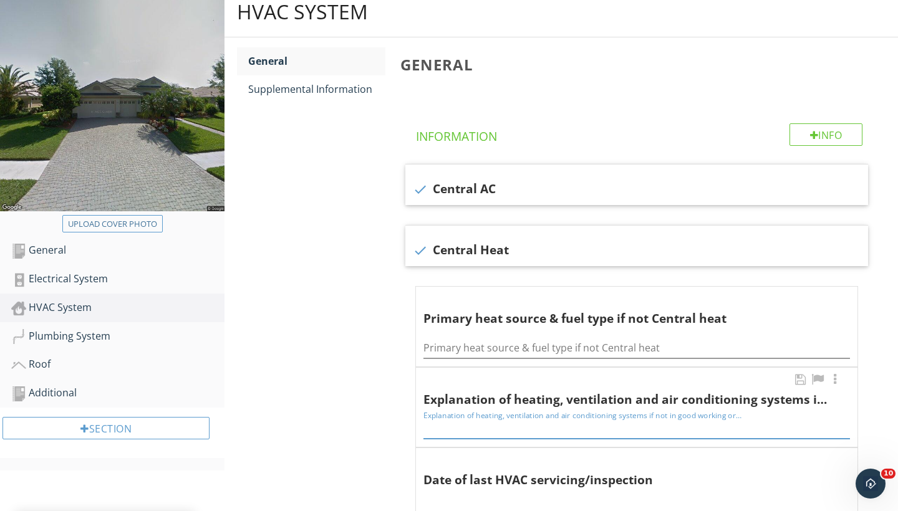
click at [457, 425] on input "Explanation of heating, ventilation and air conditioning systems if not in good…" at bounding box center [636, 428] width 427 height 21
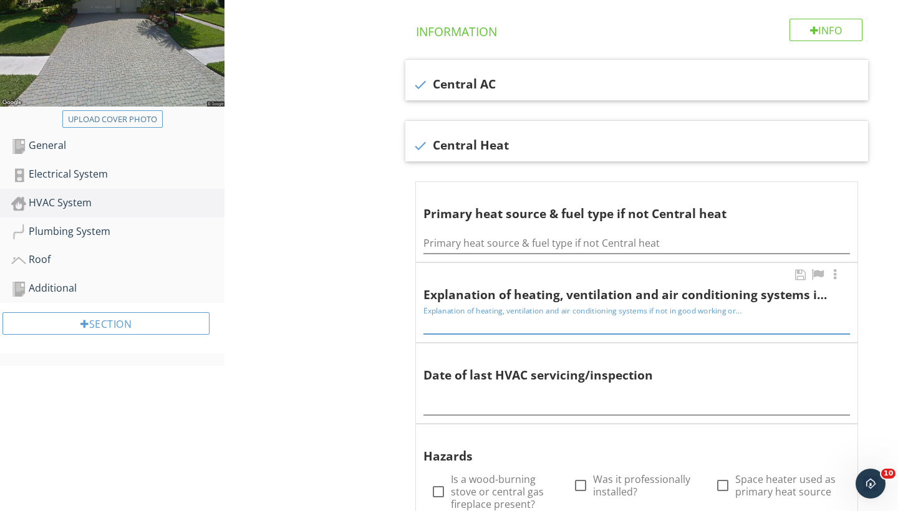
scroll to position [317, 0]
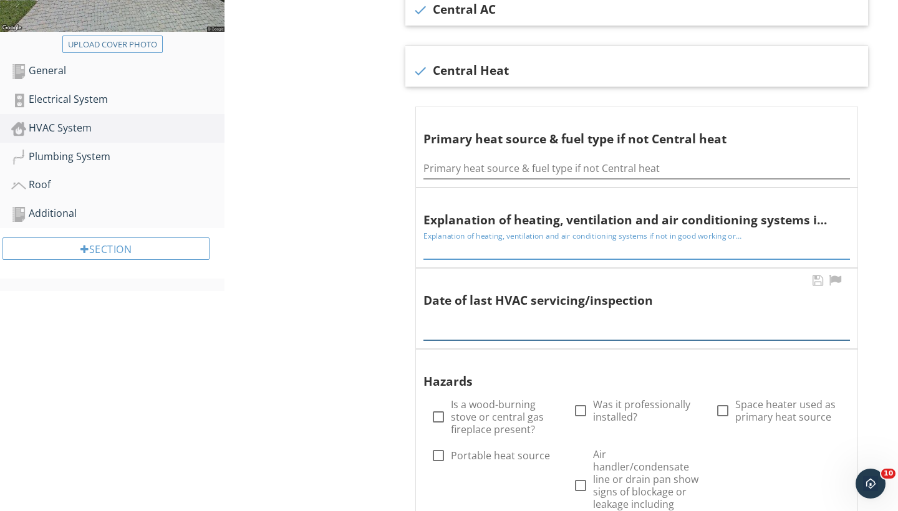
click at [463, 332] on div at bounding box center [636, 326] width 427 height 28
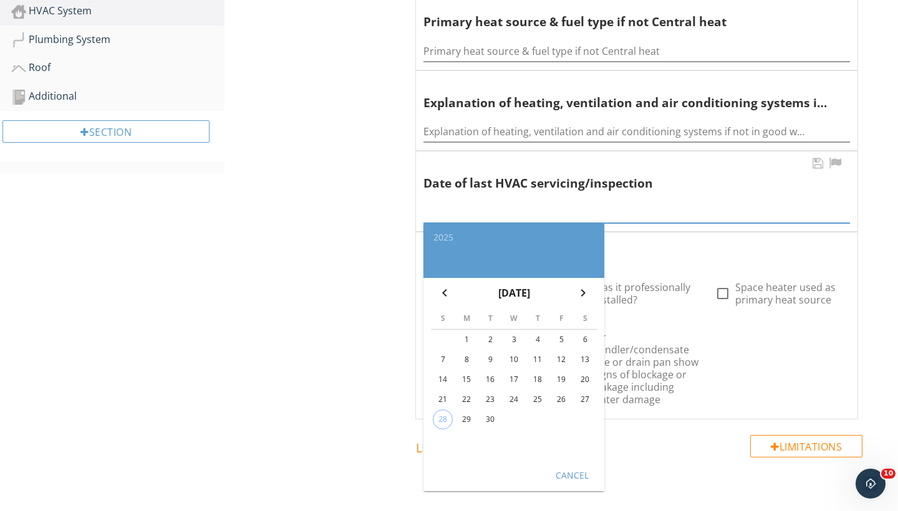
scroll to position [438, 0]
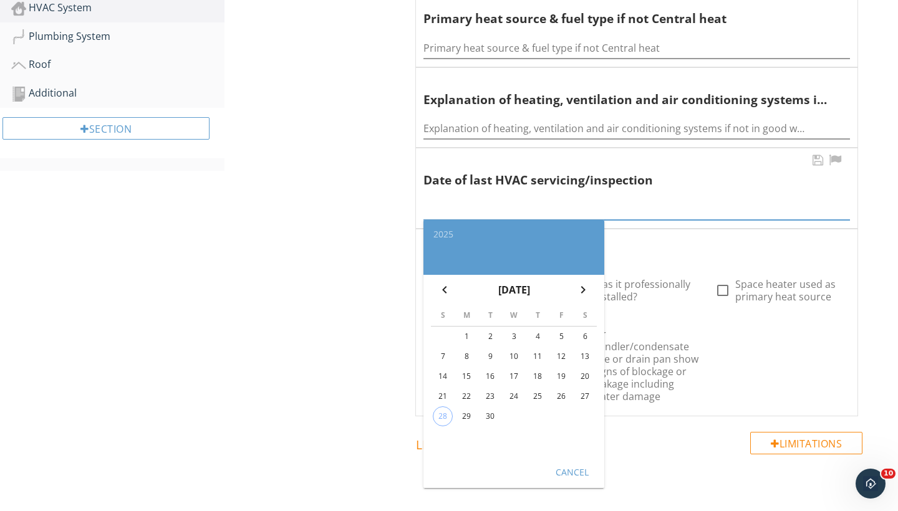
click at [467, 410] on div "29" at bounding box center [467, 417] width 20 height 20
type input "2025-09-29"
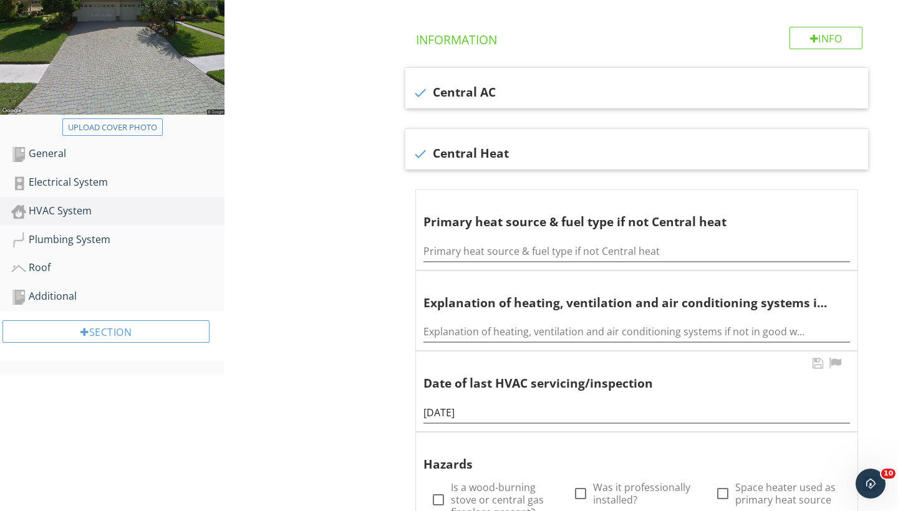
scroll to position [221, 0]
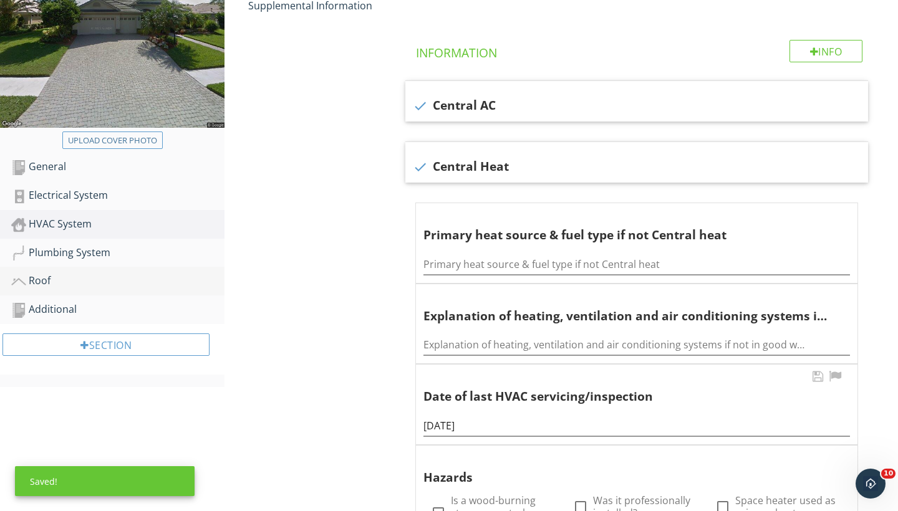
click at [43, 279] on div "Roof" at bounding box center [117, 281] width 213 height 16
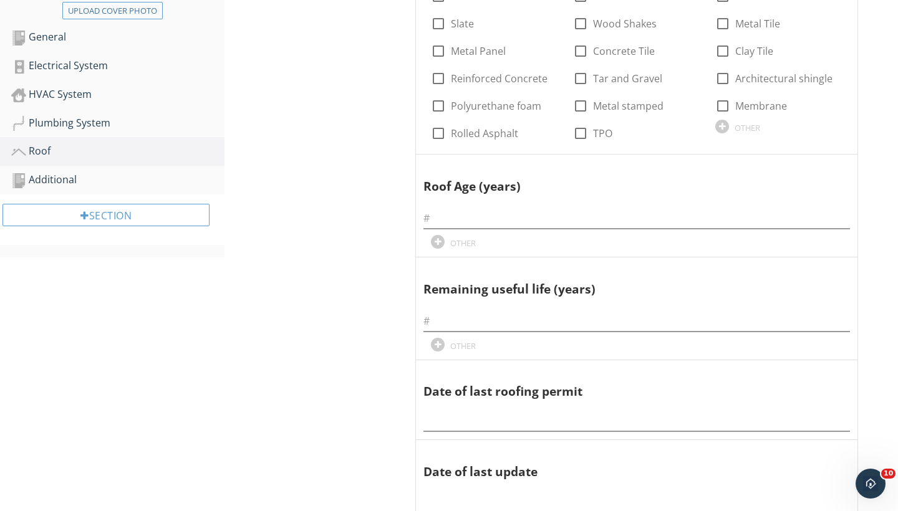
scroll to position [445, 0]
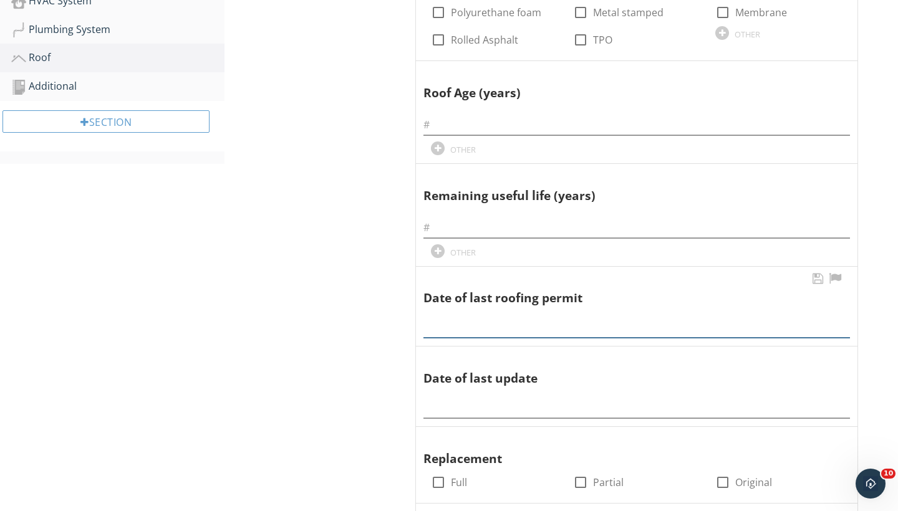
click at [460, 324] on input "text" at bounding box center [636, 327] width 427 height 21
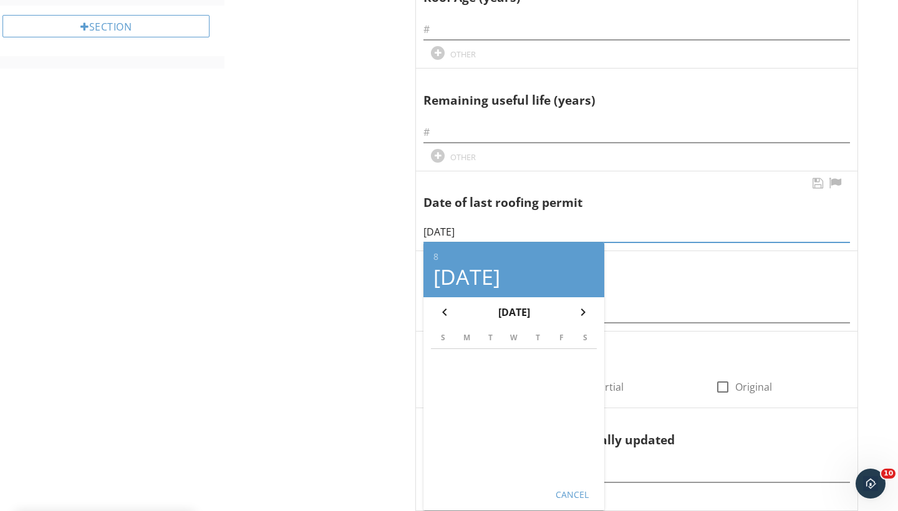
scroll to position [597, 0]
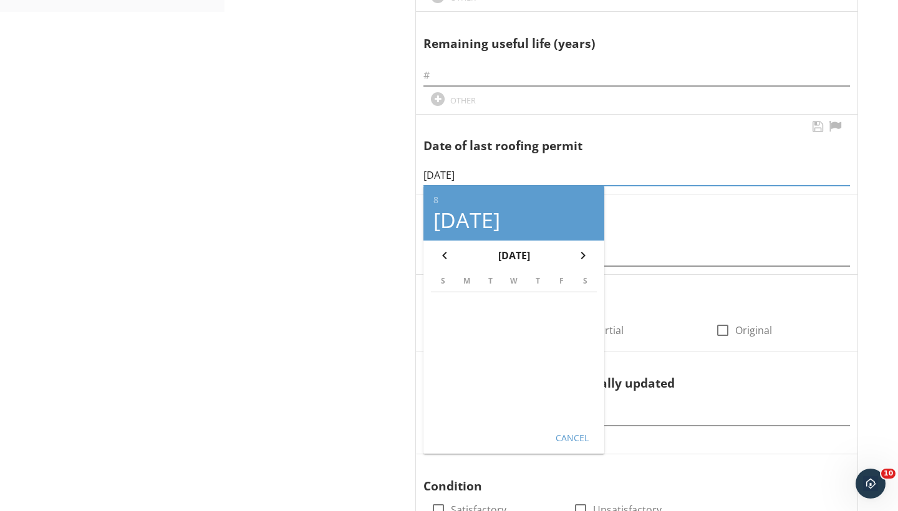
type input "08/28/2023"
click at [568, 432] on div "Cancel" at bounding box center [571, 438] width 35 height 13
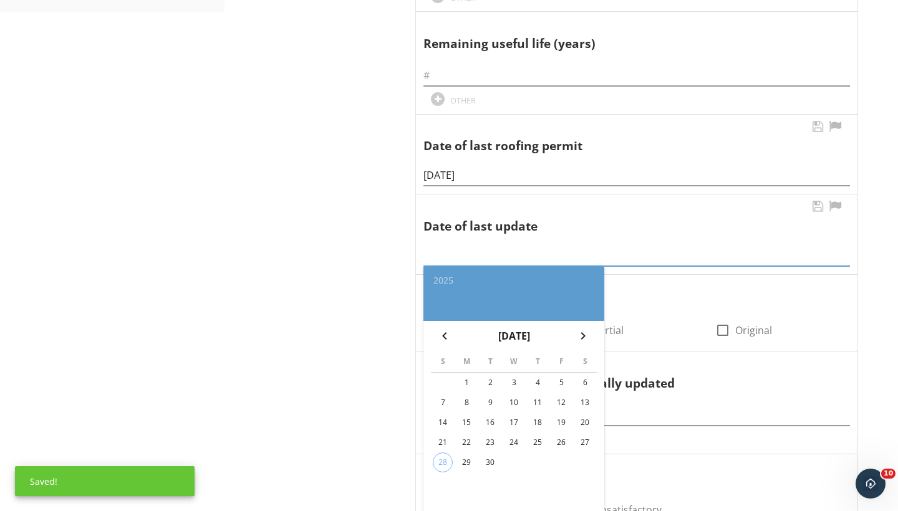
click at [443, 246] on input "text" at bounding box center [636, 256] width 427 height 21
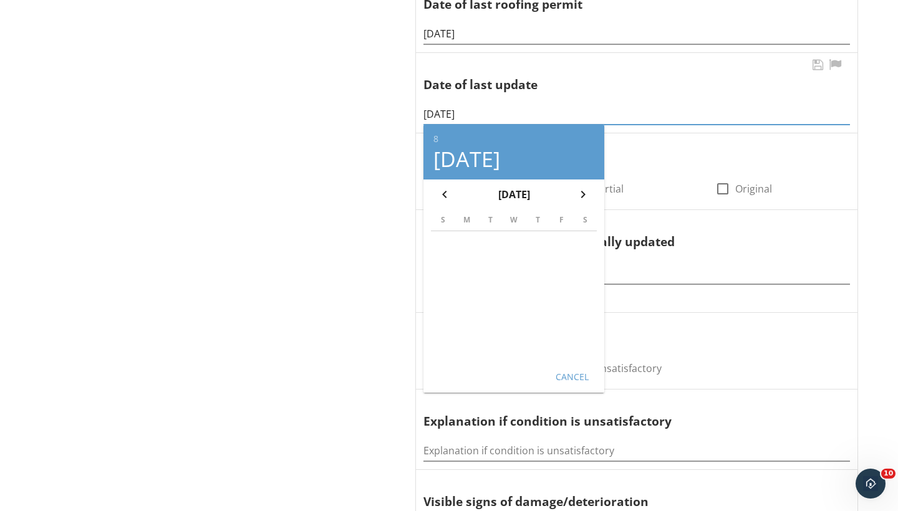
scroll to position [743, 0]
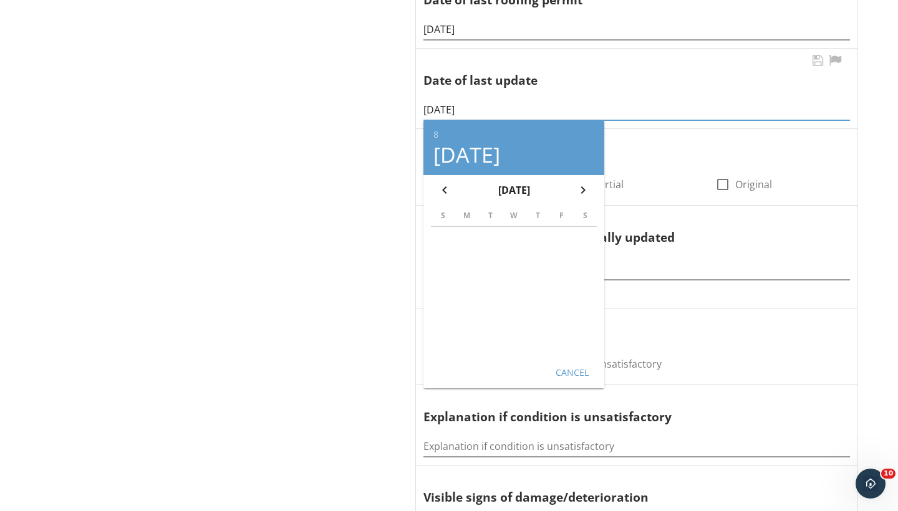
type input "08/28/2023"
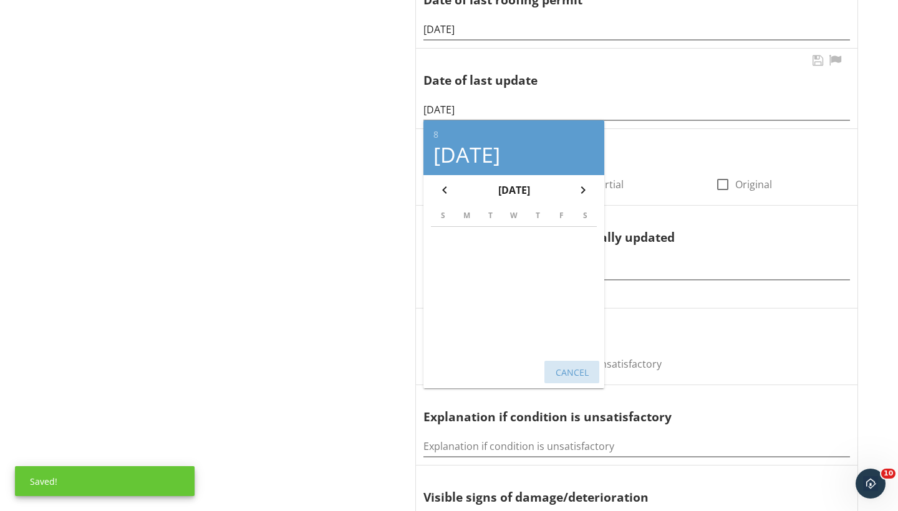
click at [561, 367] on div "Cancel" at bounding box center [571, 371] width 35 height 13
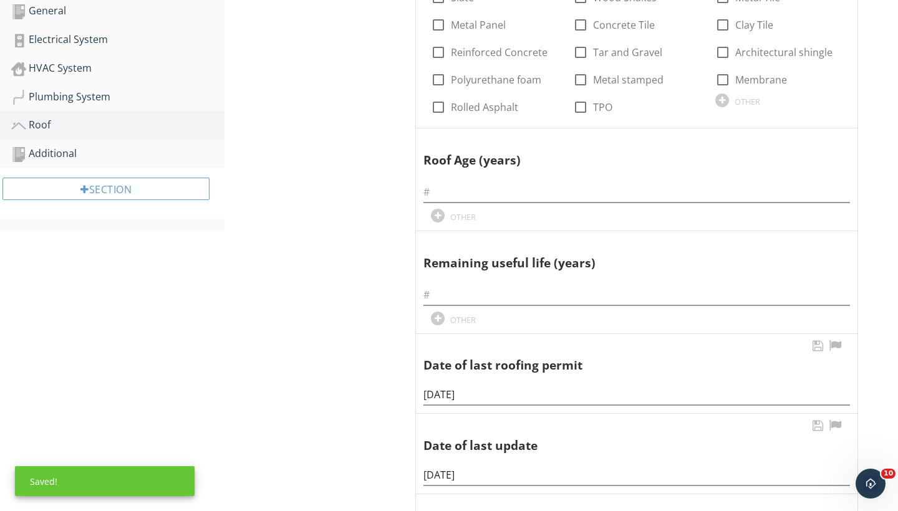
scroll to position [331, 0]
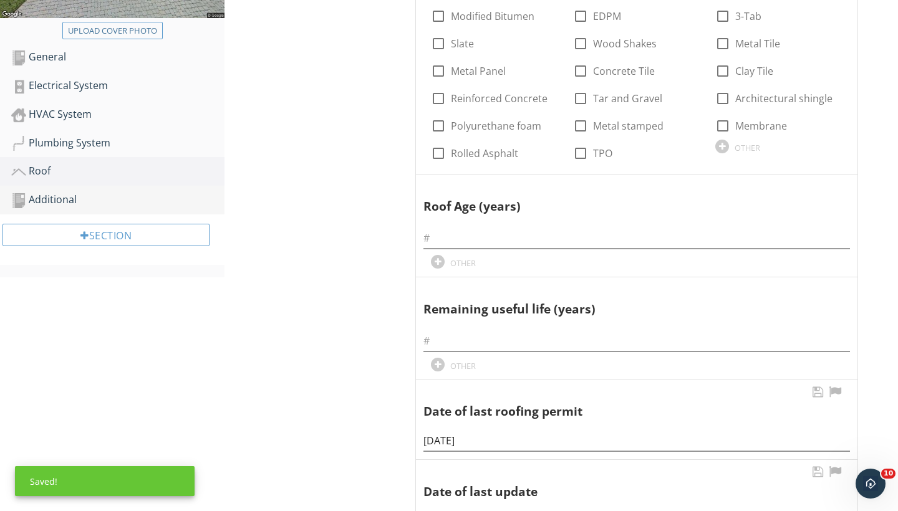
click at [64, 200] on div "Additional" at bounding box center [117, 200] width 213 height 16
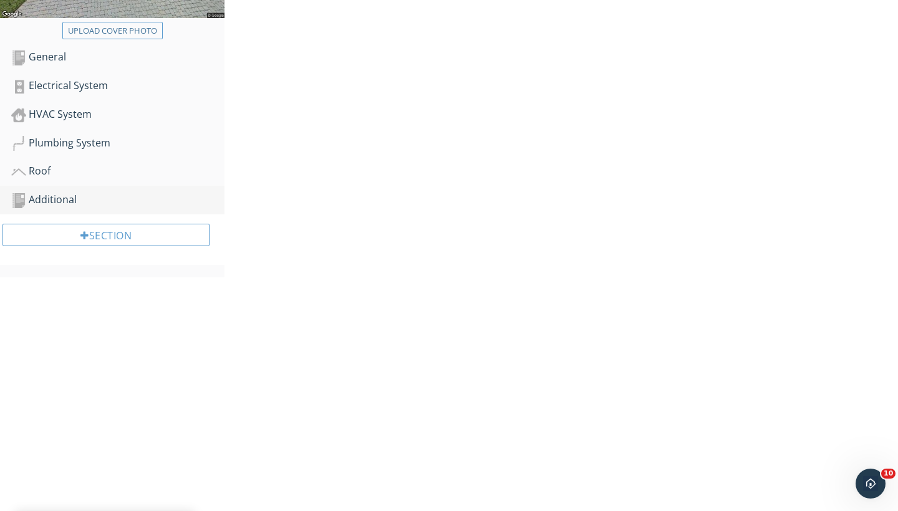
scroll to position [147, 0]
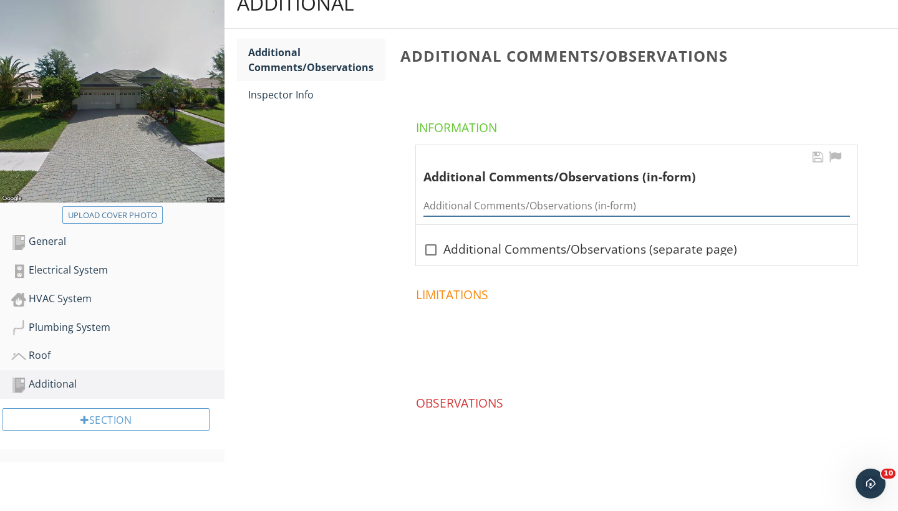
click at [427, 203] on input "Additional Comments/Observations (in-form)" at bounding box center [636, 206] width 427 height 21
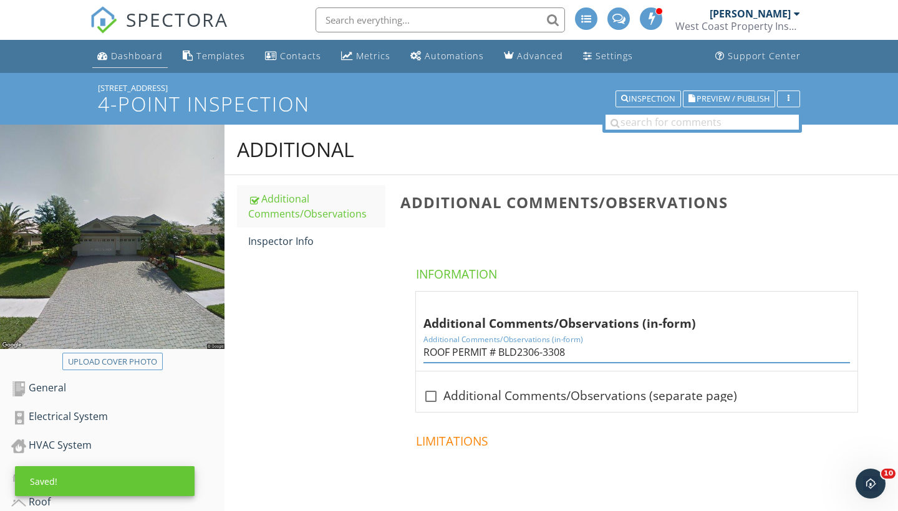
scroll to position [0, 0]
type input "ROOF PERMIT # BLD2306-3308"
click at [153, 60] on div "Dashboard" at bounding box center [137, 56] width 52 height 12
